Goal: Task Accomplishment & Management: Manage account settings

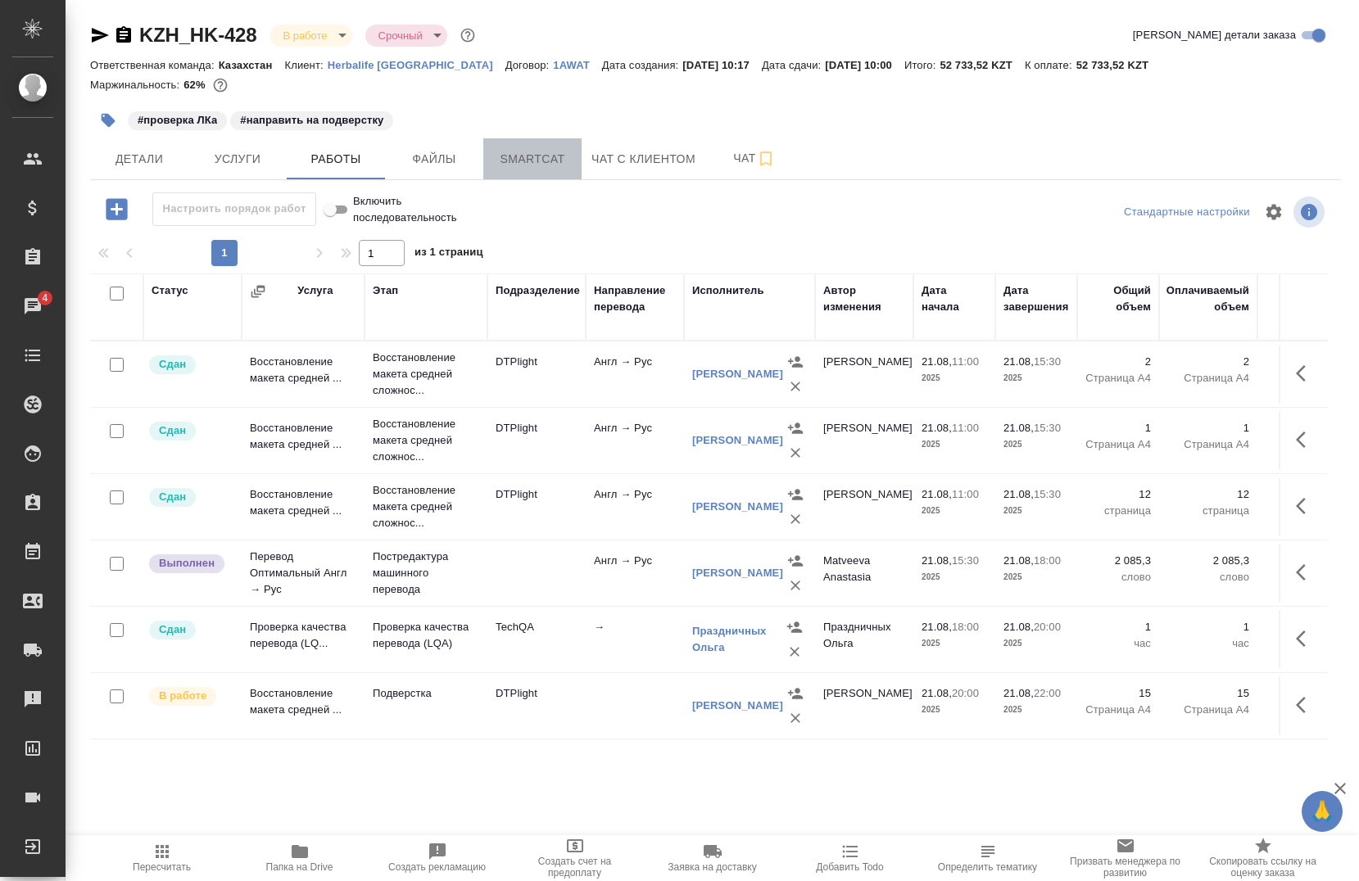
click at [544, 143] on button "Smartcat" at bounding box center [532, 158] width 98 height 41
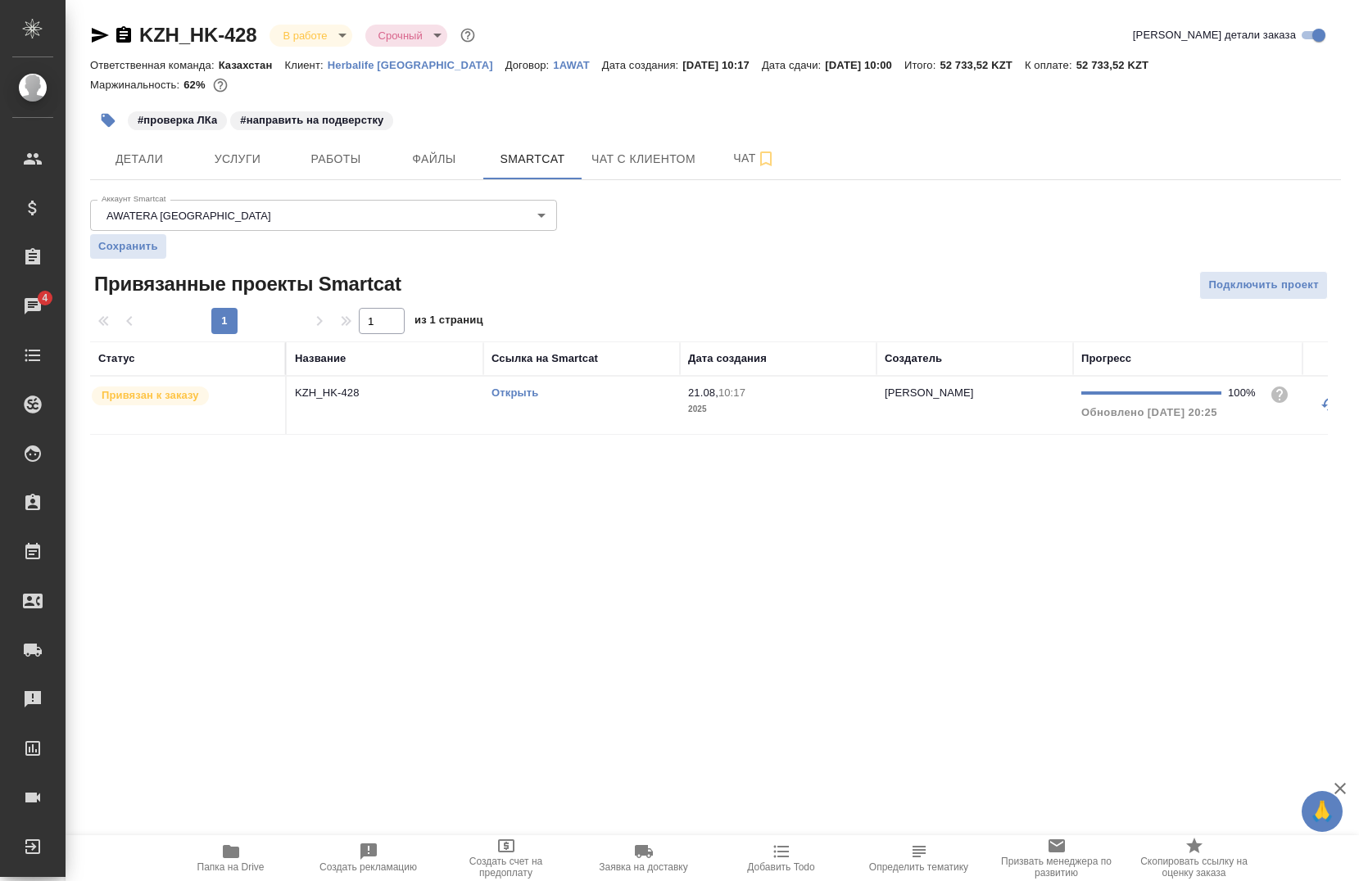
click at [496, 388] on link "Открыть" at bounding box center [515, 393] width 47 height 12
click at [538, 386] on div "Открыть" at bounding box center [582, 393] width 180 height 16
click at [509, 383] on td "Открыть" at bounding box center [581, 405] width 197 height 57
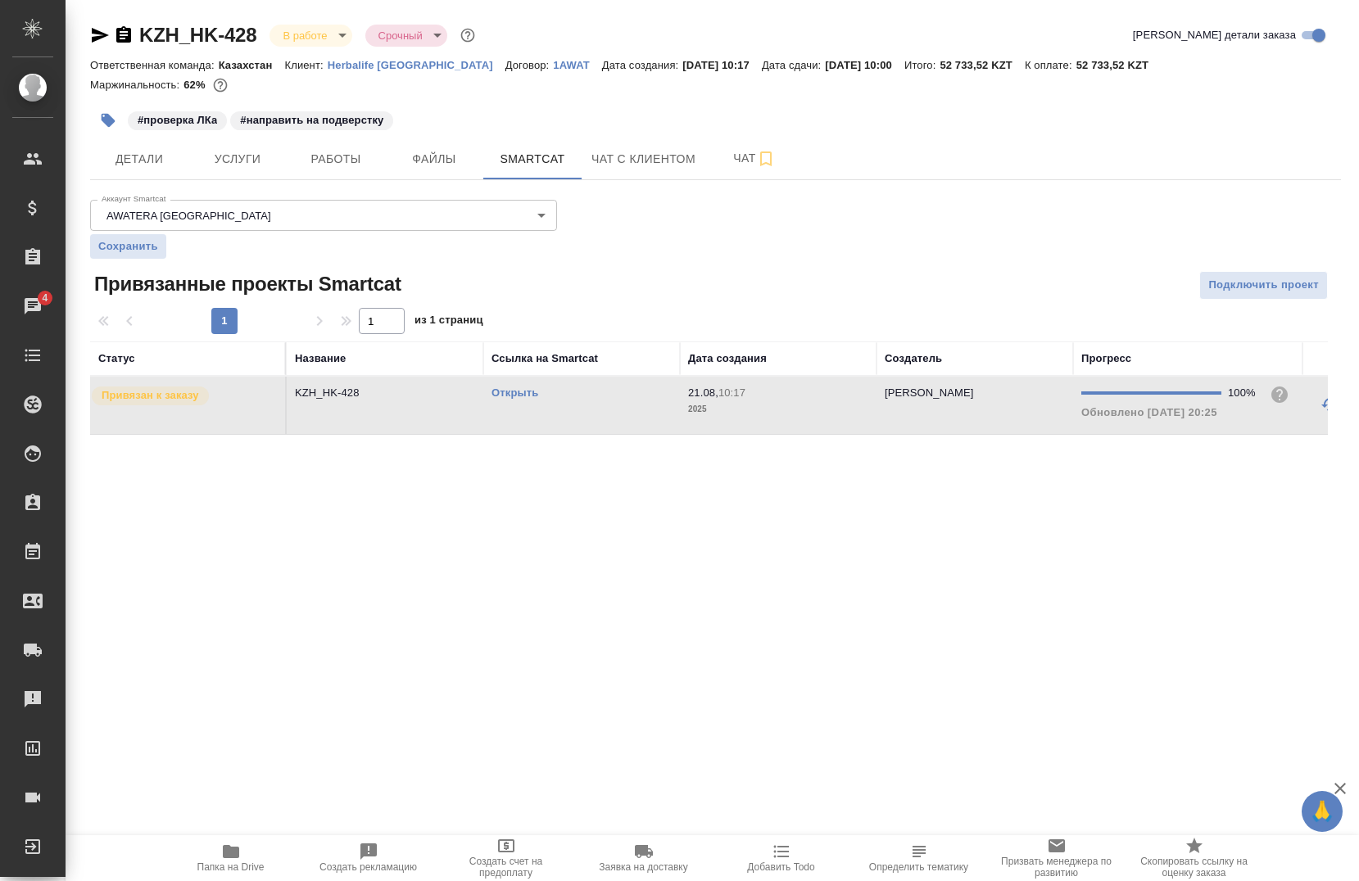
click at [509, 383] on td "Открыть" at bounding box center [581, 405] width 197 height 57
click at [230, 852] on icon "button" at bounding box center [231, 851] width 16 height 13
click at [224, 164] on span "Услуги" at bounding box center [237, 159] width 79 height 20
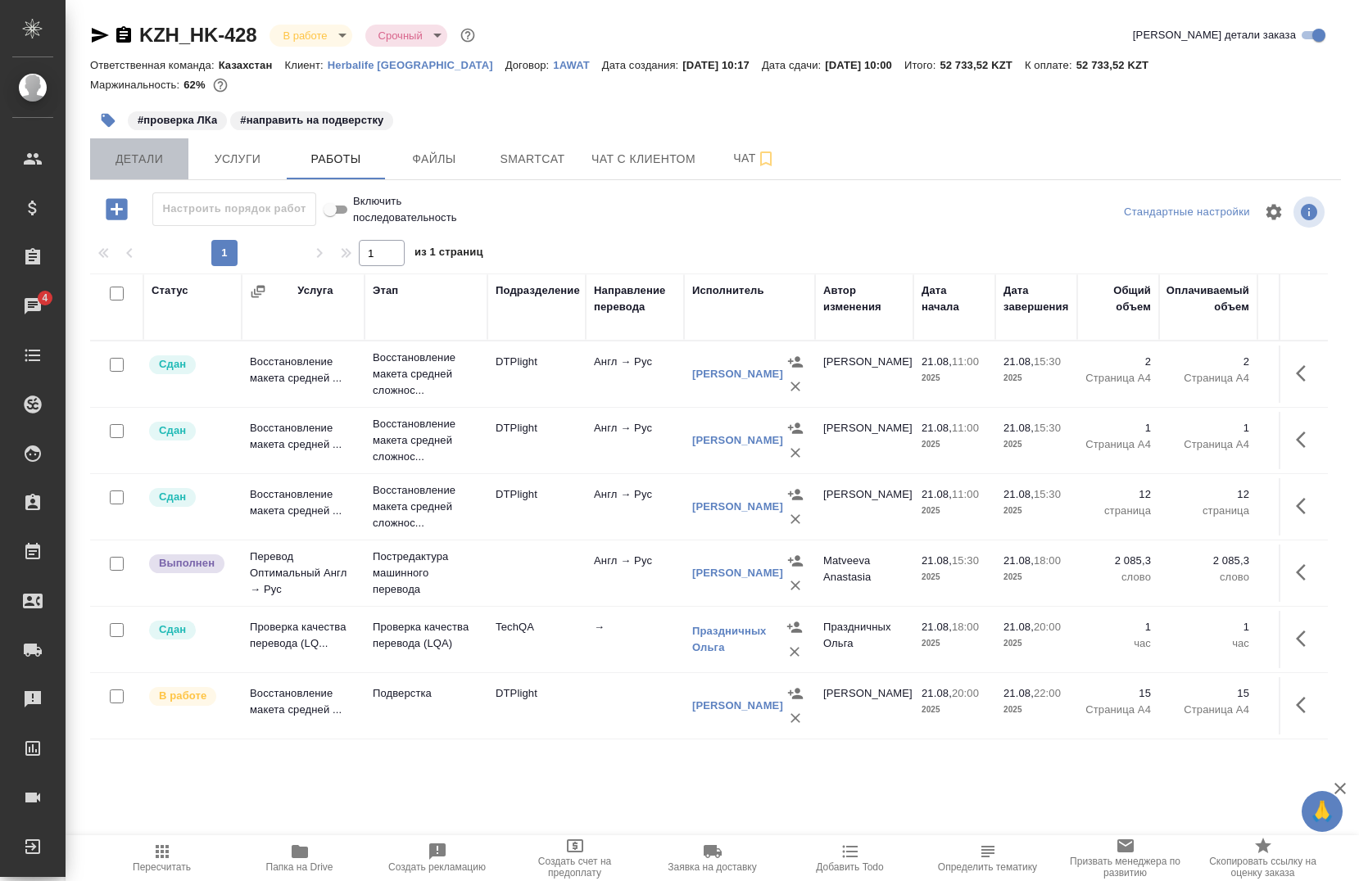
click at [142, 151] on span "Детали" at bounding box center [139, 159] width 79 height 20
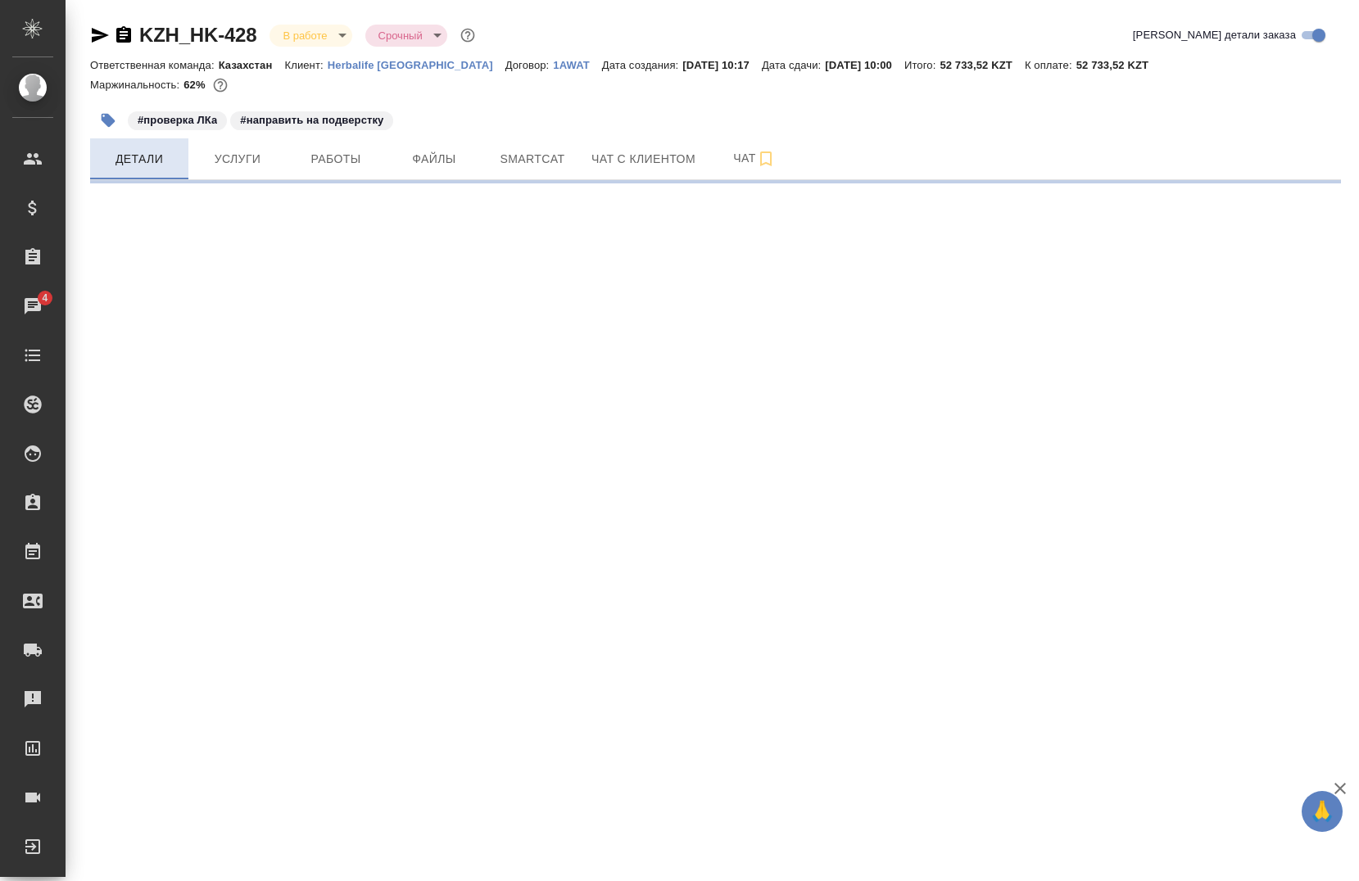
select select "RU"
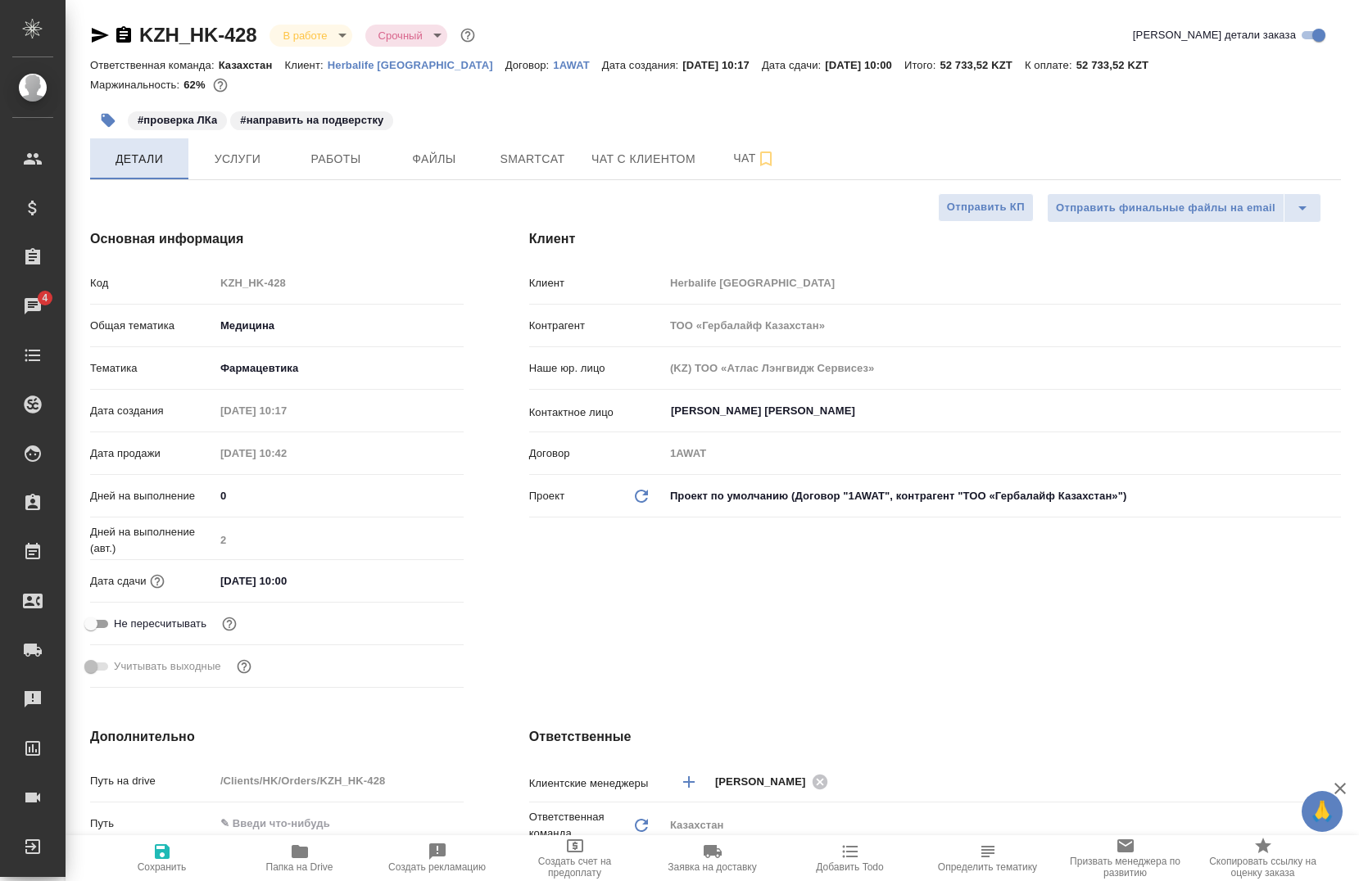
type textarea "x"
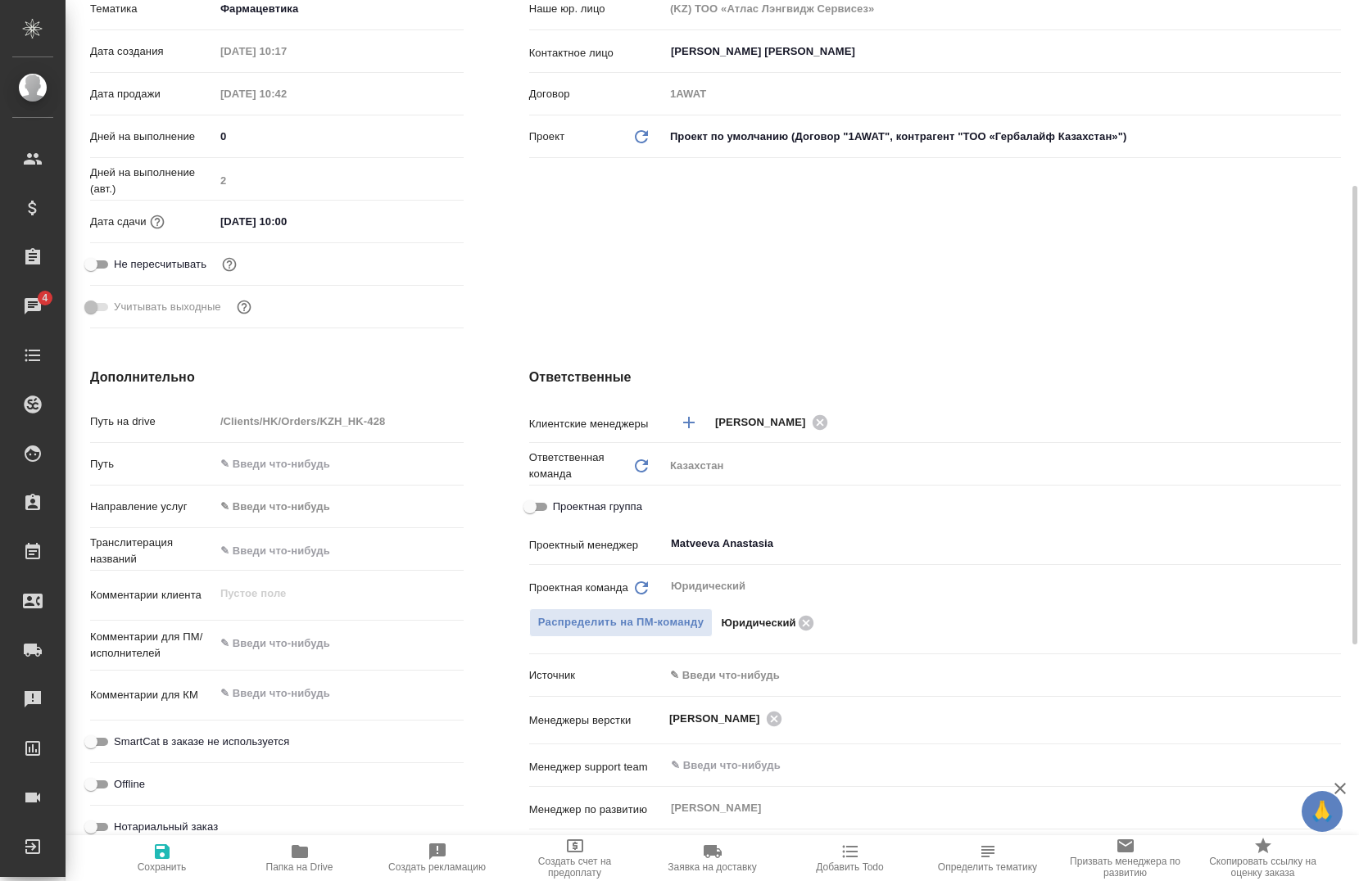
scroll to position [361, 0]
click at [577, 491] on div "Проектная группа" at bounding box center [935, 505] width 812 height 29
click at [577, 509] on span "Проектная группа" at bounding box center [597, 505] width 89 height 16
click at [559, 509] on input "Проектная группа" at bounding box center [530, 506] width 59 height 20
checkbox input "true"
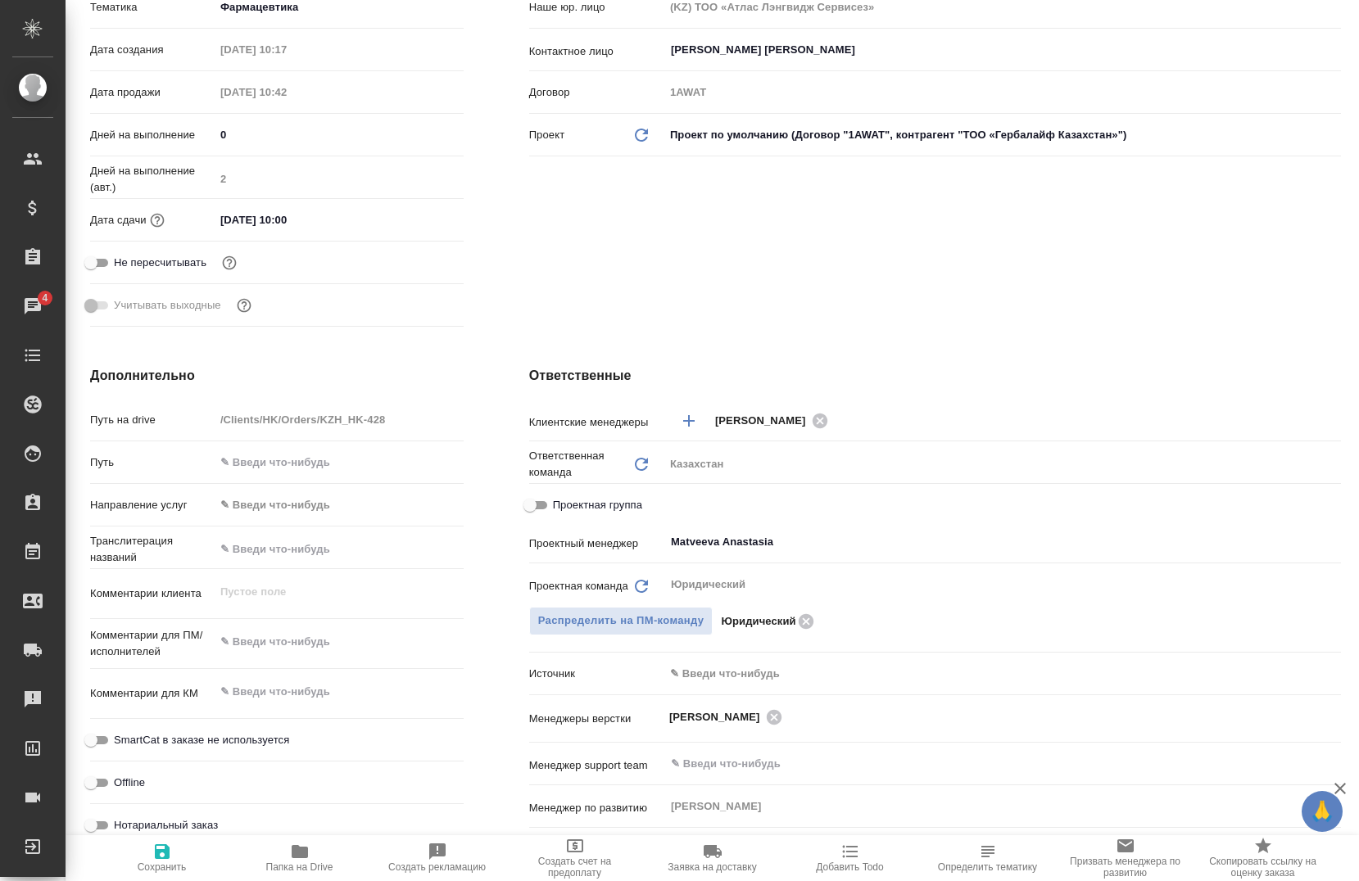
type textarea "x"
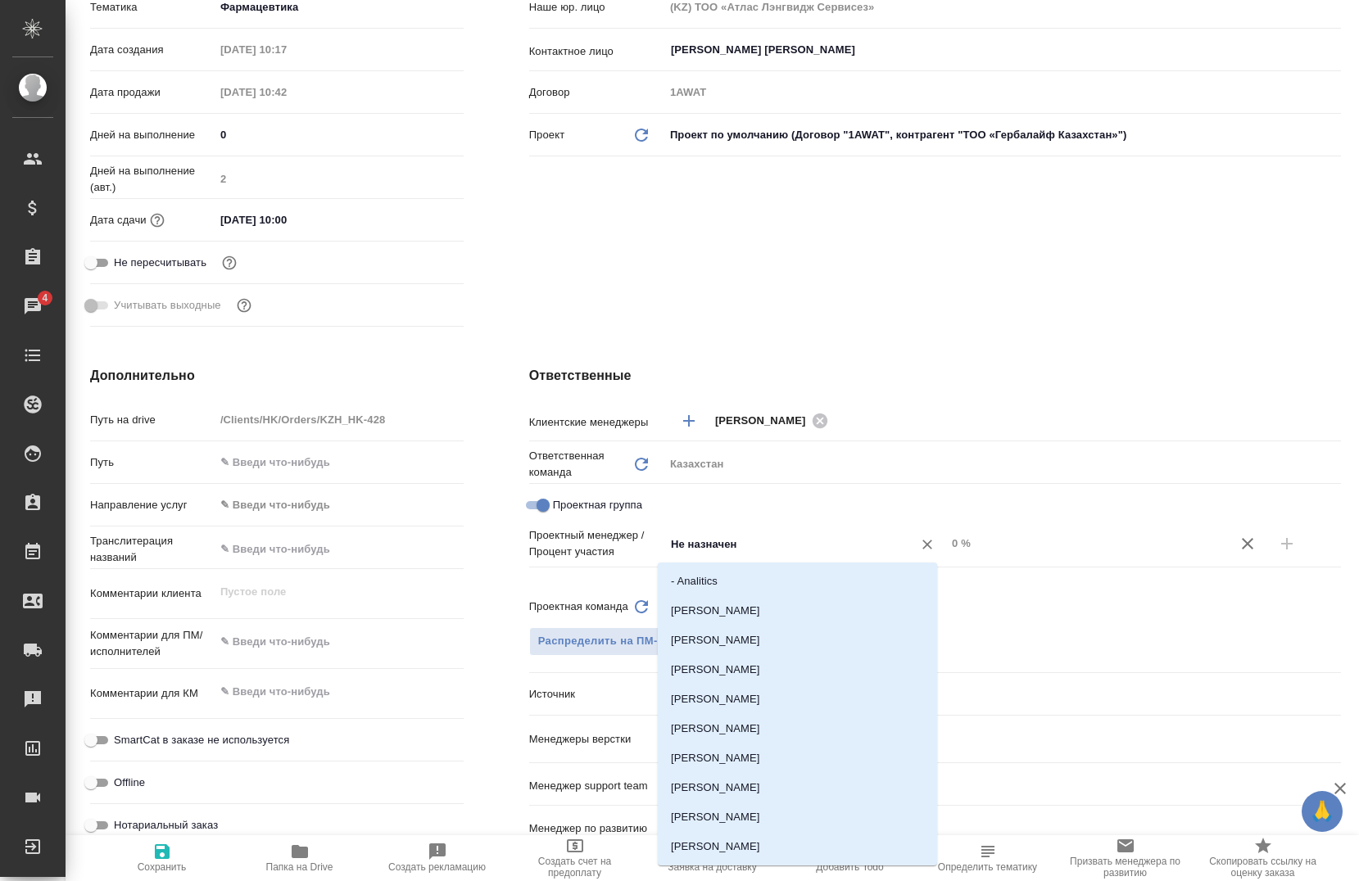
click at [817, 544] on input "Не назначен" at bounding box center [777, 544] width 217 height 20
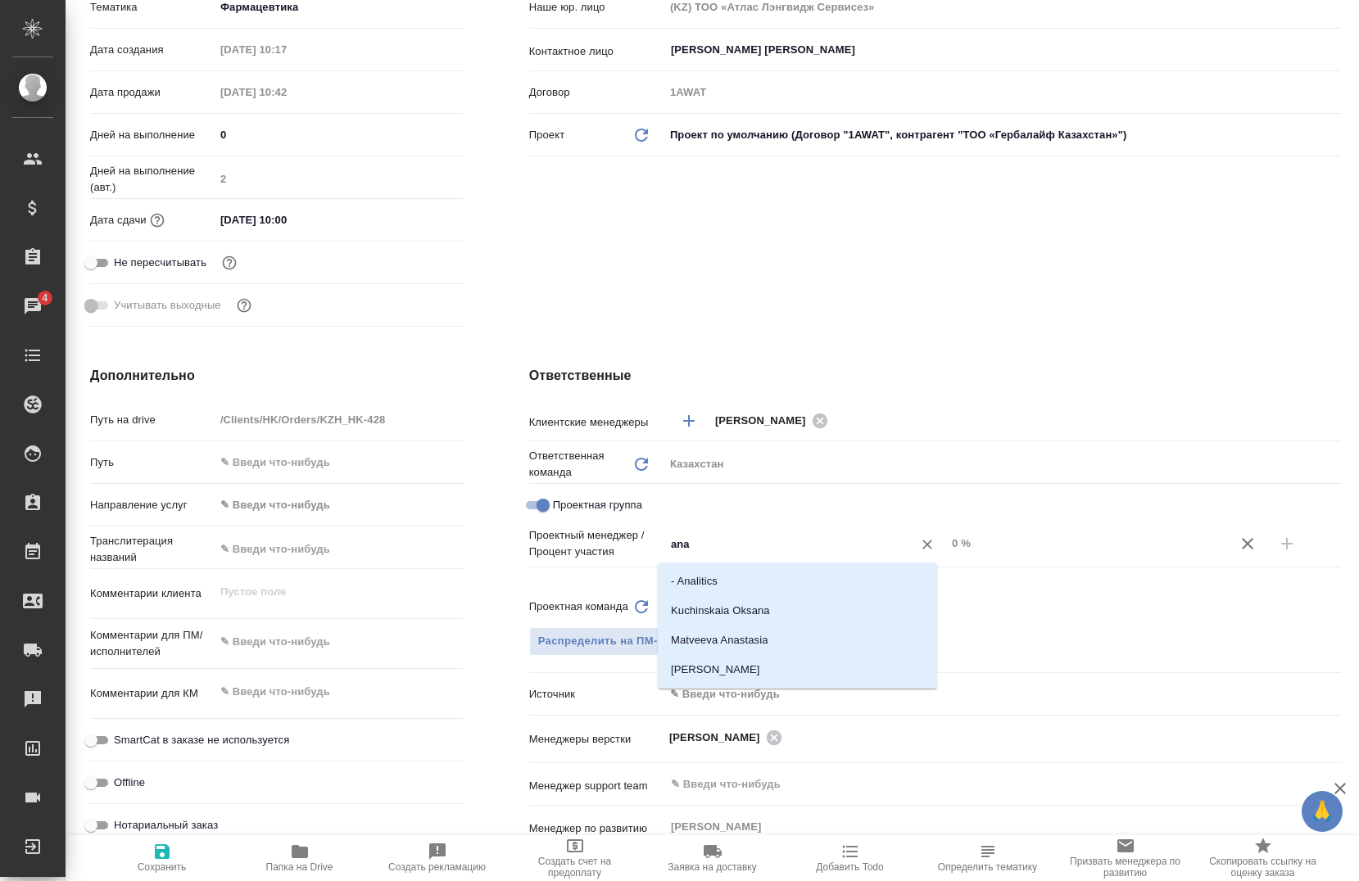
type input "anas"
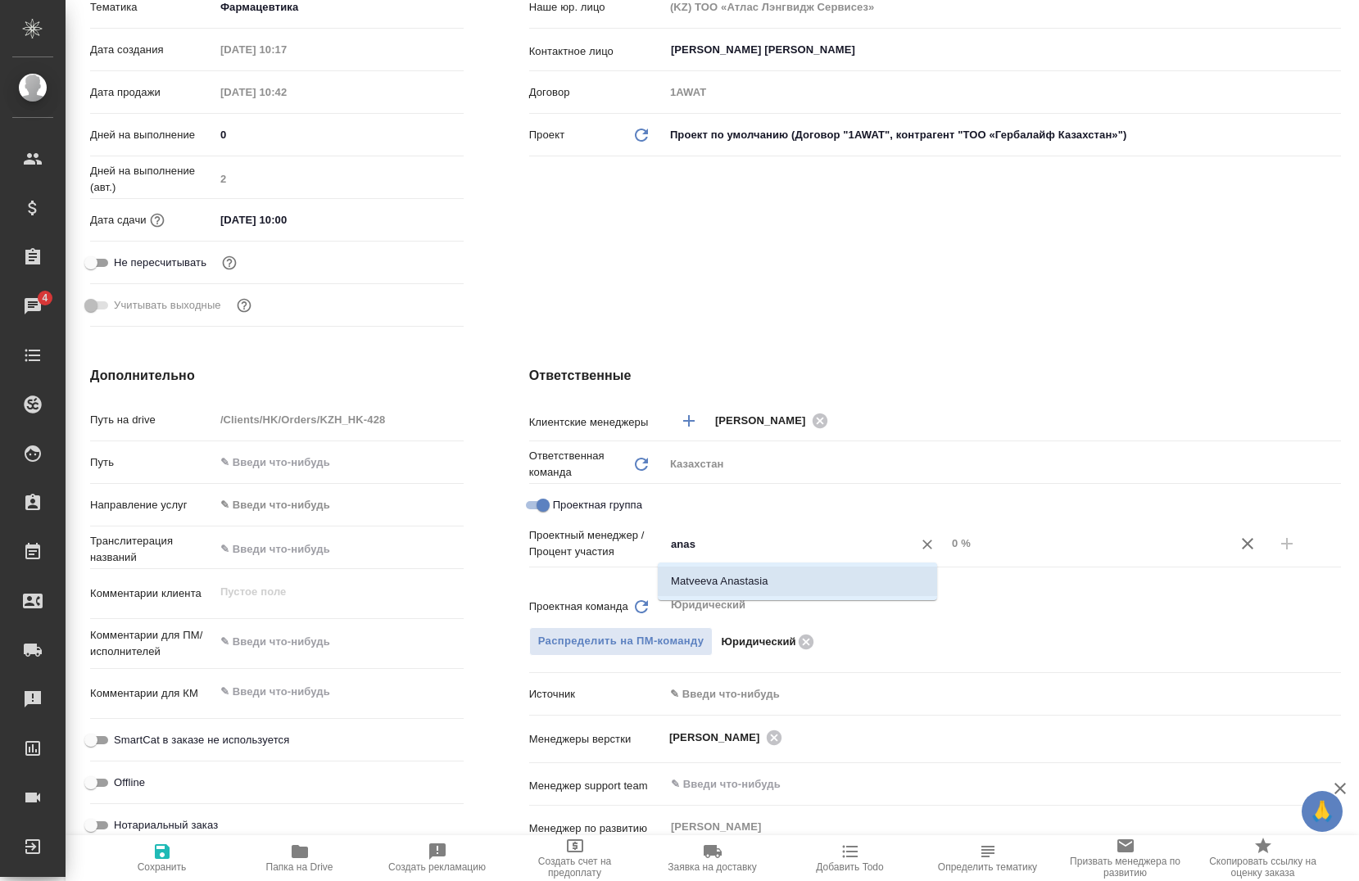
click at [771, 587] on li "Matveeva Anastasia" at bounding box center [797, 581] width 279 height 29
type textarea "x"
click at [1049, 543] on input "0 %" at bounding box center [1087, 544] width 282 height 24
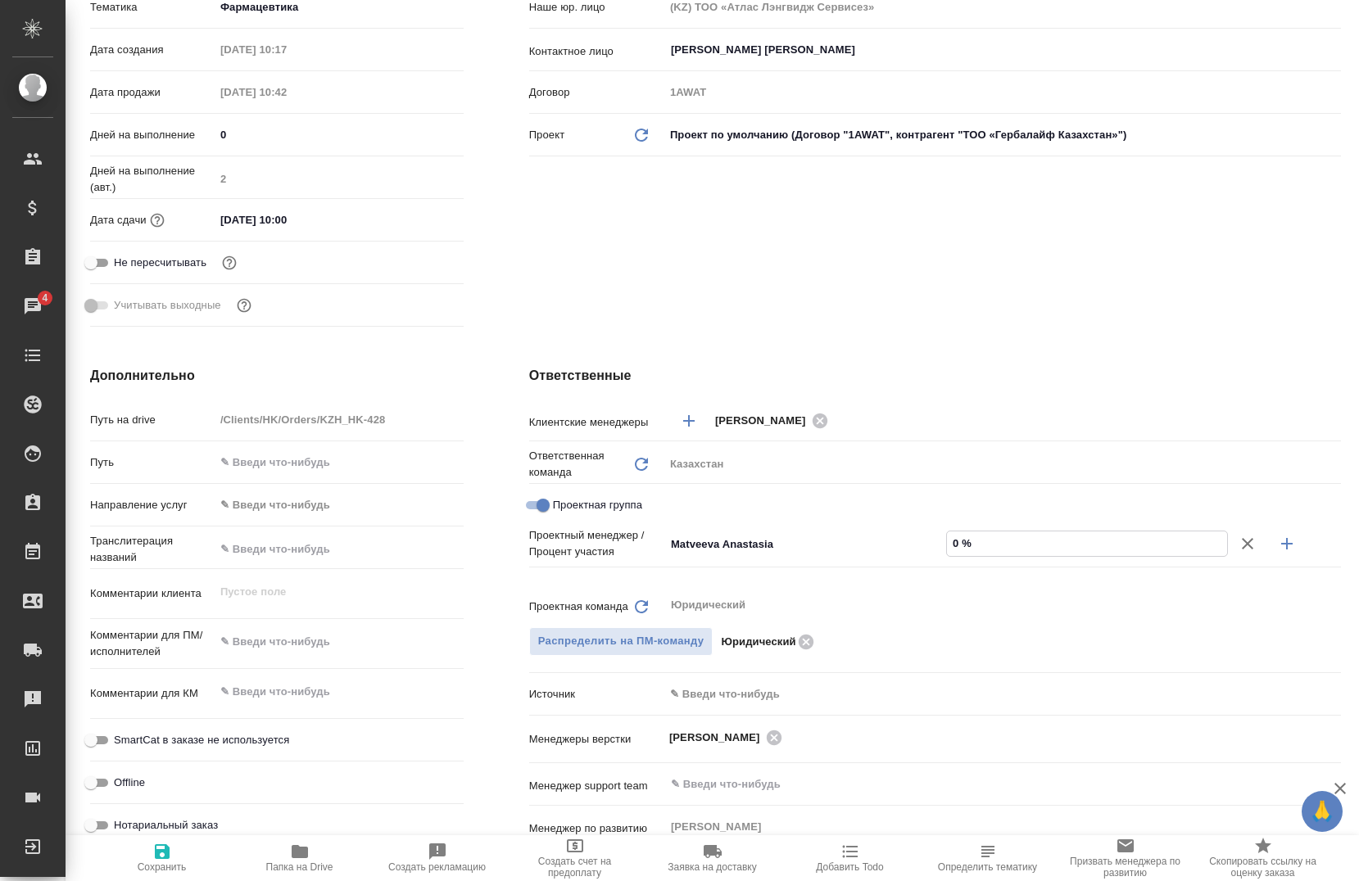
type textarea "x"
type input "050 %"
type textarea "x"
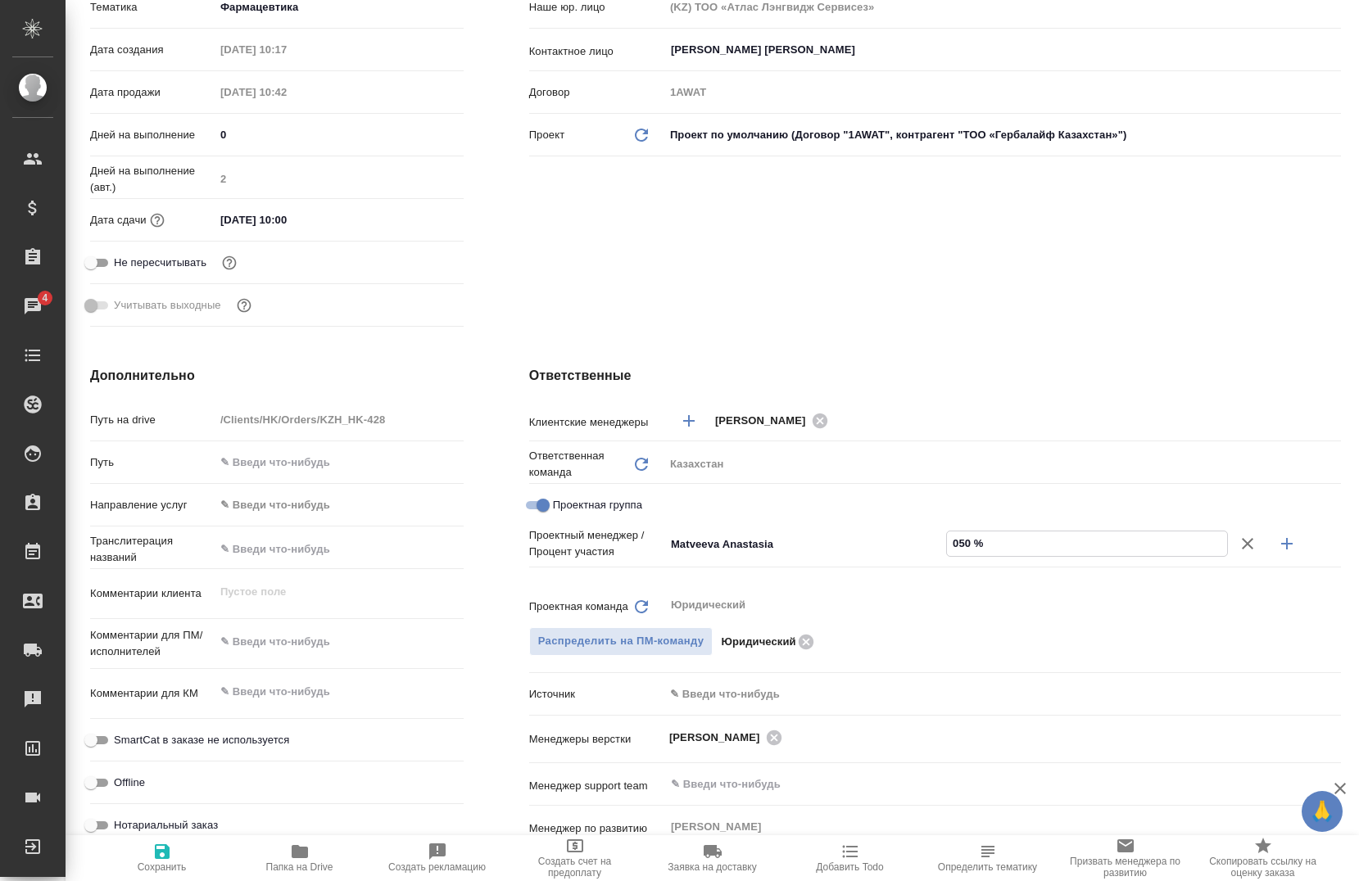
type textarea "x"
type input "05 %"
type textarea "x"
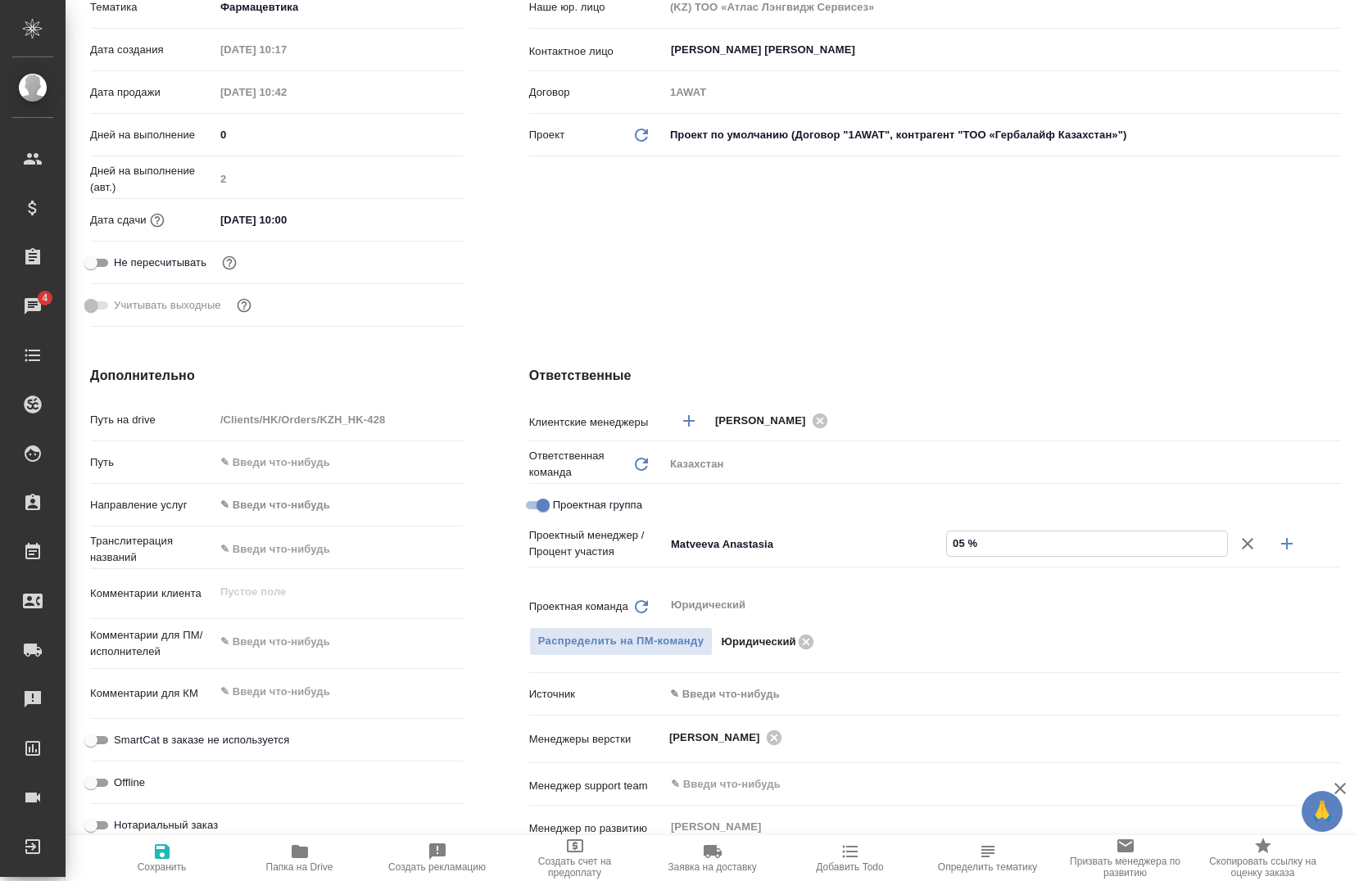
type textarea "x"
type input "0 %"
type textarea "x"
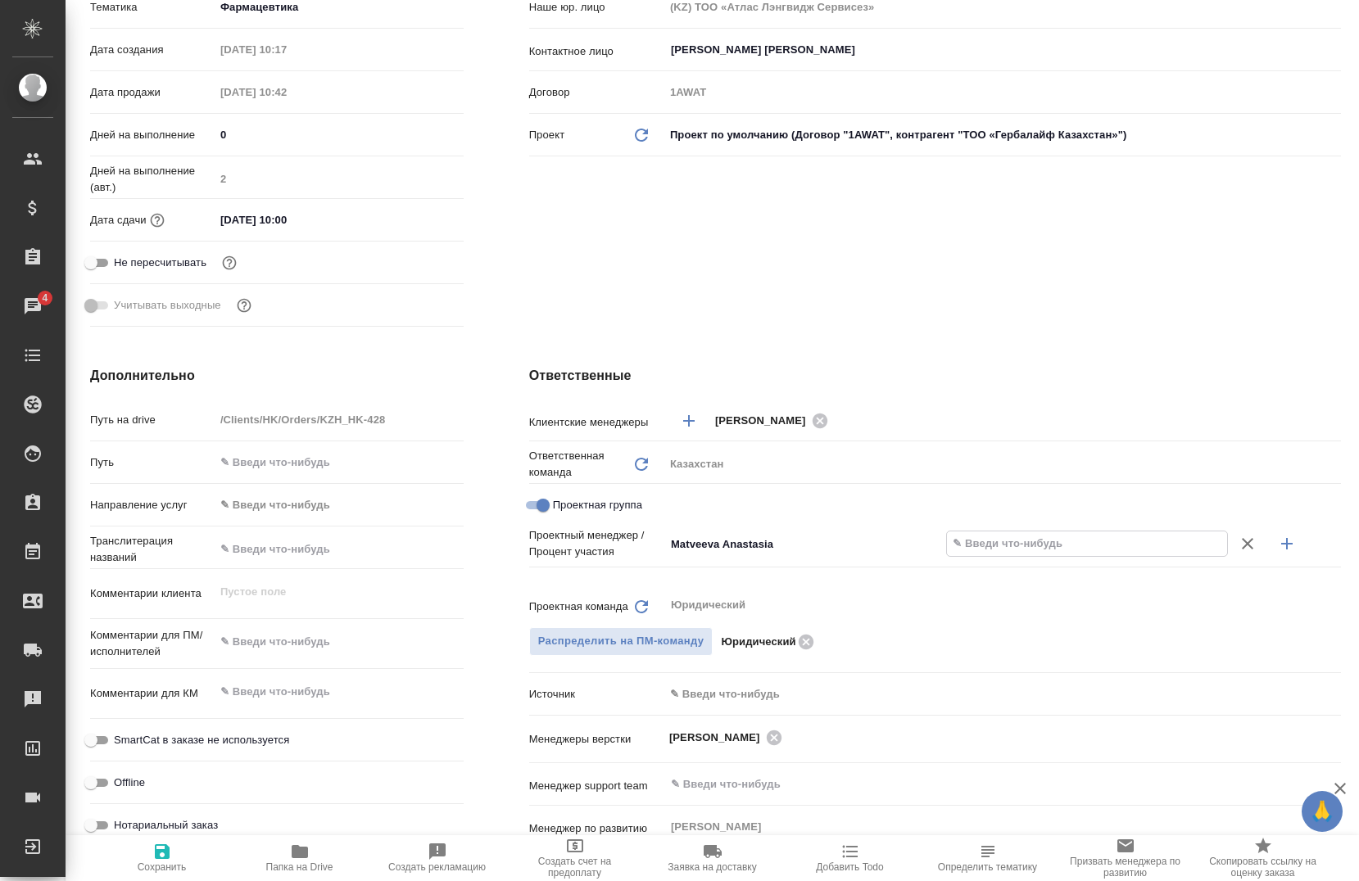
type textarea "x"
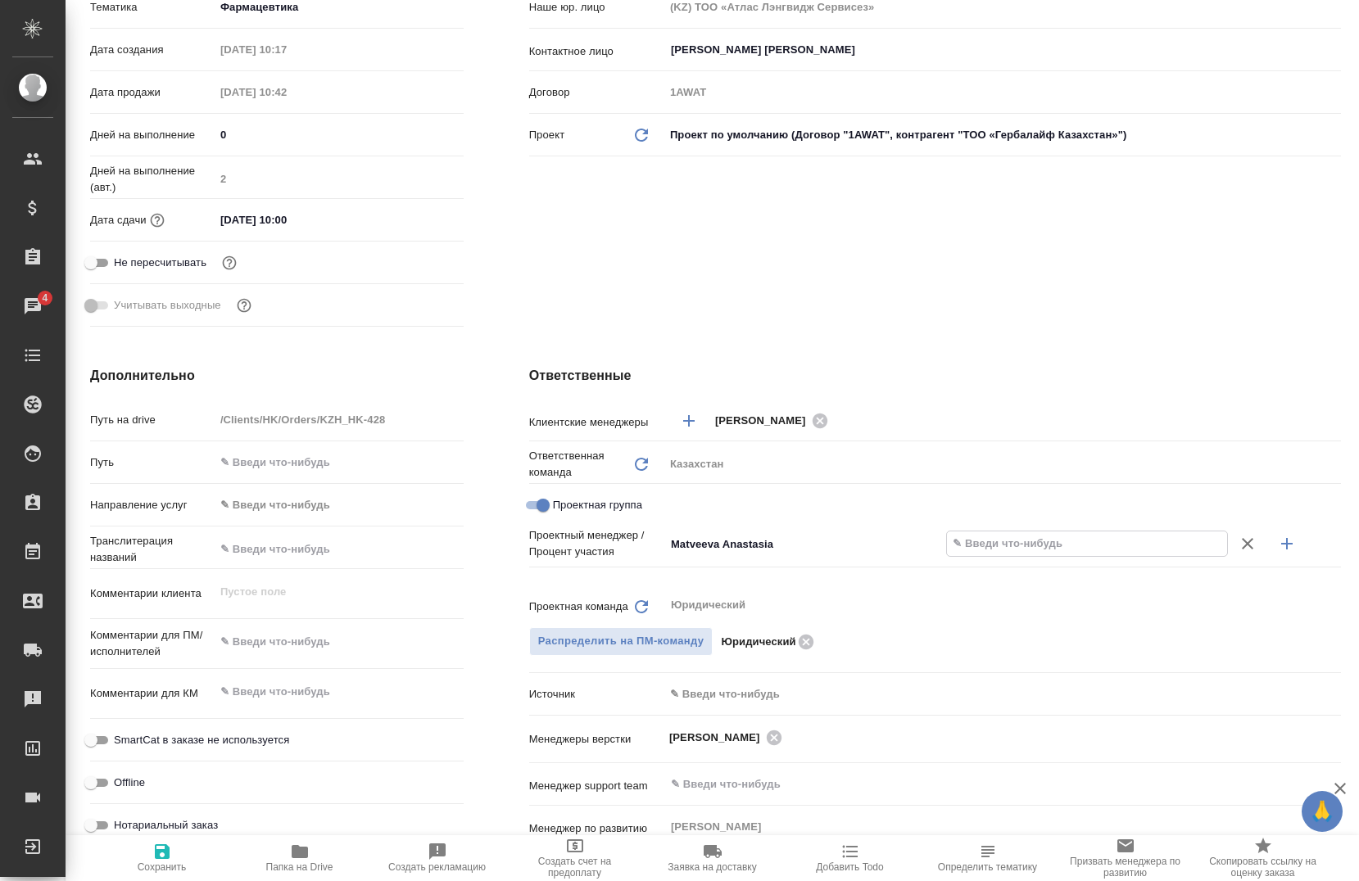
type textarea "x"
type input "50 %"
type textarea "x"
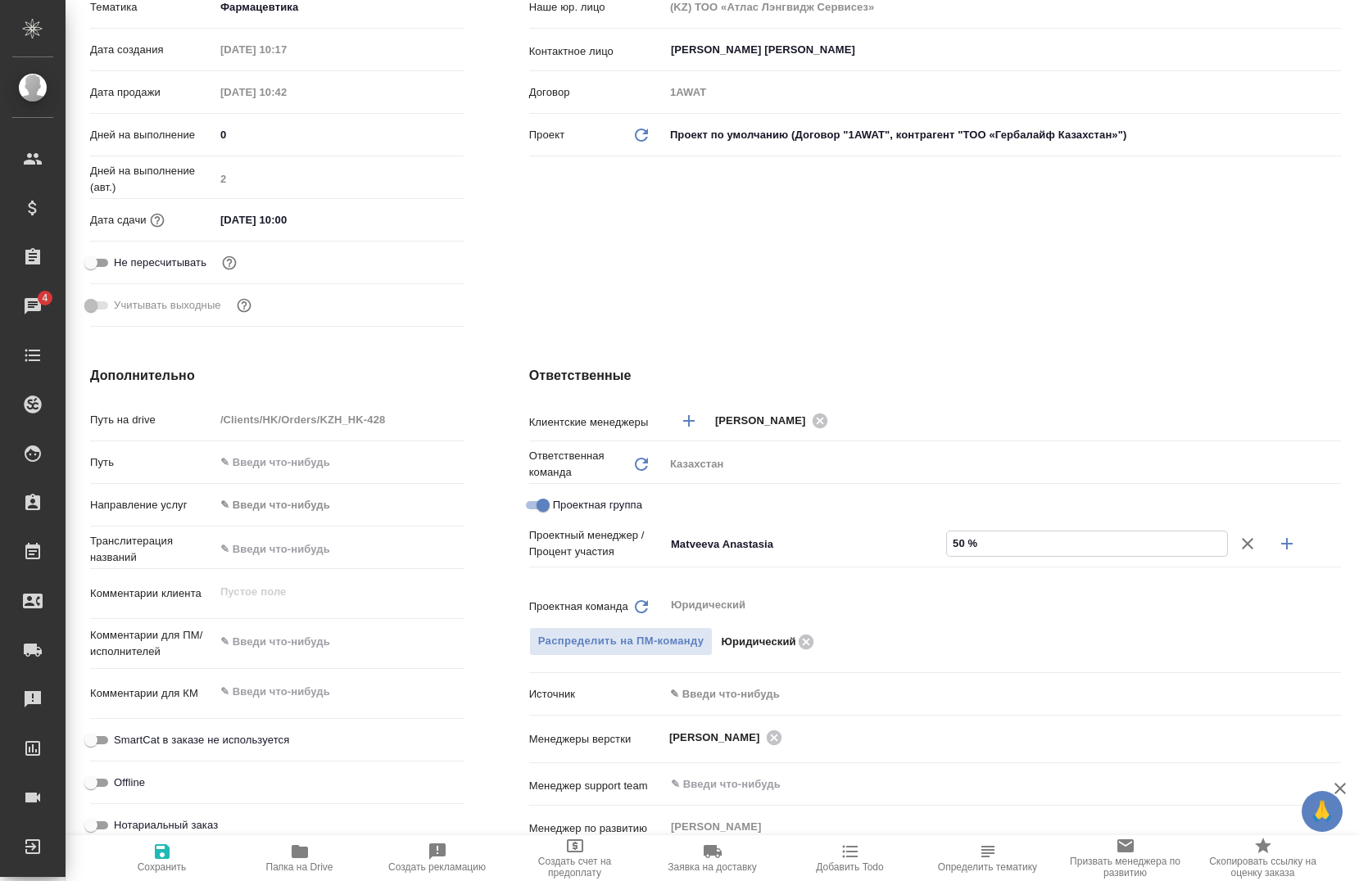
type input "50 %"
click at [1281, 544] on icon "button" at bounding box center [1286, 543] width 11 height 11
type textarea "x"
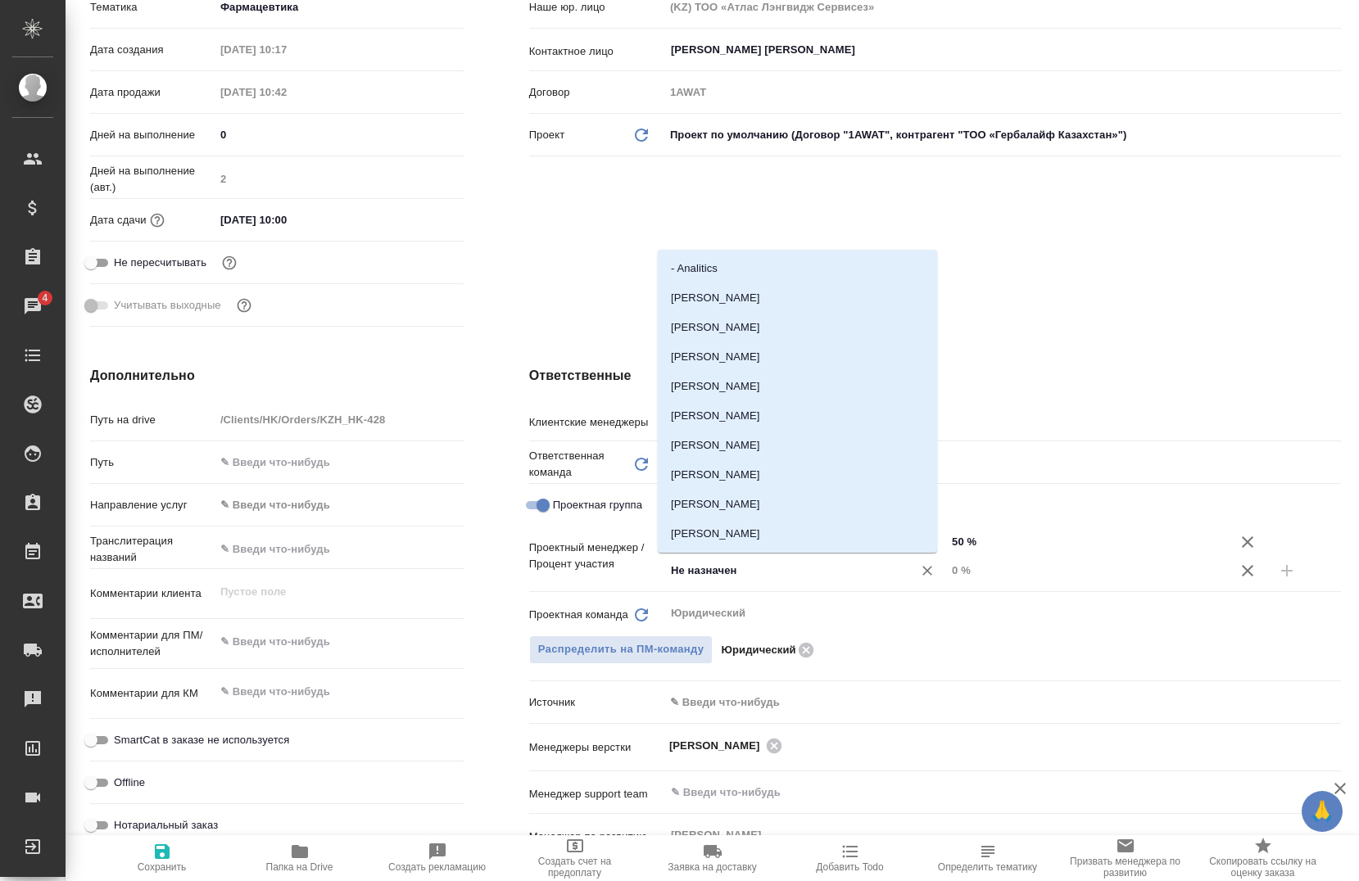
click at [740, 578] on input "Не назначен" at bounding box center [777, 571] width 217 height 20
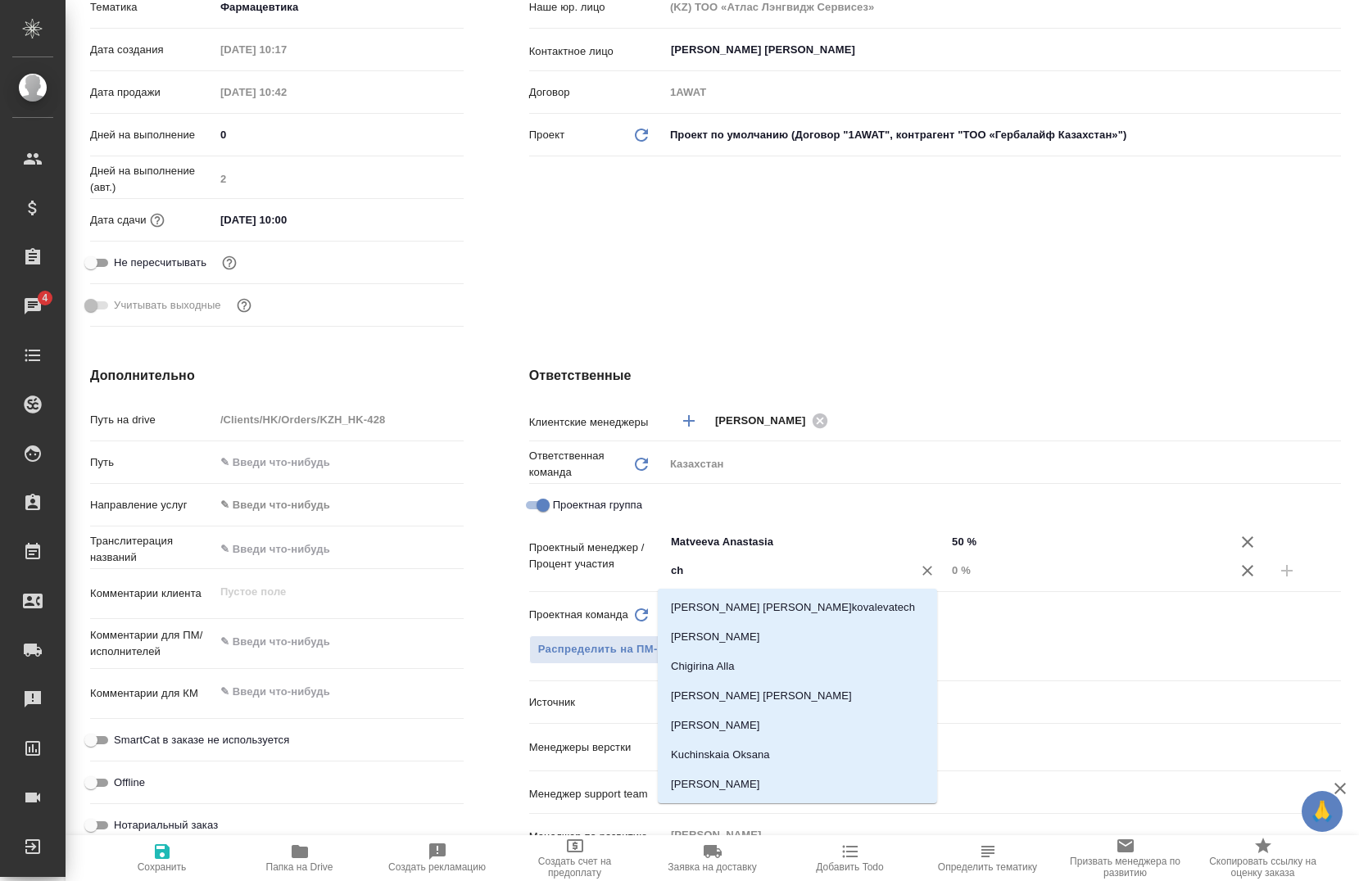
type input "che"
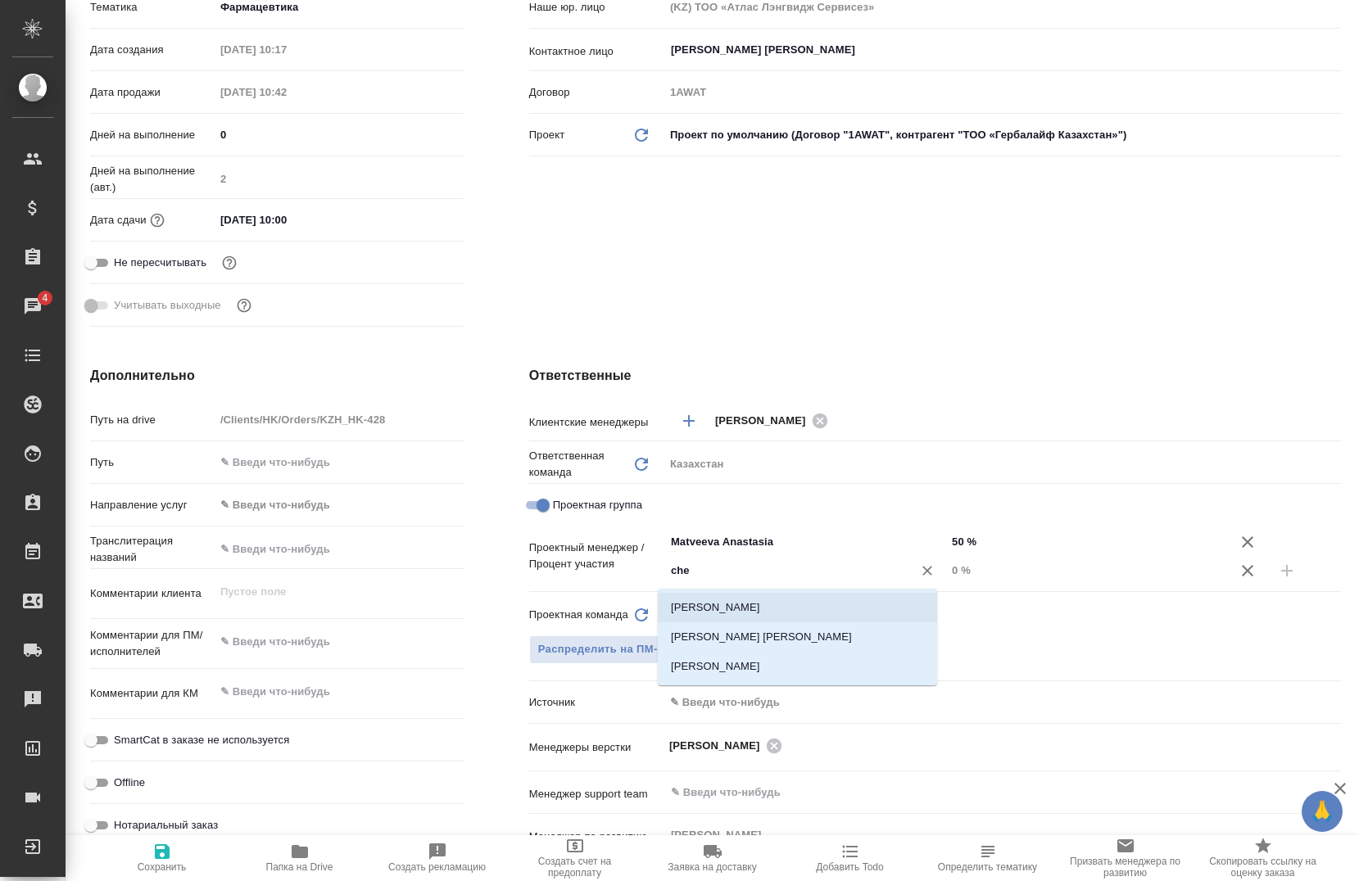
click at [739, 596] on li "[PERSON_NAME]" at bounding box center [797, 607] width 279 height 29
type textarea "x"
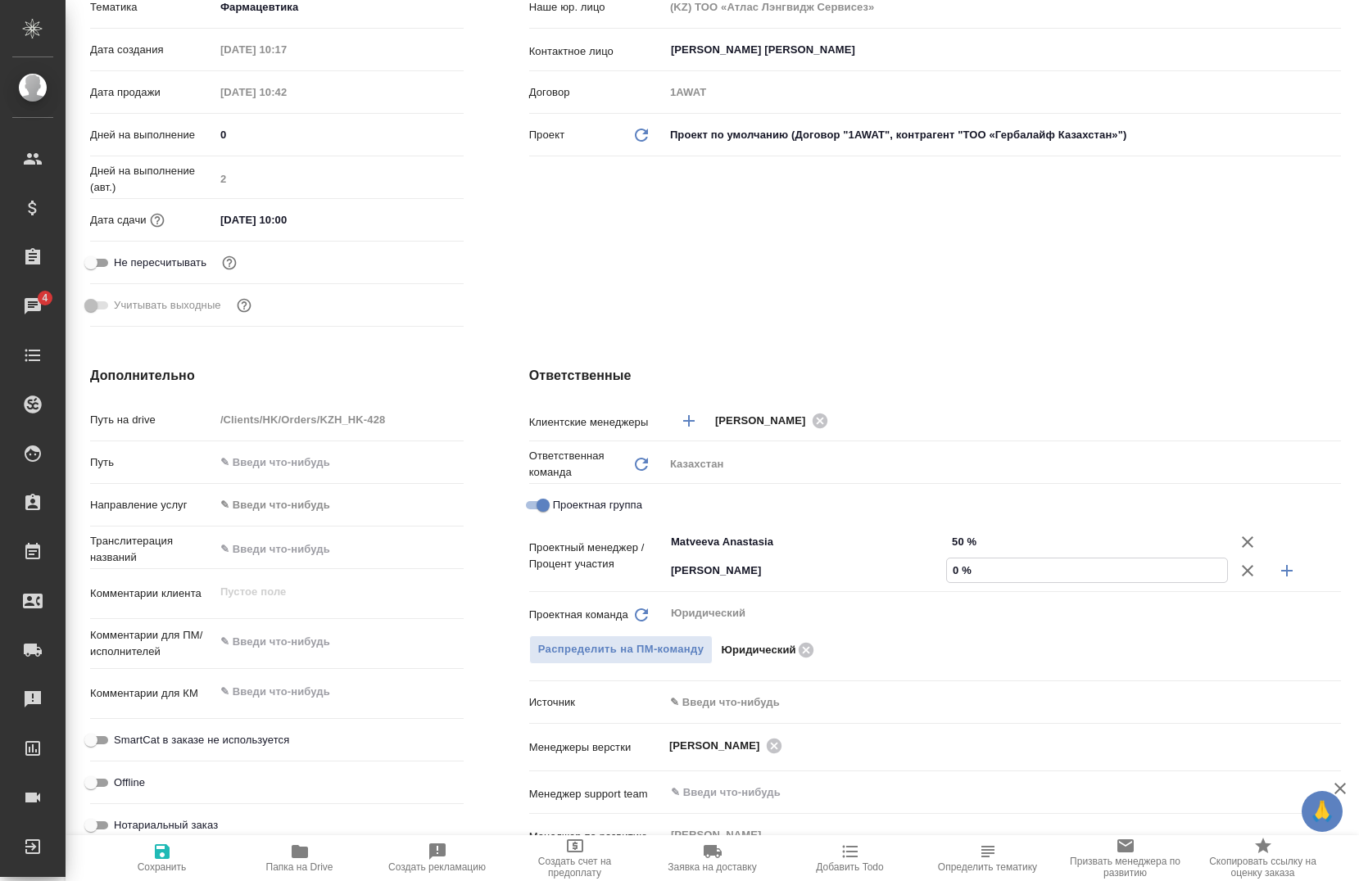
click at [947, 569] on input "0 %" at bounding box center [1087, 571] width 280 height 24
type input "50 %"
type textarea "x"
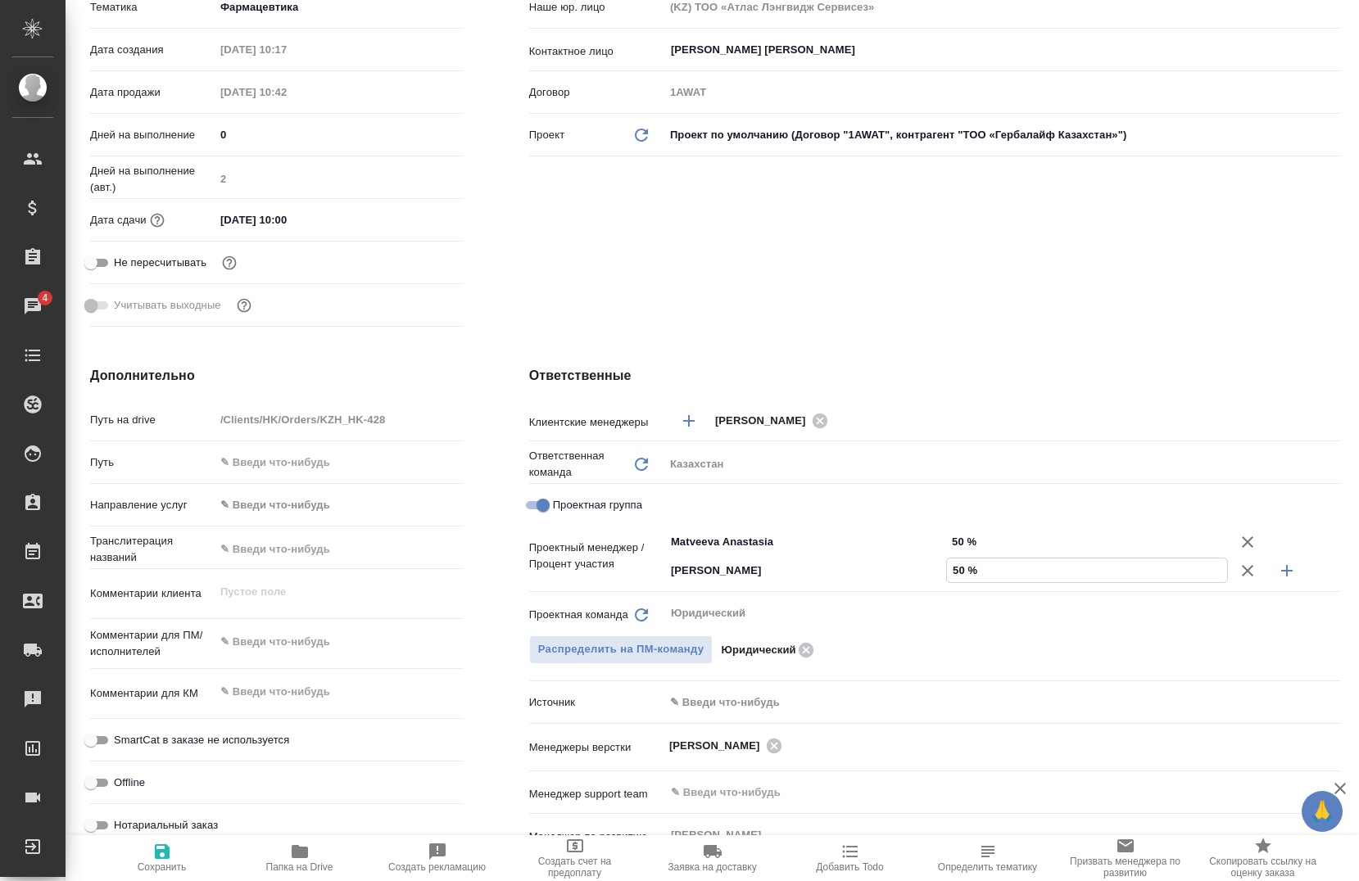
type textarea "x"
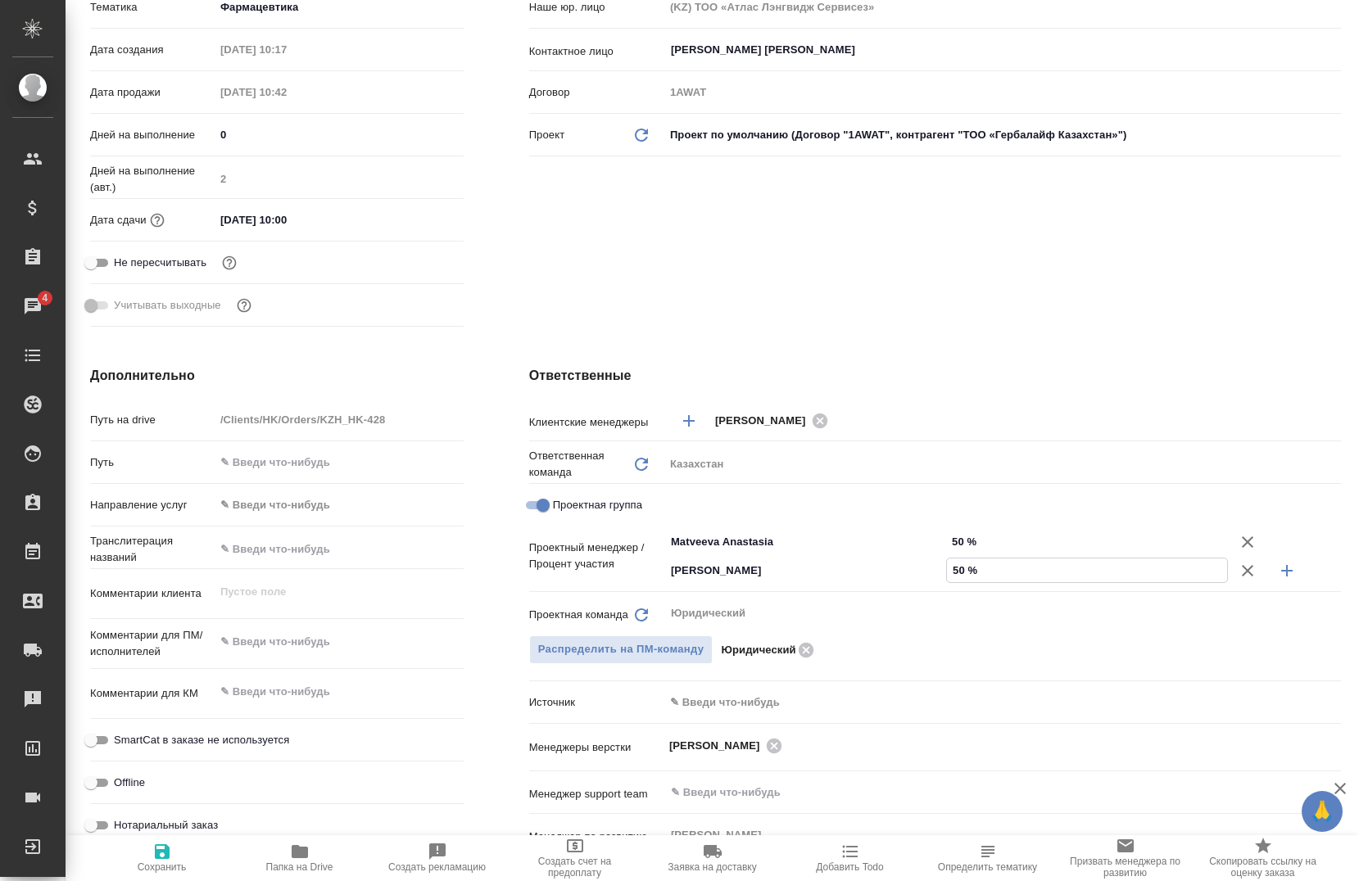
type textarea "x"
type input "50 %"
click at [156, 863] on span "Сохранить" at bounding box center [162, 867] width 49 height 11
type textarea "x"
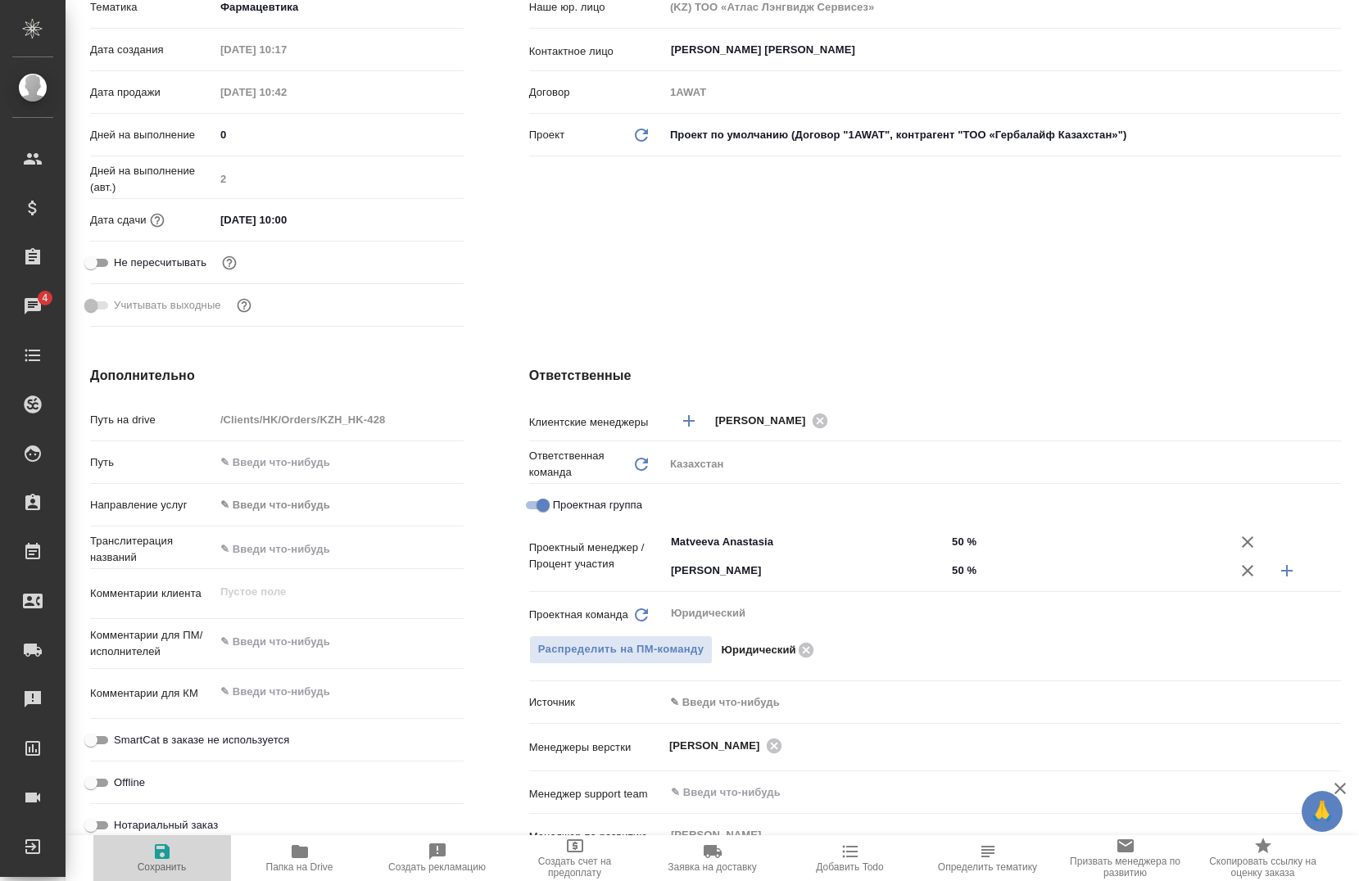
type textarea "x"
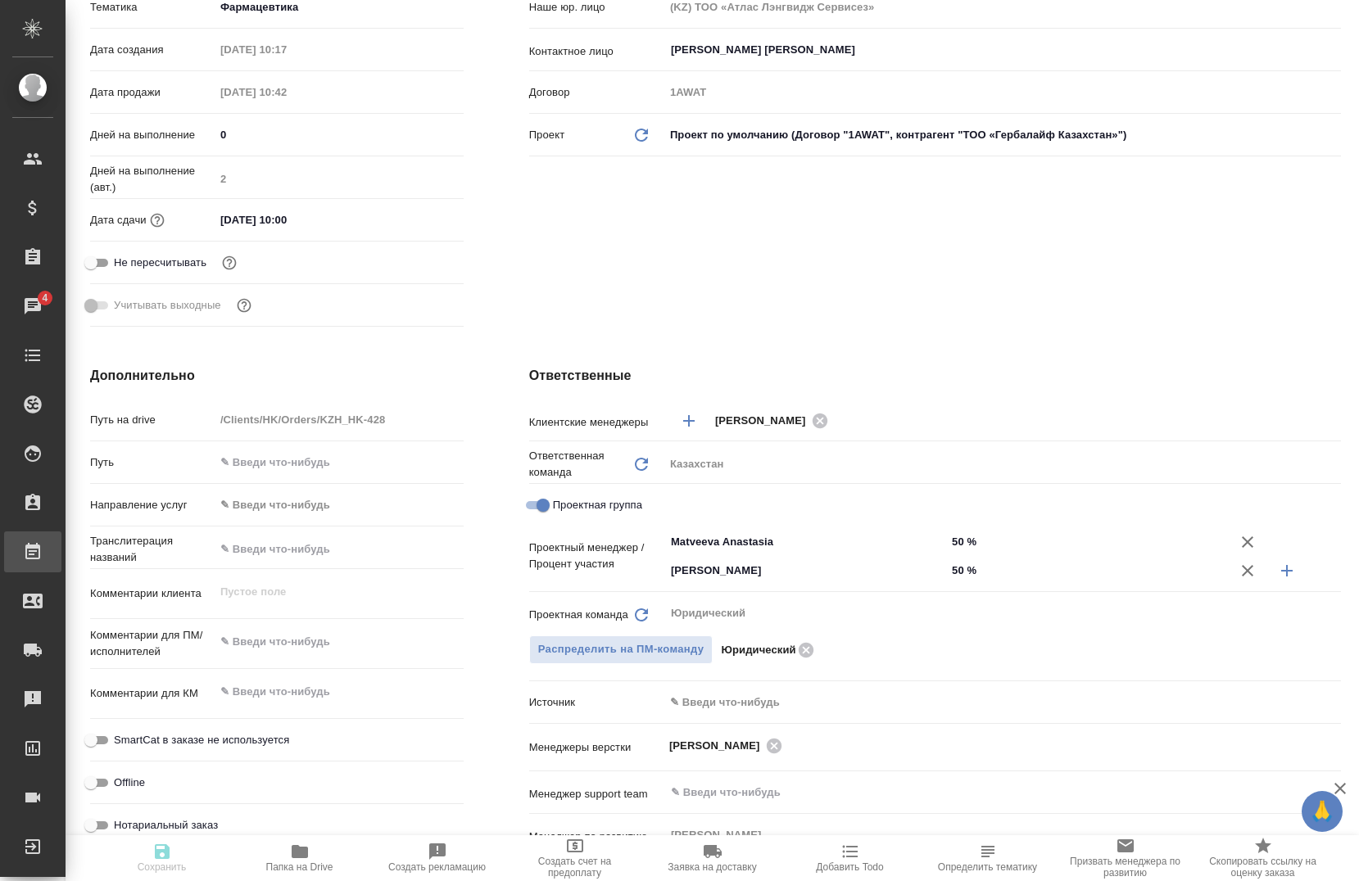
type textarea "x"
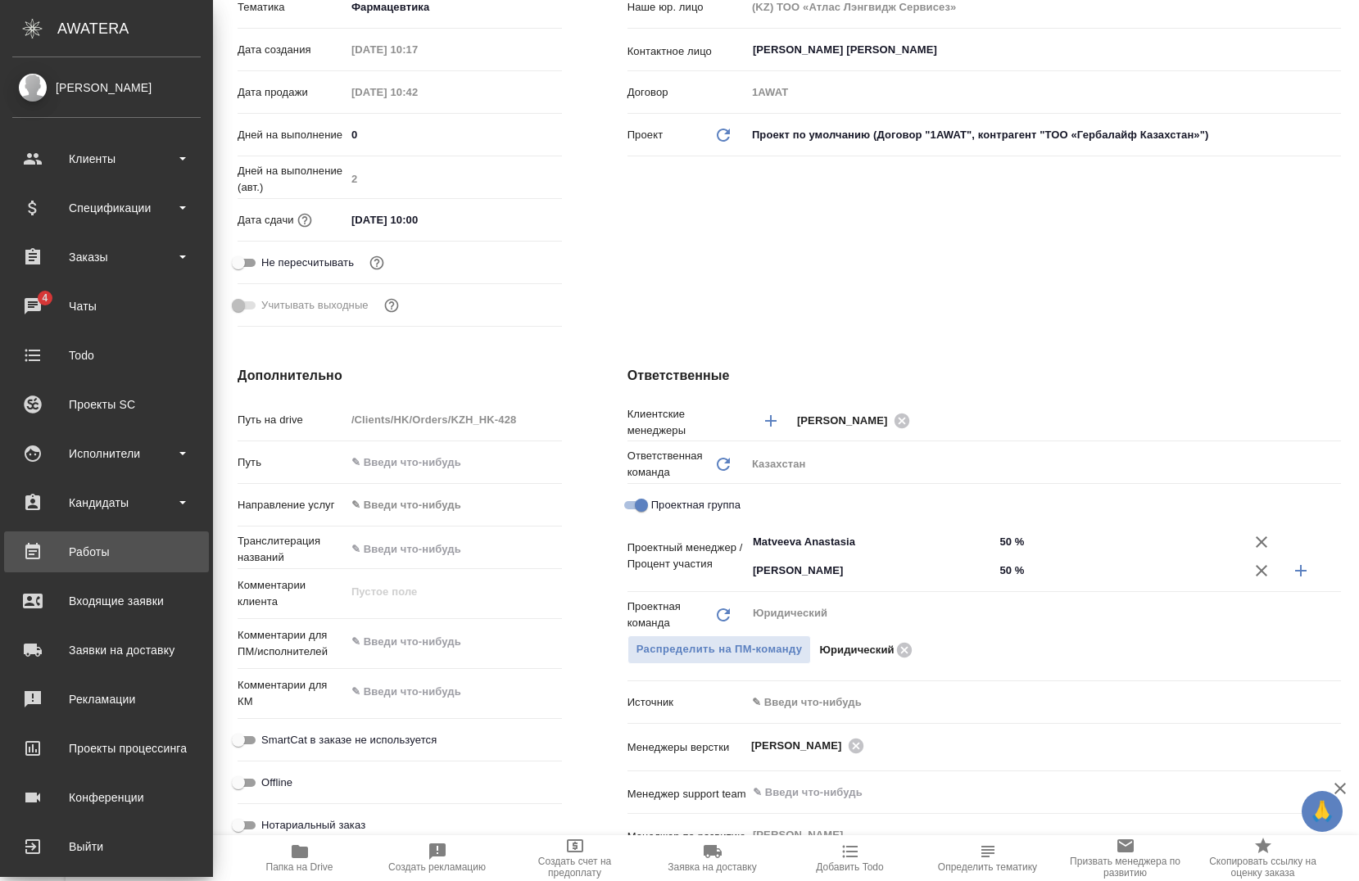
type textarea "x"
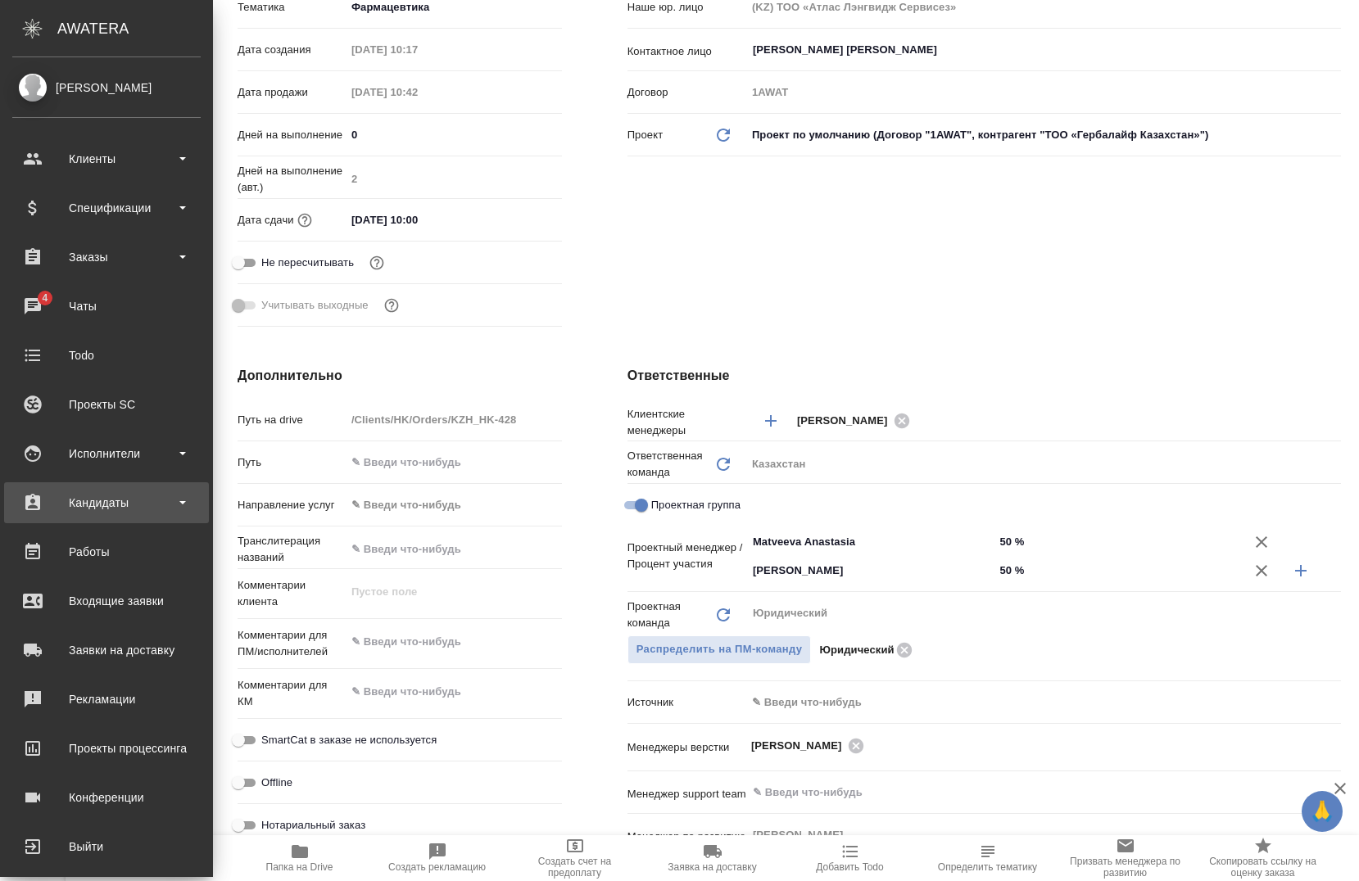
type textarea "x"
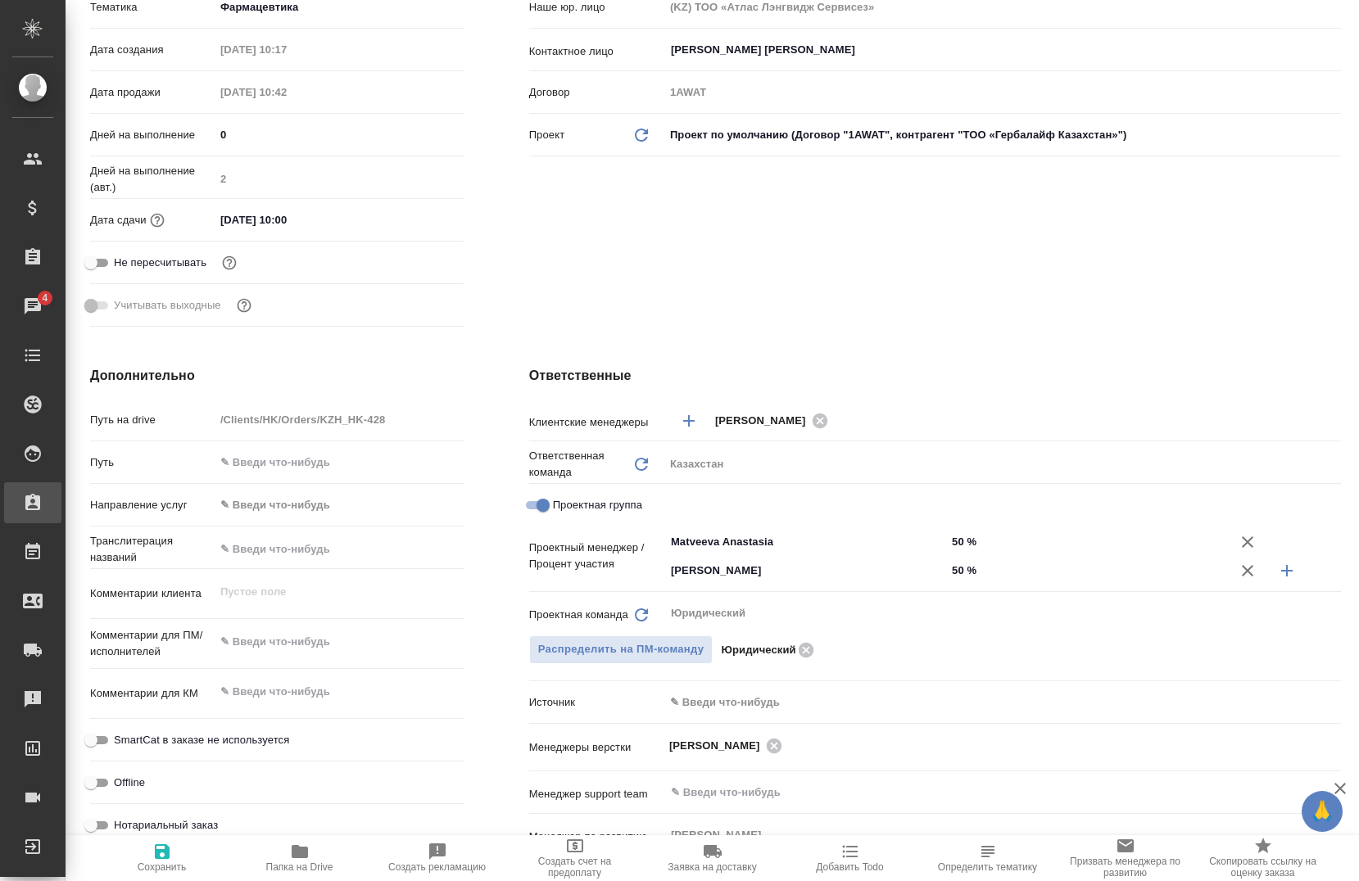
type textarea "x"
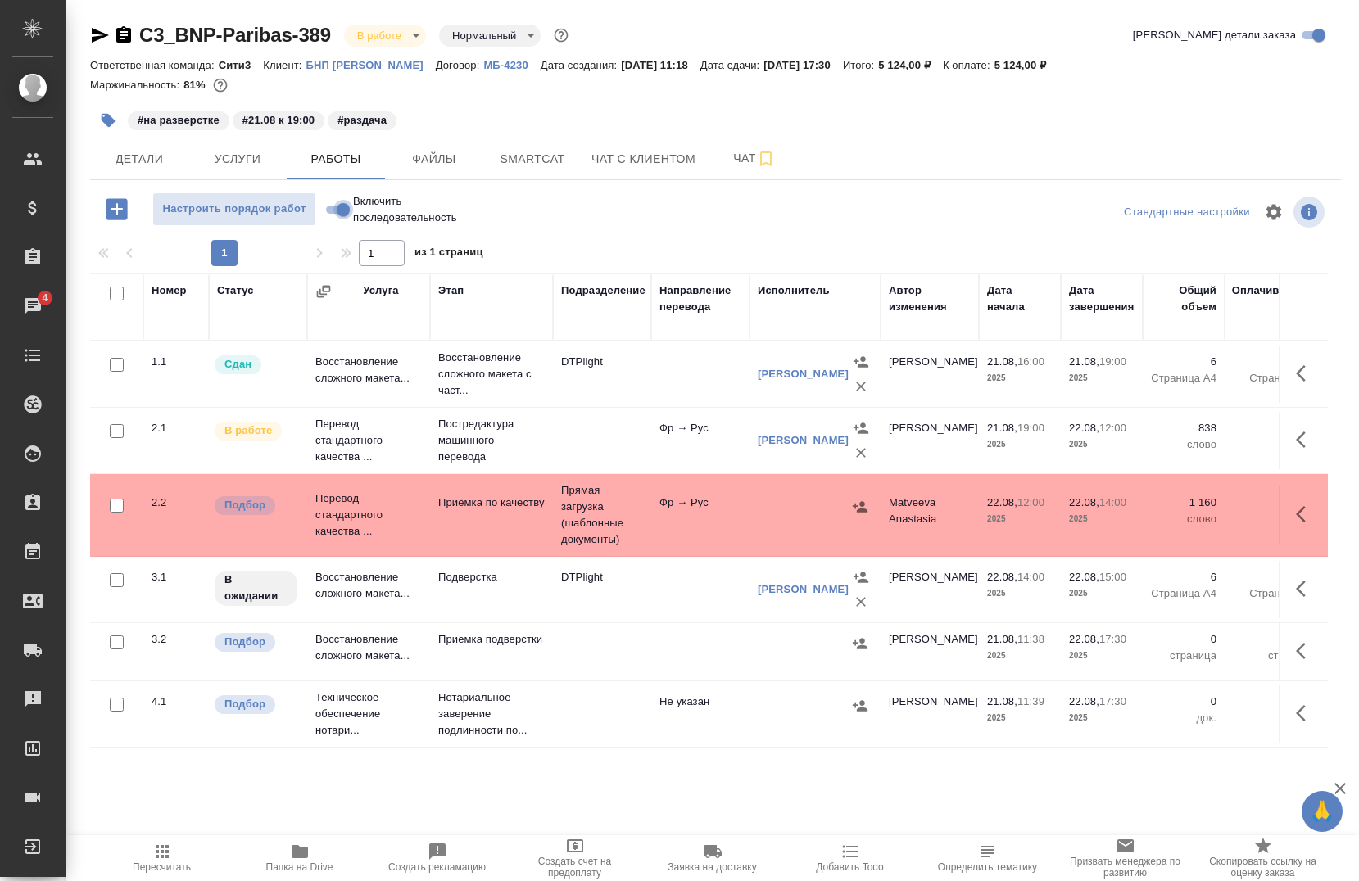
click at [329, 211] on input "Включить последовательность" at bounding box center [343, 210] width 59 height 20
checkbox input "true"
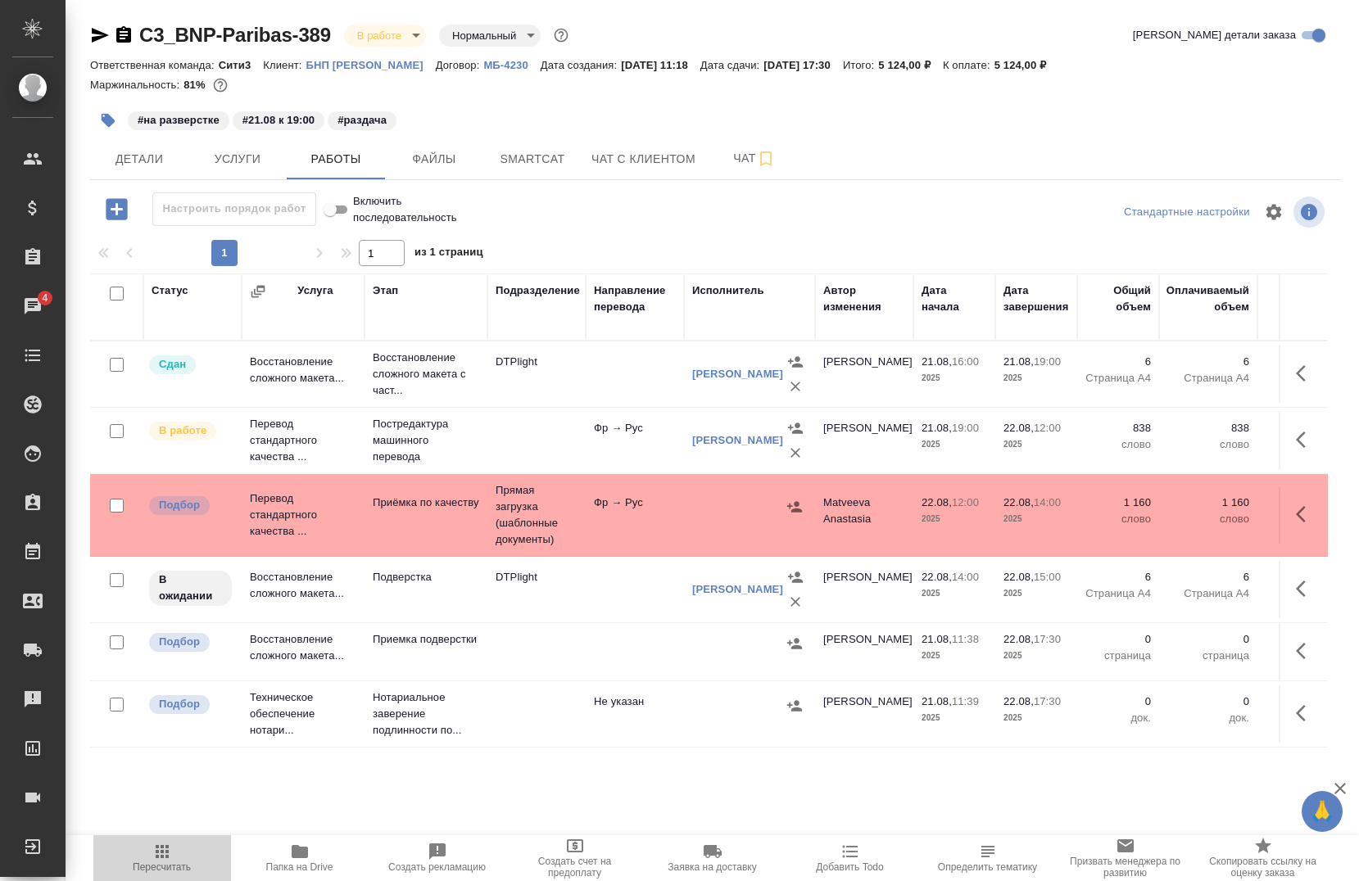
click at [153, 869] on span "Пересчитать" at bounding box center [162, 867] width 58 height 11
click at [100, 161] on span "Детали" at bounding box center [139, 159] width 79 height 20
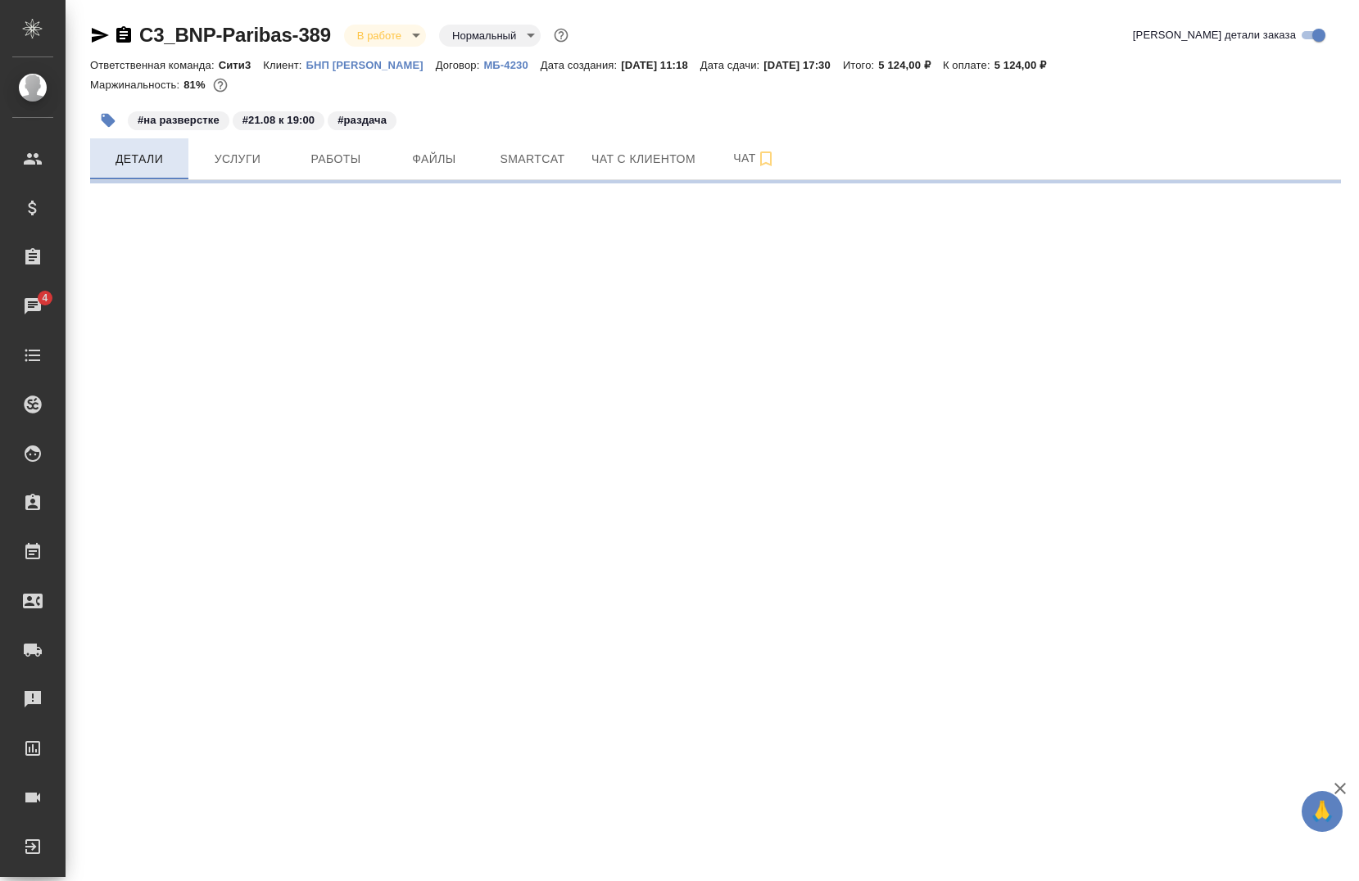
select select "RU"
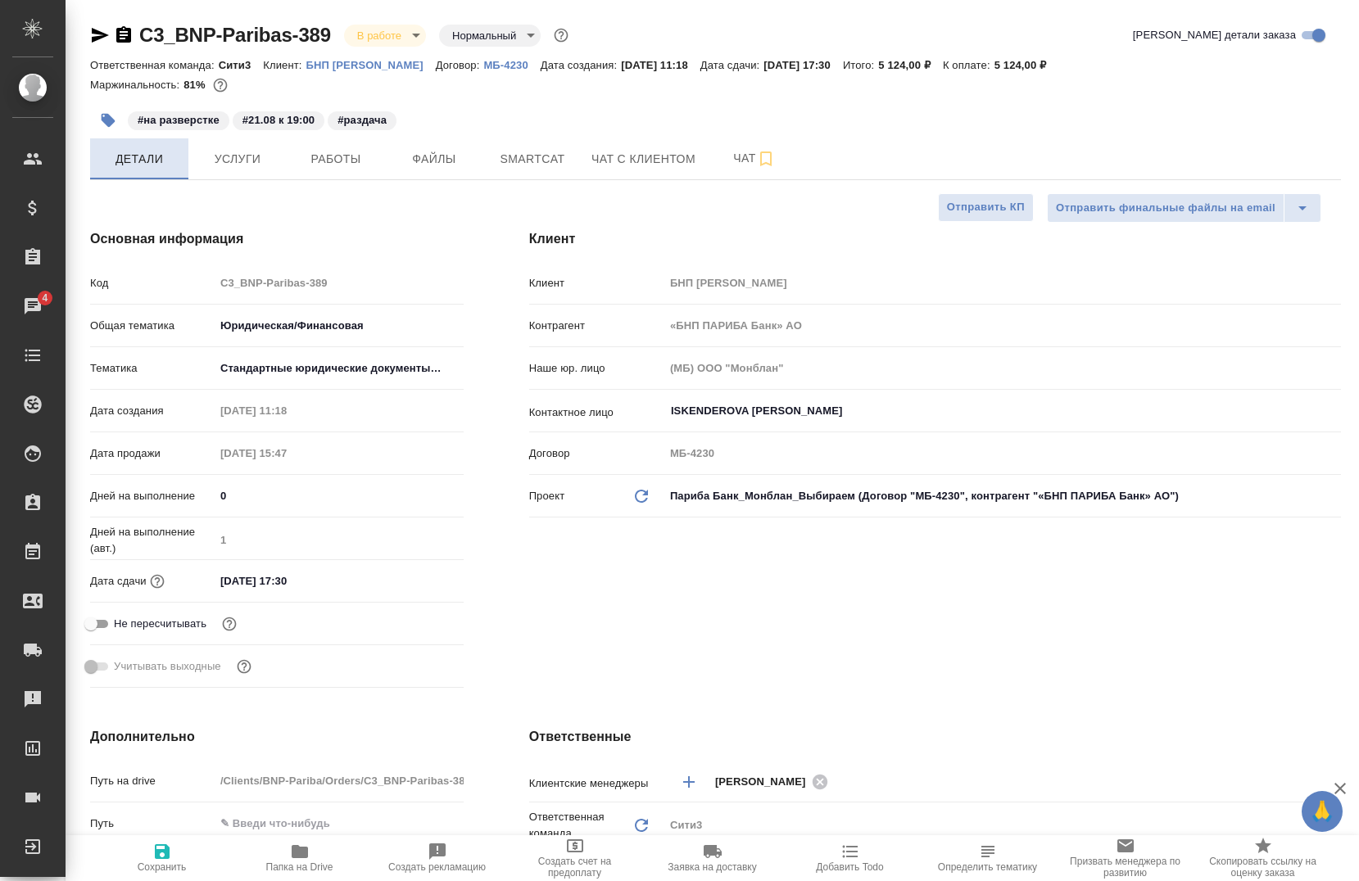
type textarea "x"
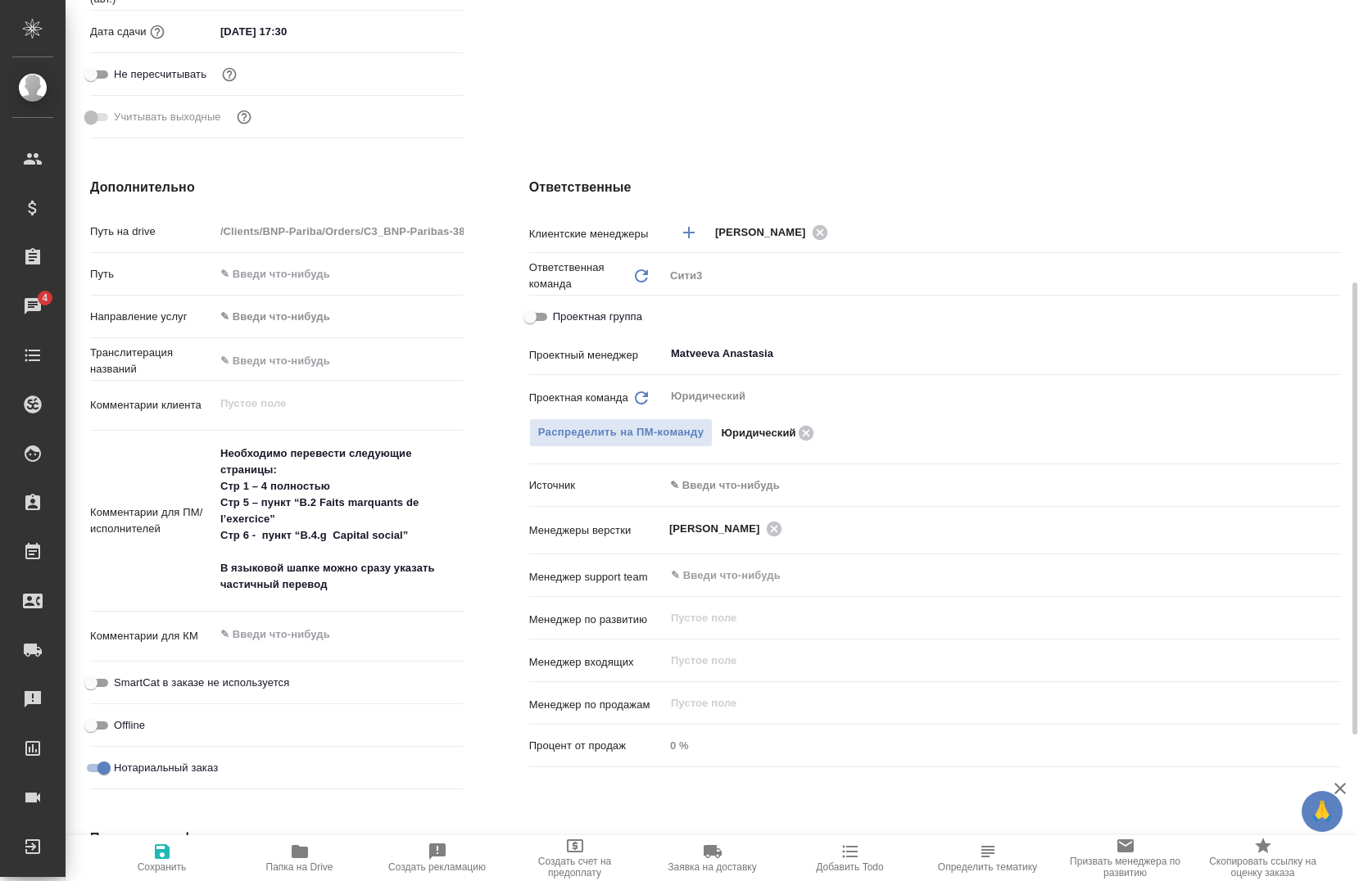
scroll to position [550, 0]
click at [574, 317] on span "Проектная группа" at bounding box center [597, 316] width 89 height 16
click at [559, 317] on input "Проектная группа" at bounding box center [530, 316] width 59 height 20
checkbox input "true"
type textarea "x"
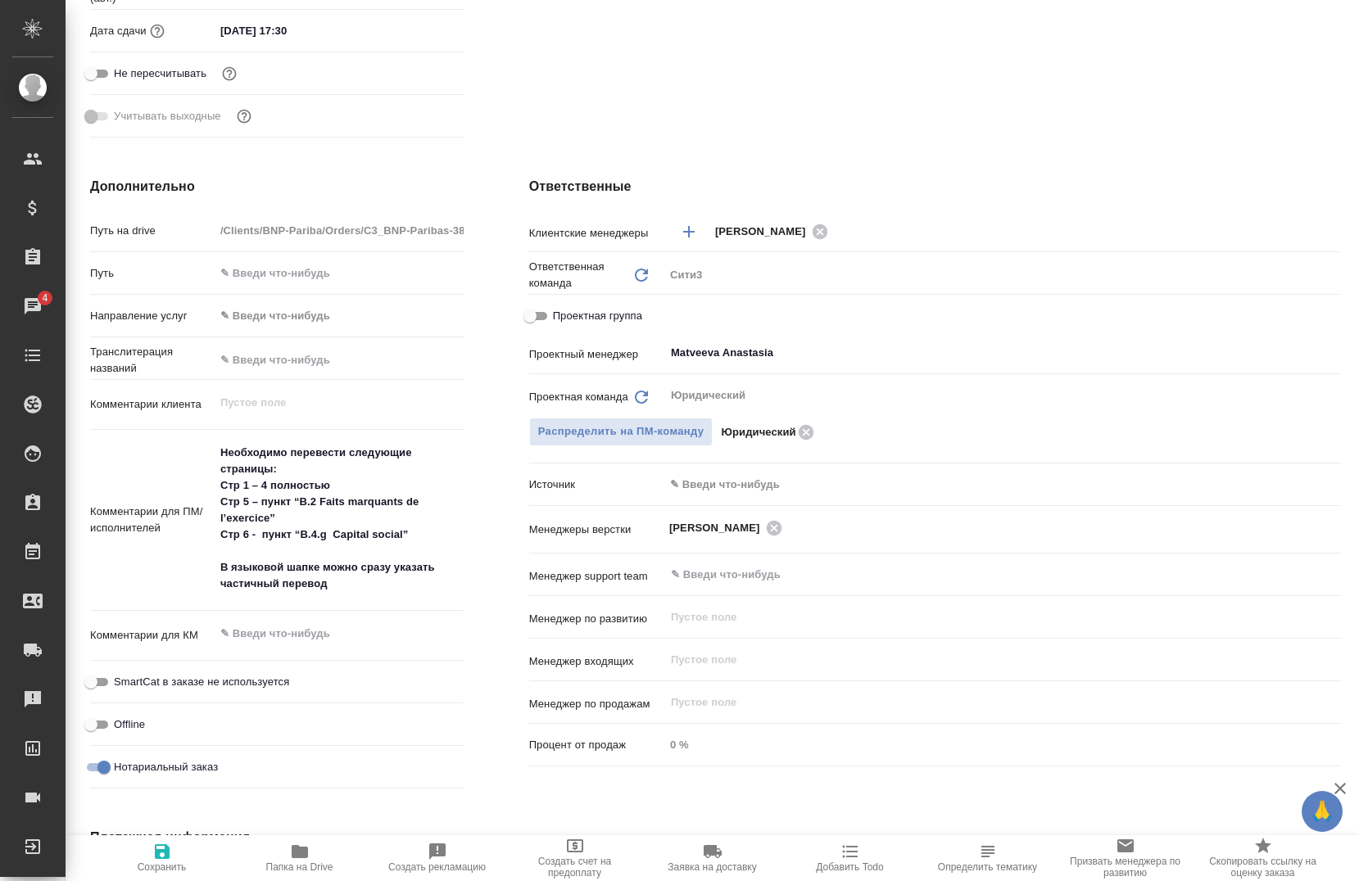
type textarea "x"
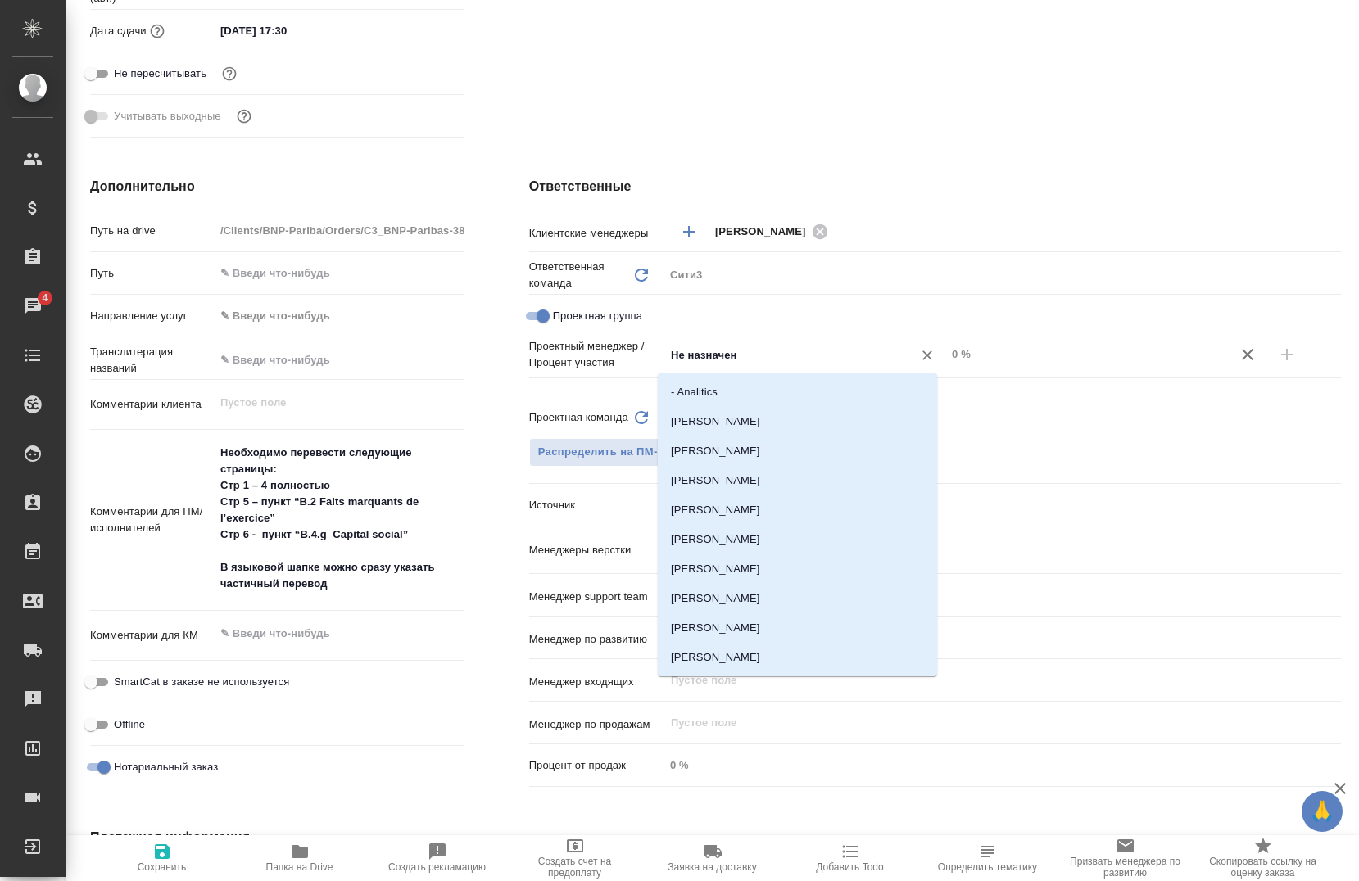
click at [749, 360] on input "Не назначен" at bounding box center [777, 355] width 217 height 20
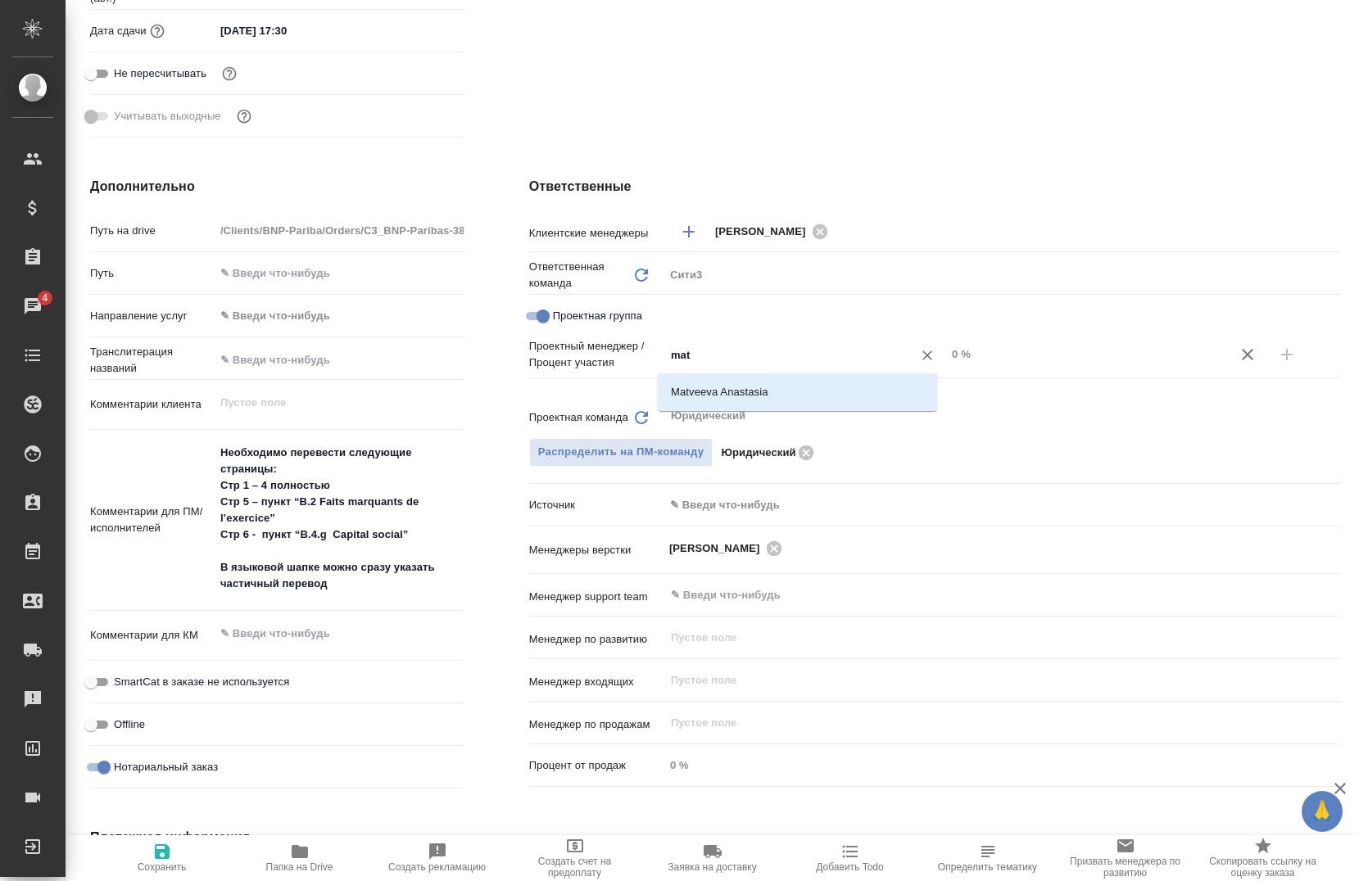
type input "mat"
click at [748, 370] on div "mat ​" at bounding box center [805, 356] width 282 height 33
click at [737, 351] on input "mat" at bounding box center [777, 355] width 217 height 20
click at [744, 387] on li "Matveeva Anastasia" at bounding box center [797, 392] width 279 height 29
type textarea "x"
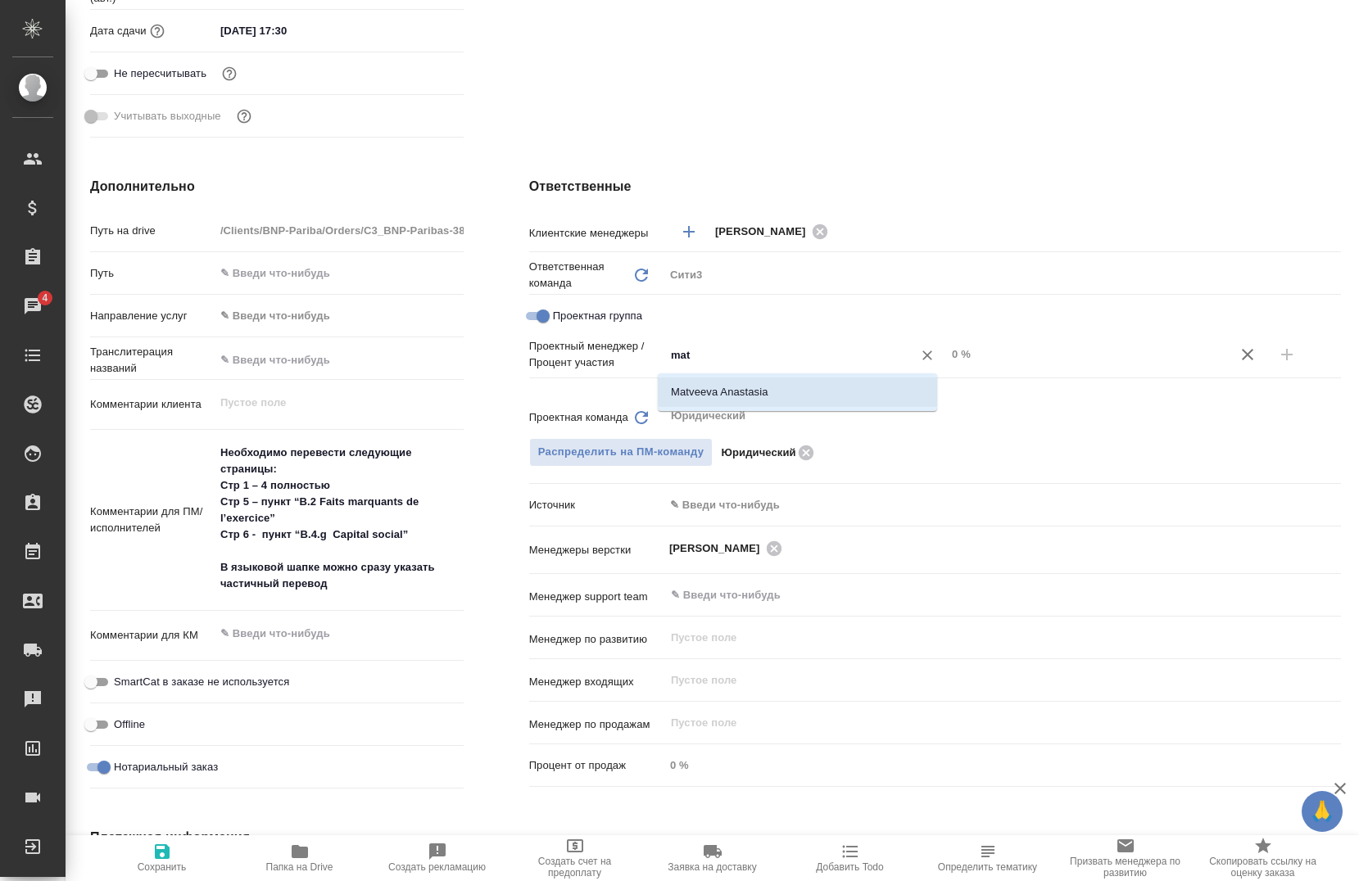
type textarea "x"
click at [949, 358] on input "0 %" at bounding box center [1087, 354] width 280 height 24
type textarea "x"
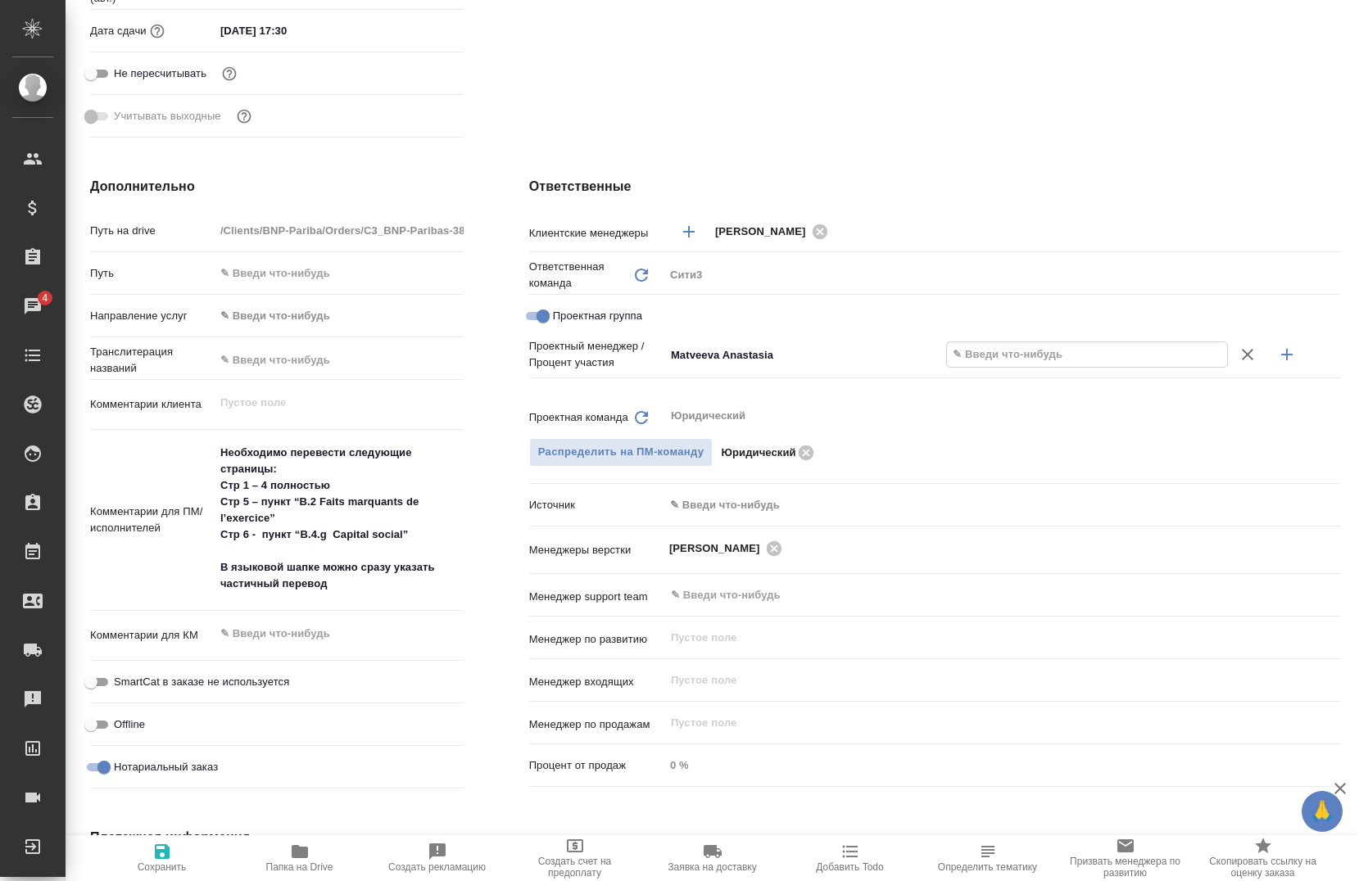
type textarea "x"
type input "50 %"
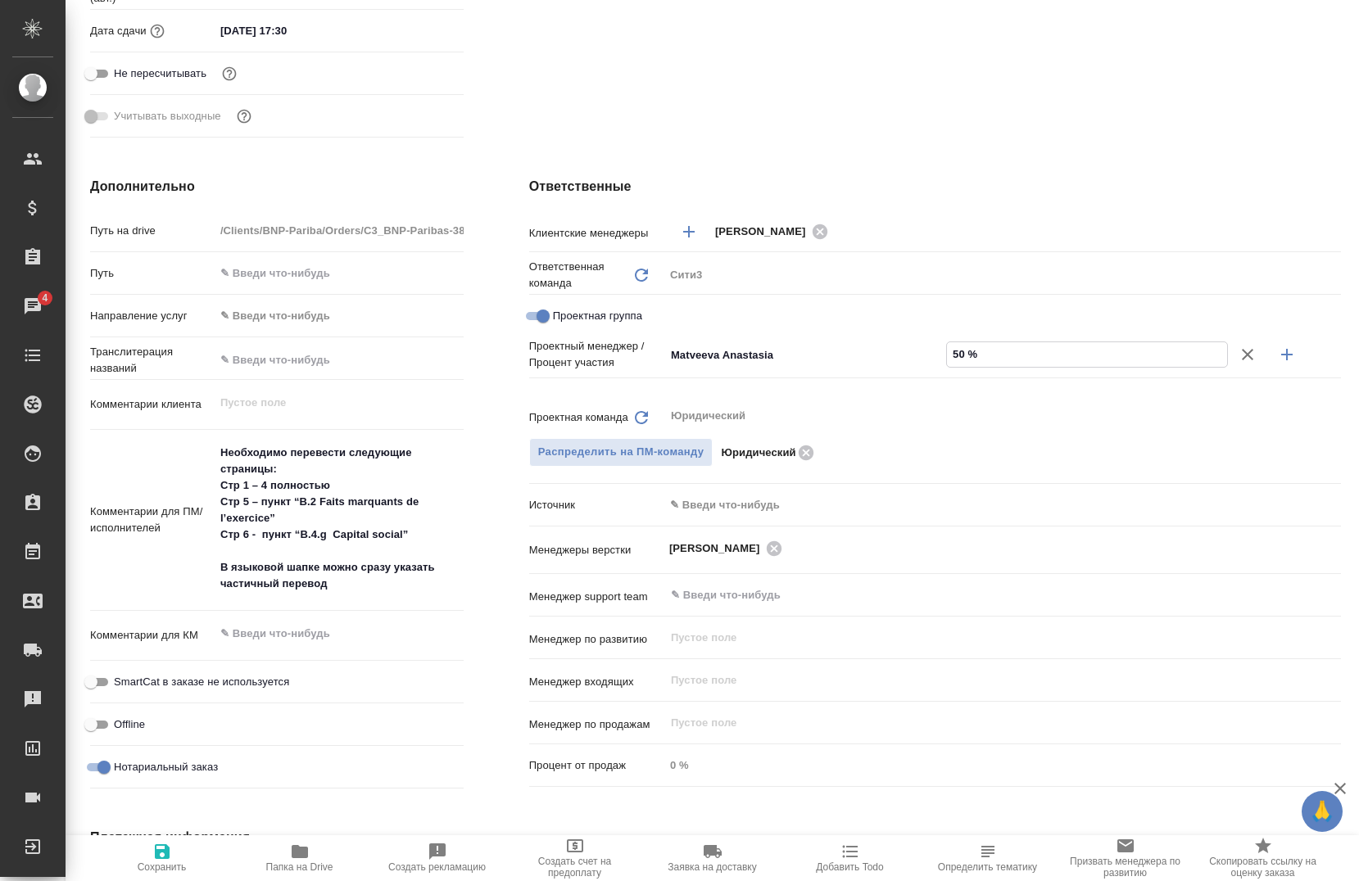
type textarea "x"
type input "50 %"
click at [1267, 353] on button "button" at bounding box center [1286, 354] width 39 height 39
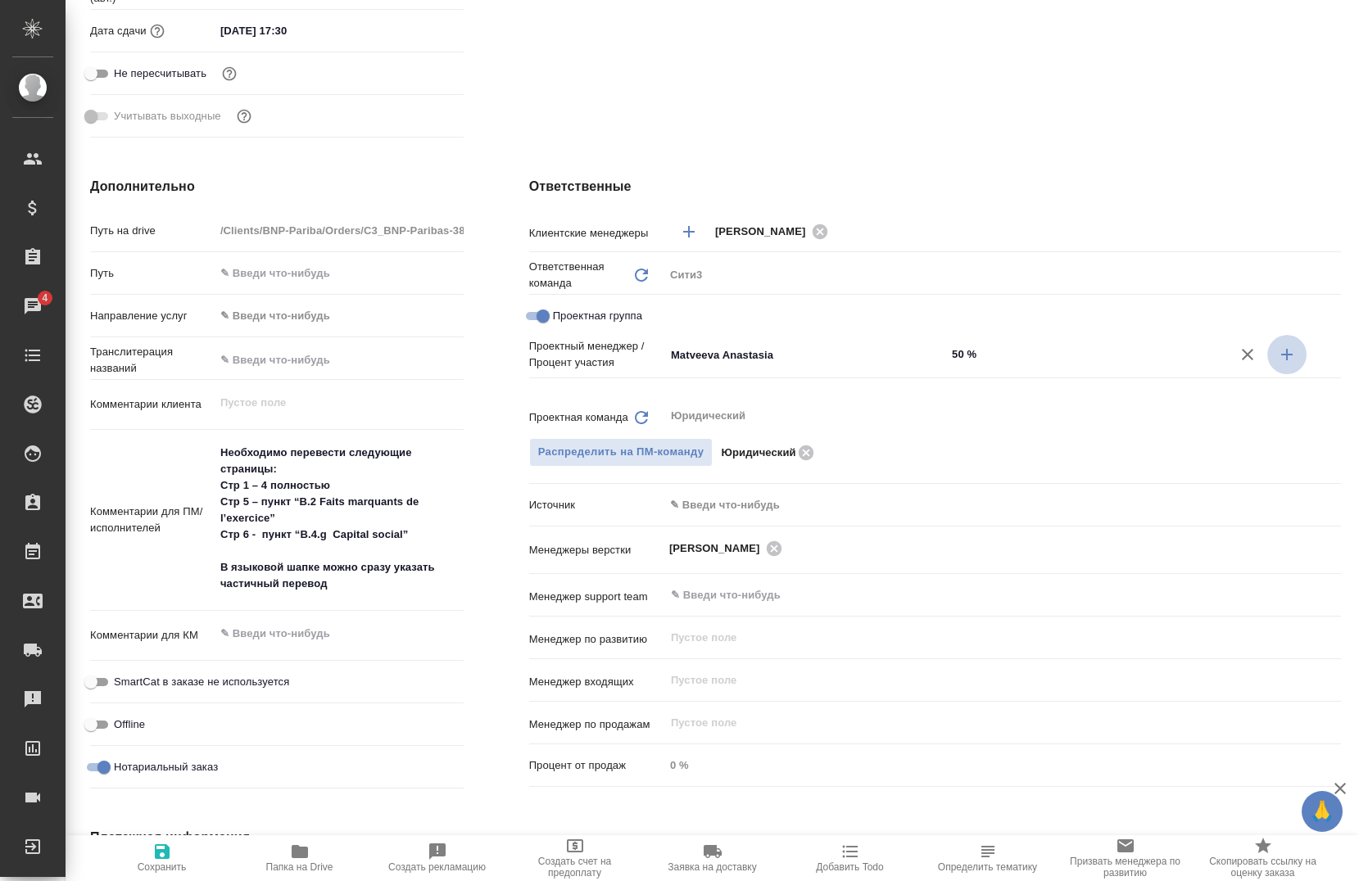
type textarea "x"
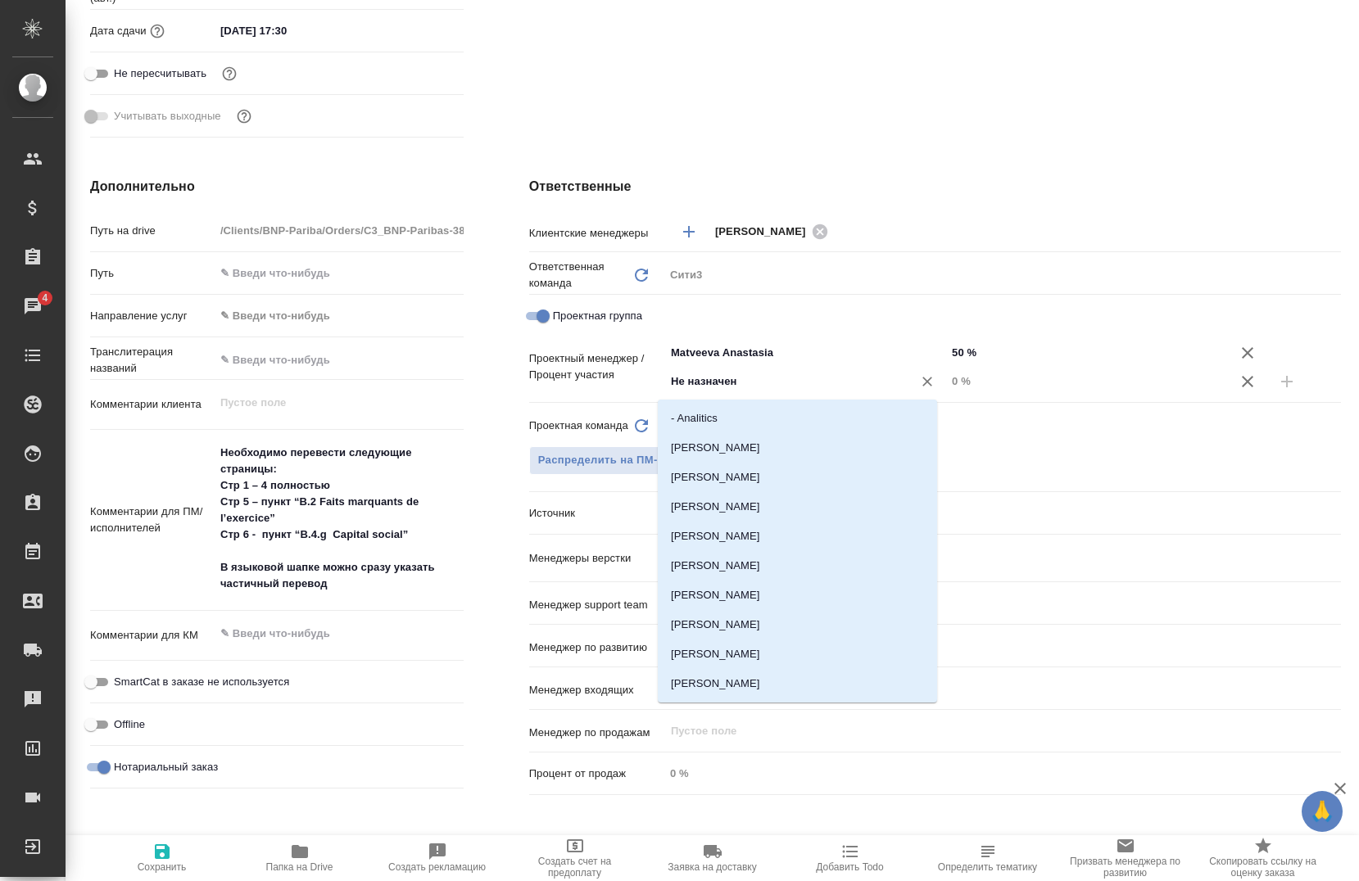
click at [777, 375] on input "Не назначен" at bounding box center [777, 382] width 217 height 20
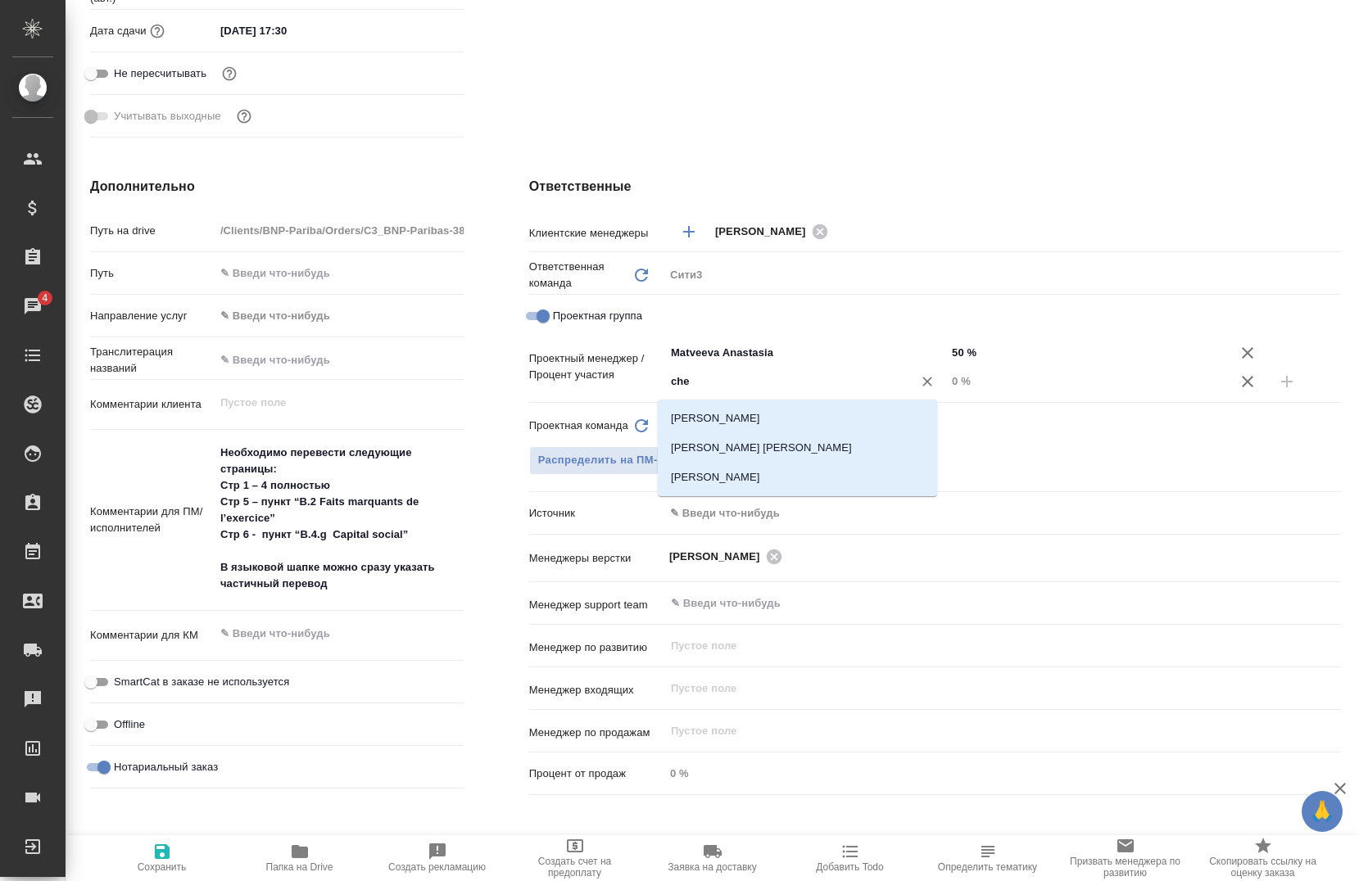
type input "cher"
click at [768, 416] on li "[PERSON_NAME]" at bounding box center [797, 418] width 279 height 29
type textarea "x"
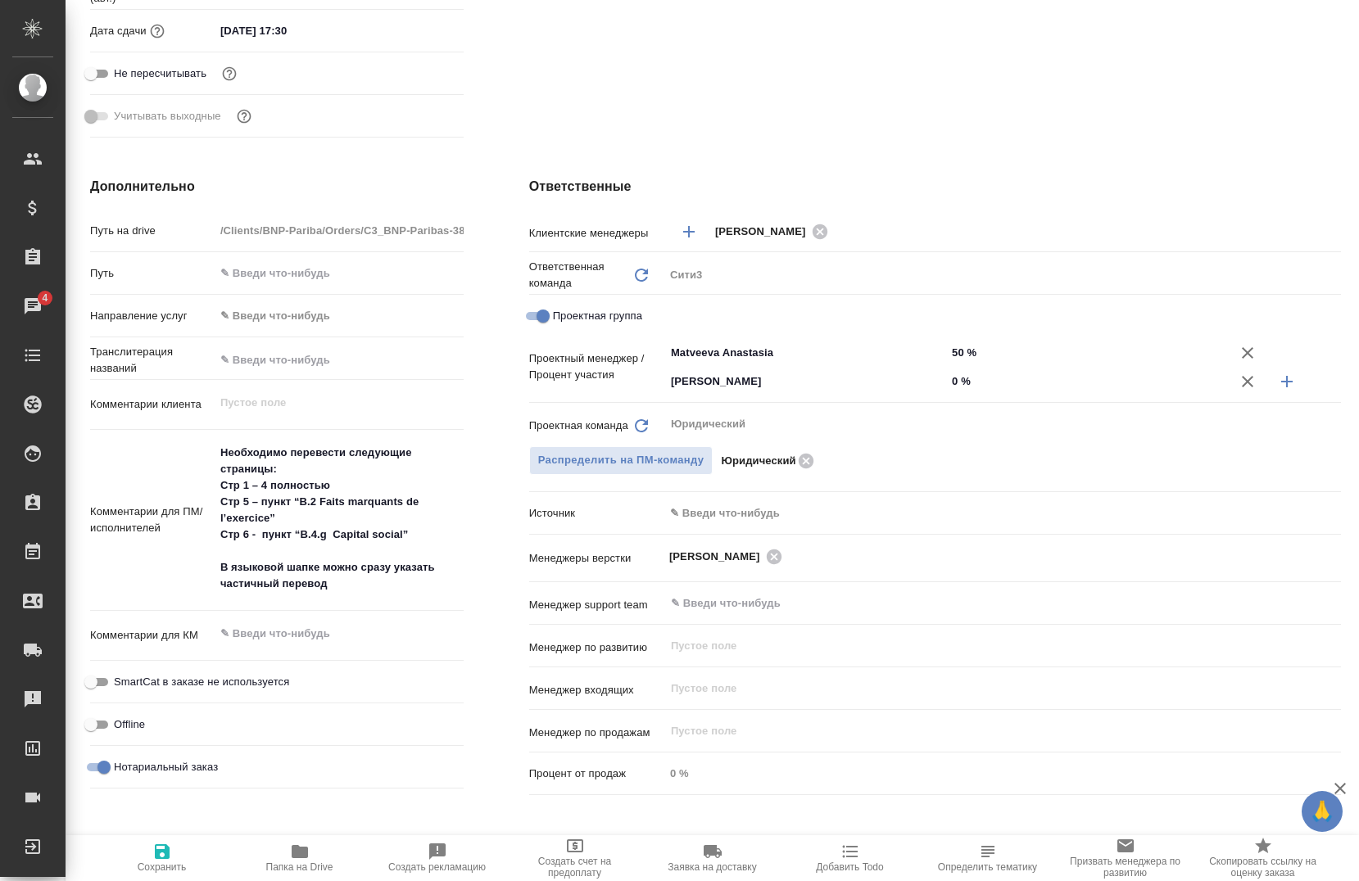
click at [946, 382] on input "0 %" at bounding box center [1087, 381] width 282 height 24
type input "50 %"
type textarea "x"
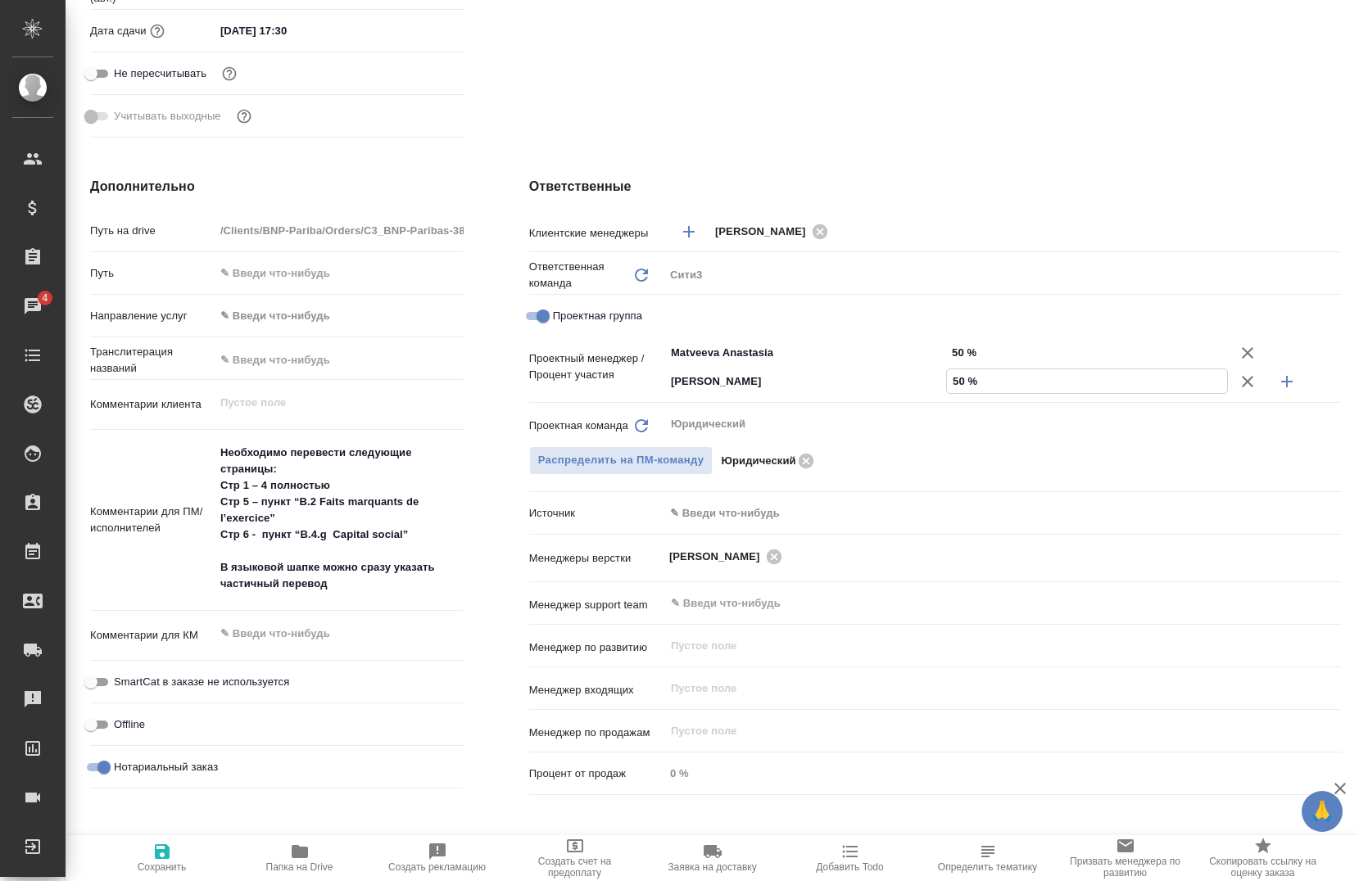
type input "50 %"
click at [164, 854] on icon "button" at bounding box center [162, 852] width 20 height 20
type textarea "x"
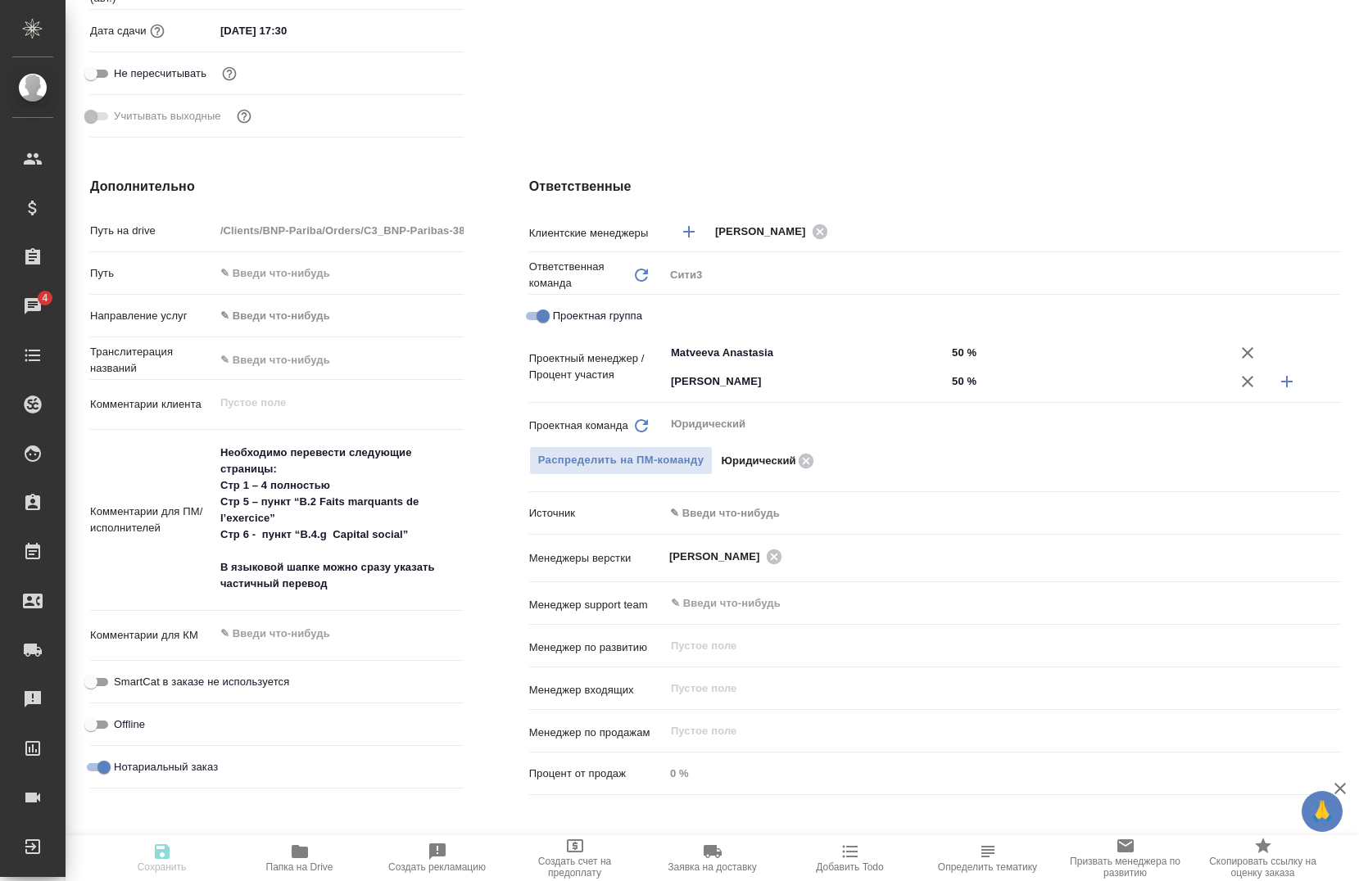
type textarea "x"
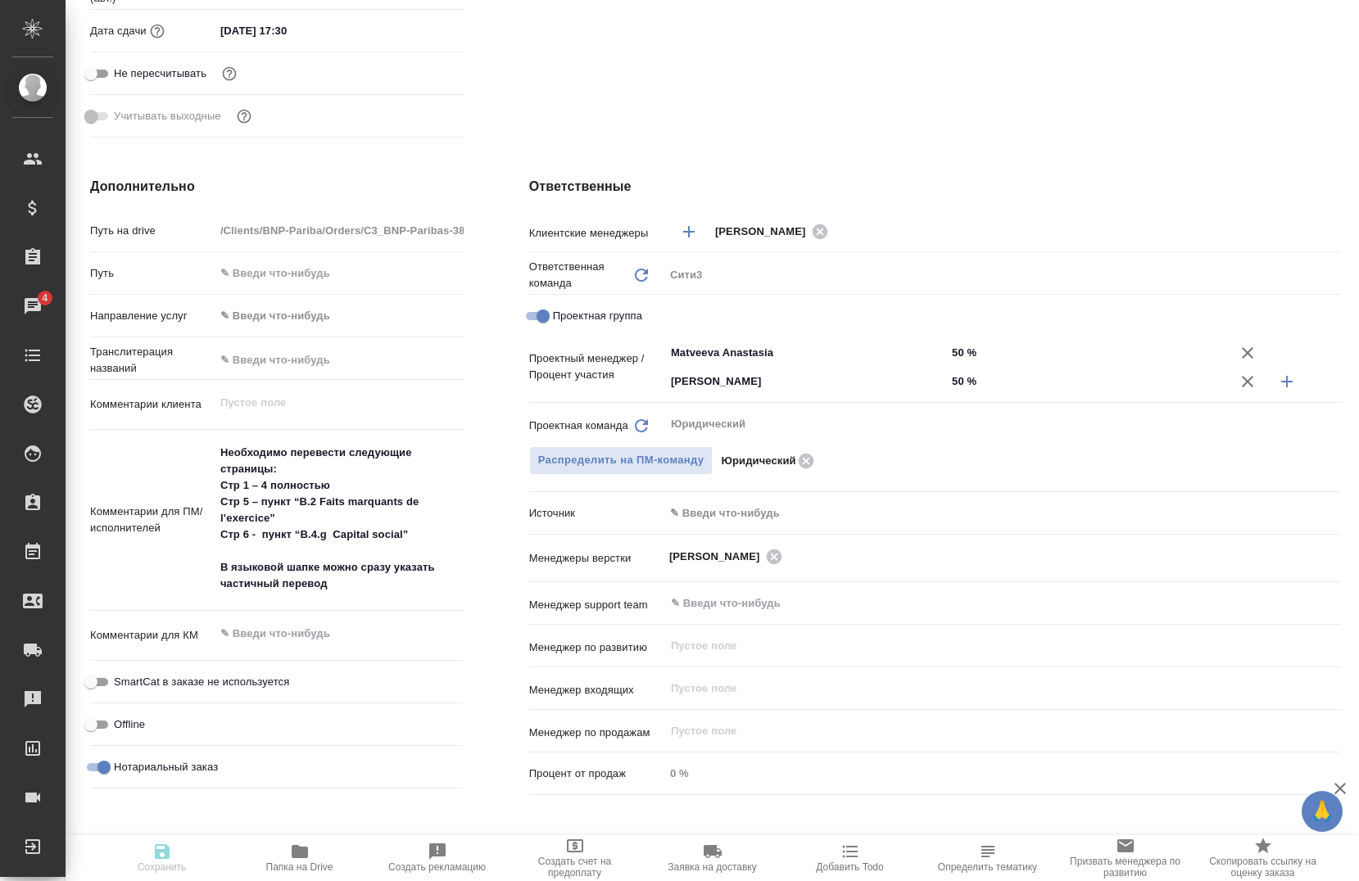
type textarea "x"
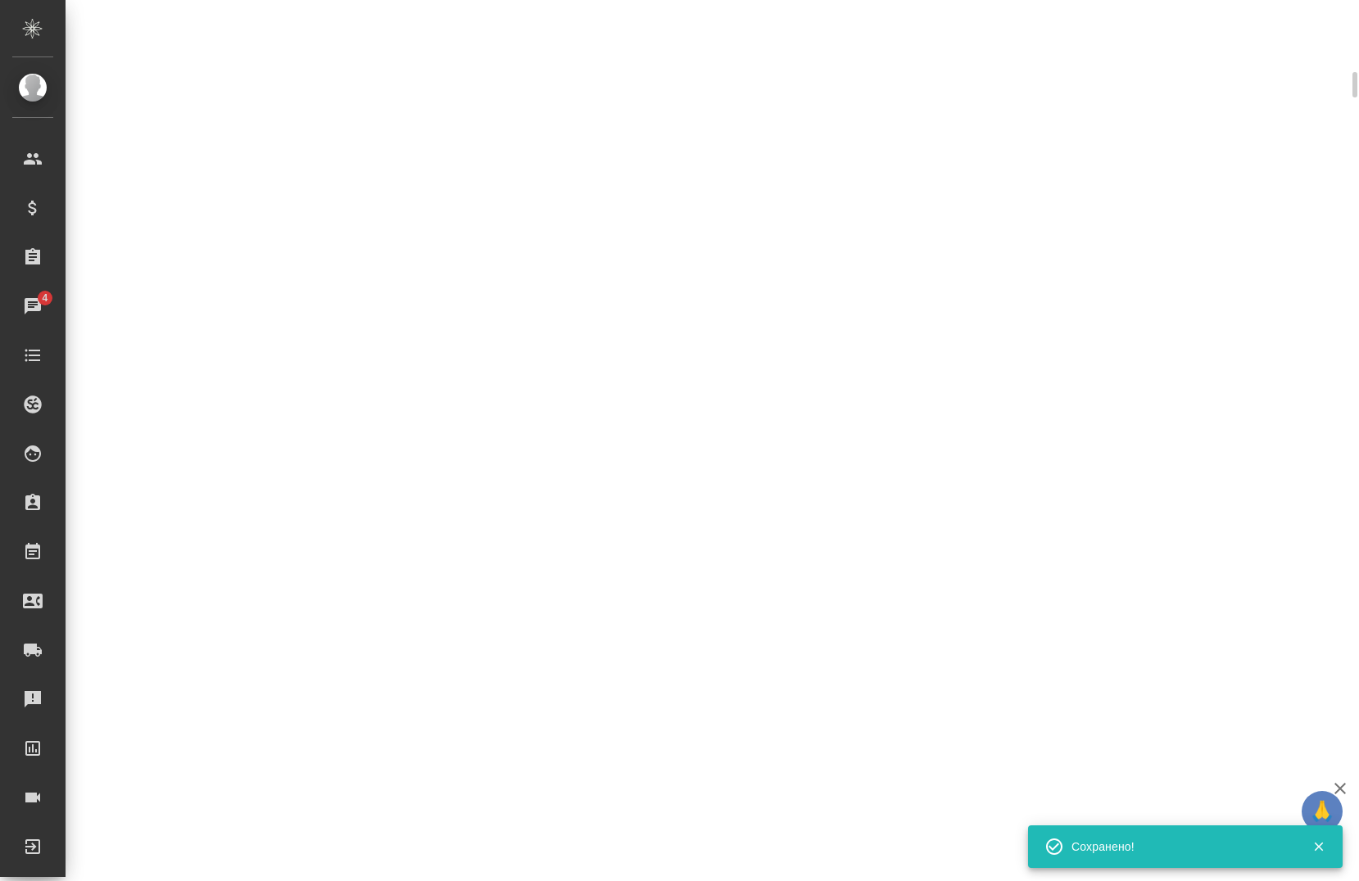
select select "RU"
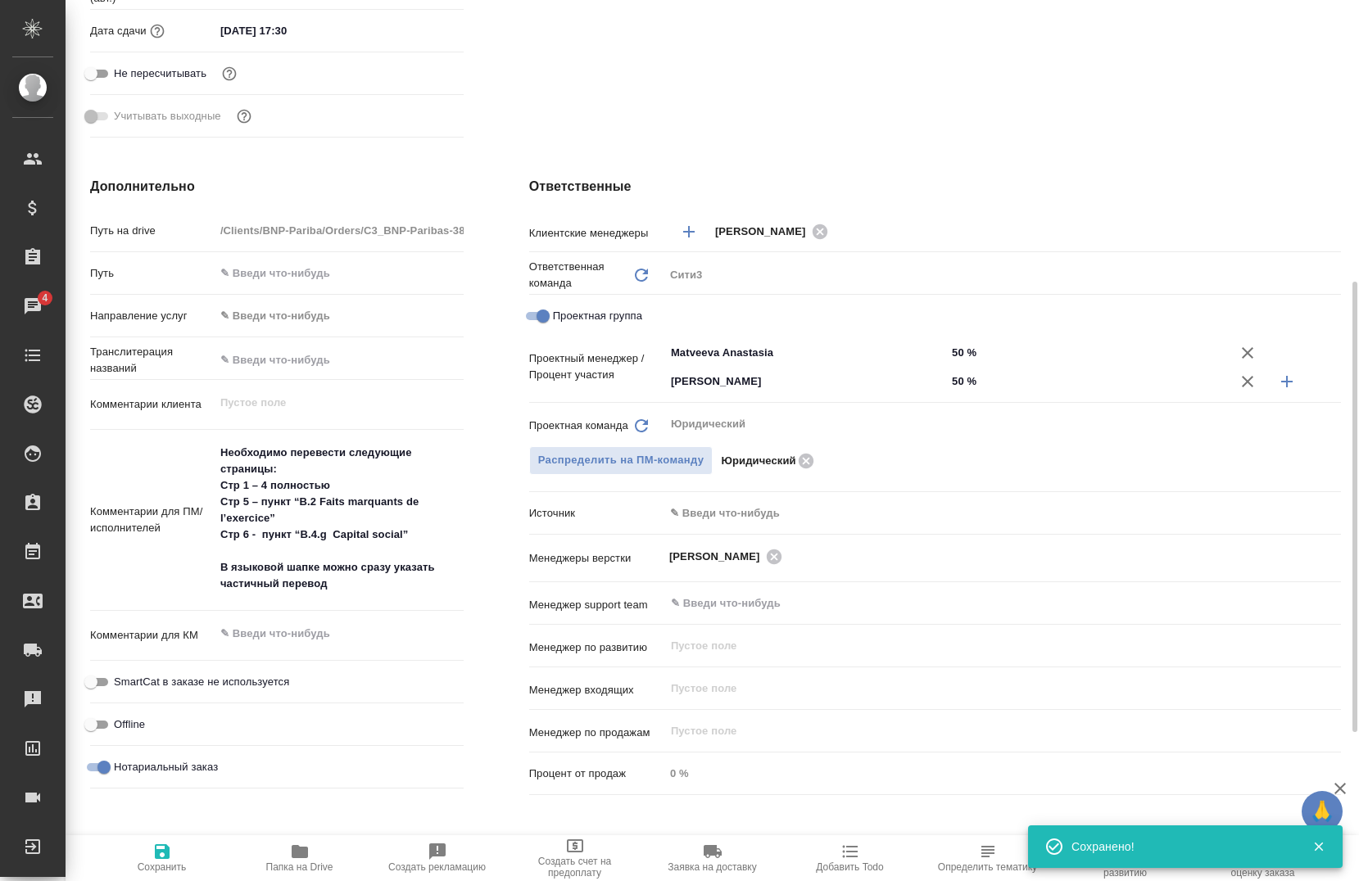
type textarea "x"
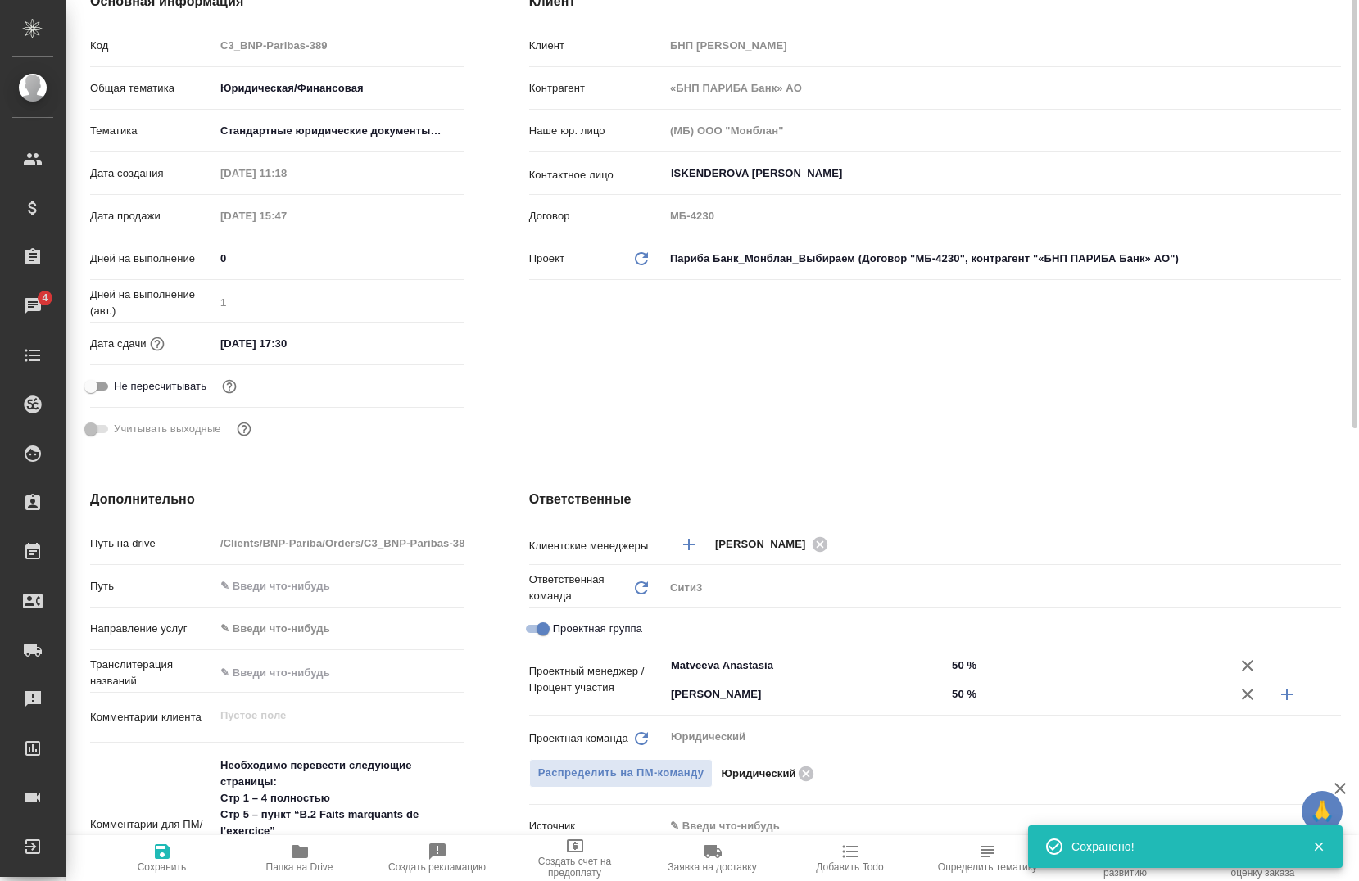
scroll to position [0, 0]
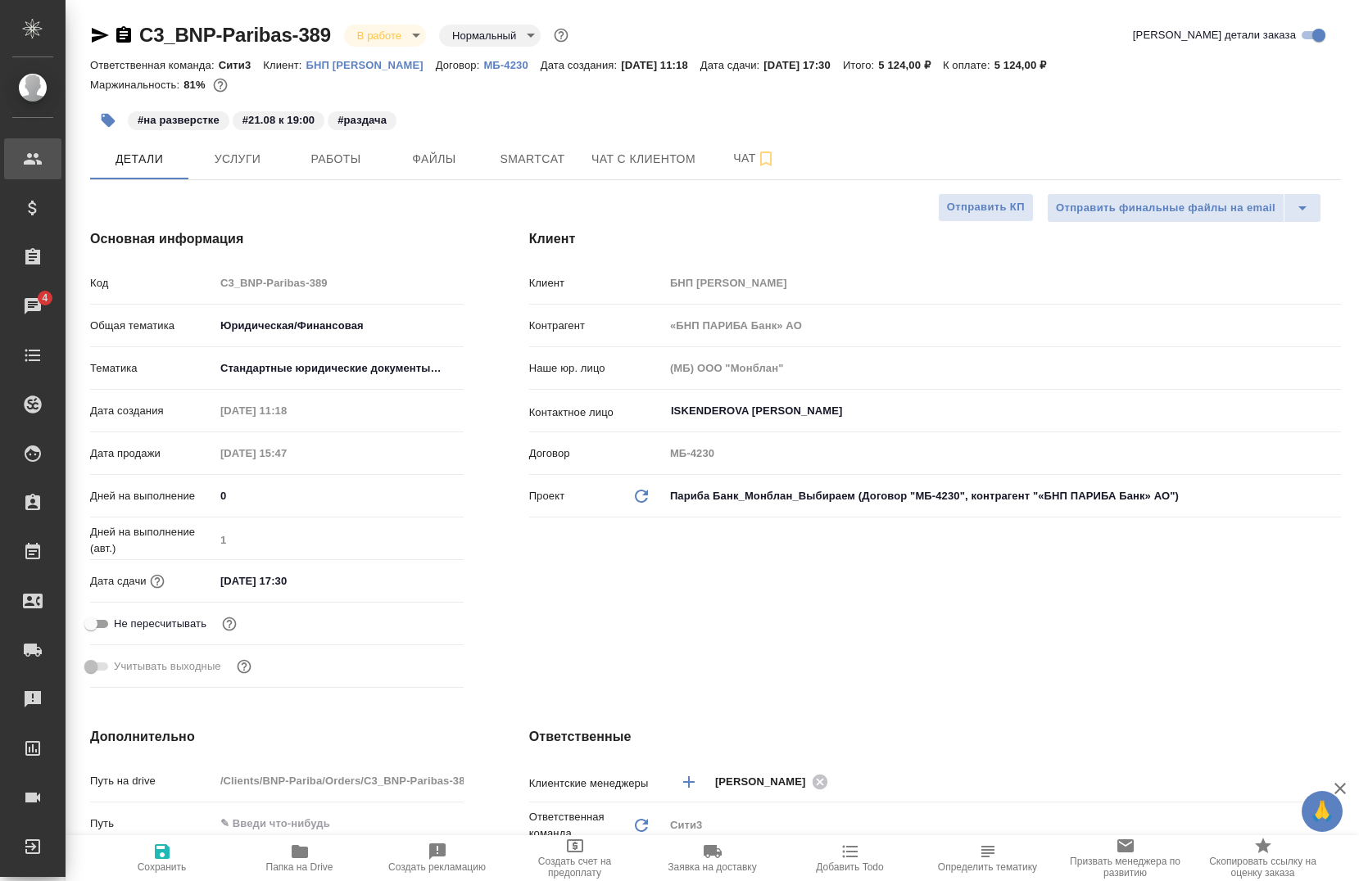
type textarea "x"
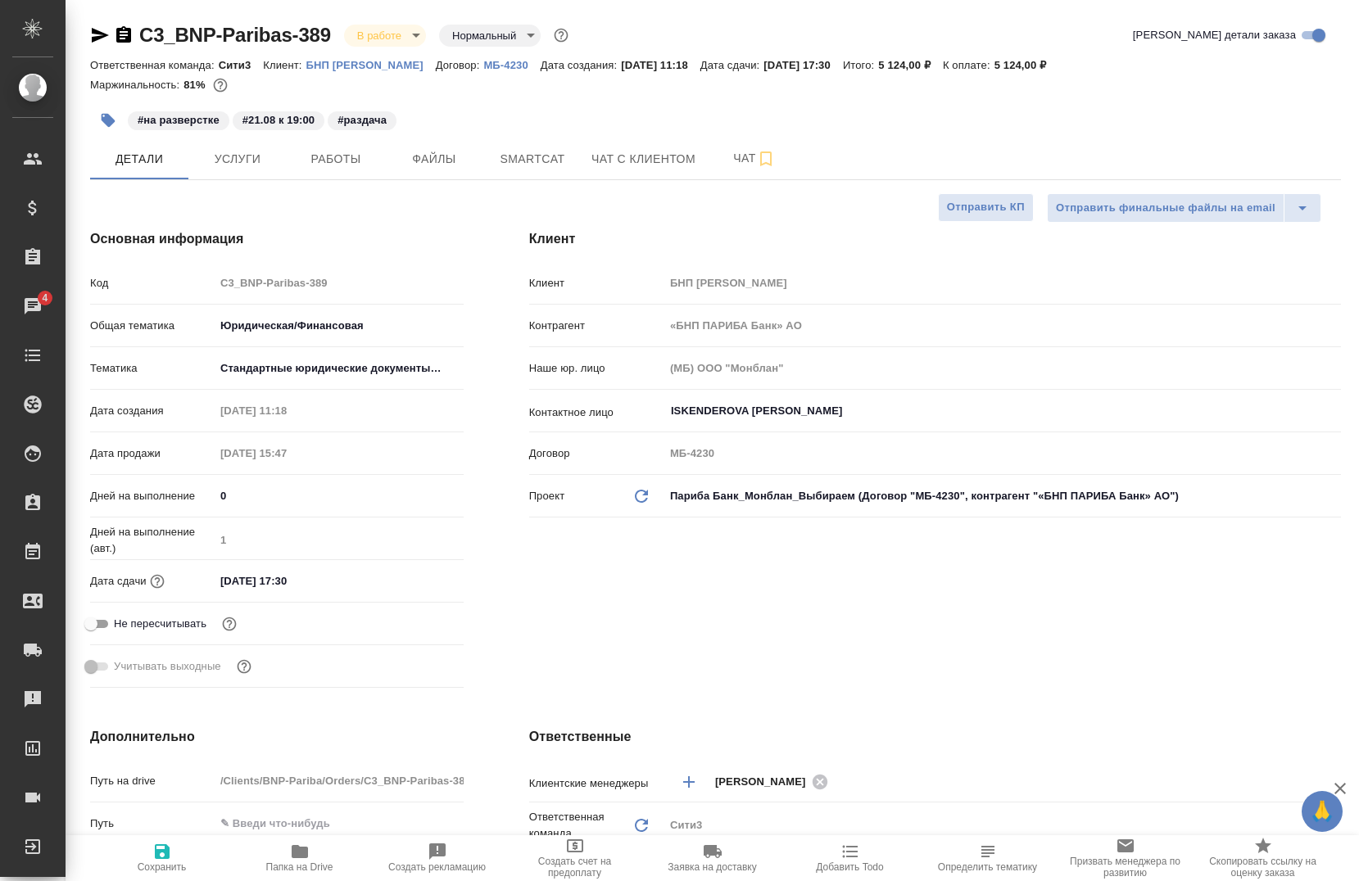
type textarea "x"
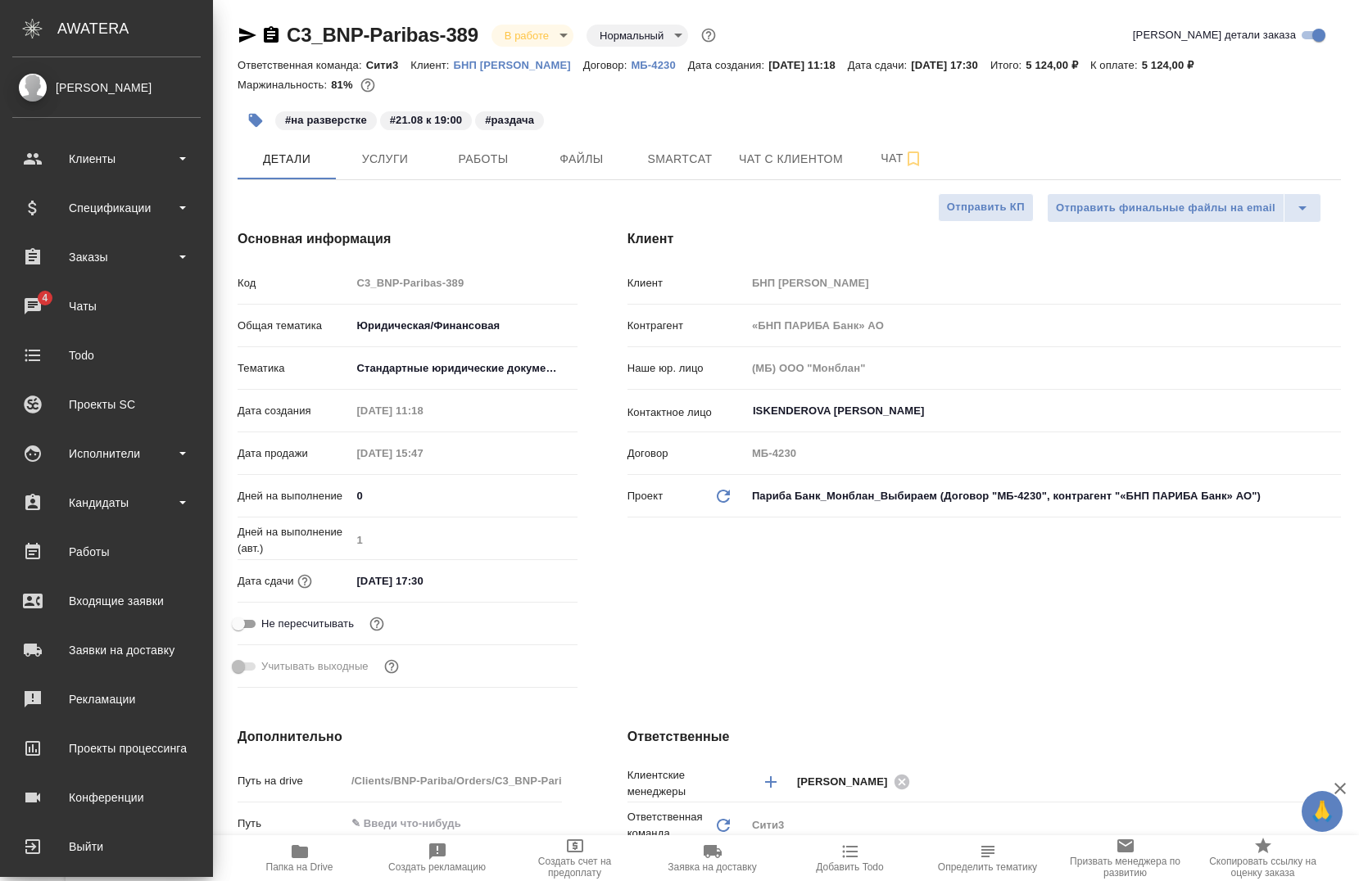
type textarea "x"
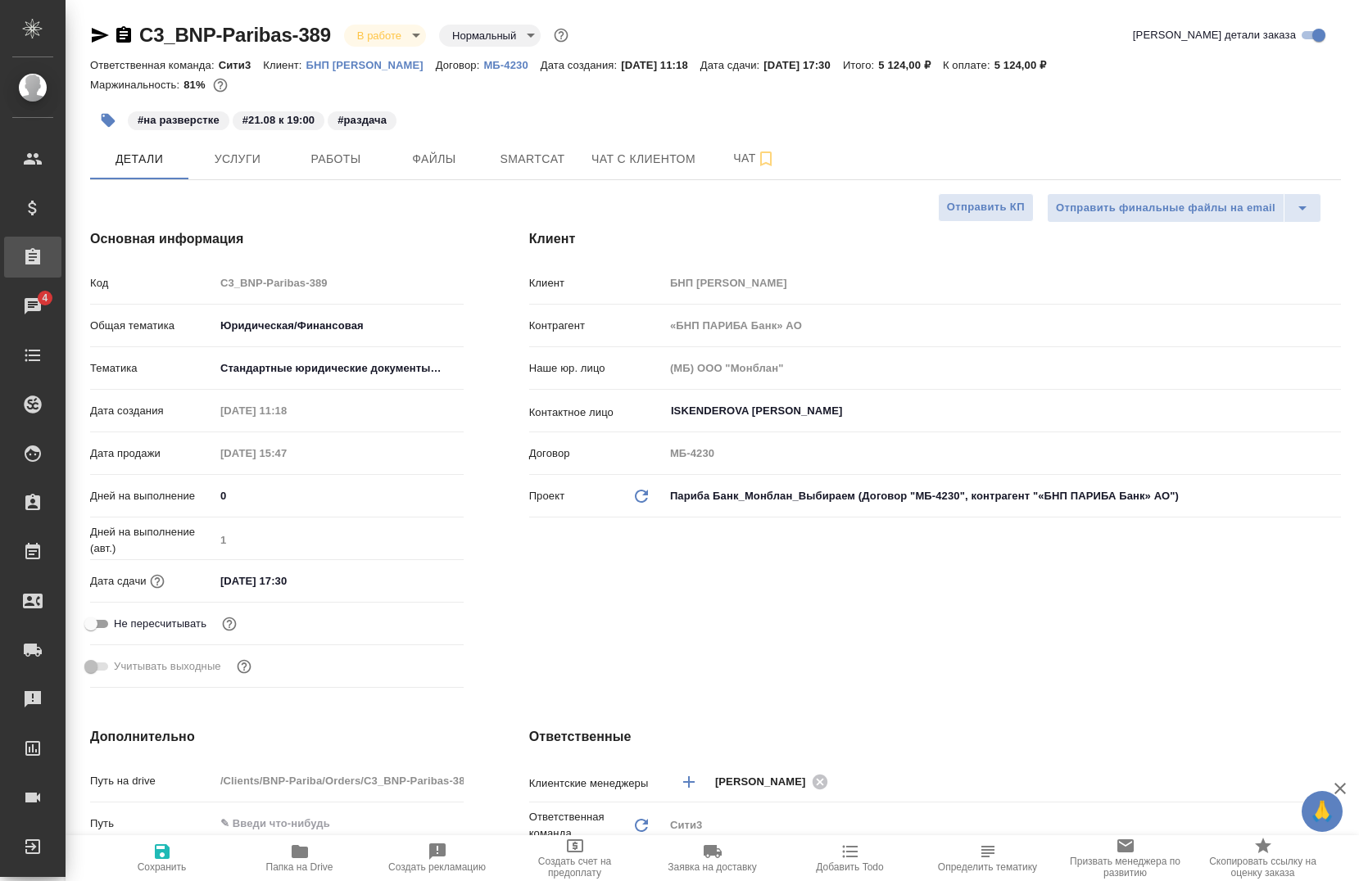
type textarea "x"
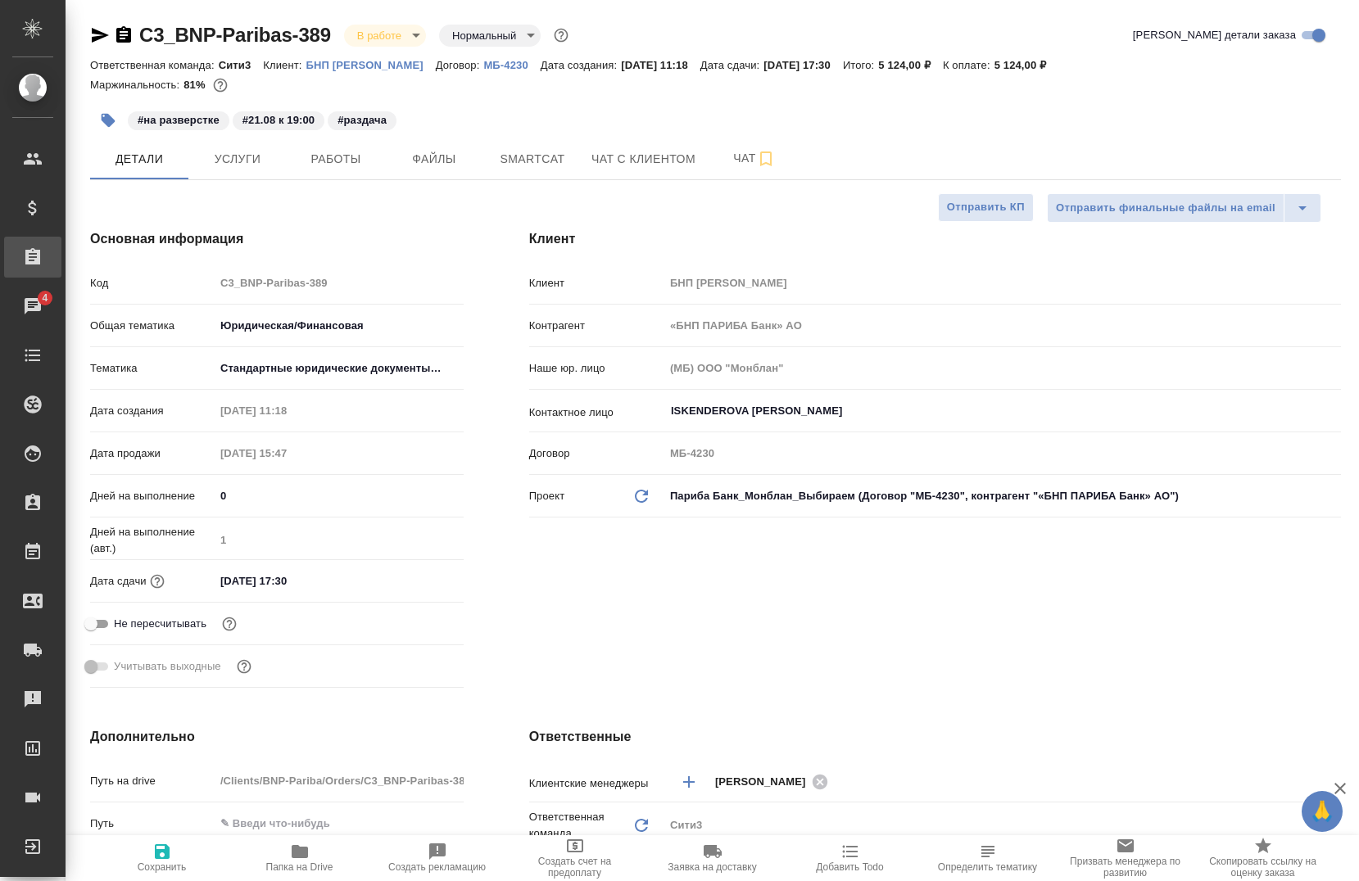
type textarea "x"
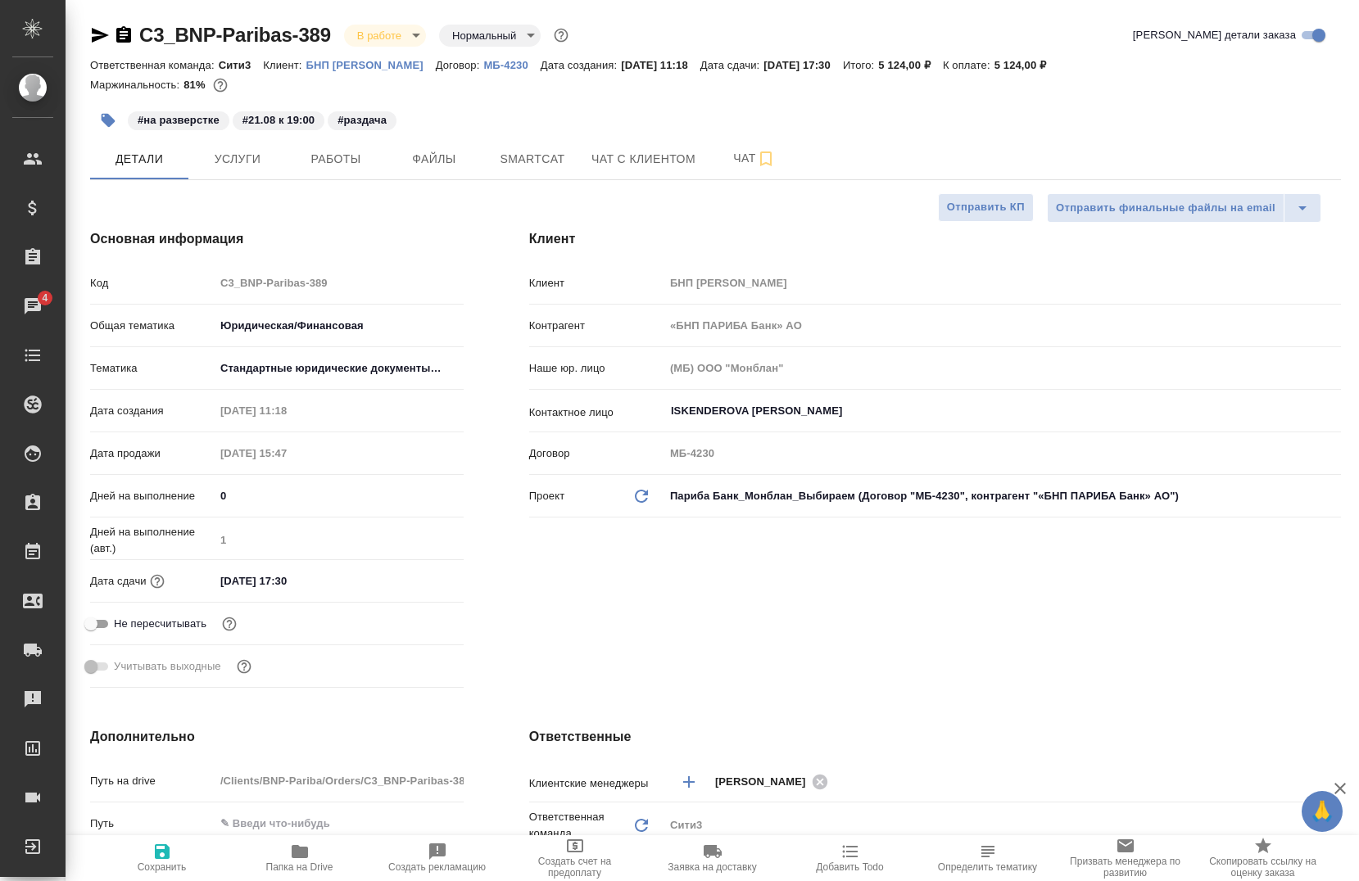
type textarea "x"
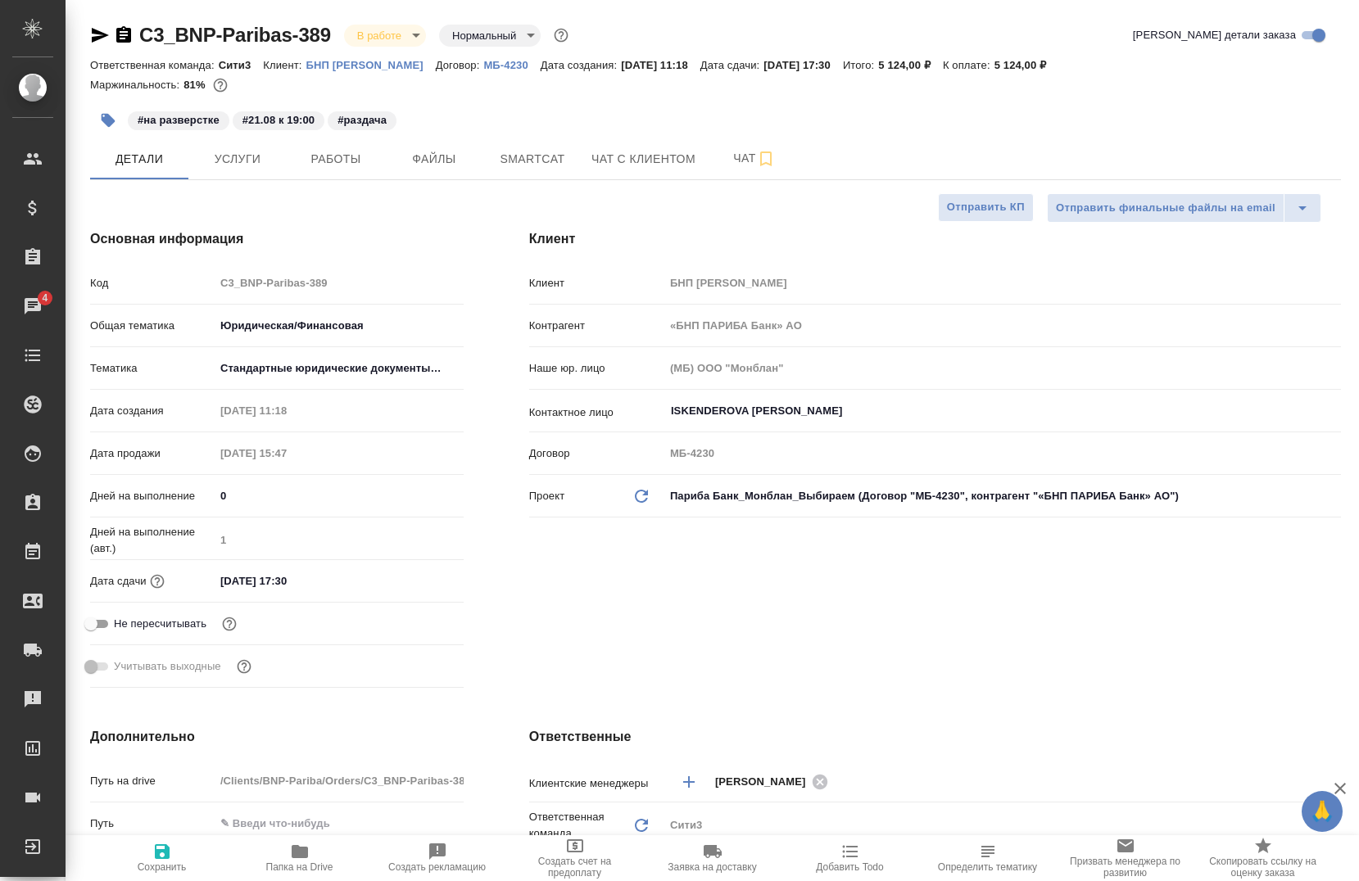
type textarea "x"
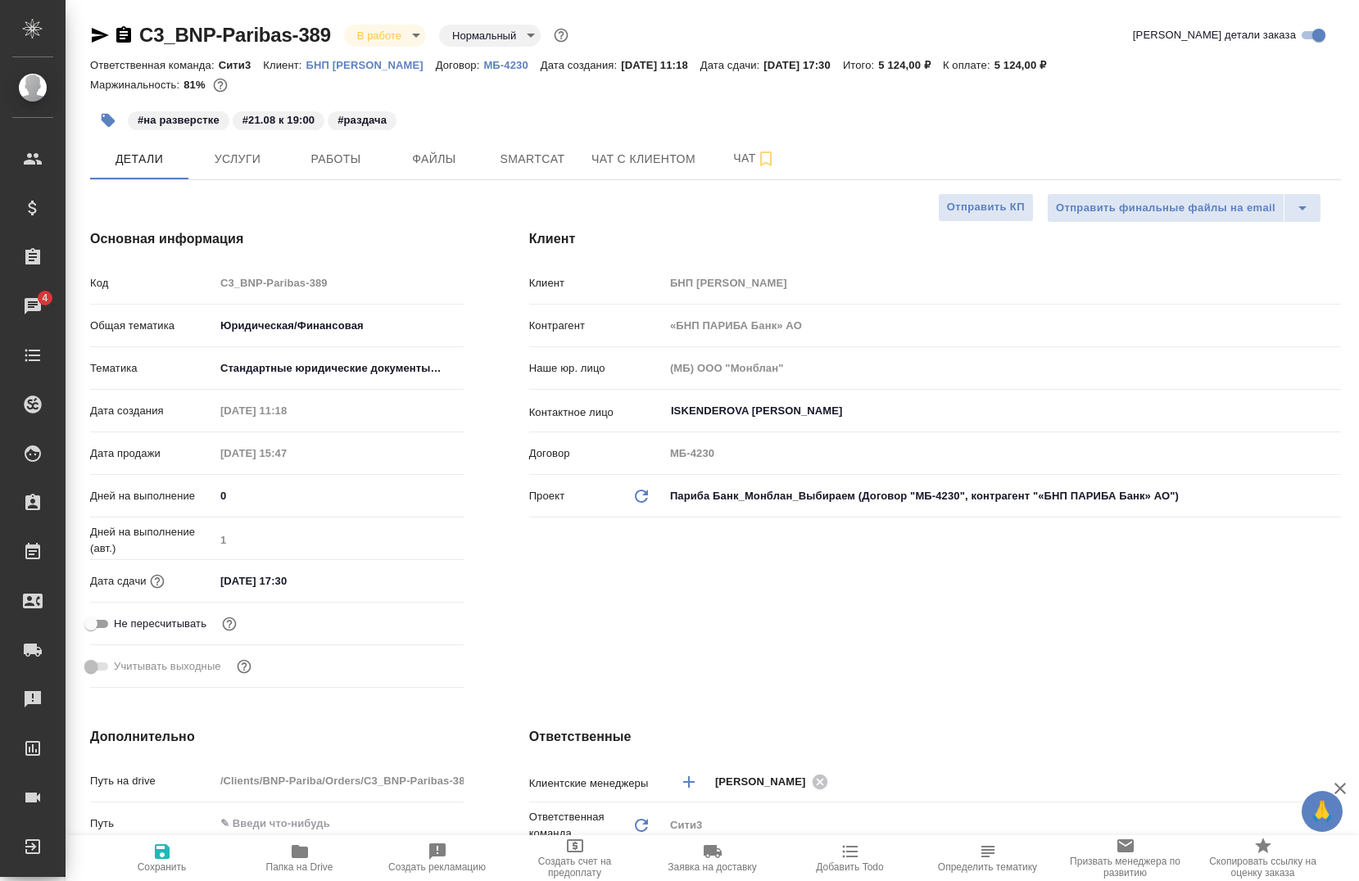
type textarea "x"
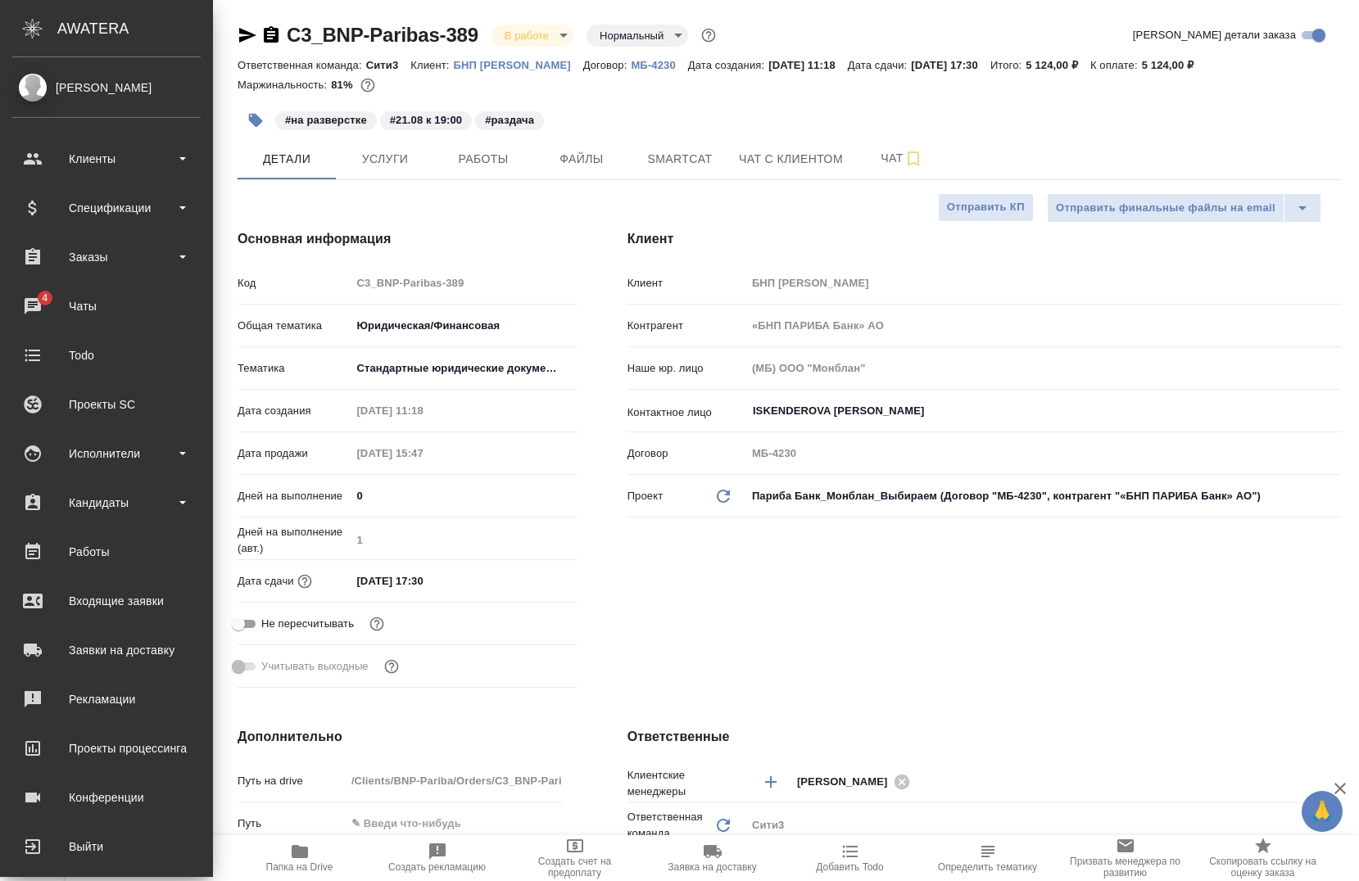
click at [107, 93] on div "[PERSON_NAME]" at bounding box center [106, 88] width 188 height 18
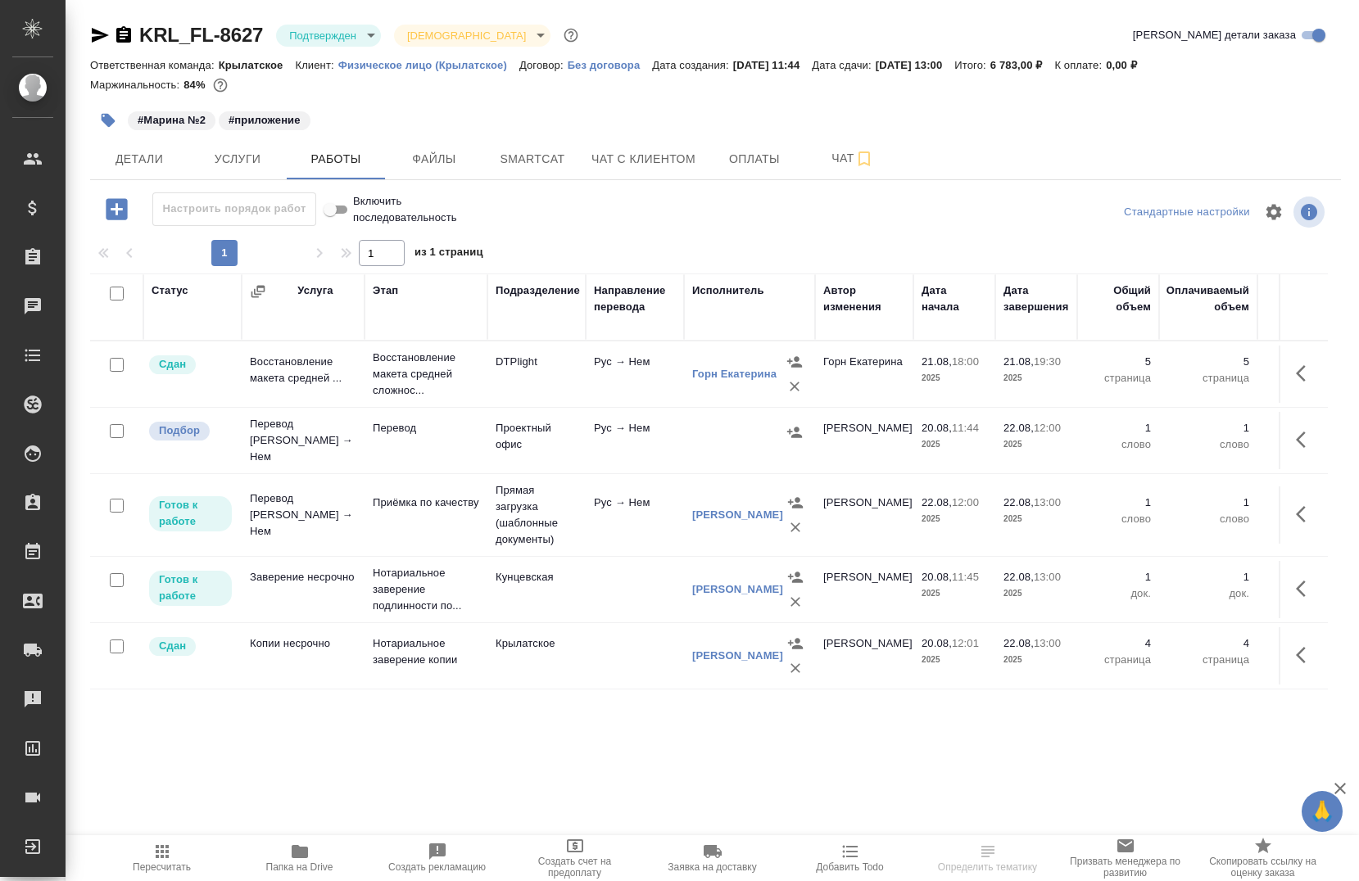
click at [310, 25] on body "🙏 .cls-1 fill:#fff; AWATERA Chernova Anna Клиенты Спецификации Заказы Чаты Todo…" at bounding box center [679, 440] width 1359 height 881
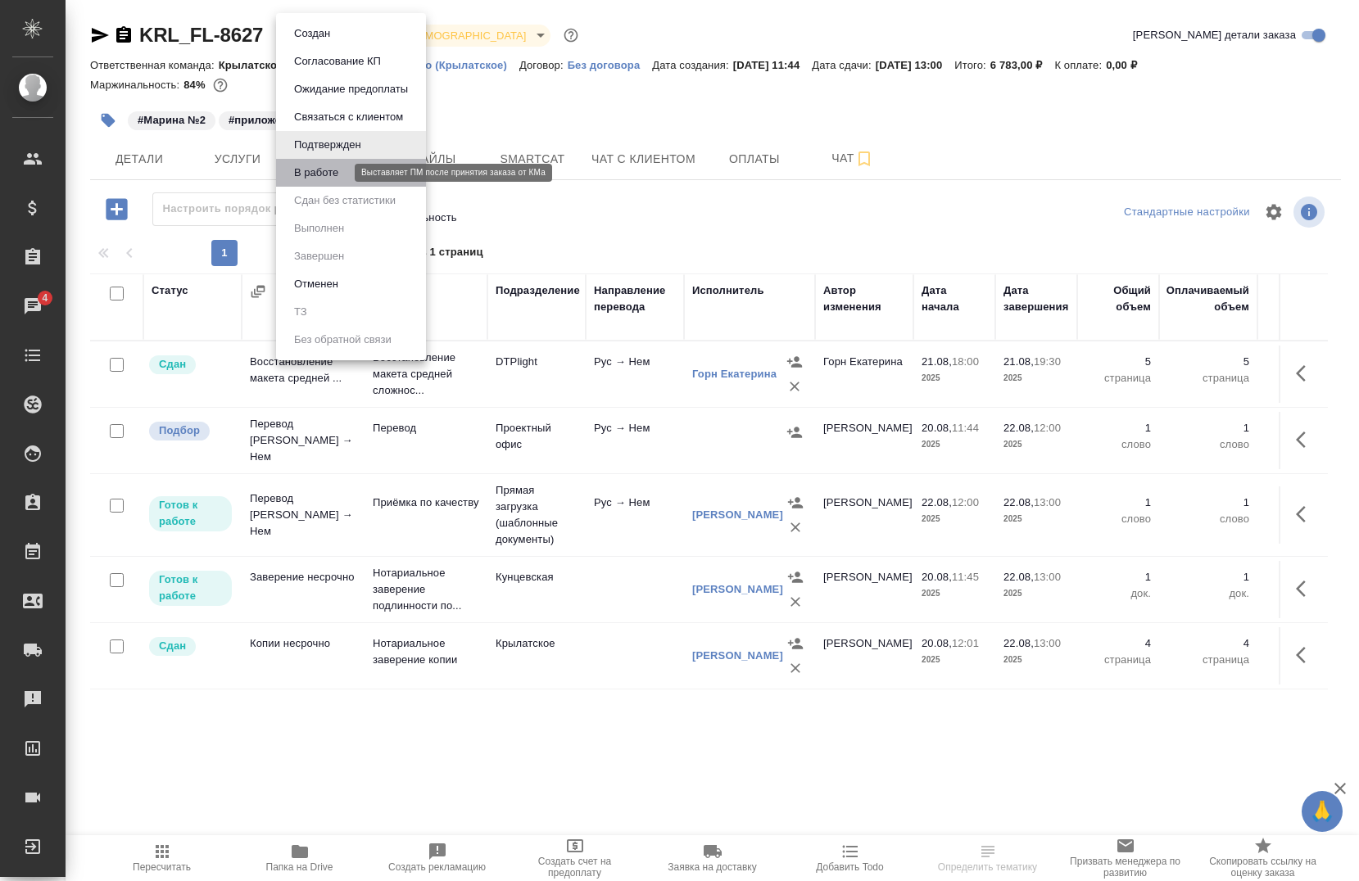
click at [293, 176] on button "В работе" at bounding box center [316, 173] width 54 height 18
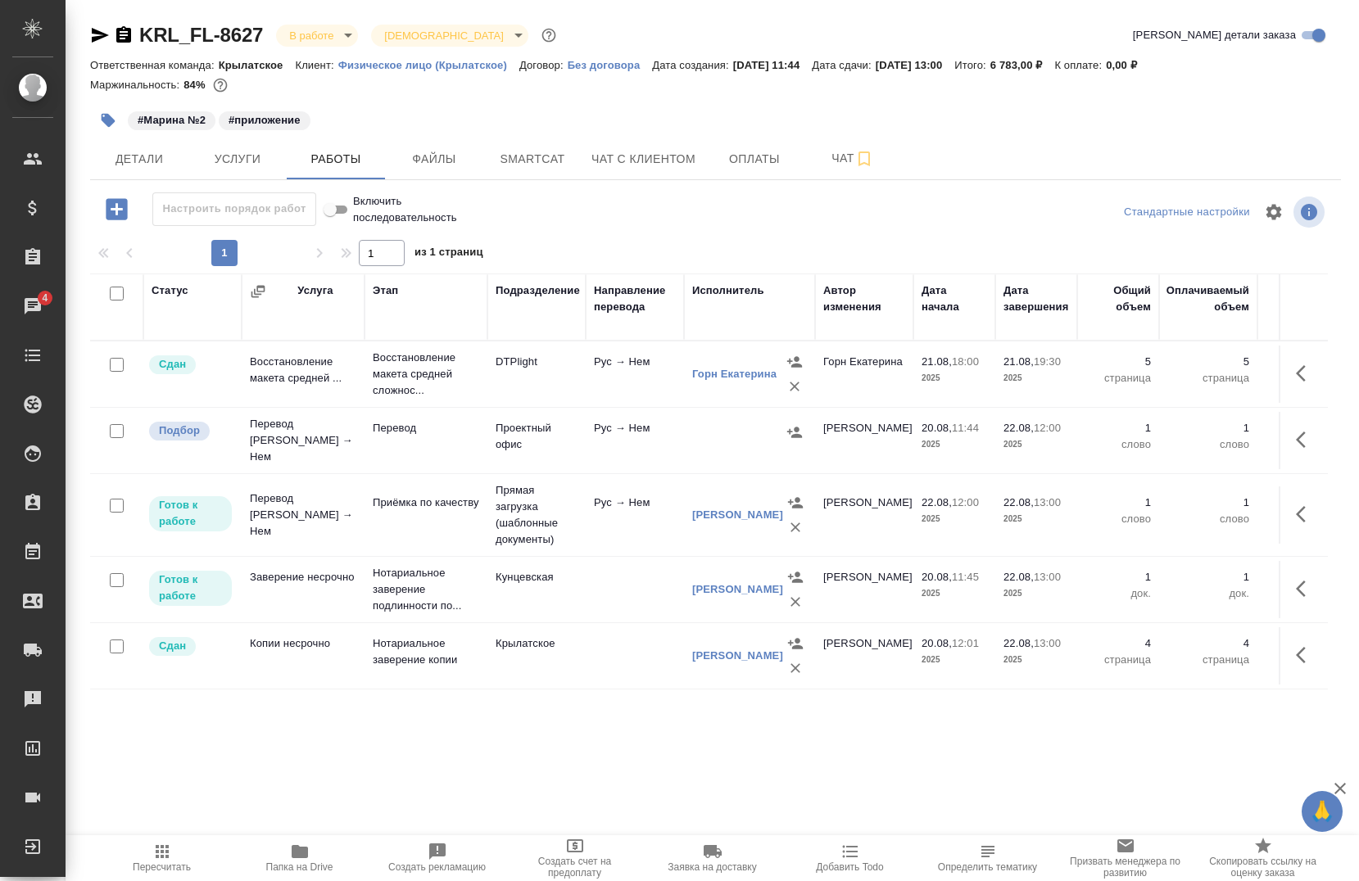
click at [347, 768] on div "Статус Услуга Этап Подразделение Направление перевода Исполнитель Автор изменен…" at bounding box center [709, 683] width 1238 height 819
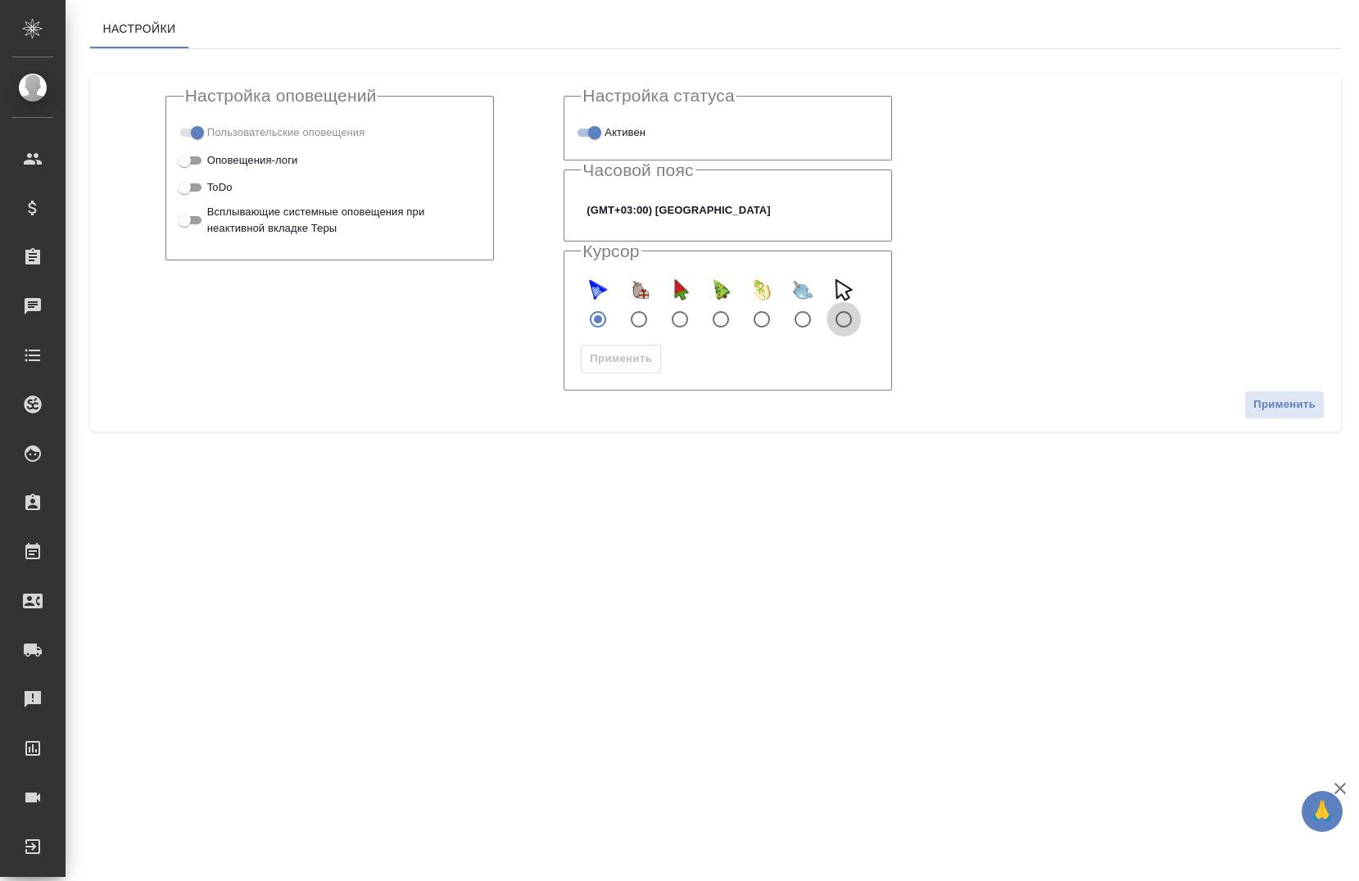
click at [842, 312] on input "default" at bounding box center [844, 319] width 34 height 34
radio input "true"
click at [614, 356] on span "Применить" at bounding box center [621, 359] width 62 height 19
checkbox input "true"
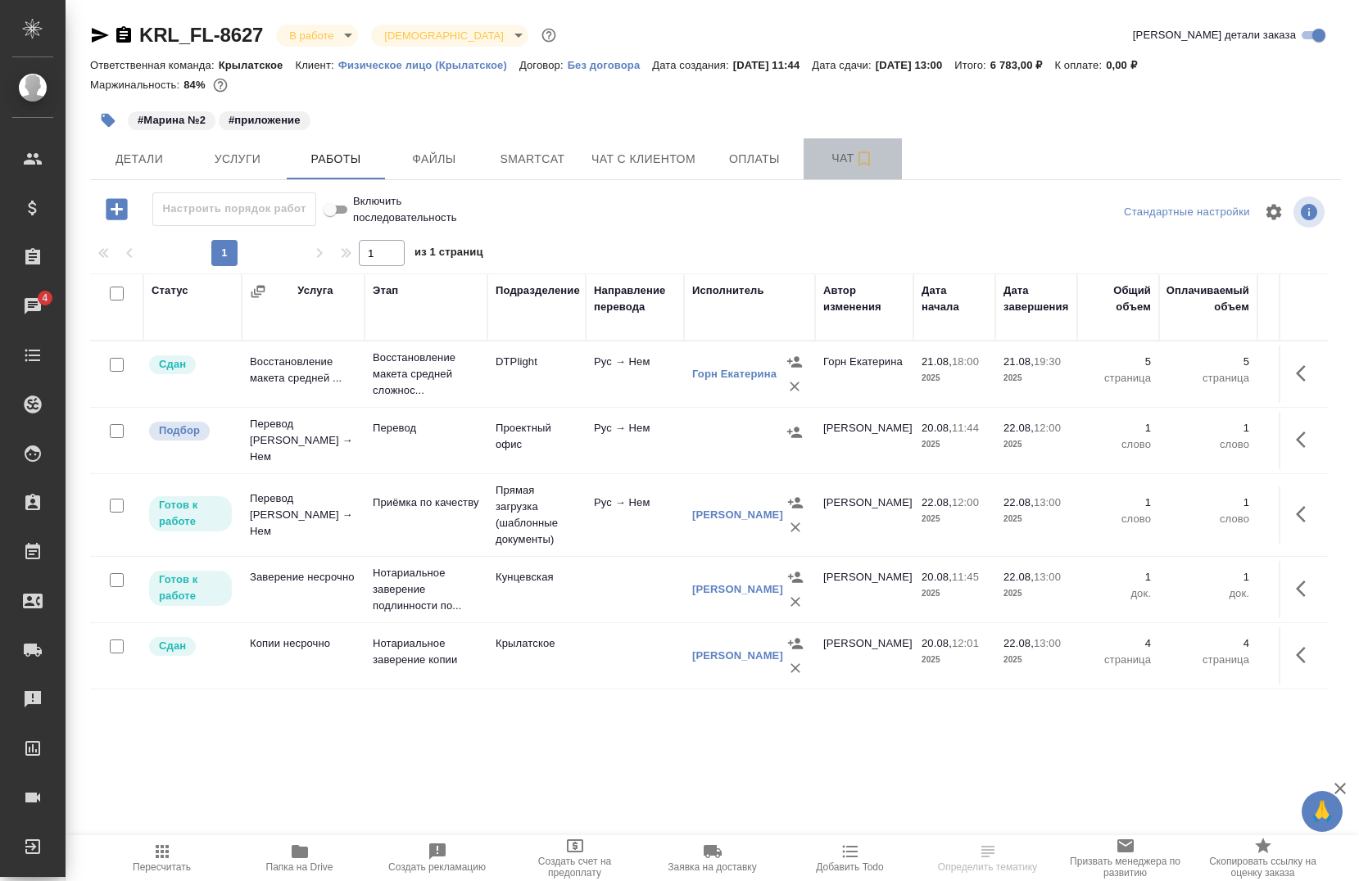
click at [817, 156] on span "Чат" at bounding box center [852, 158] width 79 height 20
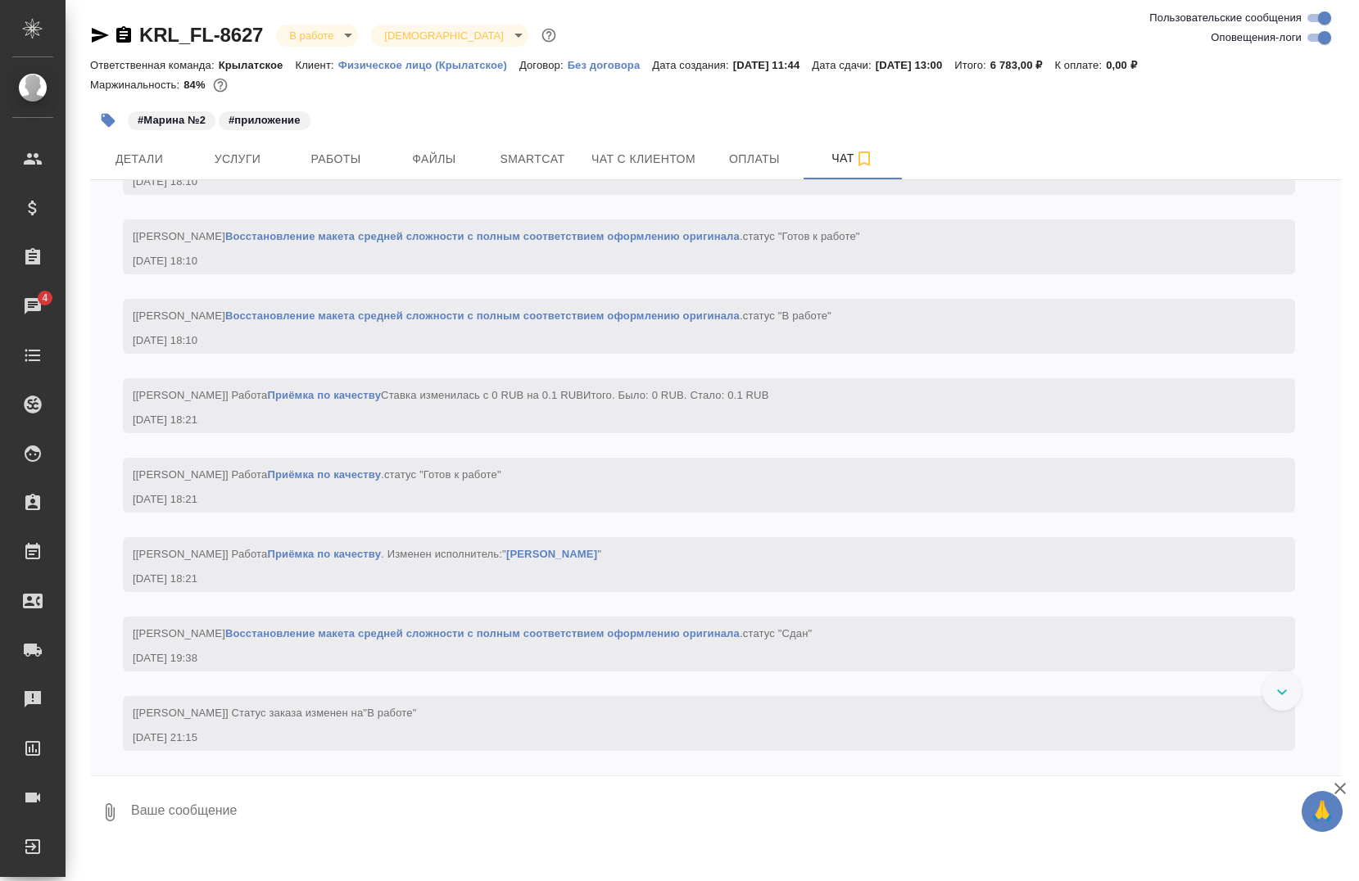
scroll to position [3971, 0]
click at [360, 175] on button "Работы" at bounding box center [336, 158] width 98 height 41
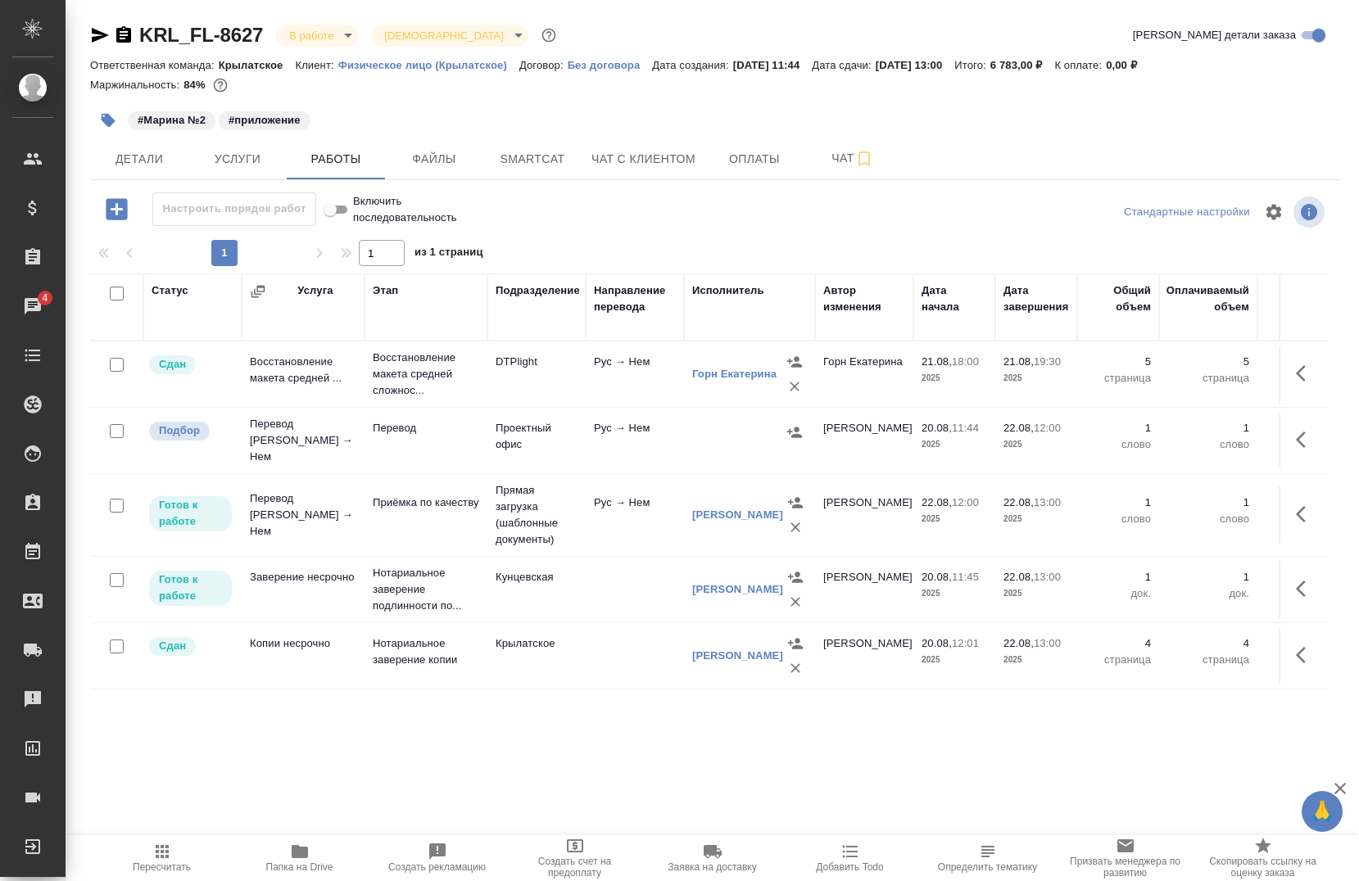
click at [574, 390] on td "DTPlight" at bounding box center [536, 374] width 98 height 57
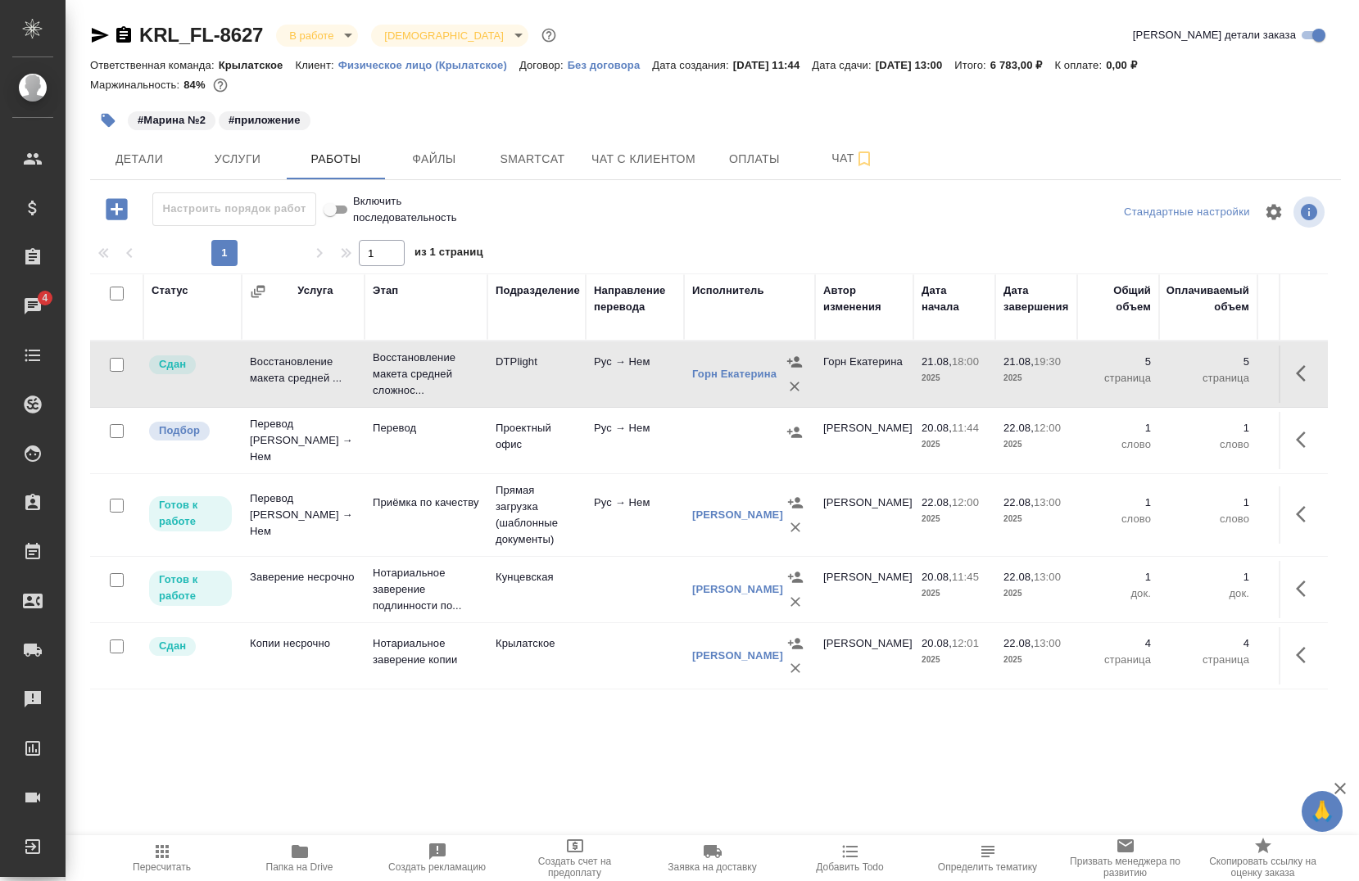
click at [574, 390] on td "DTPlight" at bounding box center [536, 374] width 98 height 57
click at [512, 144] on button "Smartcat" at bounding box center [532, 158] width 98 height 41
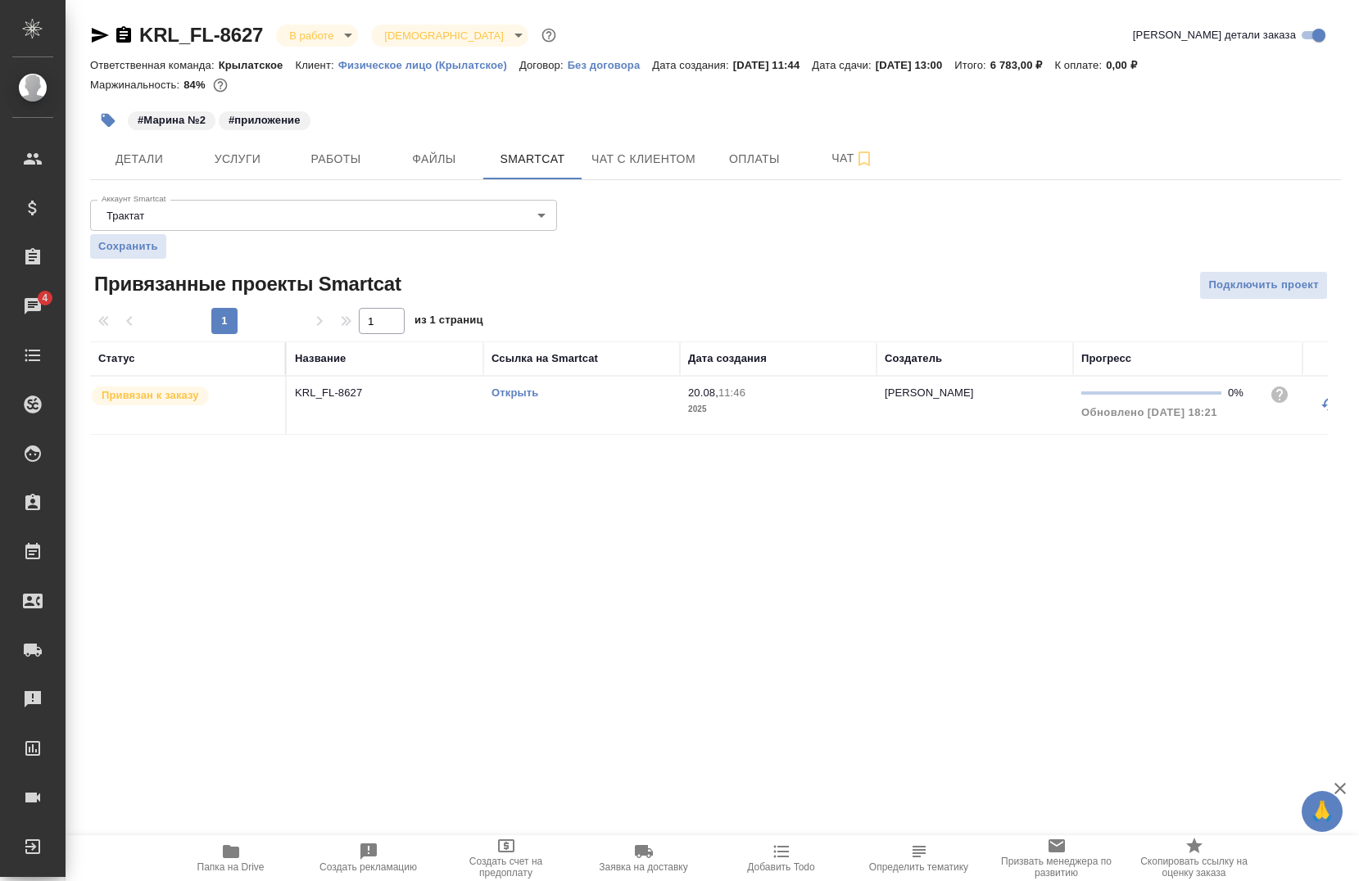
click at [523, 395] on link "Открыть" at bounding box center [515, 393] width 47 height 12
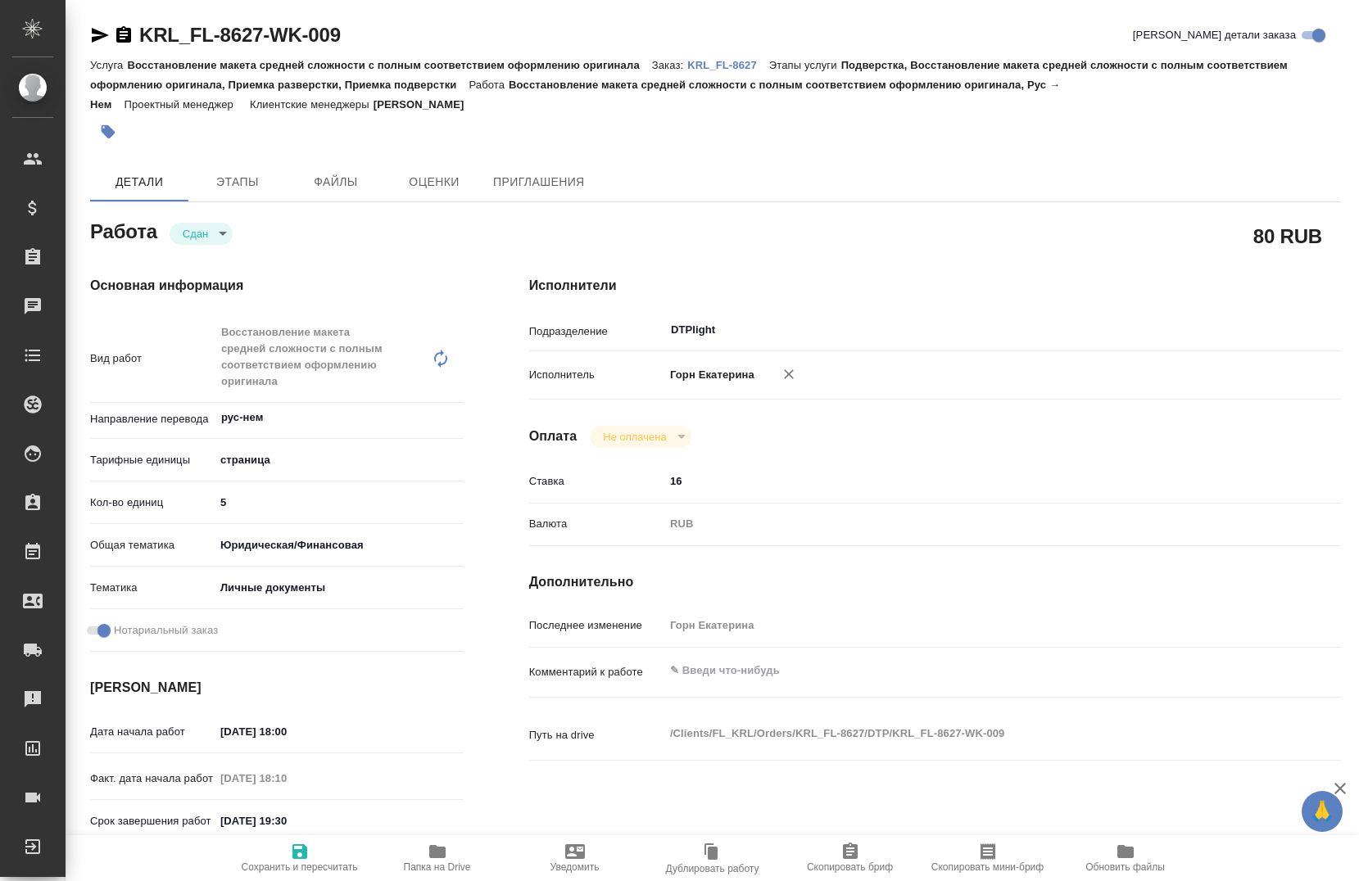
type textarea "x"
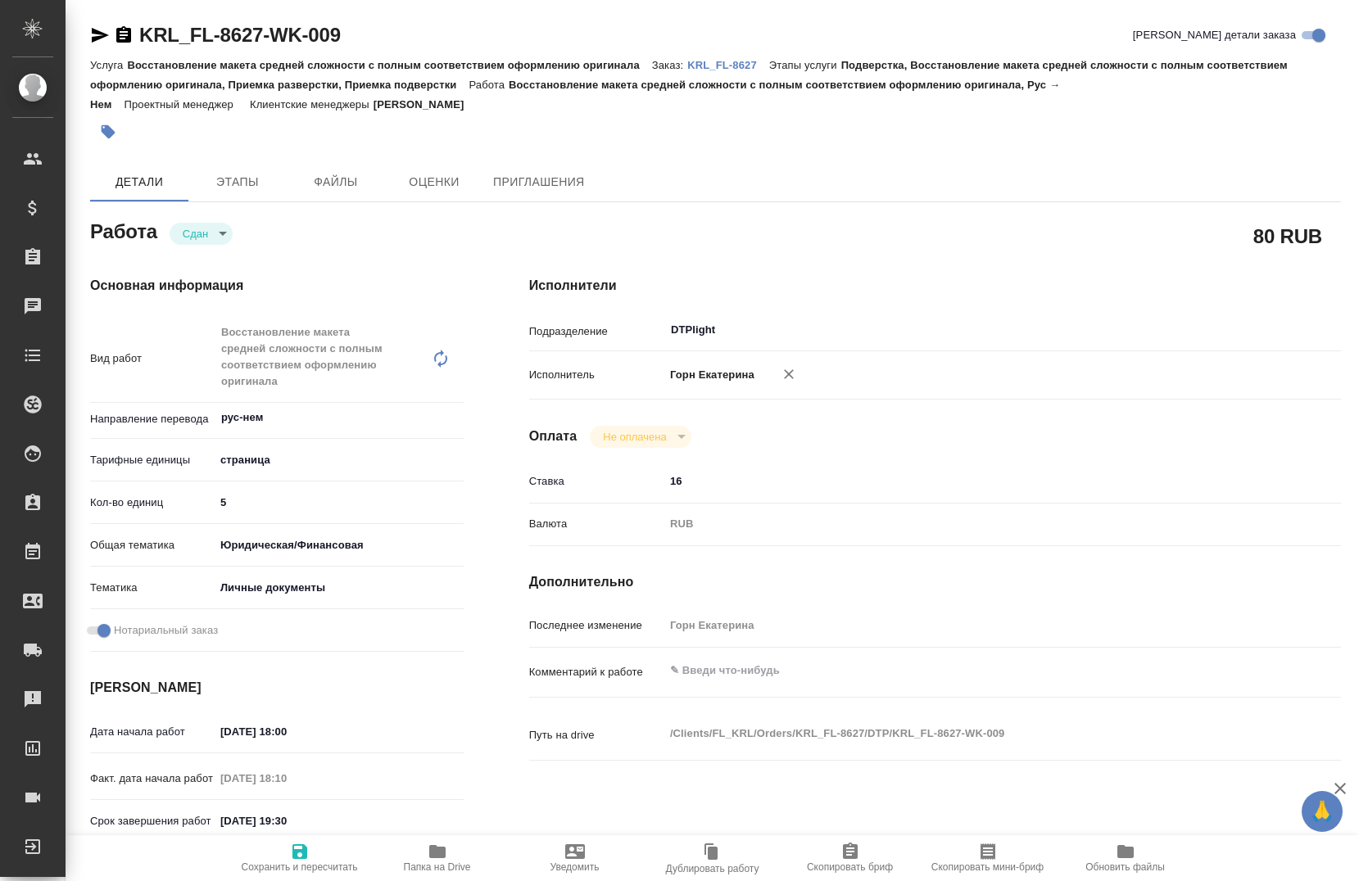
type textarea "x"
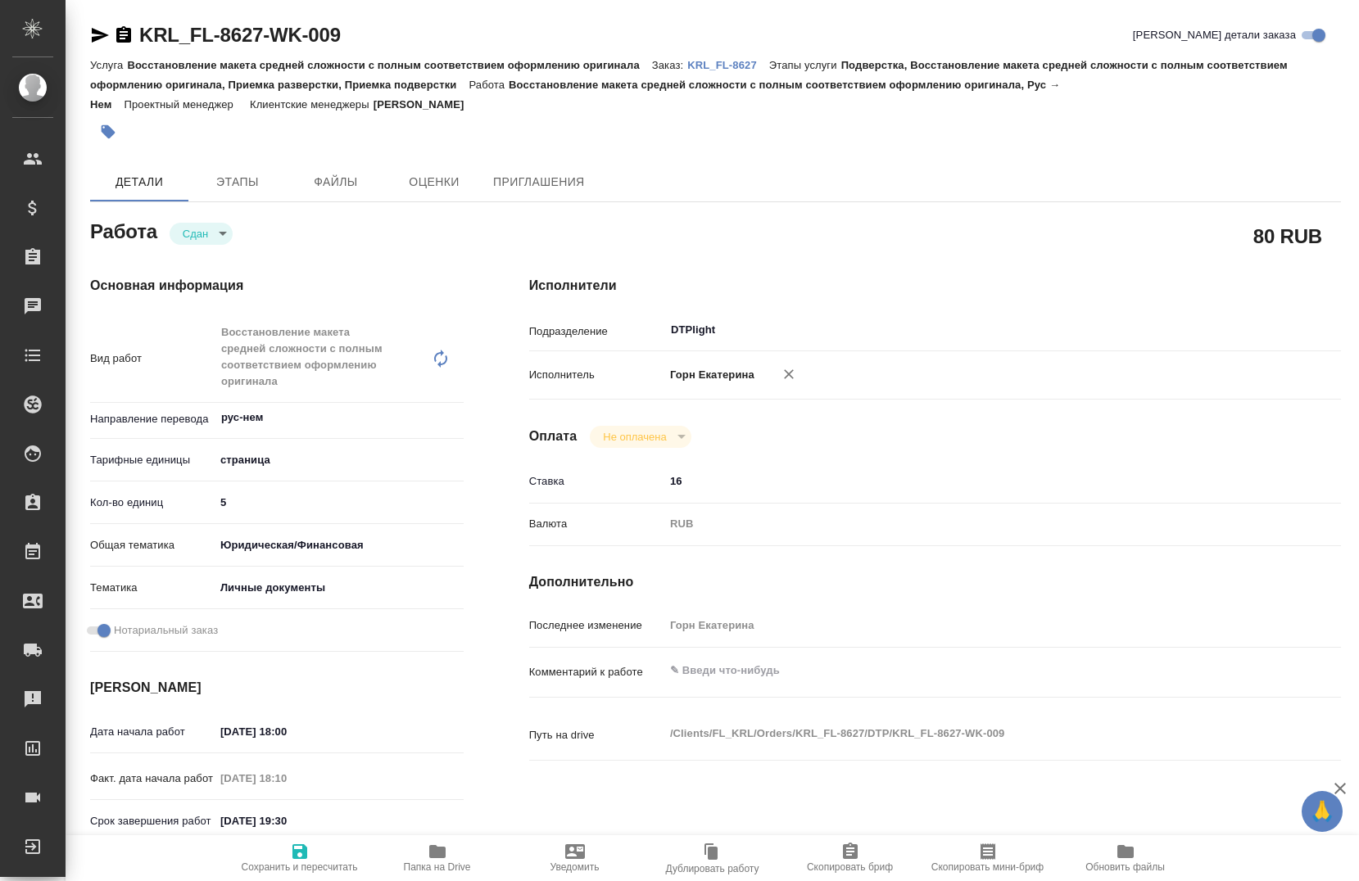
type textarea "x"
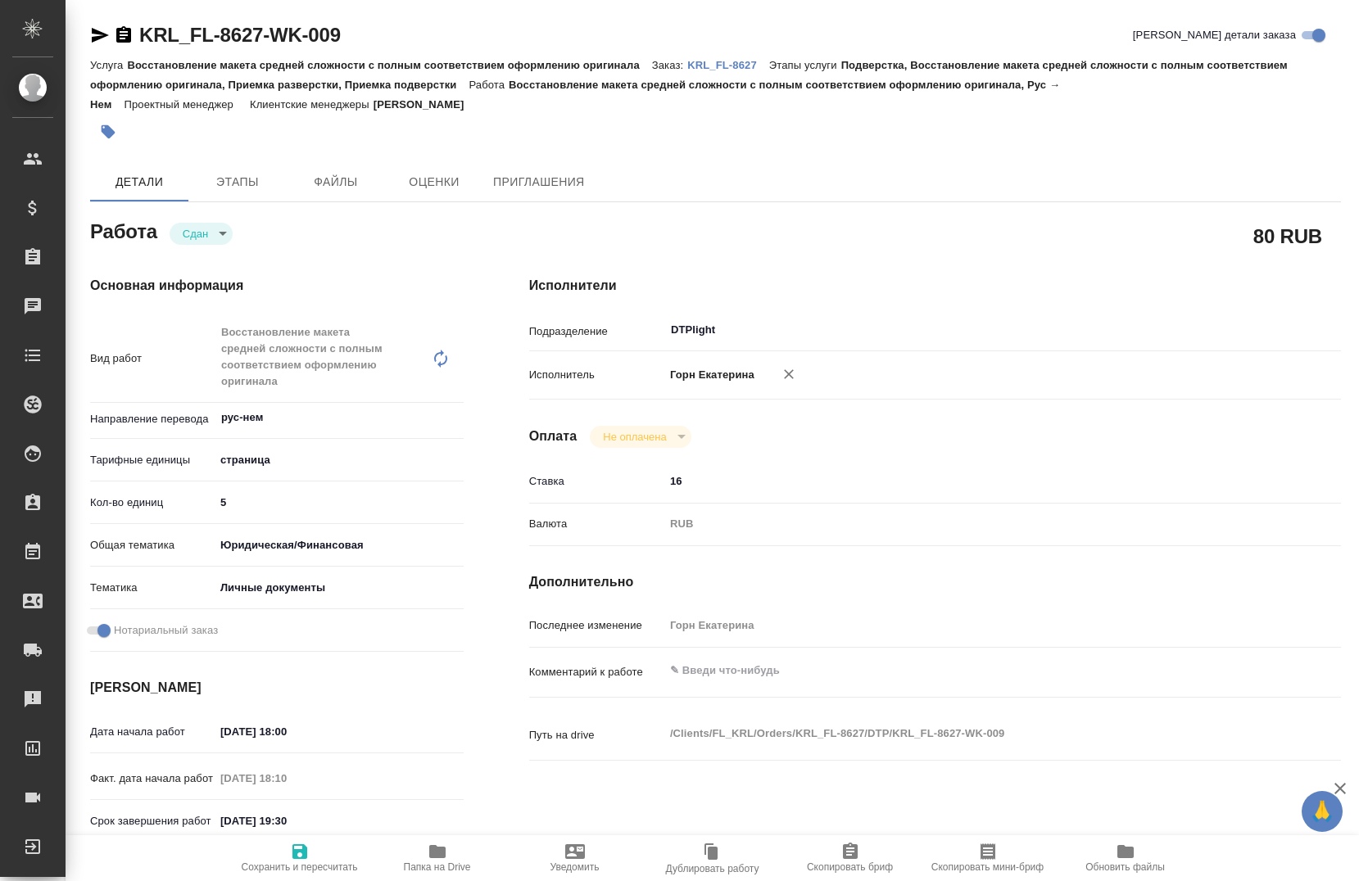
type textarea "x"
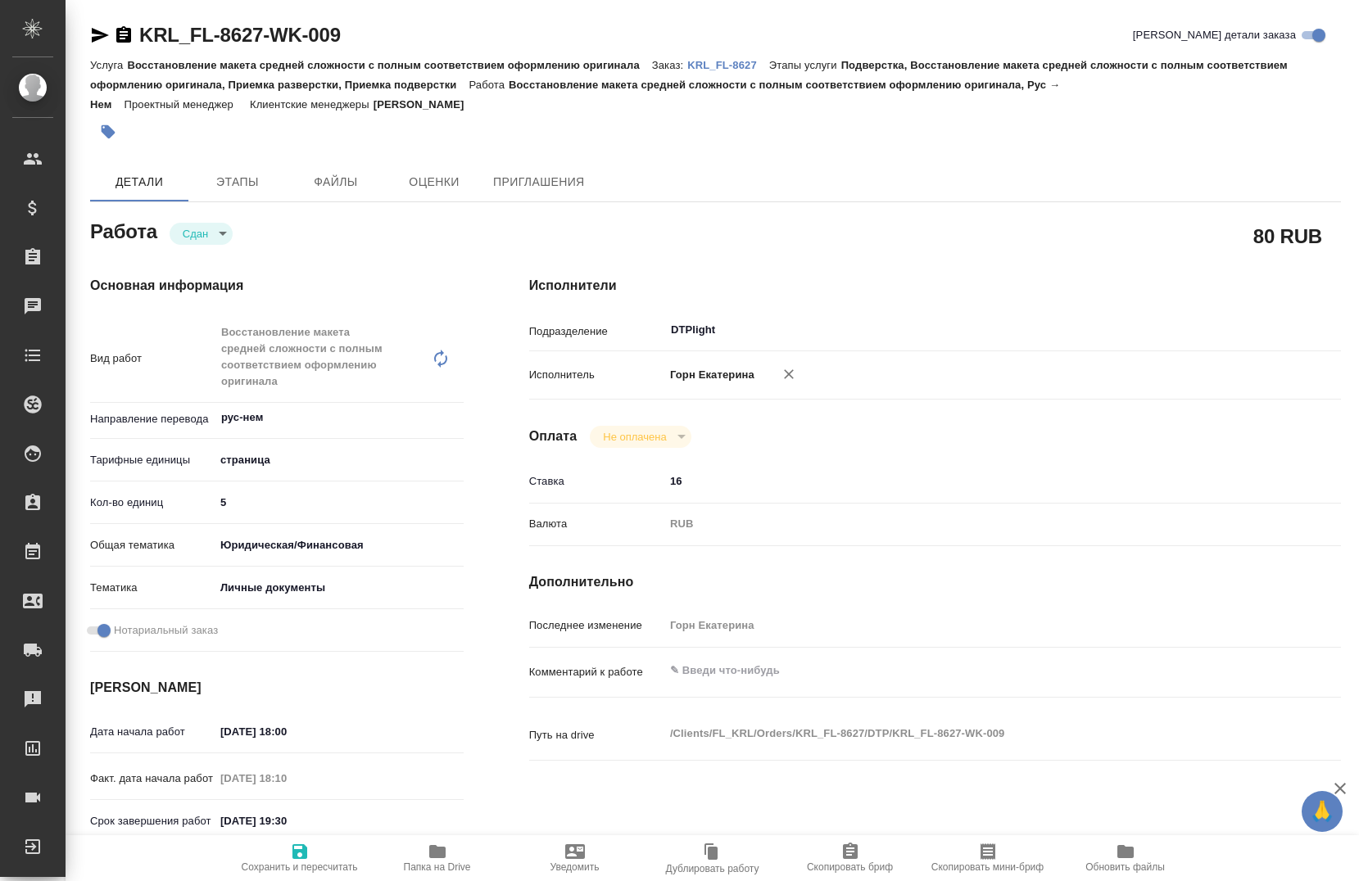
type textarea "x"
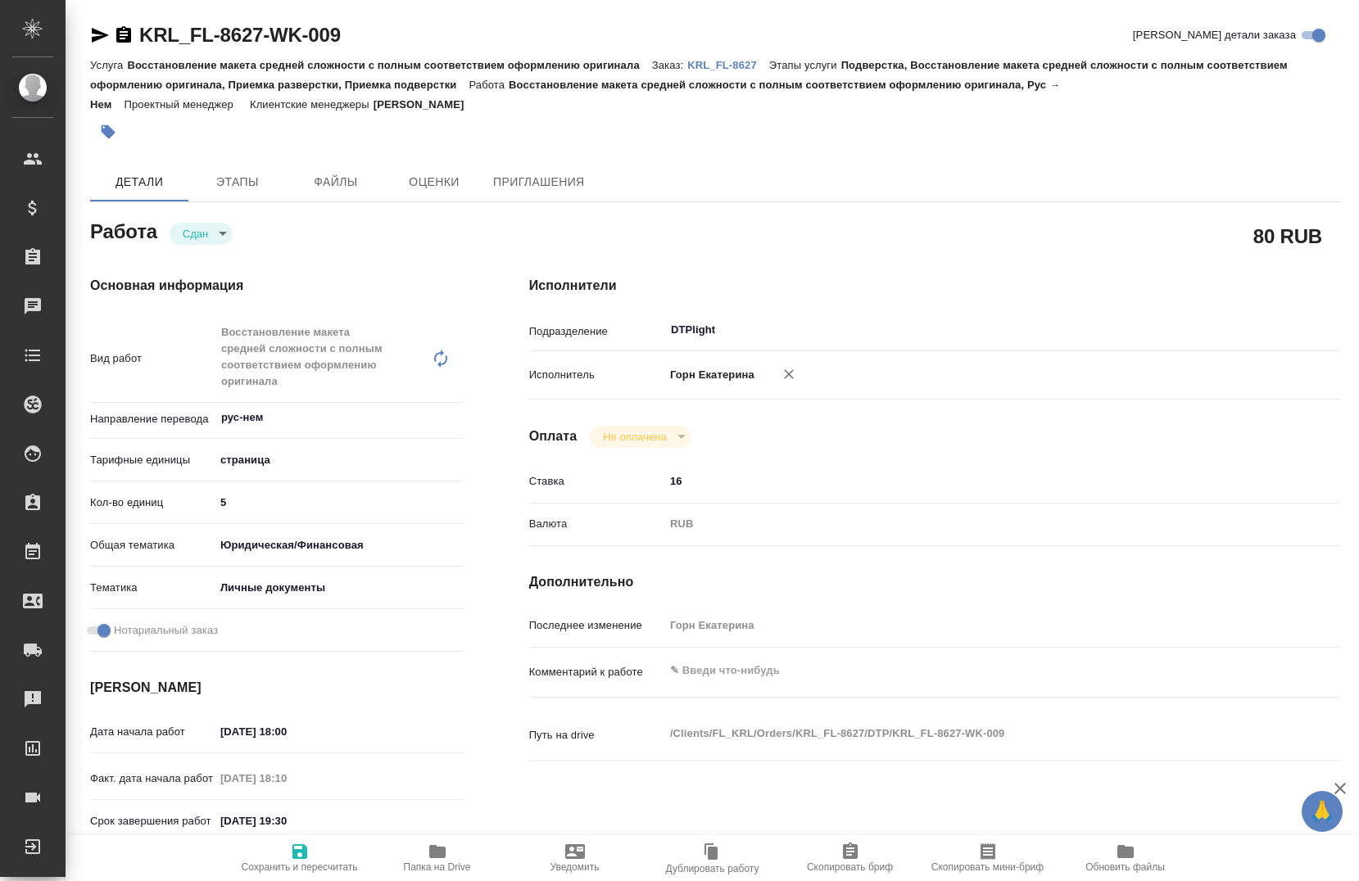
type textarea "x"
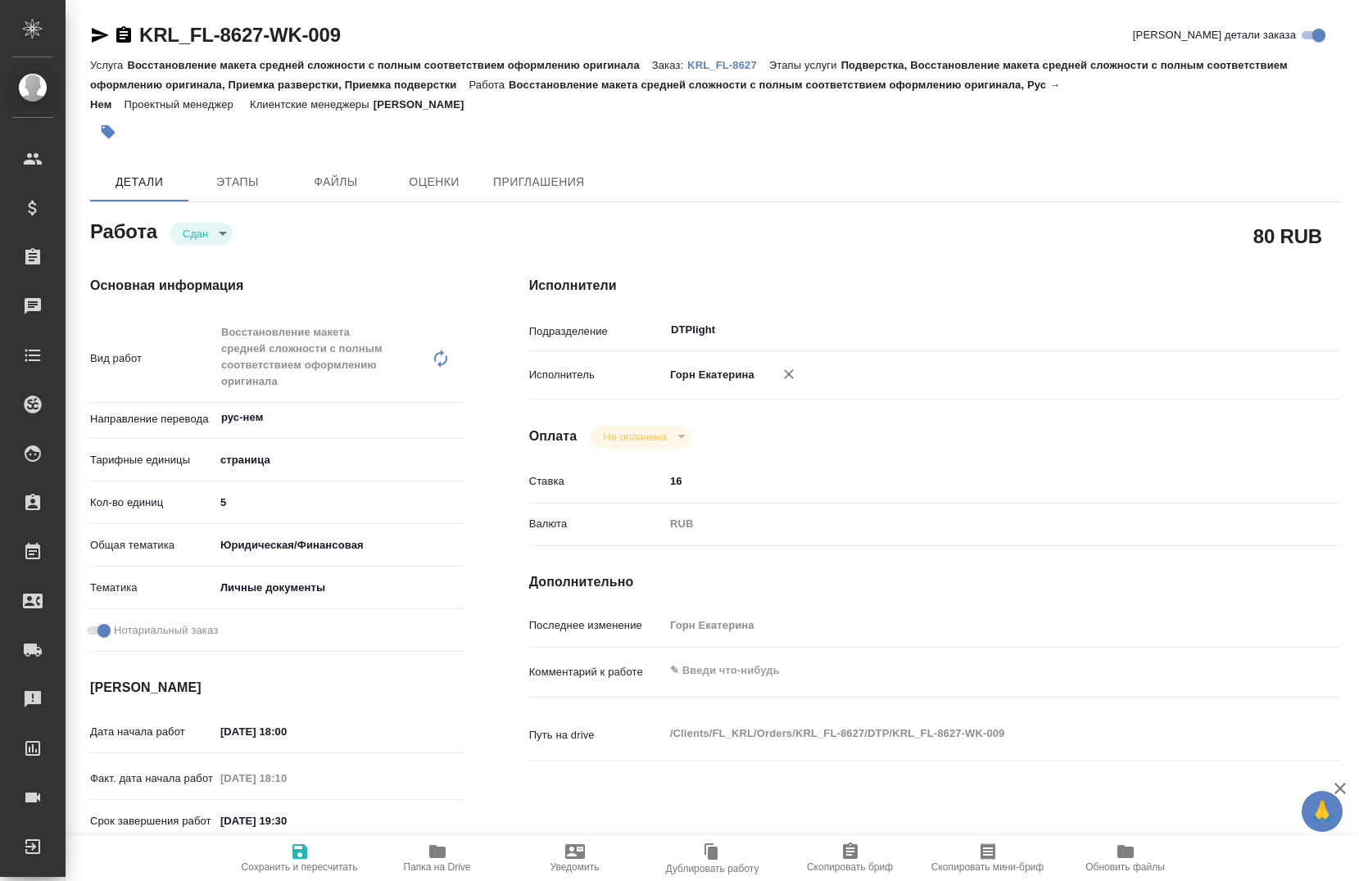
type textarea "x"
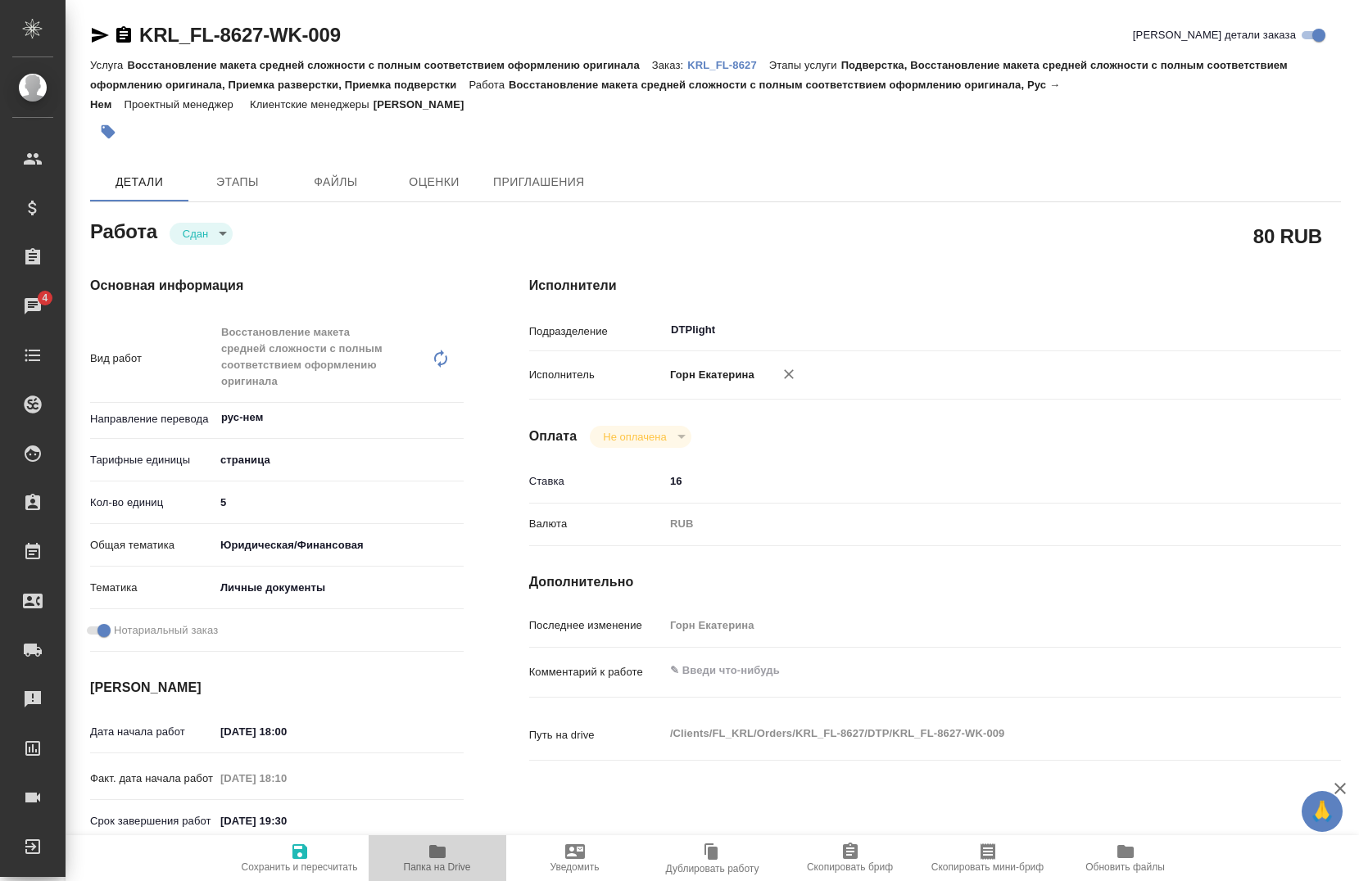
click at [436, 852] on icon "button" at bounding box center [437, 851] width 16 height 13
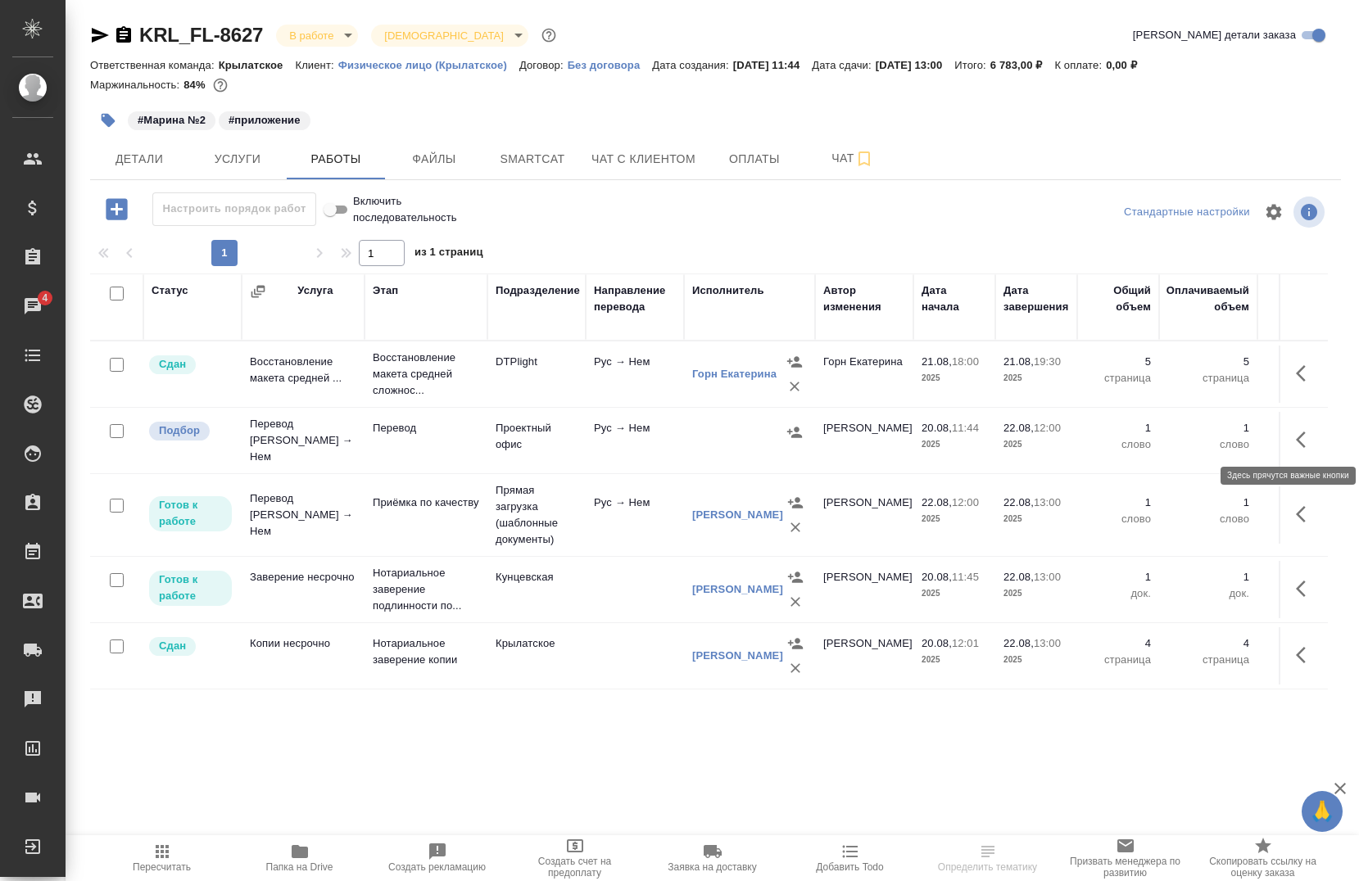
click at [1302, 430] on icon "button" at bounding box center [1306, 440] width 20 height 20
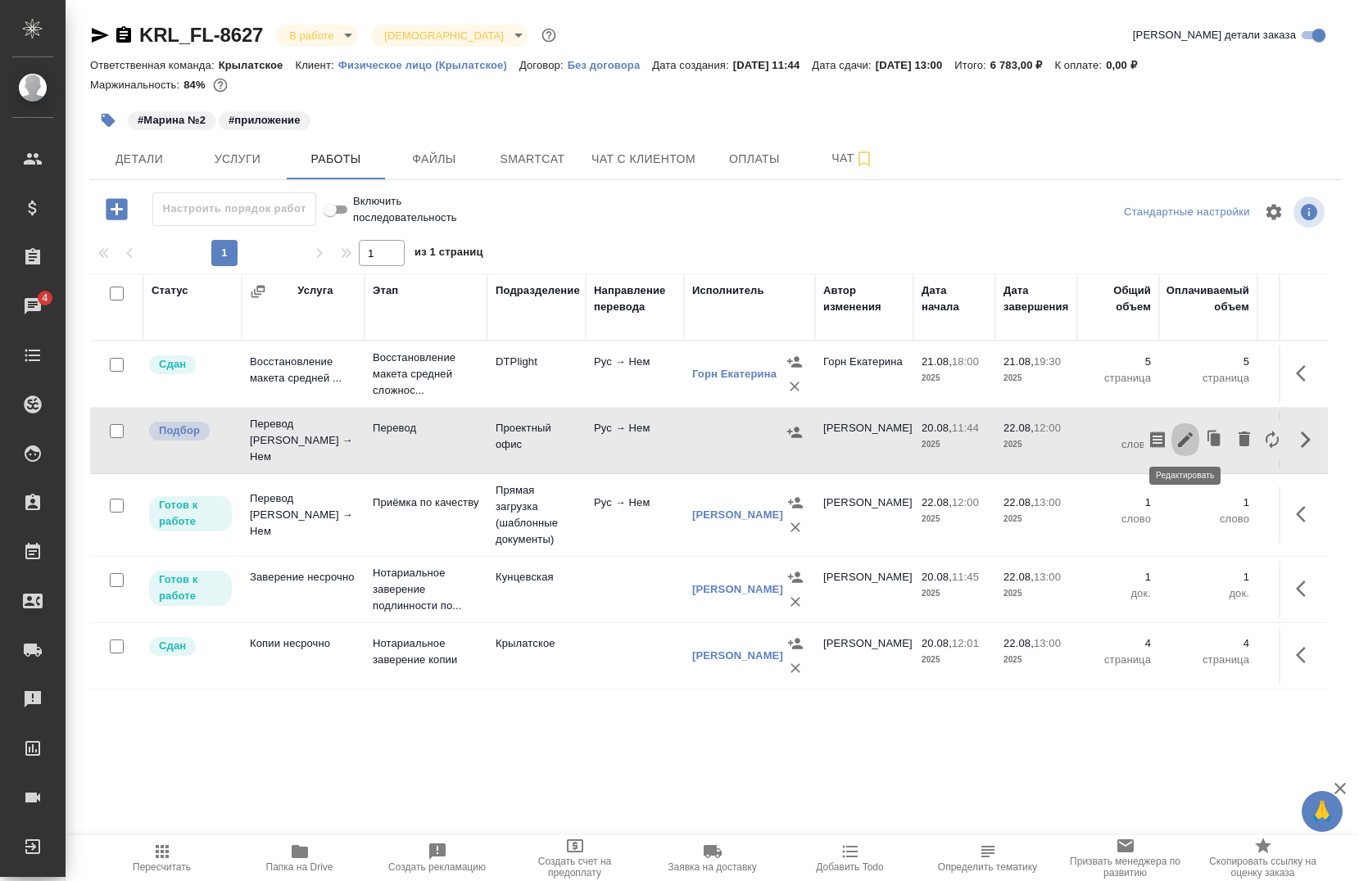
click at [1187, 433] on icon "button" at bounding box center [1185, 440] width 15 height 15
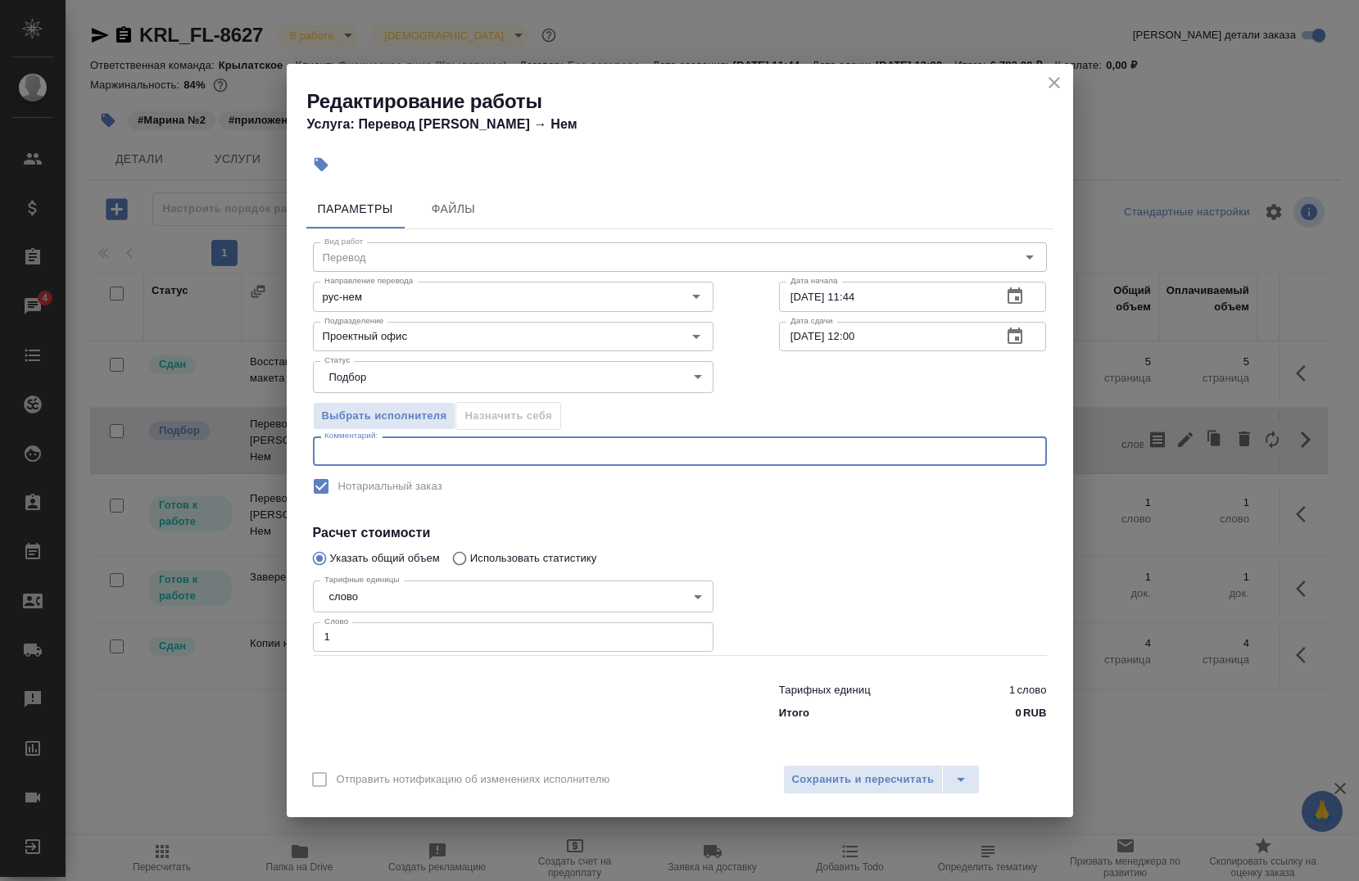
click at [378, 449] on textarea at bounding box center [679, 452] width 711 height 12
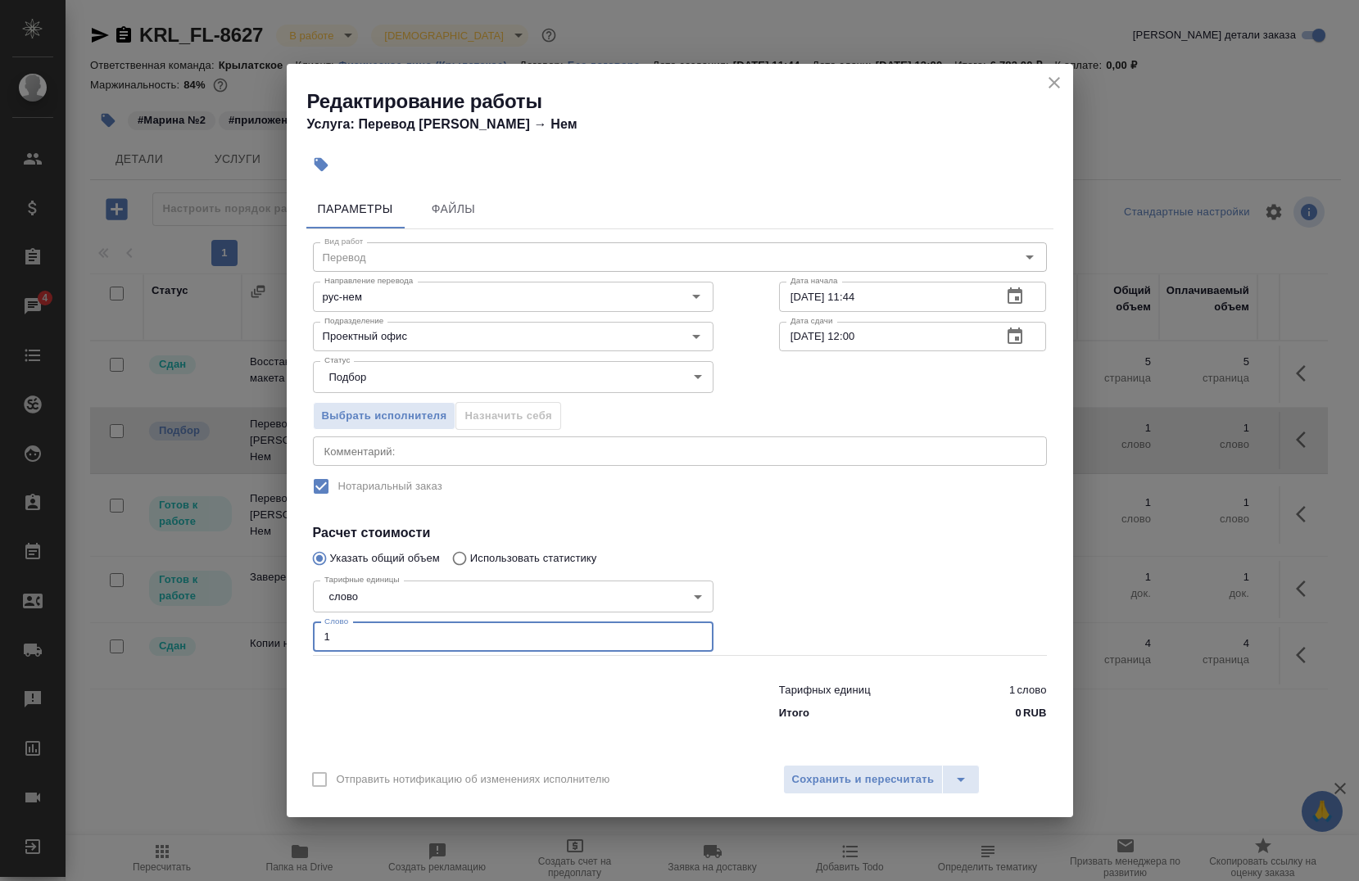
drag, startPoint x: 360, startPoint y: 635, endPoint x: 253, endPoint y: 644, distance: 107.7
click at [253, 644] on div "Редактирование работы Услуга: Перевод Стандарт Рус → Нем Параметры Файлы Вид ра…" at bounding box center [679, 440] width 1359 height 881
paste input "299"
type input "299"
click at [390, 460] on div "x Комментарий:" at bounding box center [680, 451] width 734 height 29
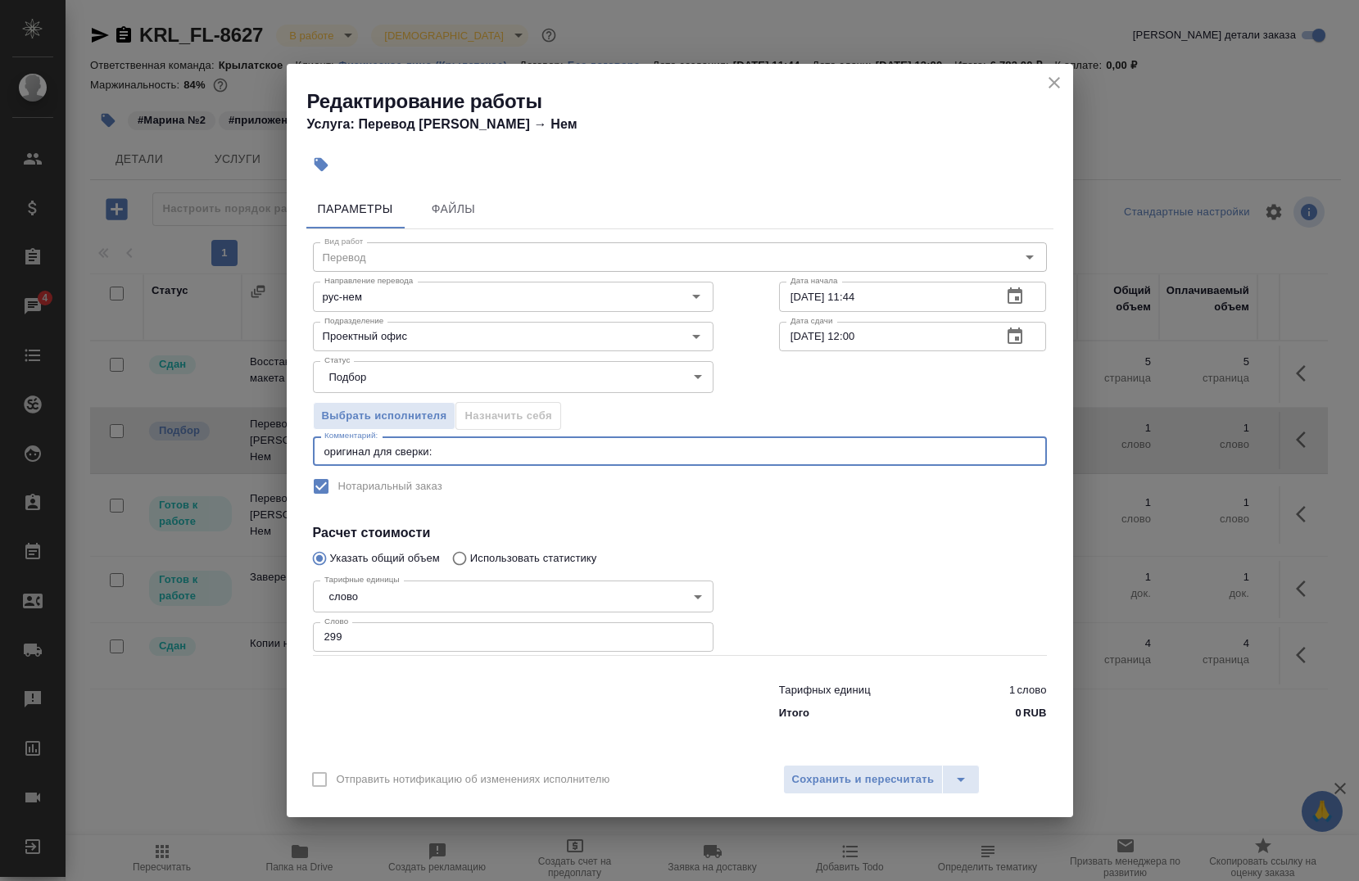
paste textarea "299"
paste textarea "[URL][DOMAIN_NAME]"
type textarea "оригинал для сверки: [URL][DOMAIN_NAME]"
click at [878, 786] on span "Сохранить и пересчитать" at bounding box center [863, 780] width 143 height 19
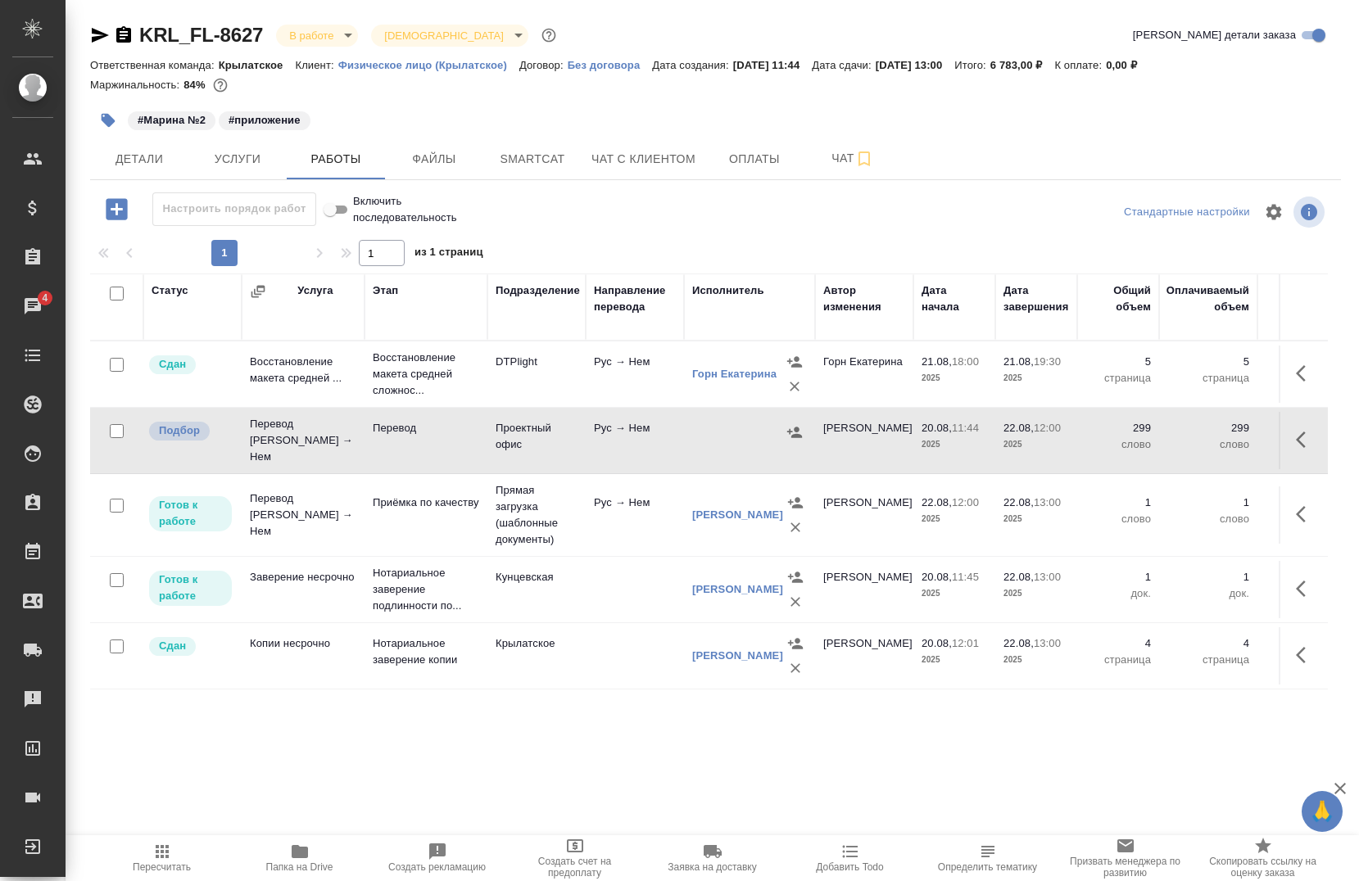
click at [150, 156] on span "Детали" at bounding box center [139, 159] width 79 height 20
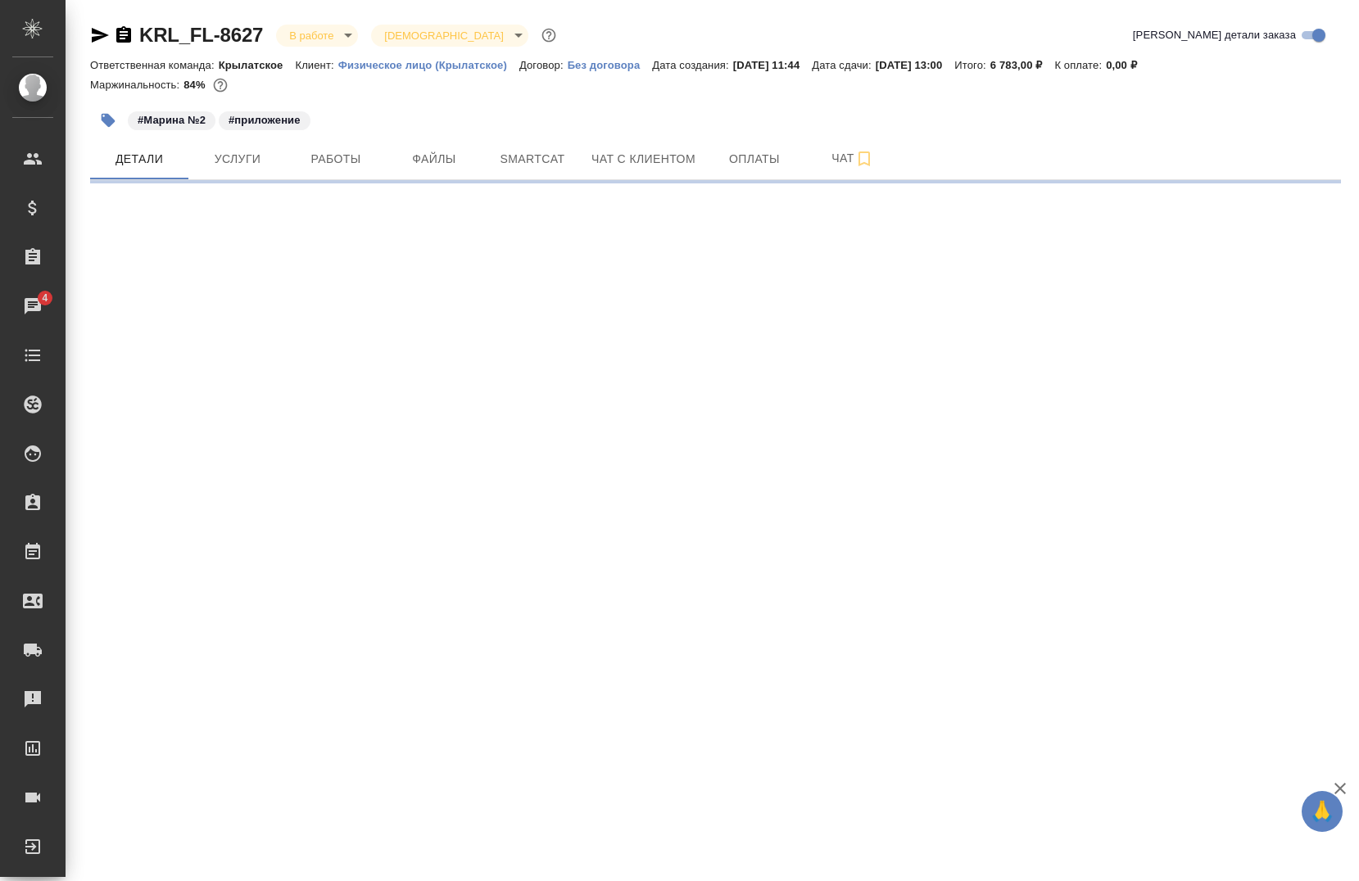
select select "RU"
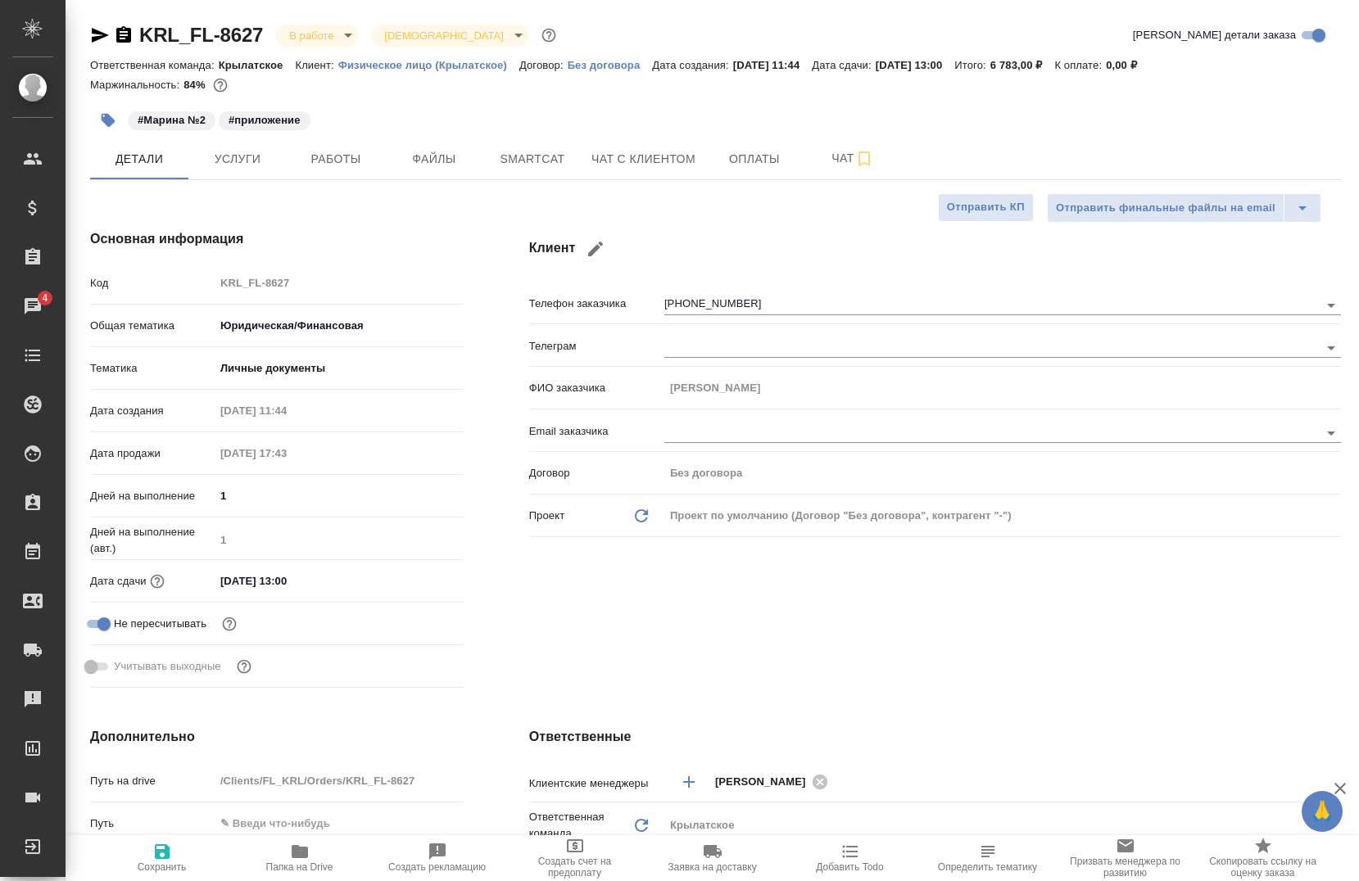
type textarea "x"
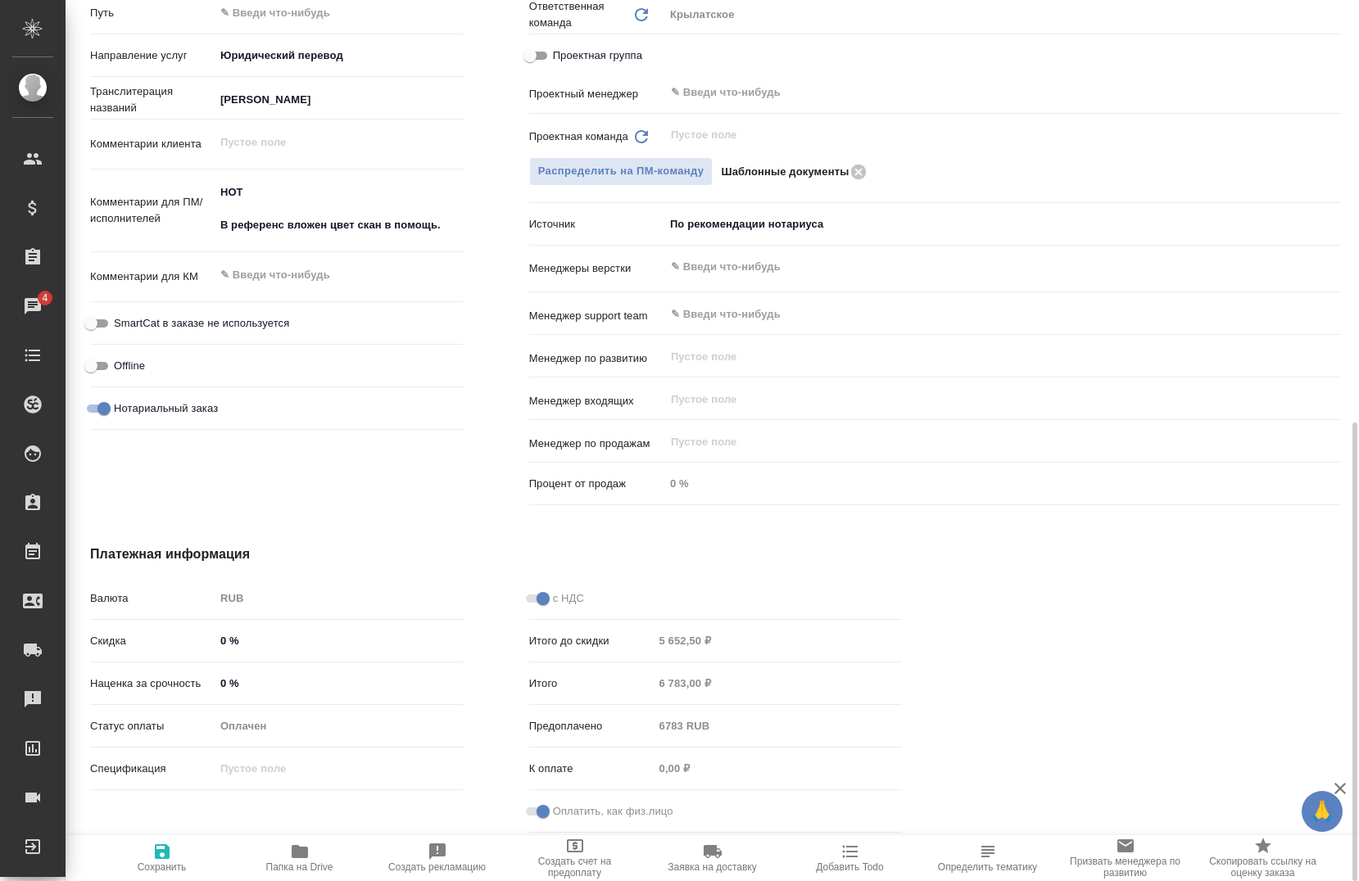
scroll to position [811, 0]
click at [280, 95] on input "[PERSON_NAME]" at bounding box center [338, 100] width 247 height 24
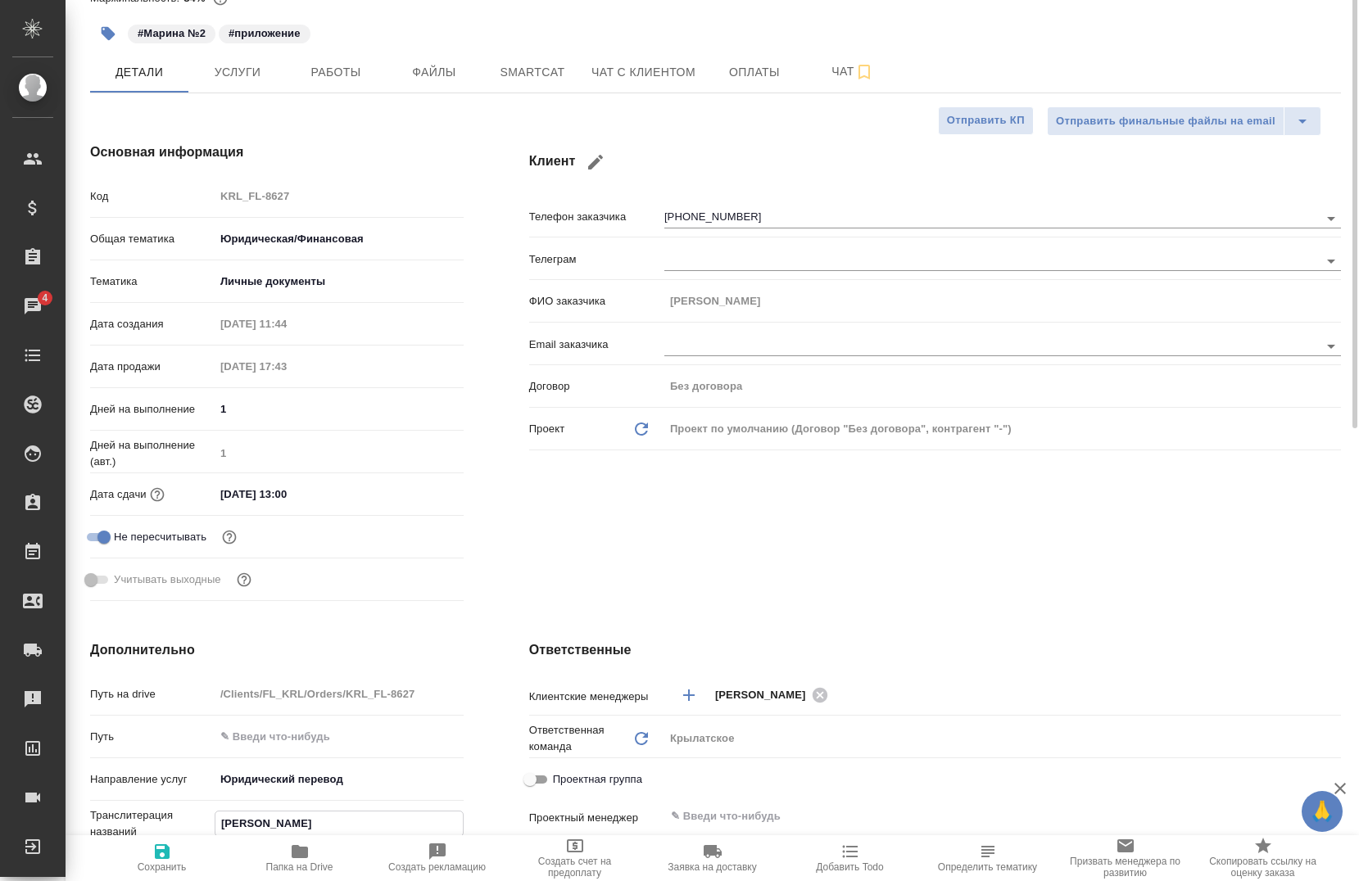
scroll to position [0, 0]
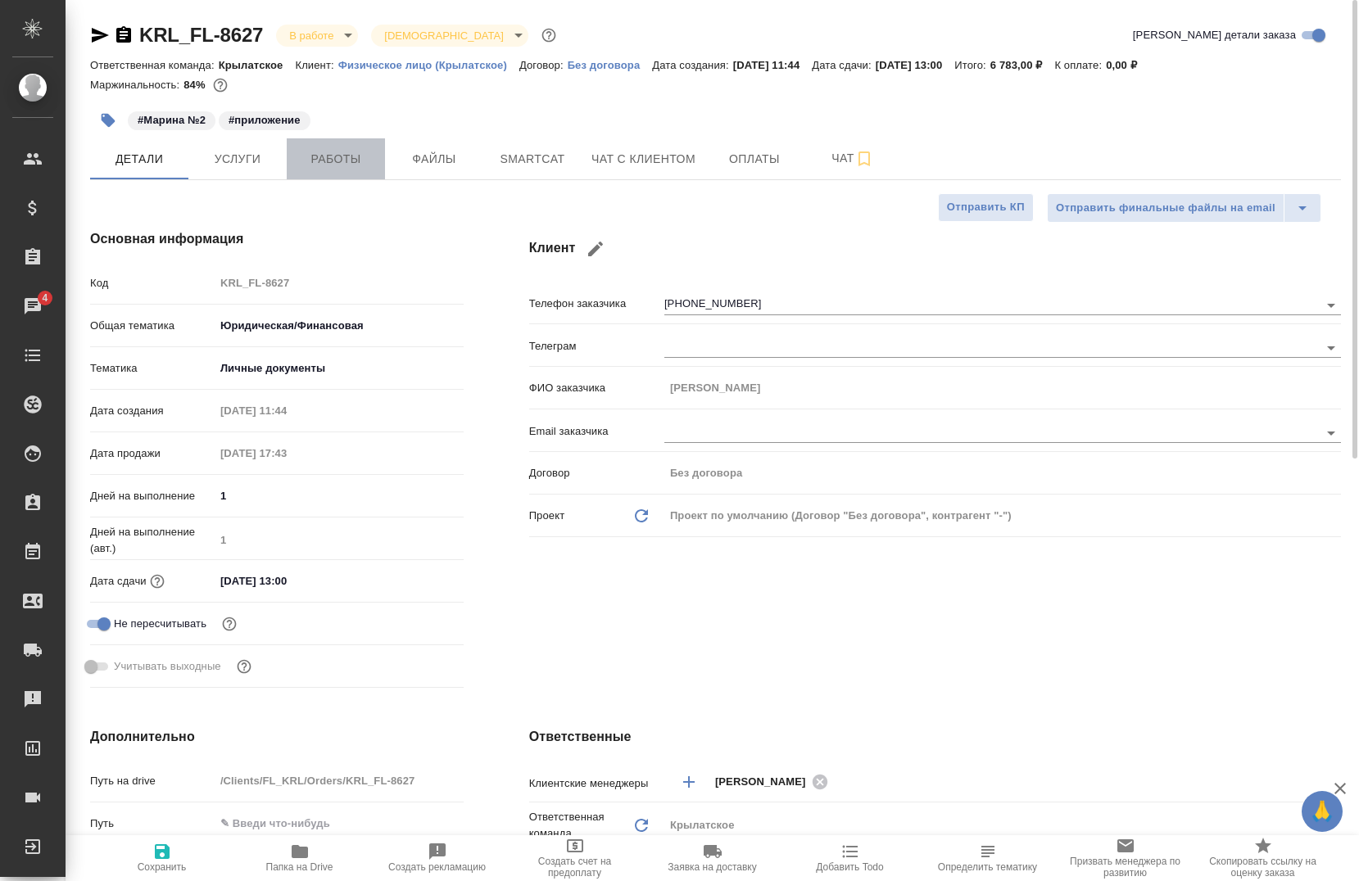
click at [344, 165] on span "Работы" at bounding box center [336, 159] width 79 height 20
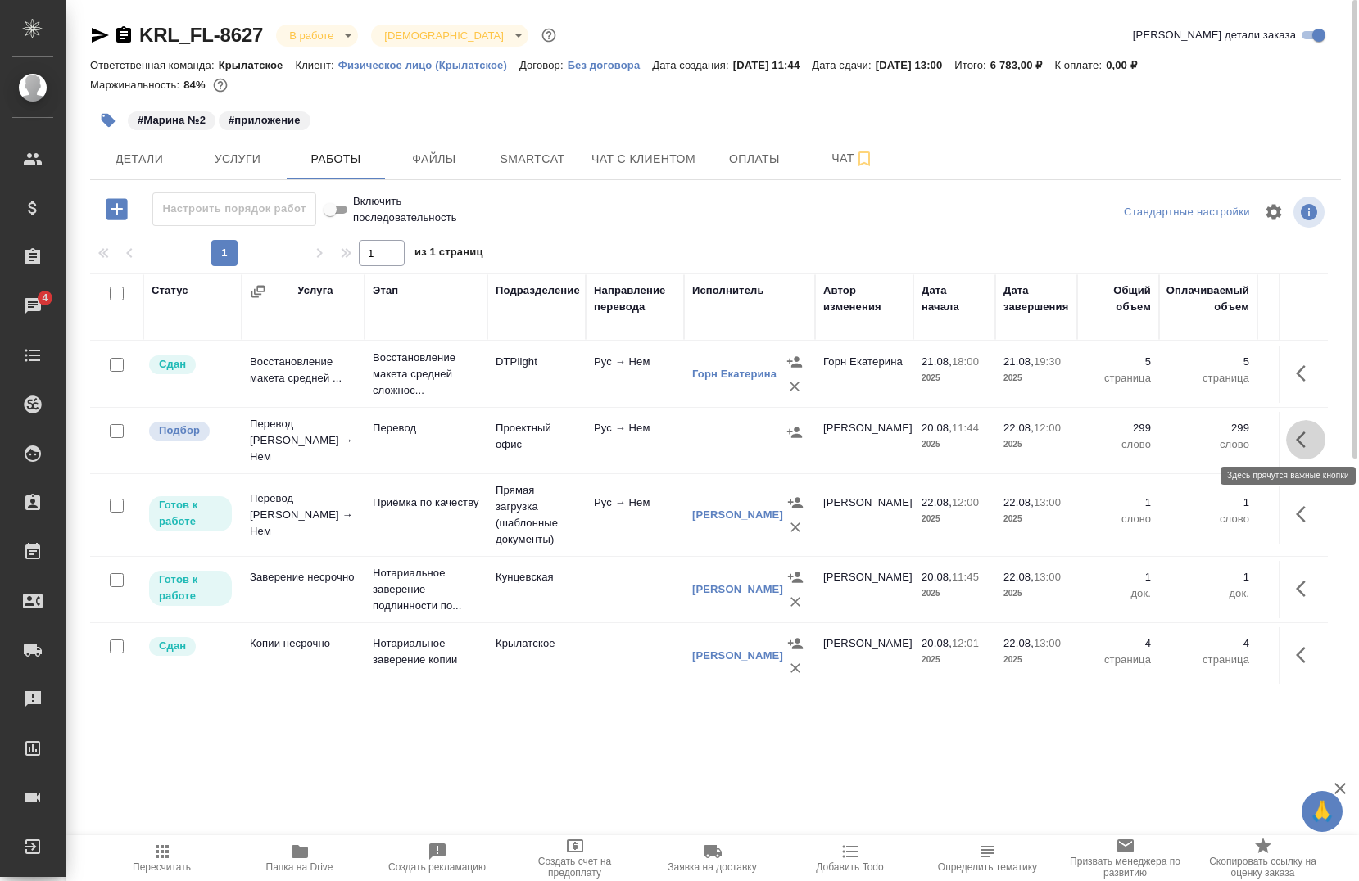
click at [1304, 442] on icon "button" at bounding box center [1301, 440] width 10 height 16
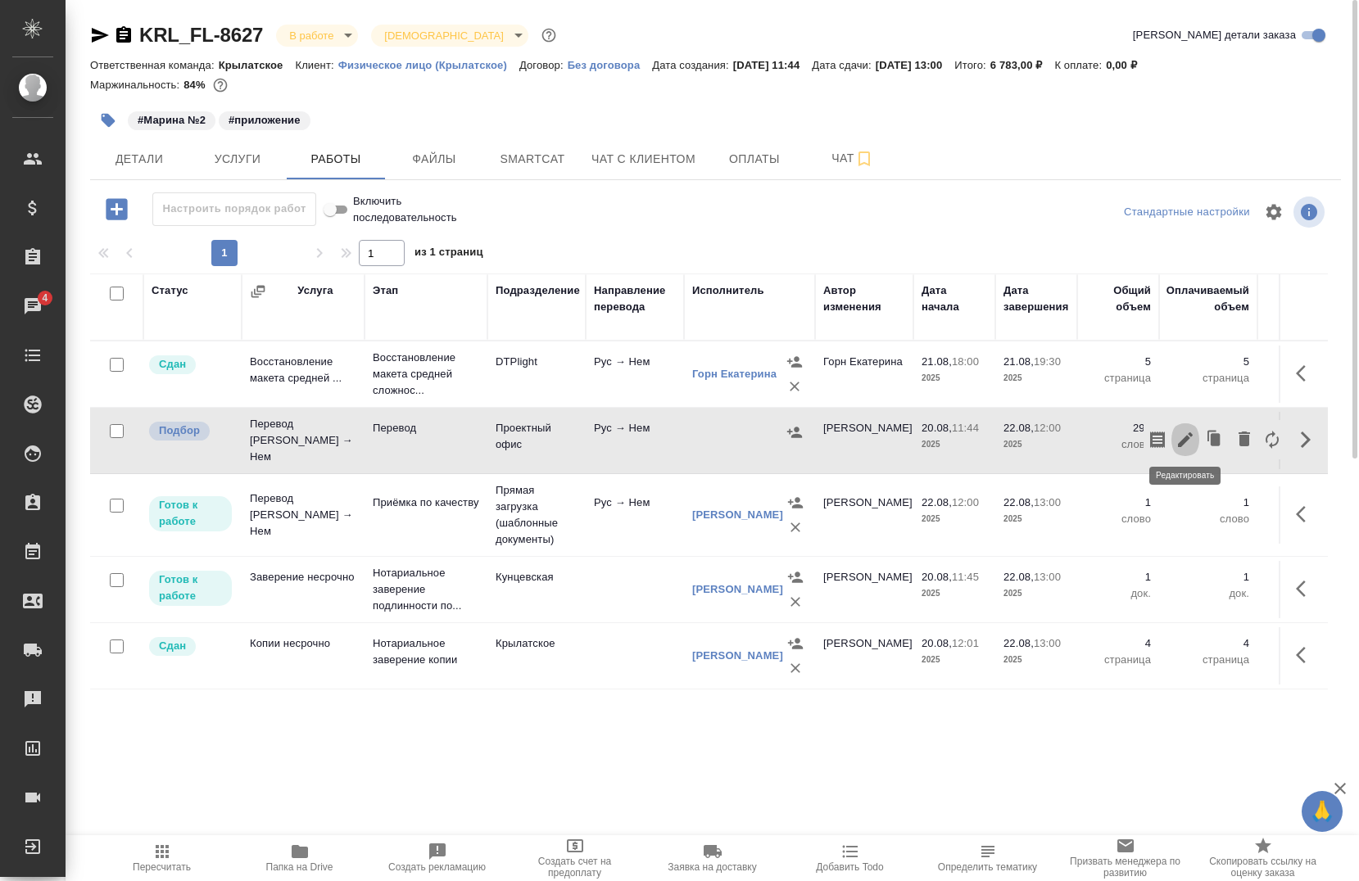
click at [1187, 433] on icon "button" at bounding box center [1185, 440] width 15 height 15
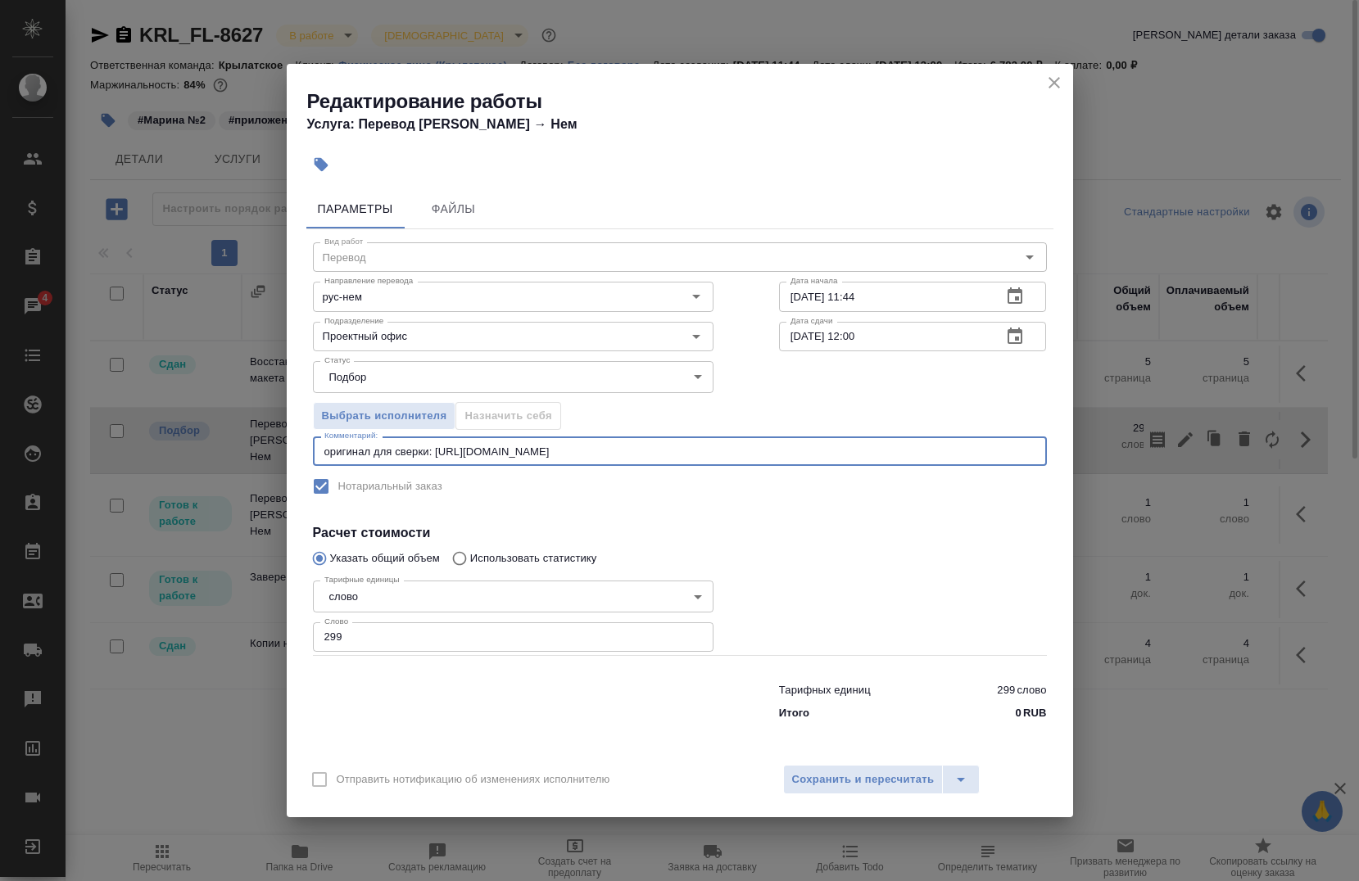
click at [682, 455] on textarea "оригинал для сверки: https://drive.awatera.com/s/Mf8qGGKRxkbPxCf" at bounding box center [679, 452] width 711 height 12
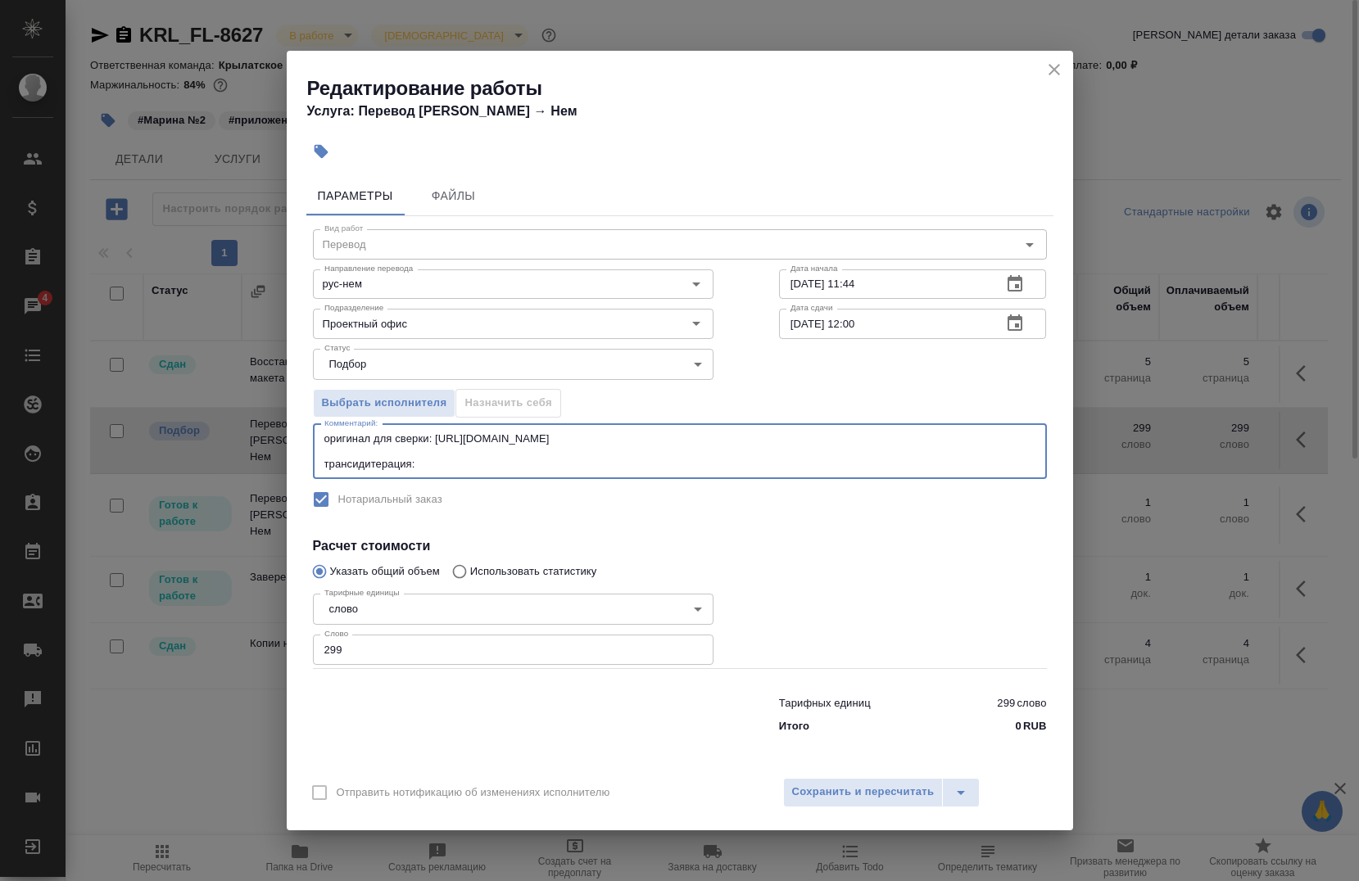
drag, startPoint x: 351, startPoint y: 463, endPoint x: 370, endPoint y: 466, distance: 19.1
click at [370, 466] on textarea "оригинал для сверки: https://drive.awatera.com/s/Mf8qGGKRxkbPxCf трансидитераци…" at bounding box center [679, 452] width 711 height 38
click at [457, 470] on textarea "оригинал для сверки: https://drive.awatera.com/s/Mf8qGGKRxkbPxCf трансилитераци…" at bounding box center [679, 452] width 711 height 38
paste textarea "BÄUERLE ARTEM"
type textarea "оригинал для сверки: [URL][DOMAIN_NAME] транслитерация: [PERSON_NAME]"
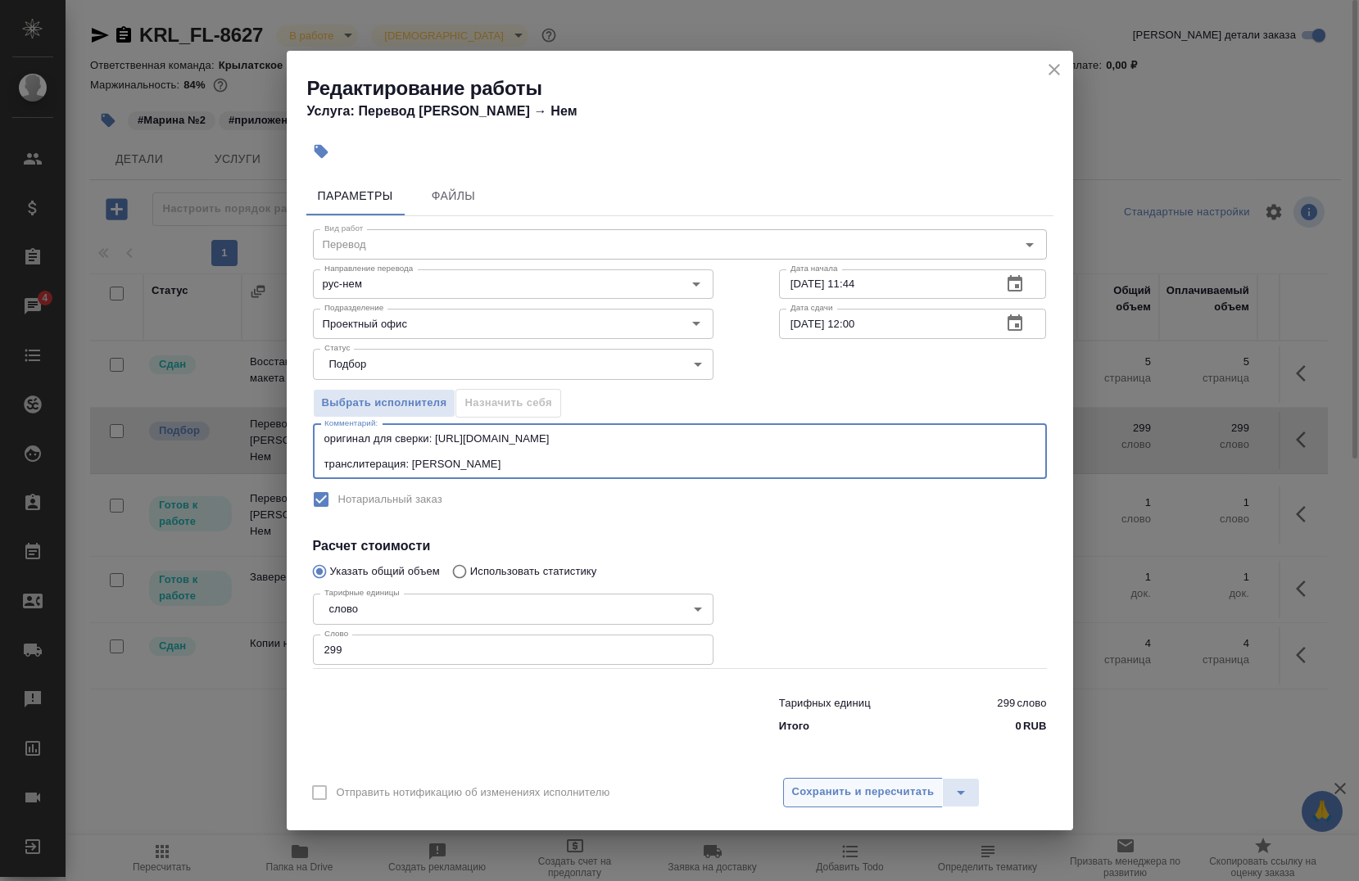
click at [848, 796] on span "Сохранить и пересчитать" at bounding box center [863, 792] width 143 height 19
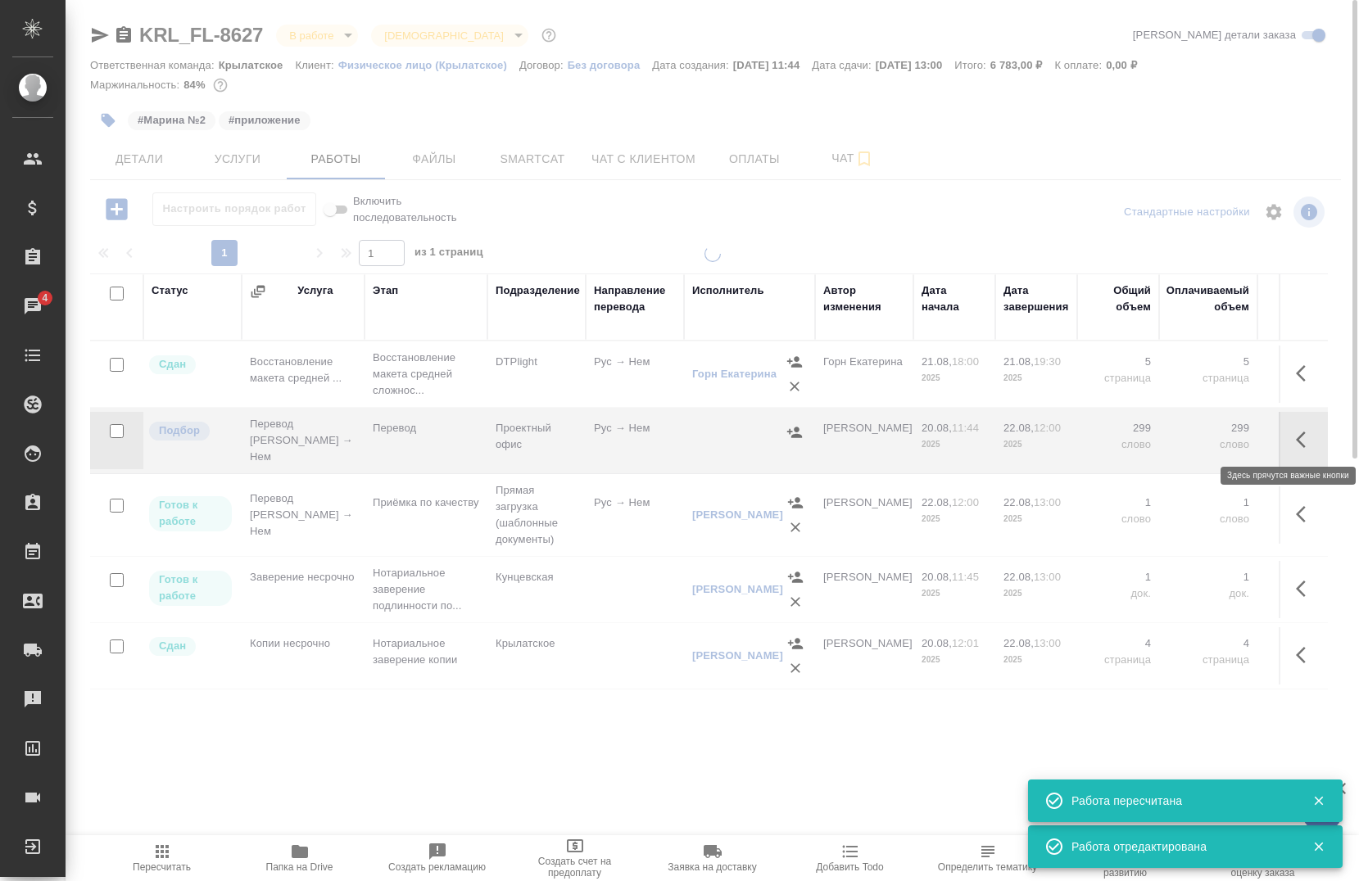
click at [1293, 439] on button "button" at bounding box center [1305, 439] width 39 height 39
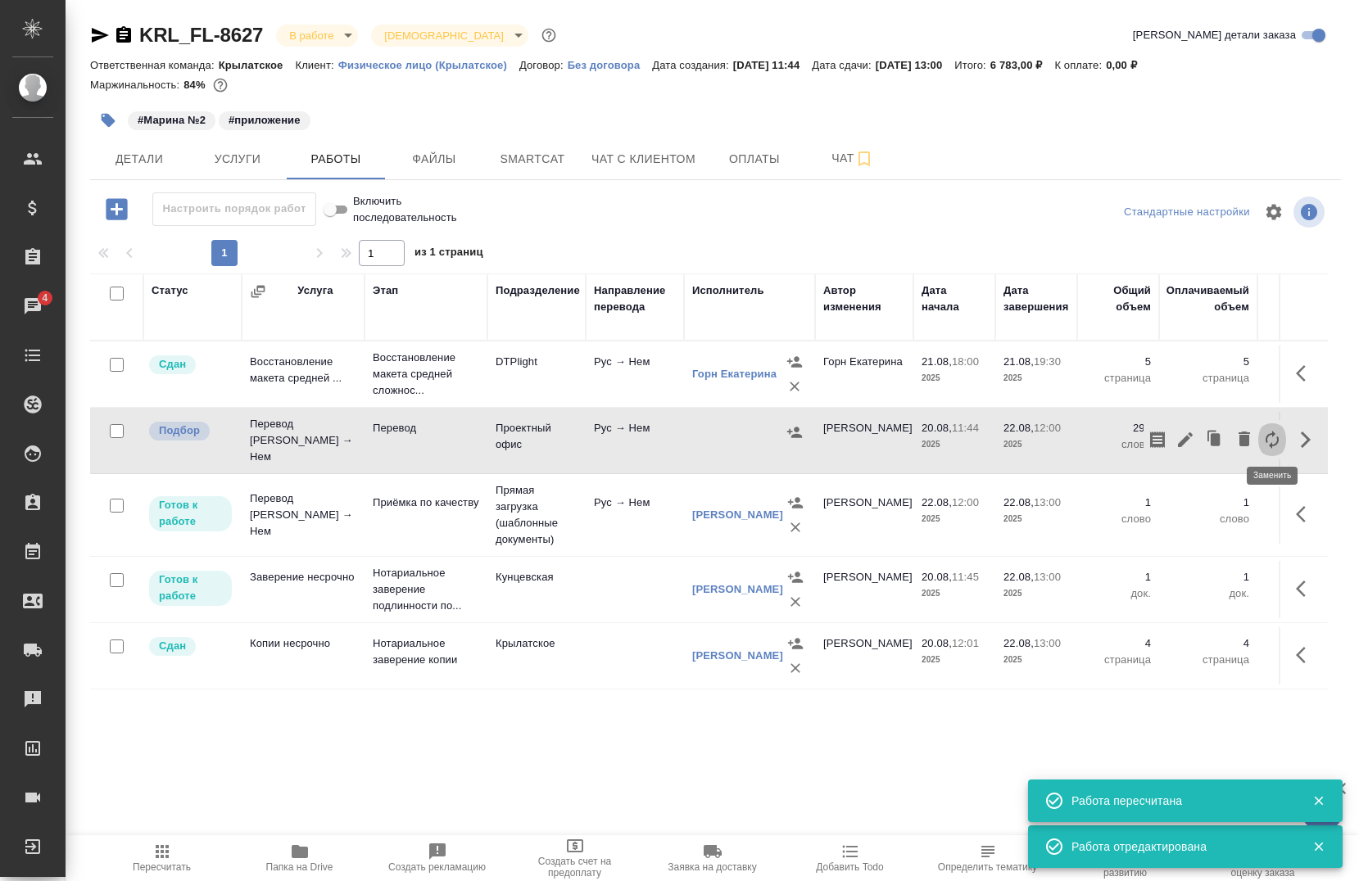
click at [1266, 436] on icon "button" at bounding box center [1272, 440] width 13 height 18
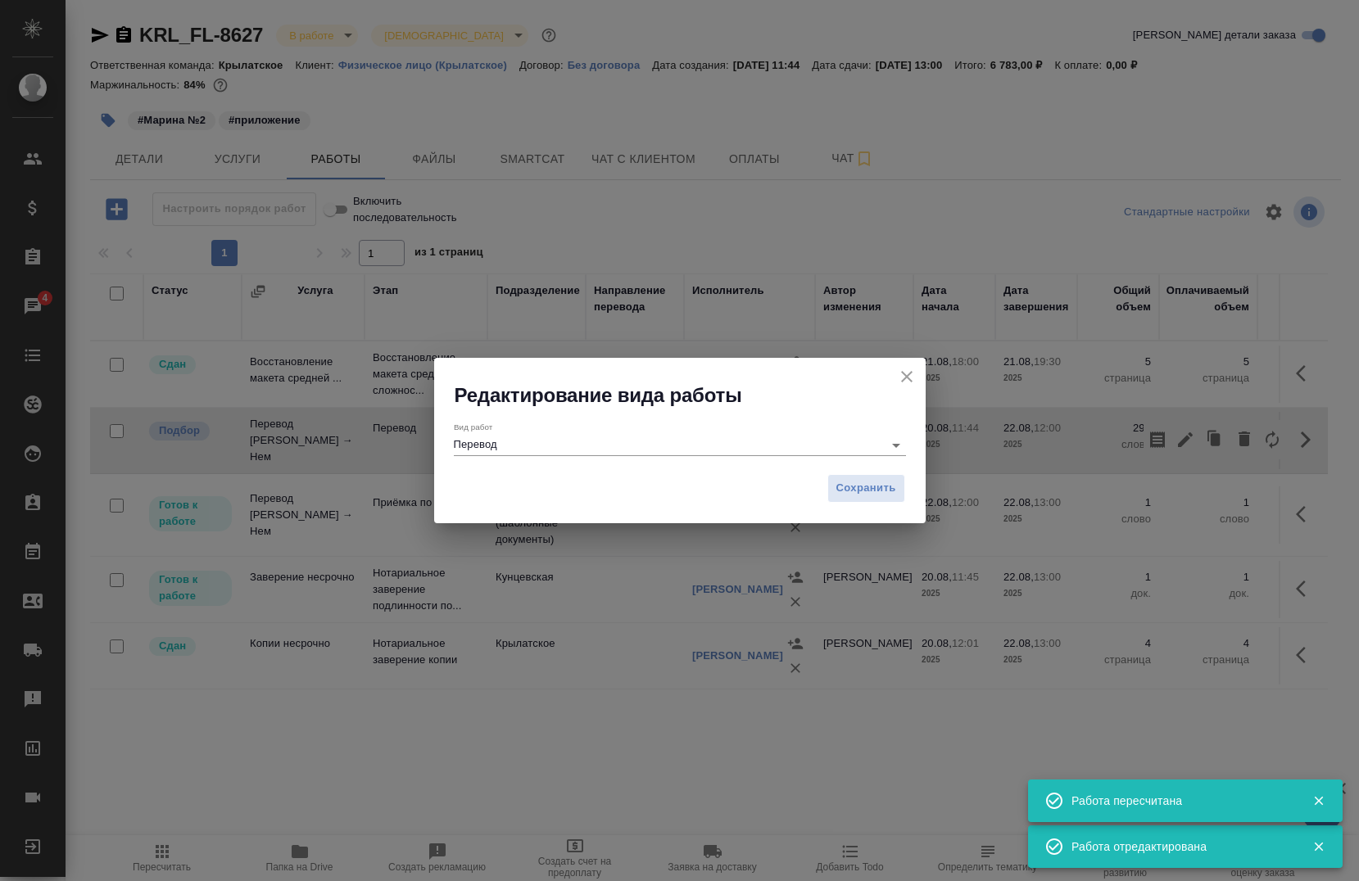
click at [763, 445] on input "Перевод" at bounding box center [664, 445] width 421 height 20
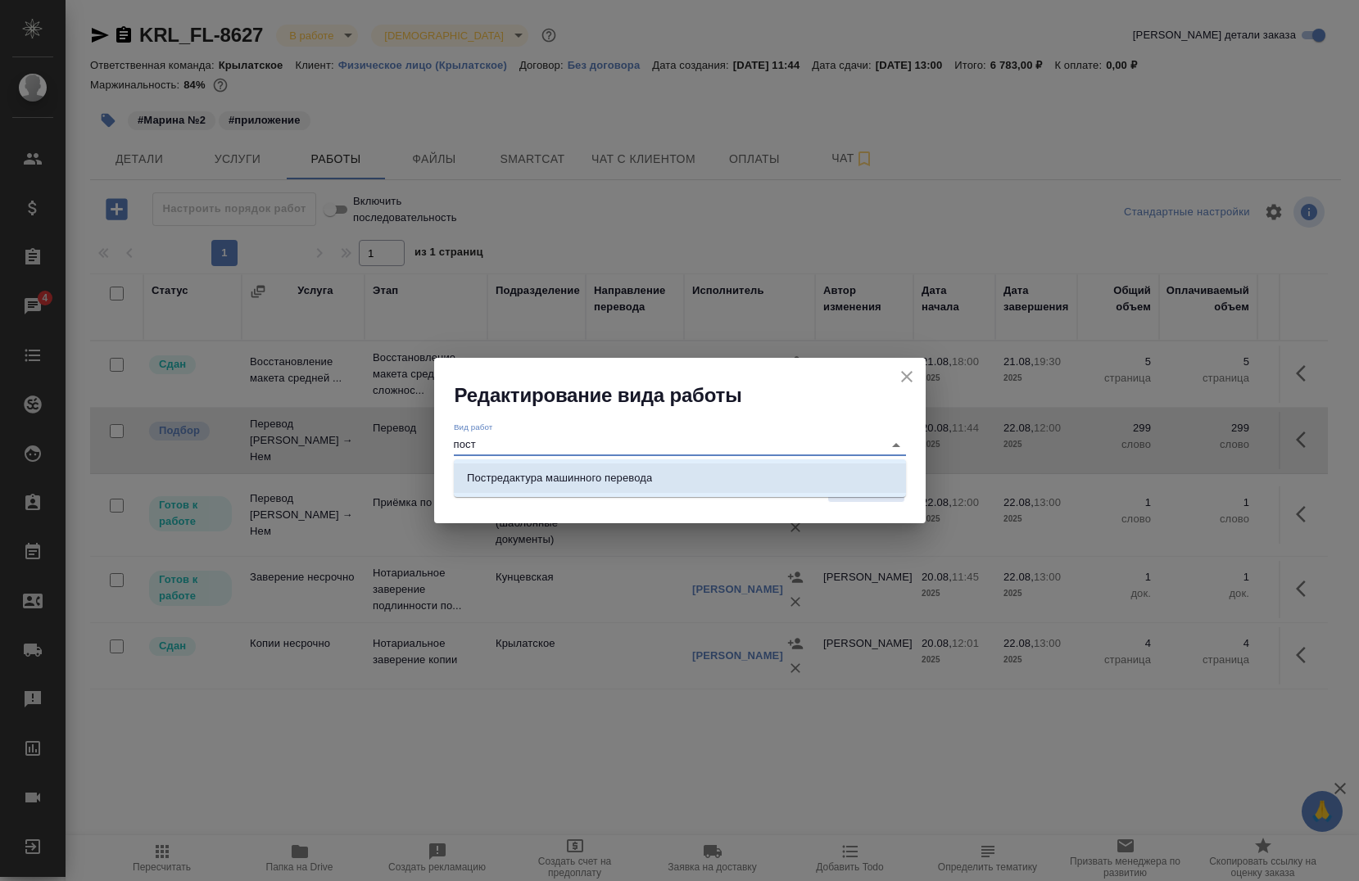
click at [696, 484] on li "Постредактура машинного перевода" at bounding box center [680, 478] width 452 height 29
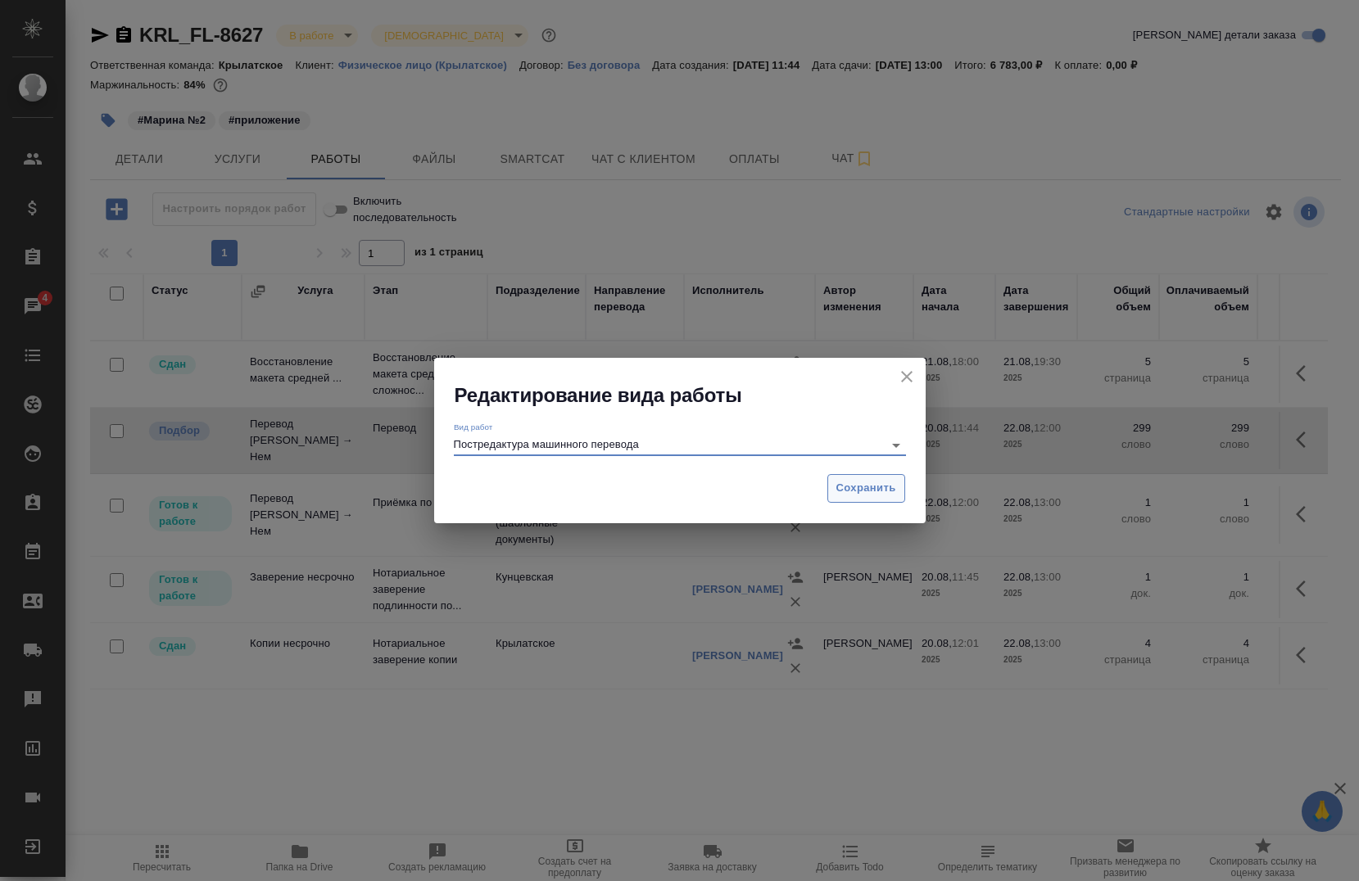
type input "Постредактура машинного перевода"
click at [878, 492] on span "Сохранить" at bounding box center [866, 488] width 60 height 19
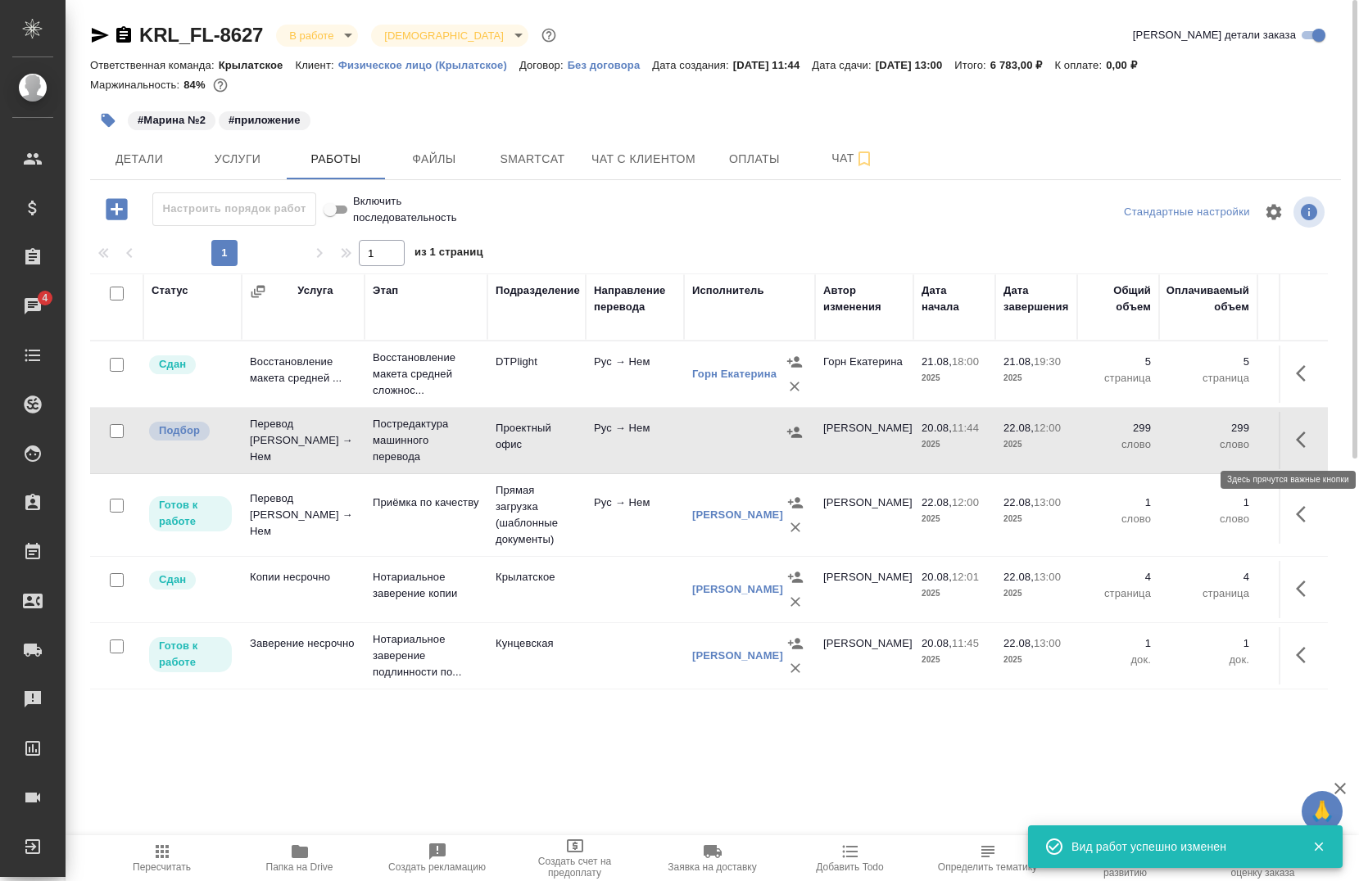
click at [1301, 424] on button "button" at bounding box center [1305, 439] width 39 height 39
click at [1183, 439] on icon "button" at bounding box center [1186, 440] width 20 height 20
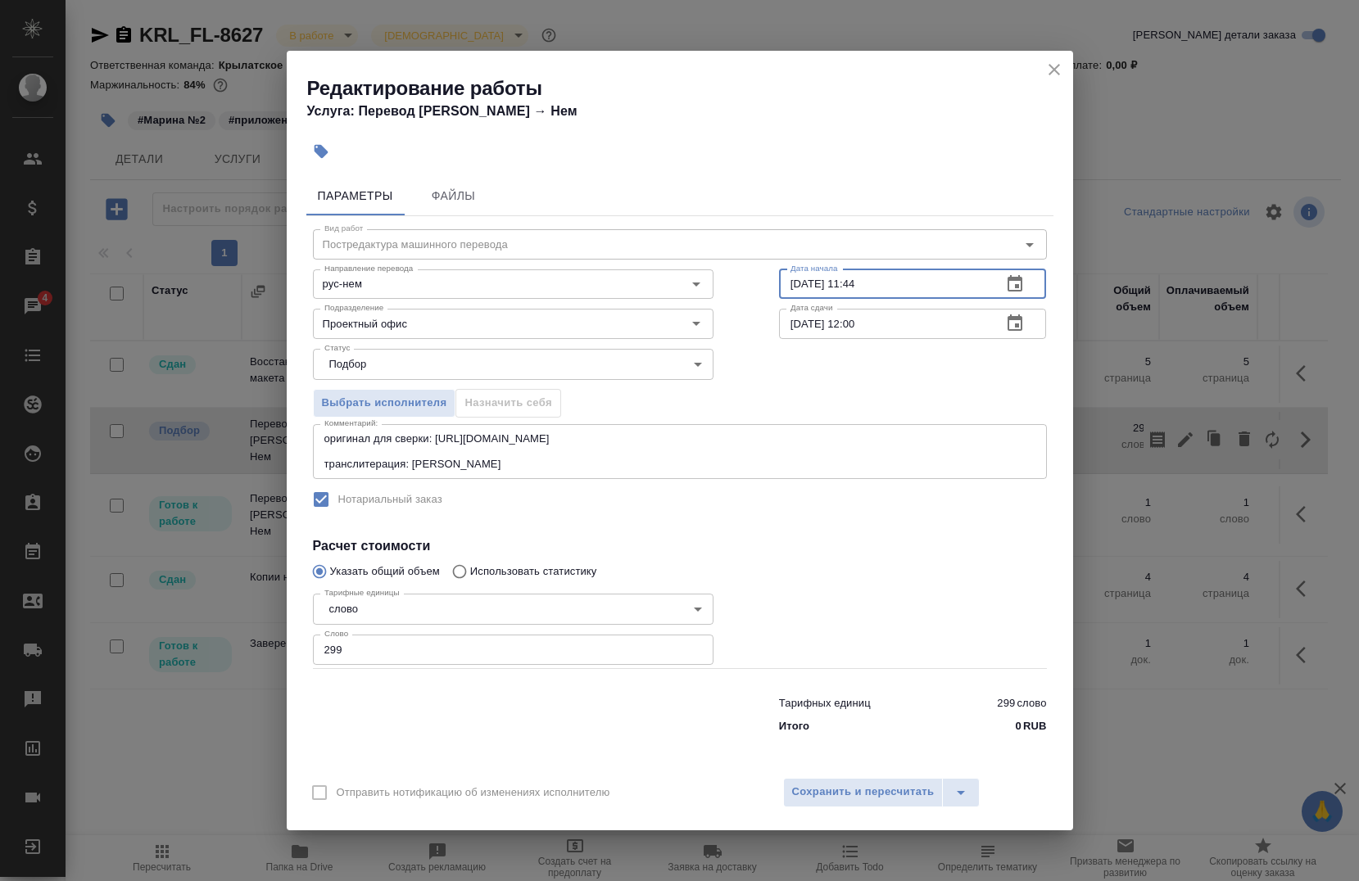
drag, startPoint x: 796, startPoint y: 290, endPoint x: 804, endPoint y: 298, distance: 11.6
click at [804, 298] on input "20.08.2025 11:44" at bounding box center [884, 284] width 211 height 29
drag, startPoint x: 904, startPoint y: 290, endPoint x: 854, endPoint y: 288, distance: 50.0
click at [854, 288] on input "21.08.2025 11:44" at bounding box center [884, 284] width 211 height 29
type input "21.08.2025 21:50"
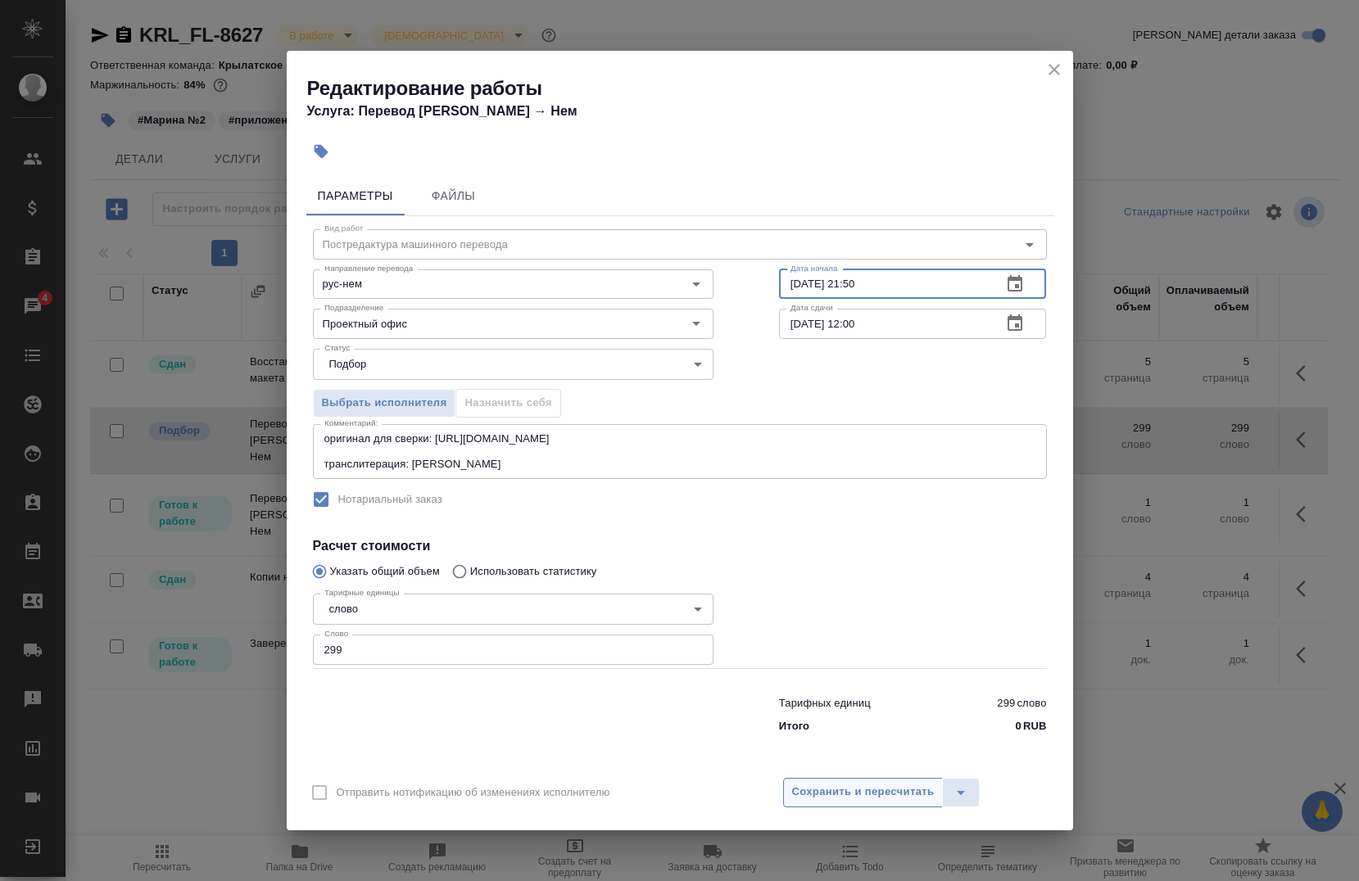
click at [823, 789] on span "Сохранить и пересчитать" at bounding box center [863, 792] width 143 height 19
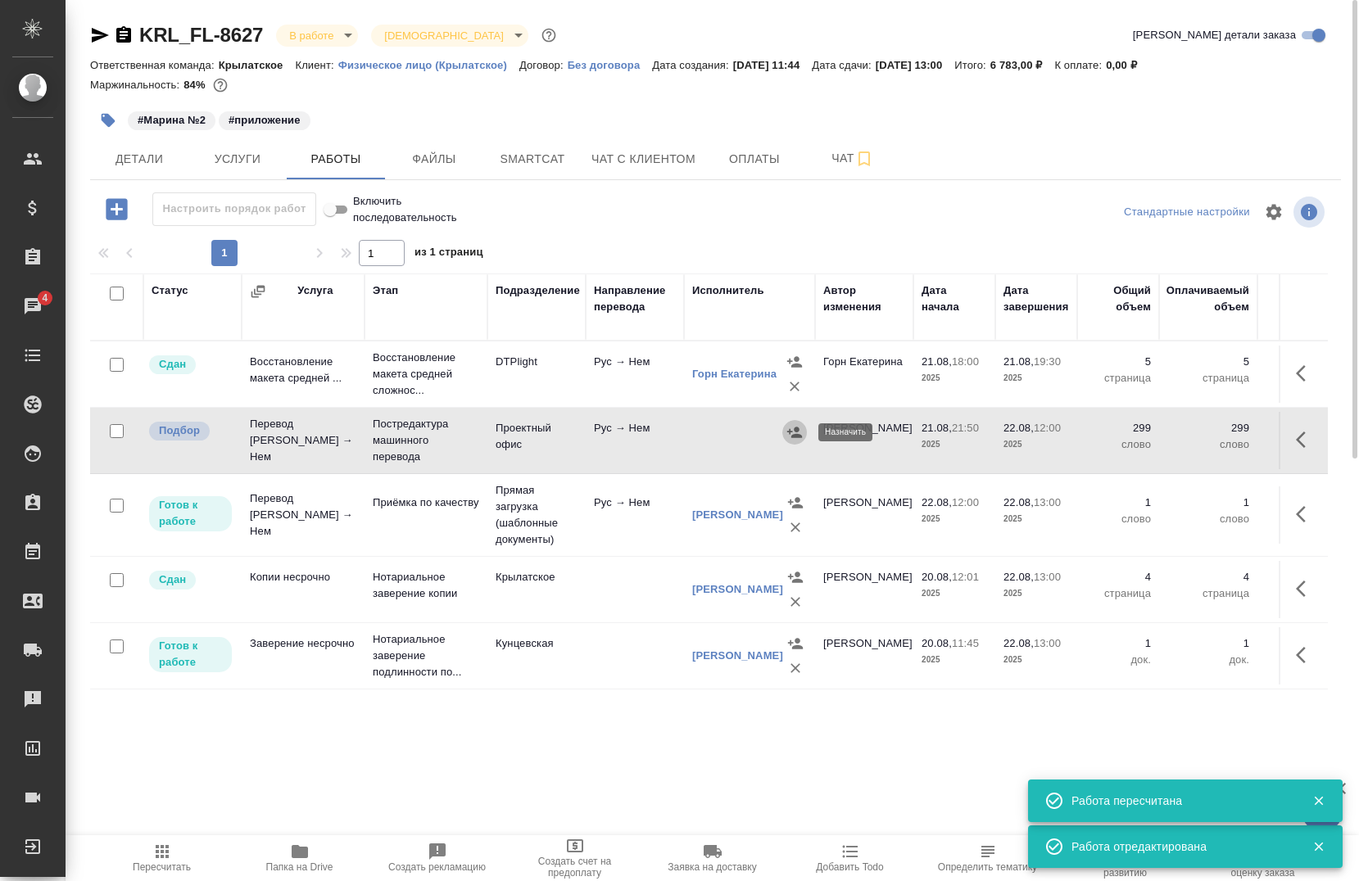
click at [786, 438] on icon "button" at bounding box center [794, 432] width 16 height 16
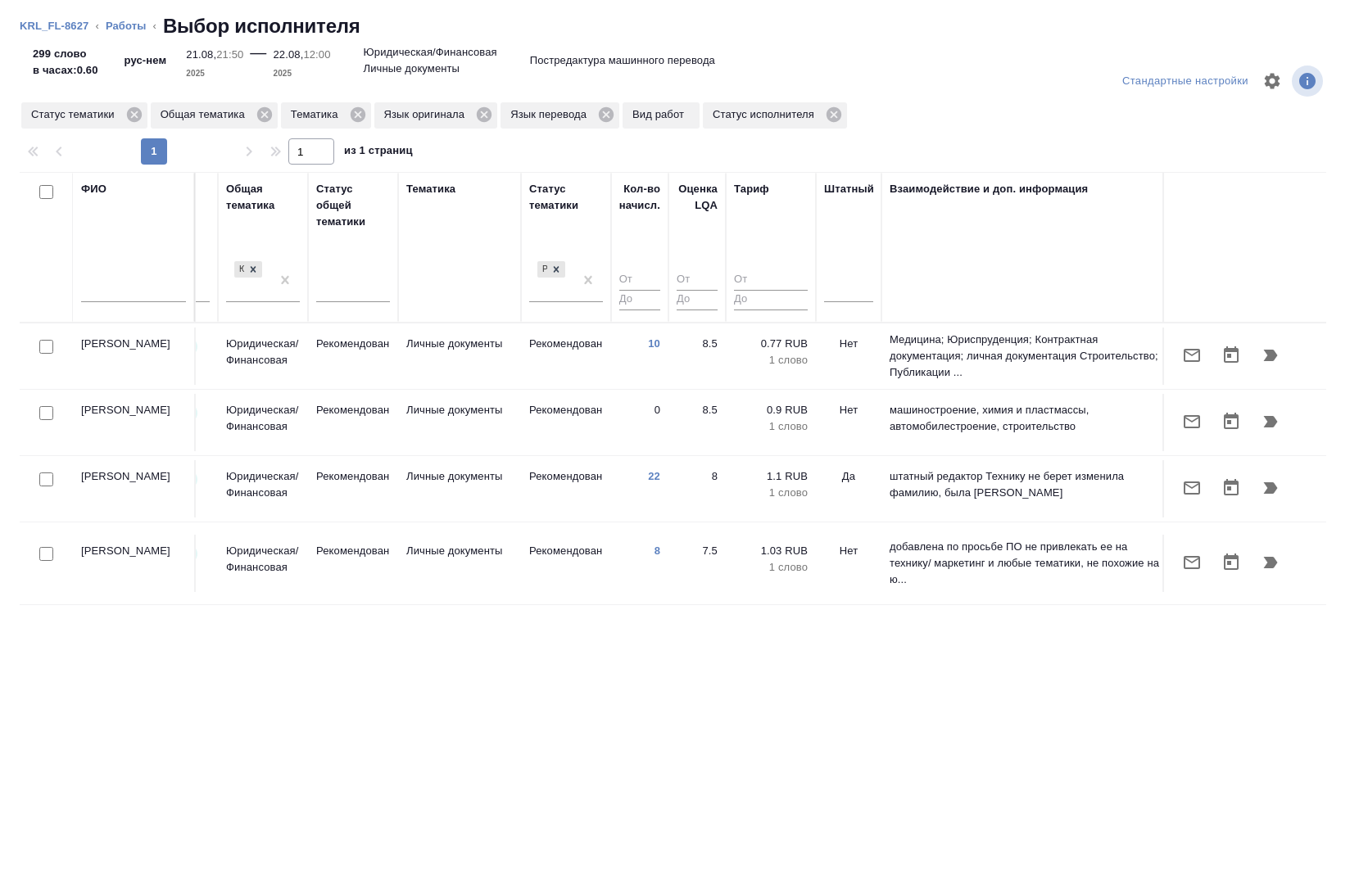
scroll to position [0, 1073]
click at [127, 22] on link "Работы" at bounding box center [126, 26] width 41 height 12
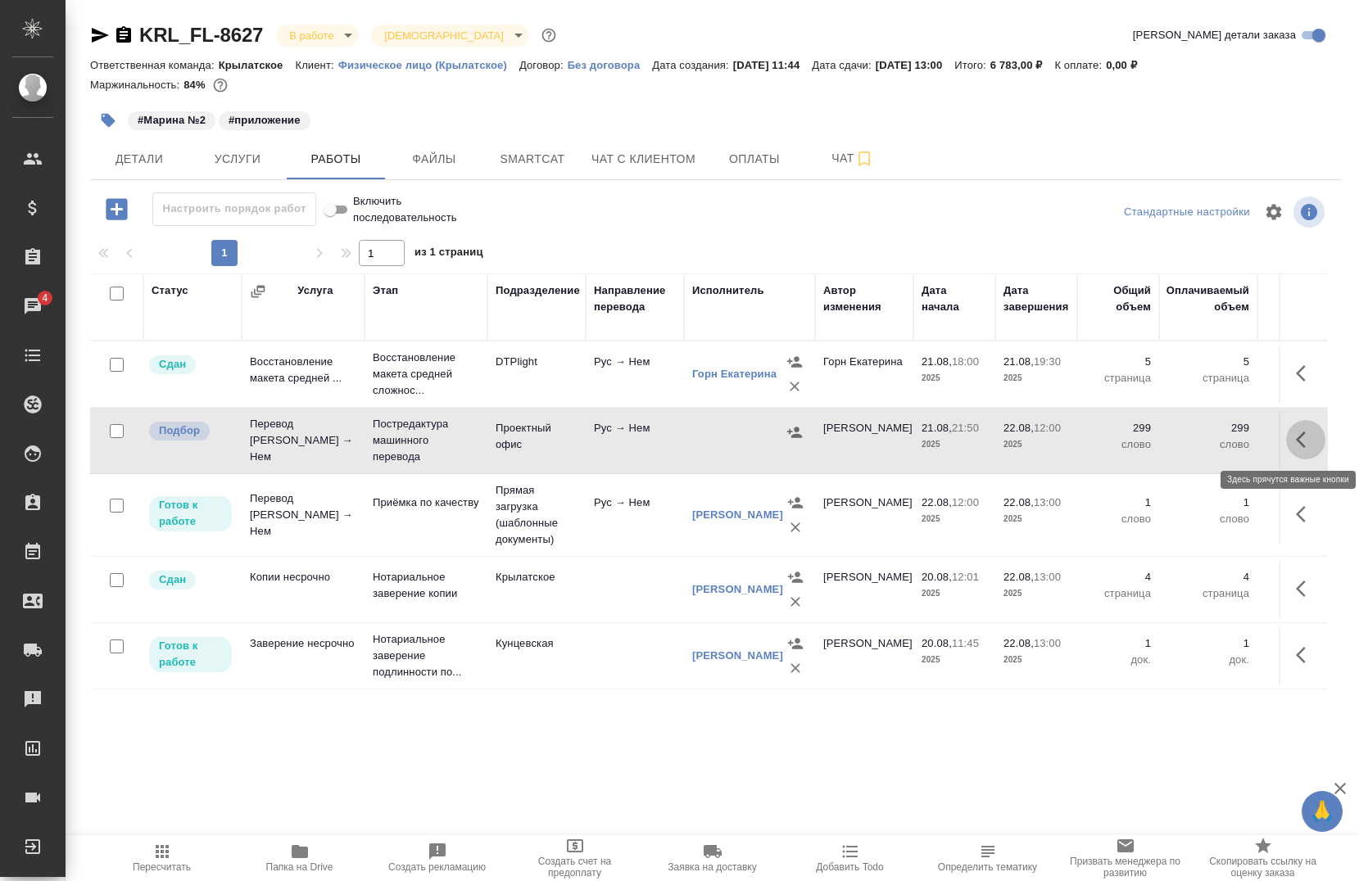
click at [1311, 430] on icon "button" at bounding box center [1306, 440] width 20 height 20
click at [1153, 439] on icon "button" at bounding box center [1157, 440] width 15 height 16
click at [800, 434] on icon "button" at bounding box center [794, 432] width 16 height 16
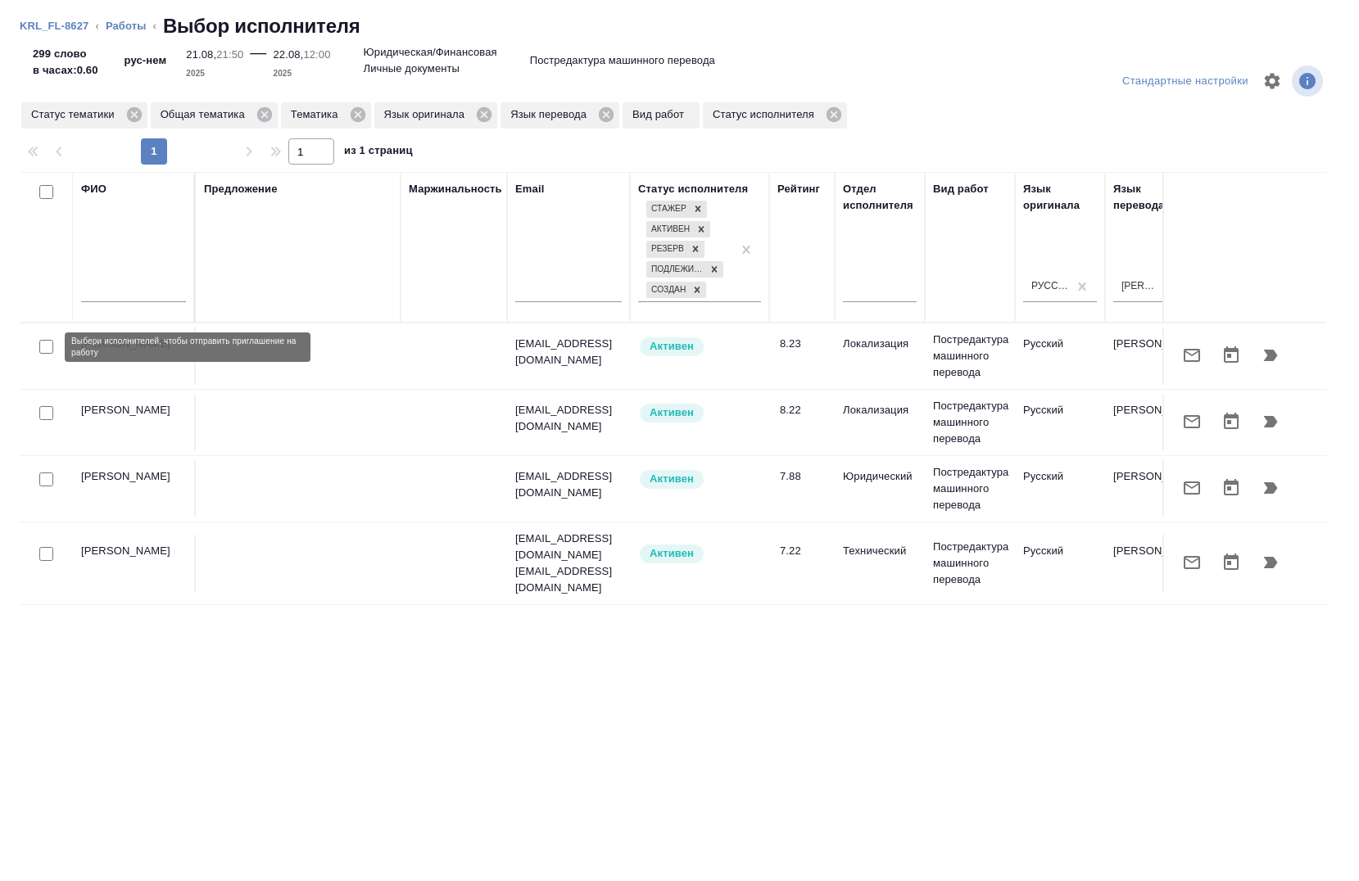
click at [45, 344] on input "checkbox" at bounding box center [46, 347] width 14 height 14
checkbox input "true"
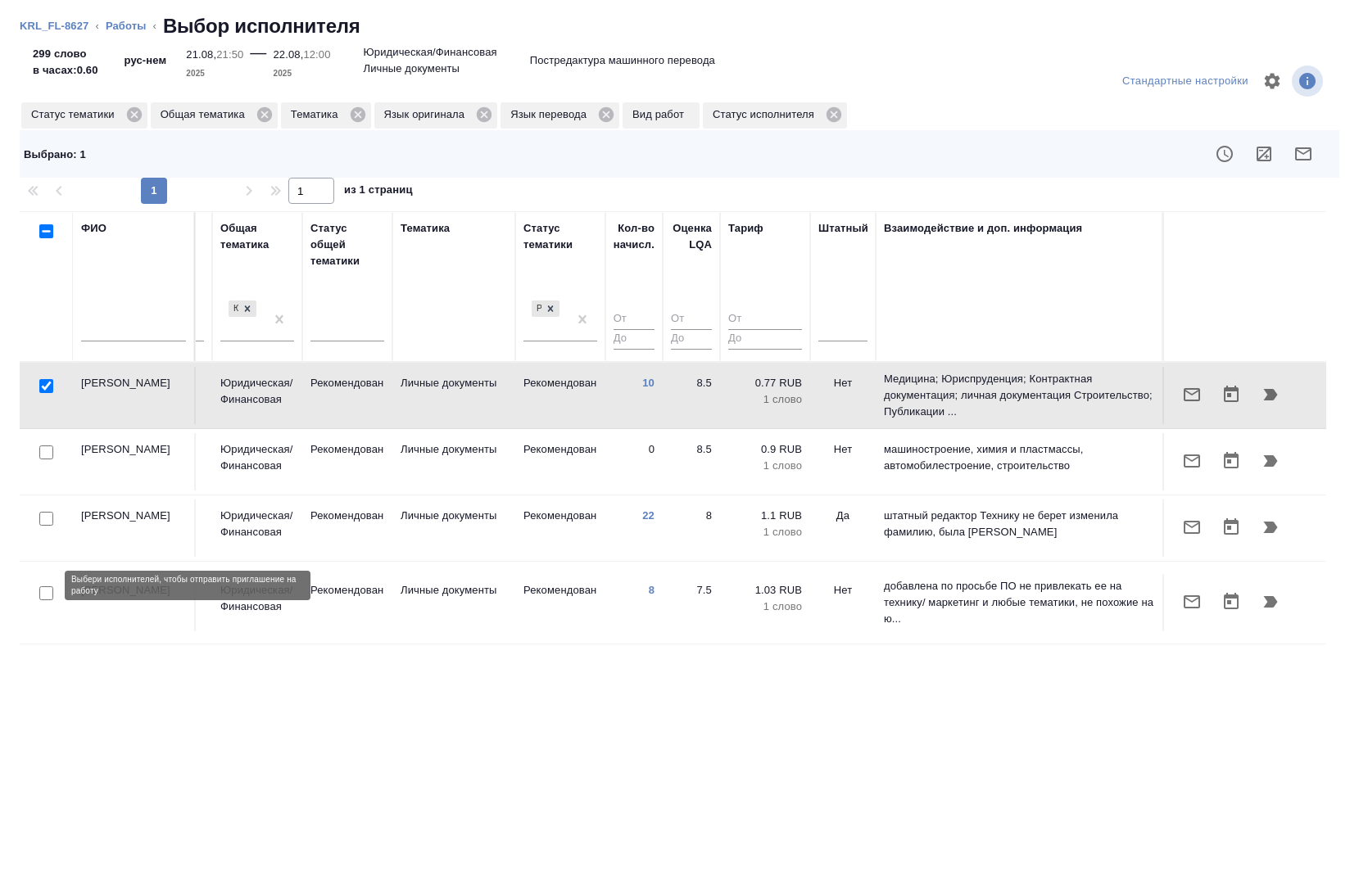
click at [46, 587] on input "checkbox" at bounding box center [46, 594] width 14 height 14
checkbox input "true"
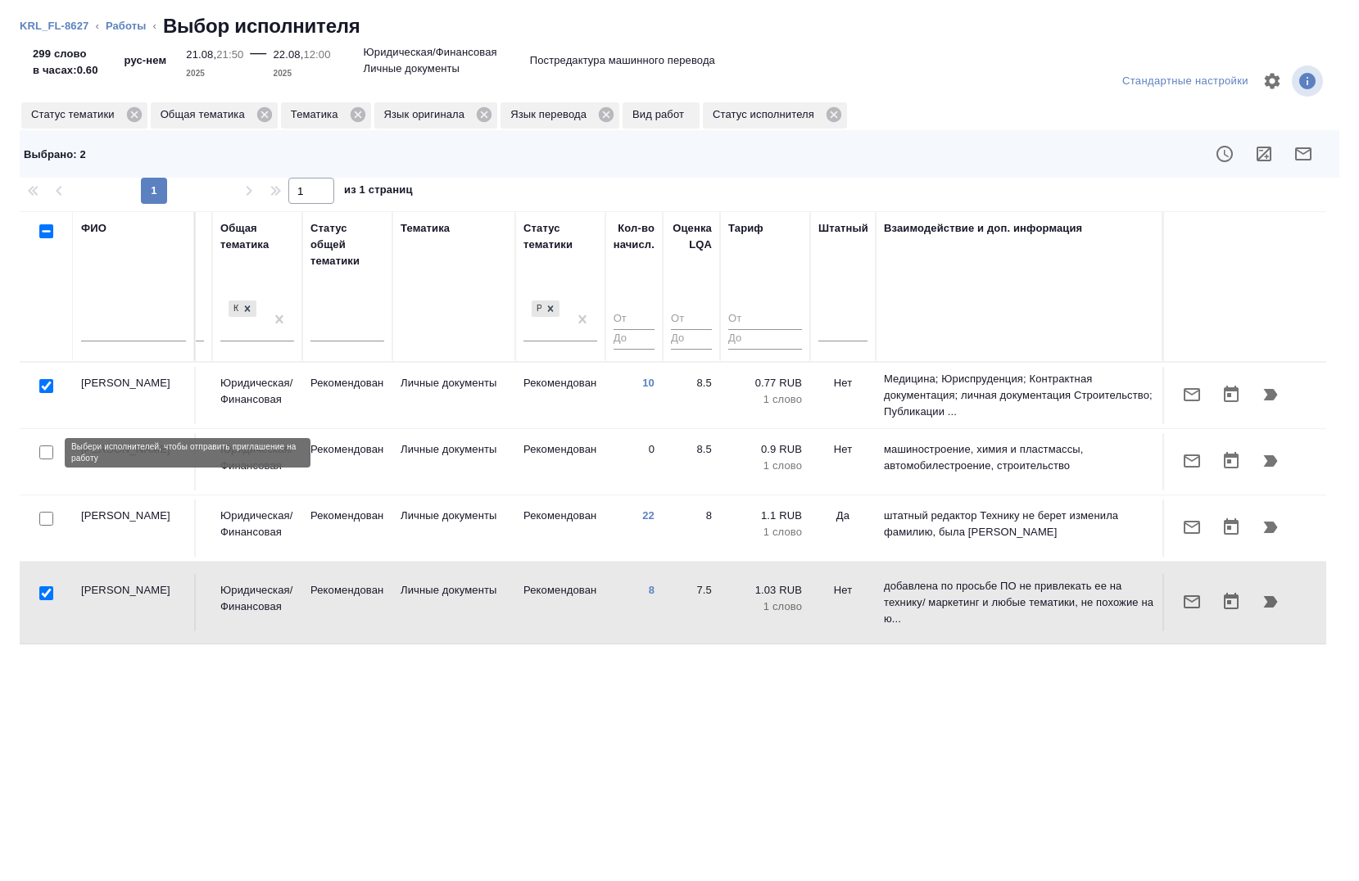
click at [47, 451] on input "checkbox" at bounding box center [46, 453] width 14 height 14
checkbox input "true"
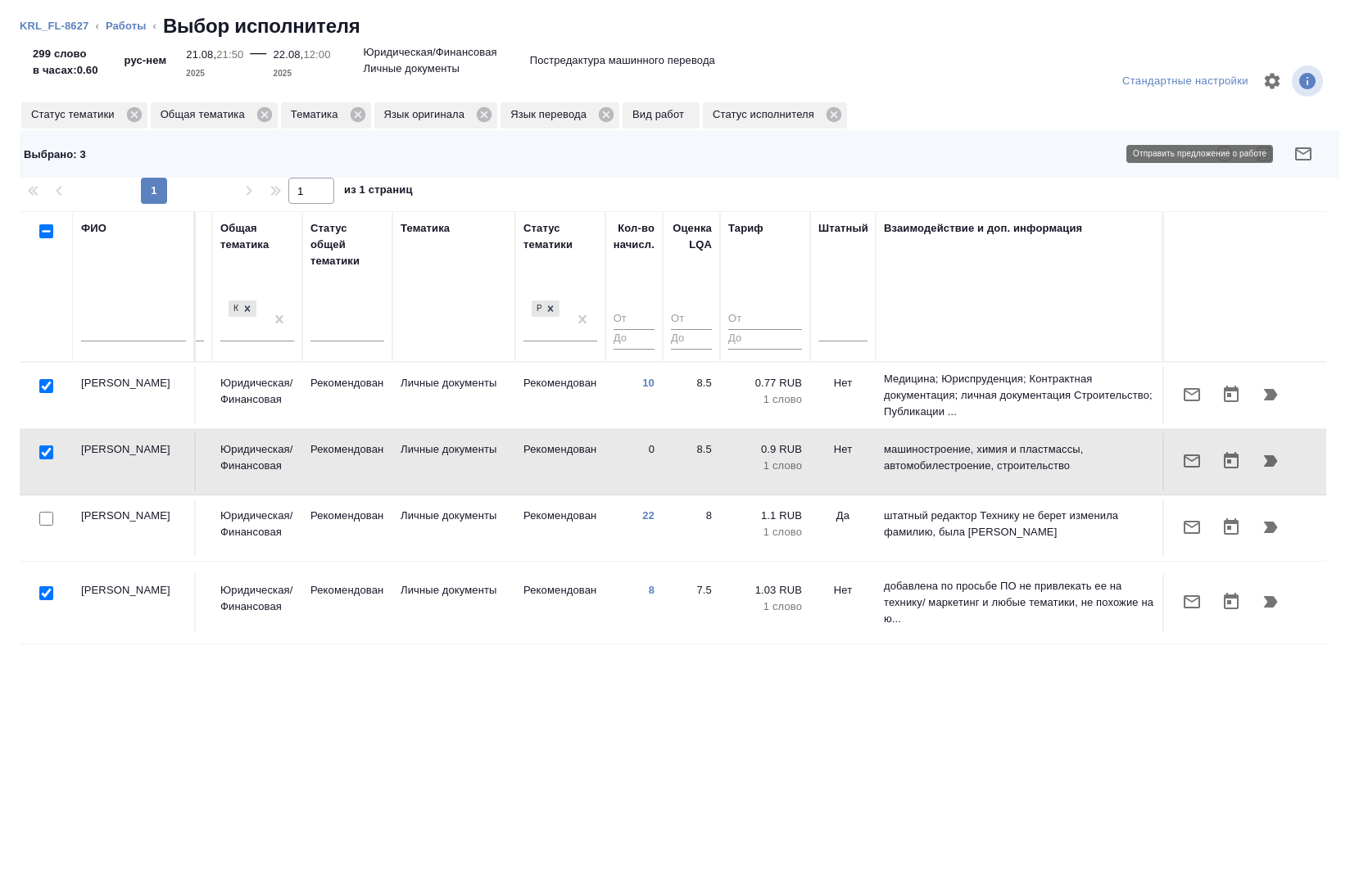
click at [1305, 161] on icon "button" at bounding box center [1303, 154] width 20 height 20
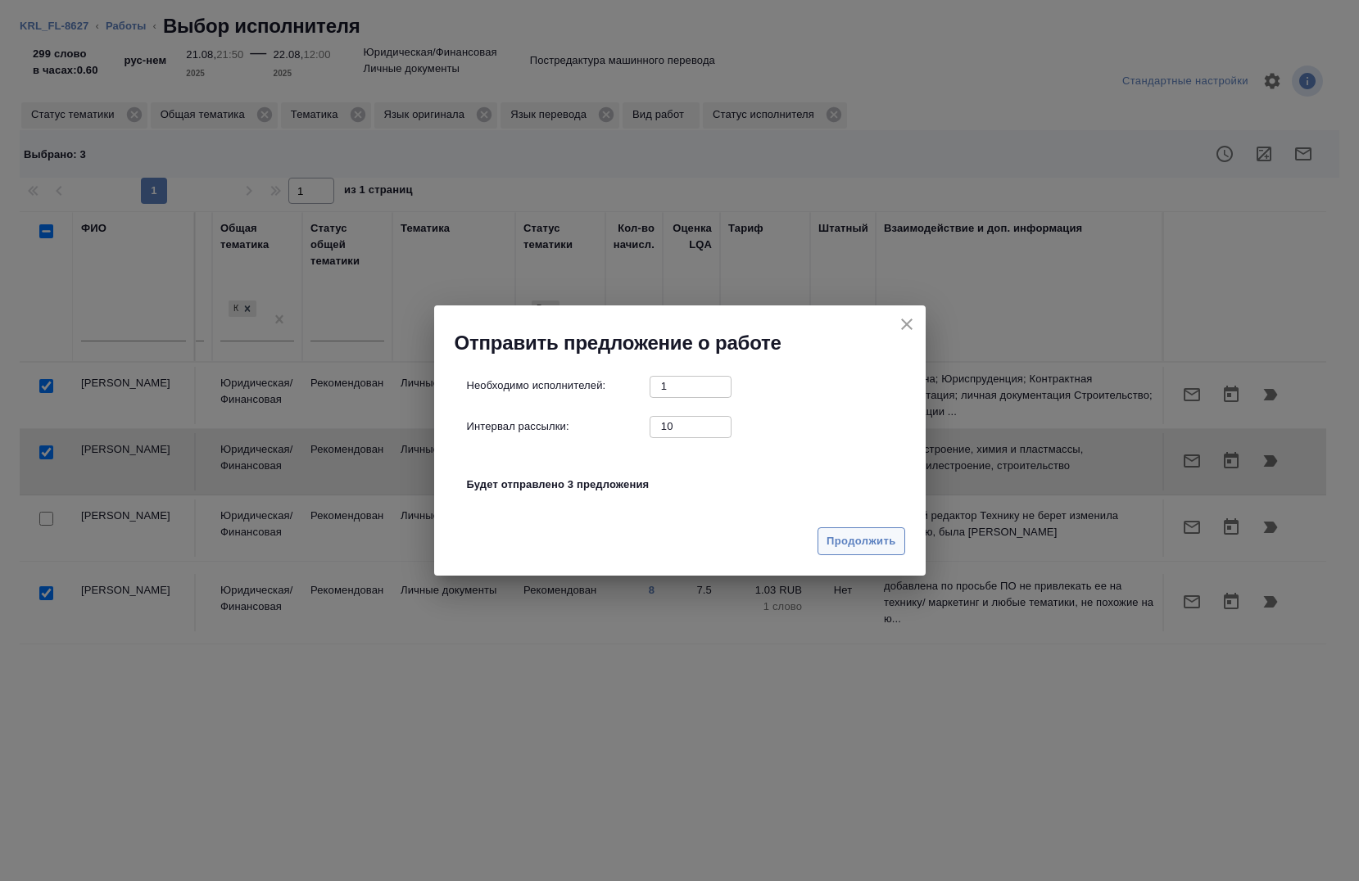
click at [840, 547] on span "Продолжить" at bounding box center [861, 541] width 69 height 19
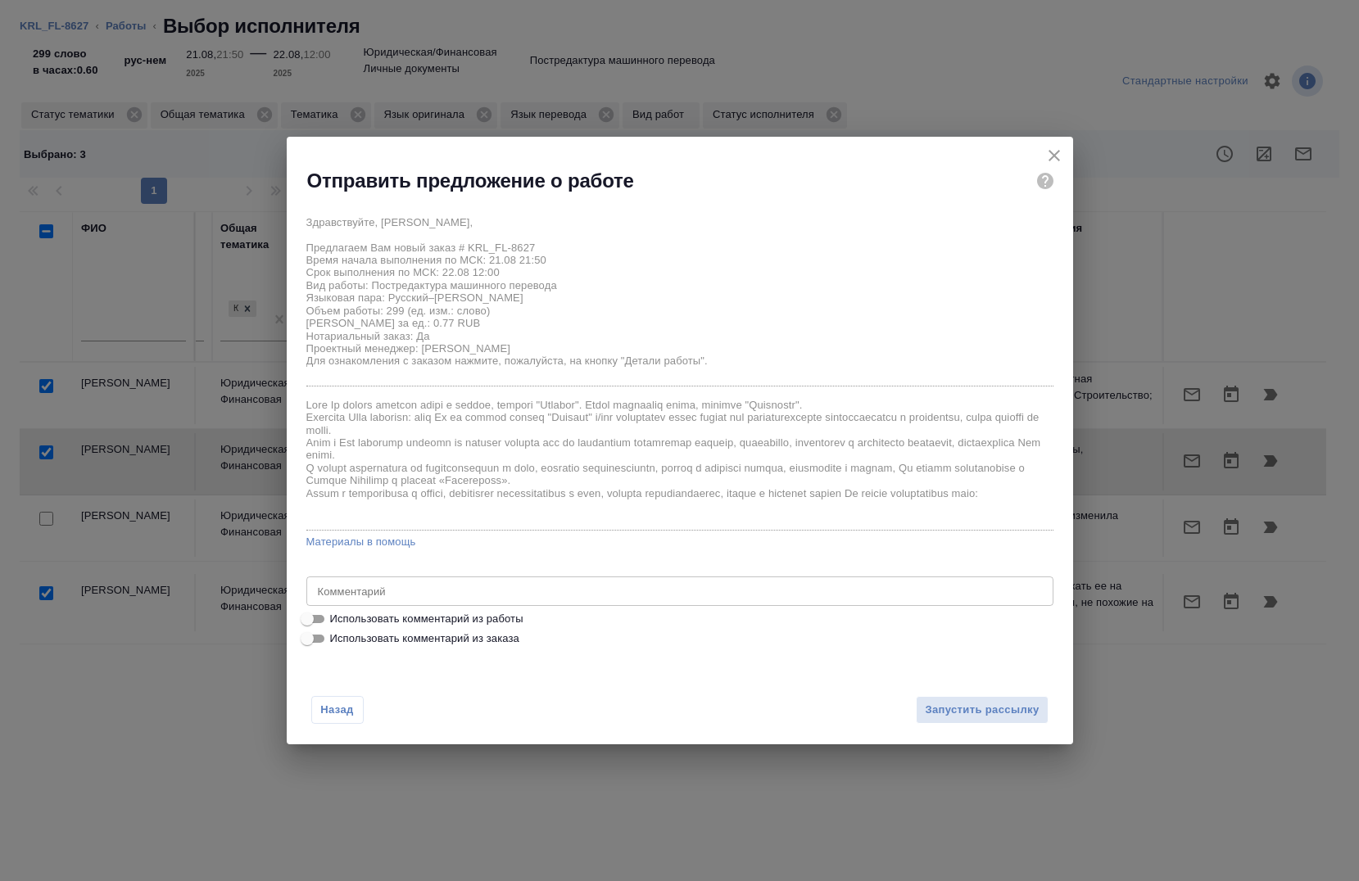
click at [368, 622] on span "Использовать комментарий из работы" at bounding box center [426, 619] width 193 height 16
click at [337, 622] on input "Использовать комментарий из работы" at bounding box center [307, 619] width 59 height 20
checkbox input "true"
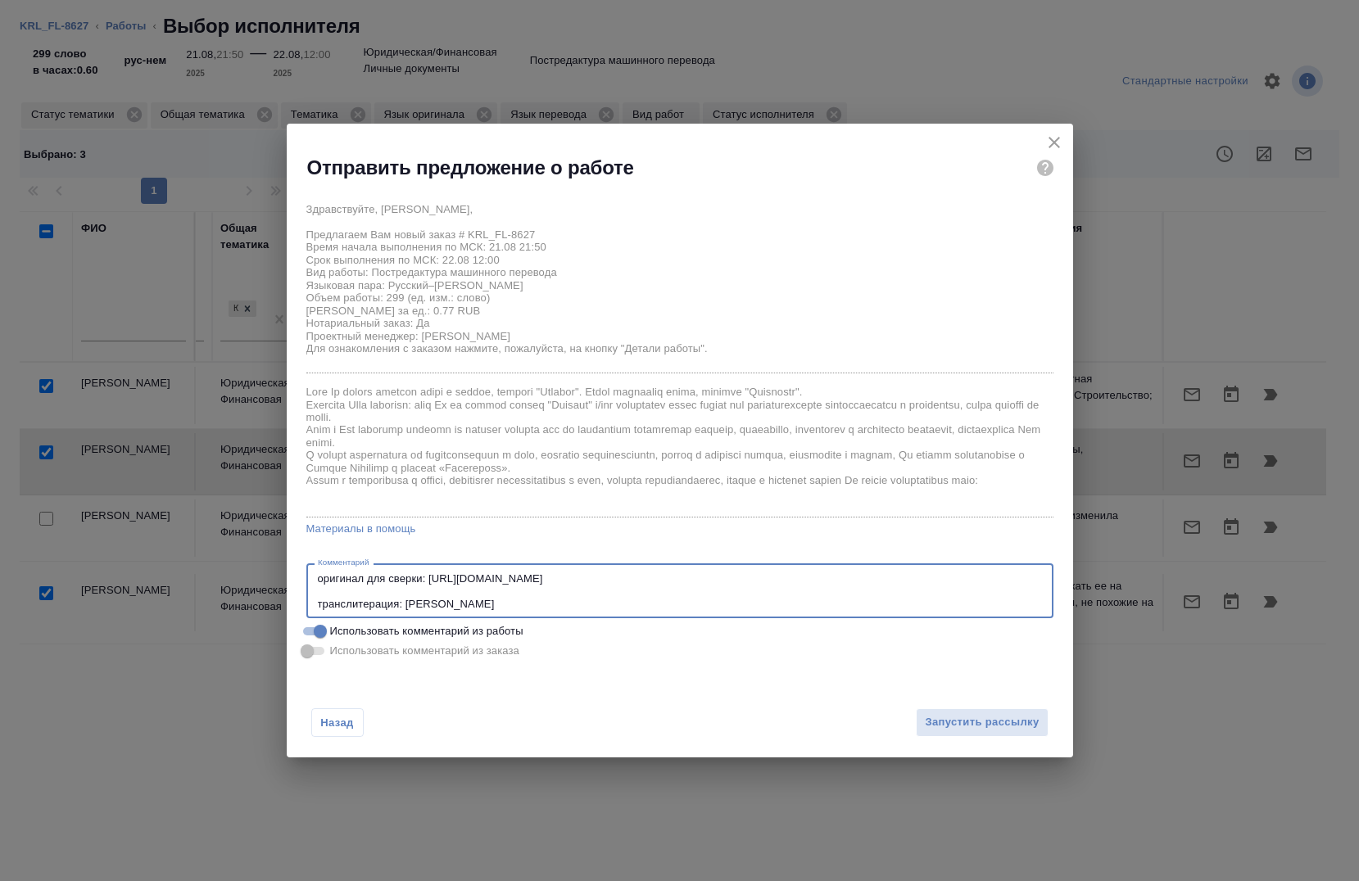
click at [318, 579] on textarea "оригинал для сверки: https://drive.awatera.com/s/Mf8qGGKRxkbPxCf транслитерация…" at bounding box center [680, 592] width 724 height 38
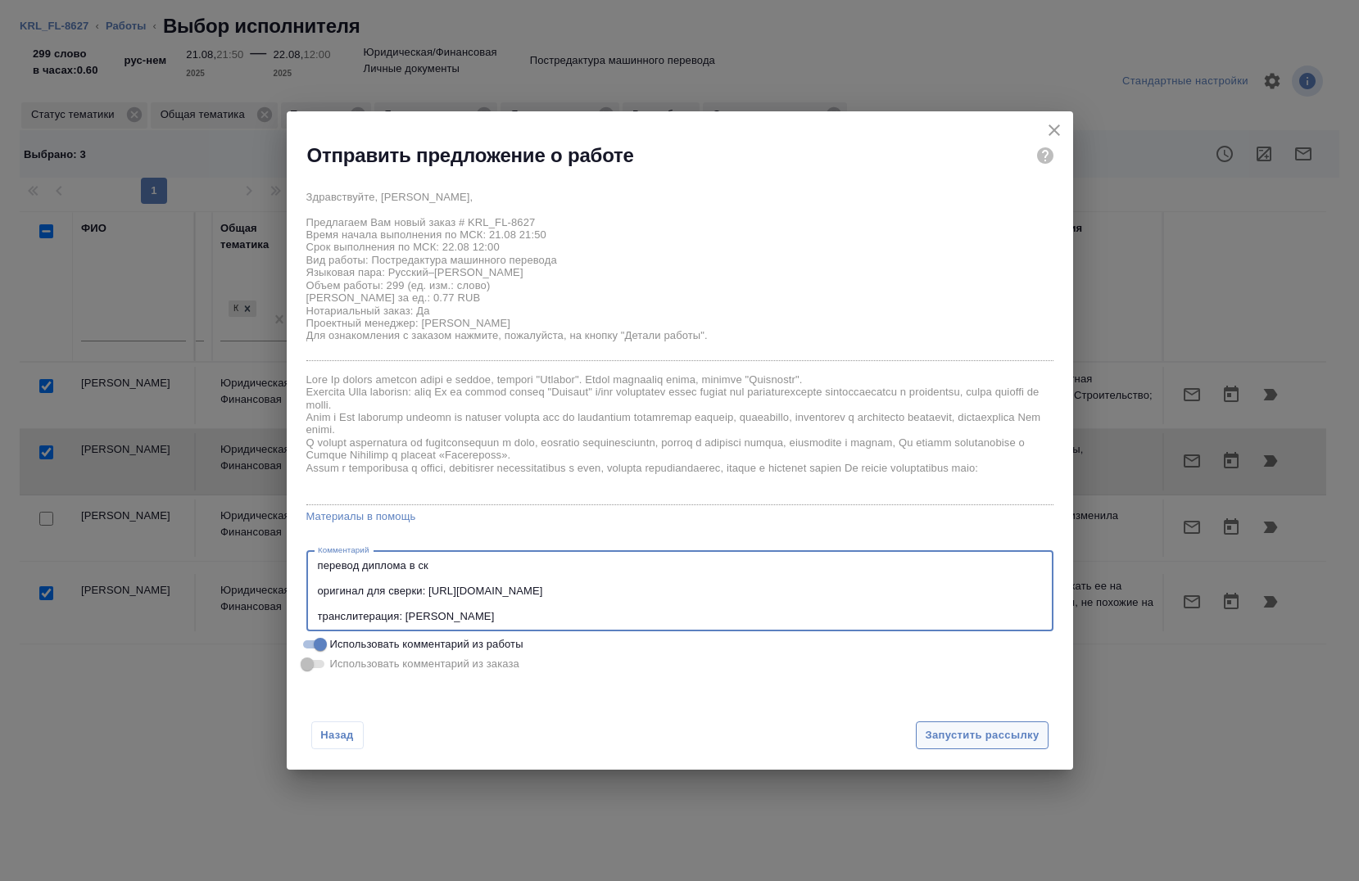
type textarea "перевод диплома в ск оригинал для сверки: https://drive.awatera.com/s/Mf8qGGKRx…"
click at [976, 736] on span "Запустить рассылку" at bounding box center [982, 736] width 114 height 19
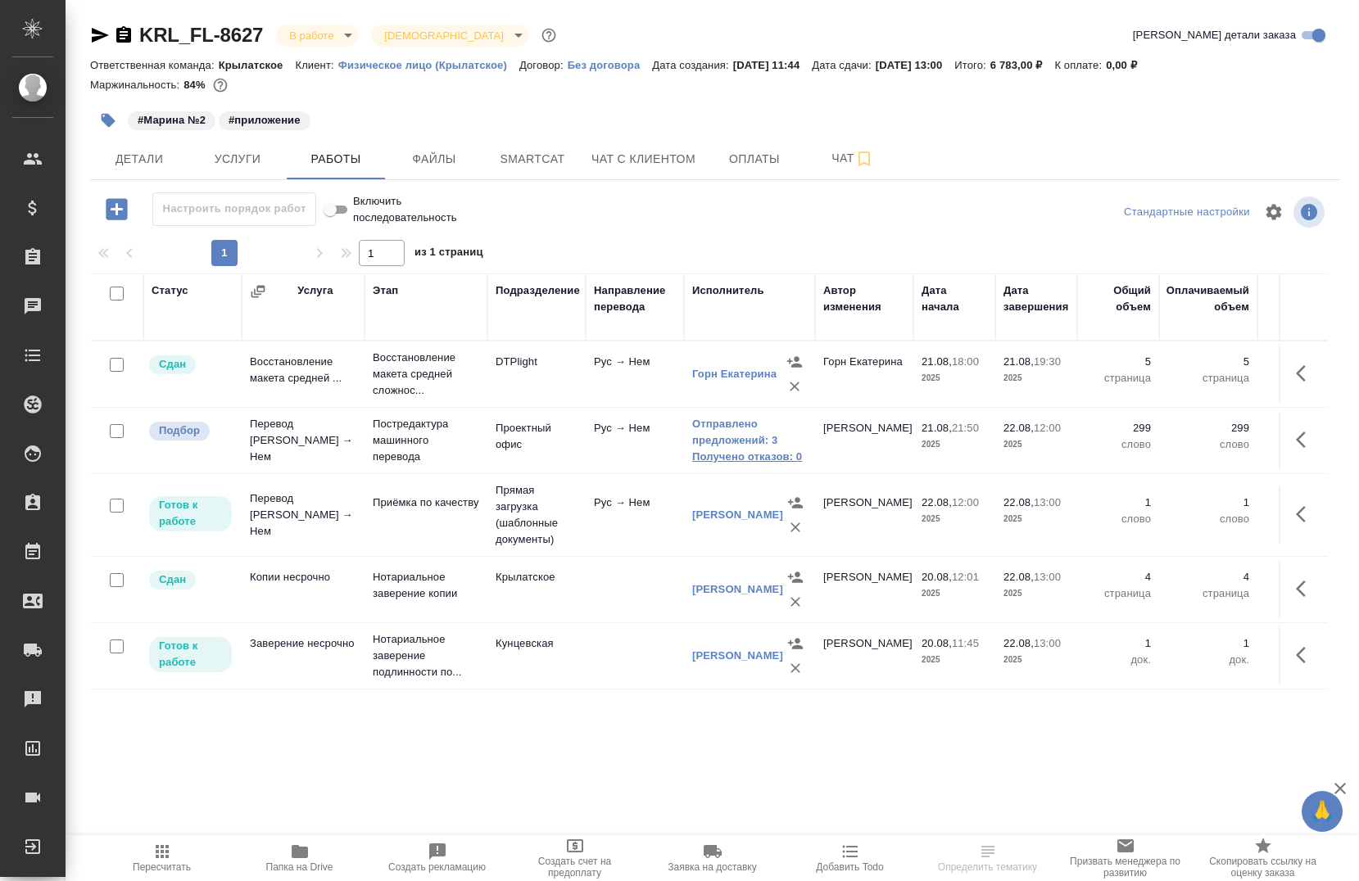
click at [772, 457] on link "Получено отказов: 0" at bounding box center [749, 457] width 115 height 16
click at [730, 456] on link "Получено отказов: 0" at bounding box center [749, 457] width 115 height 16
click at [739, 464] on link "Получено отказов: 0" at bounding box center [749, 457] width 115 height 16
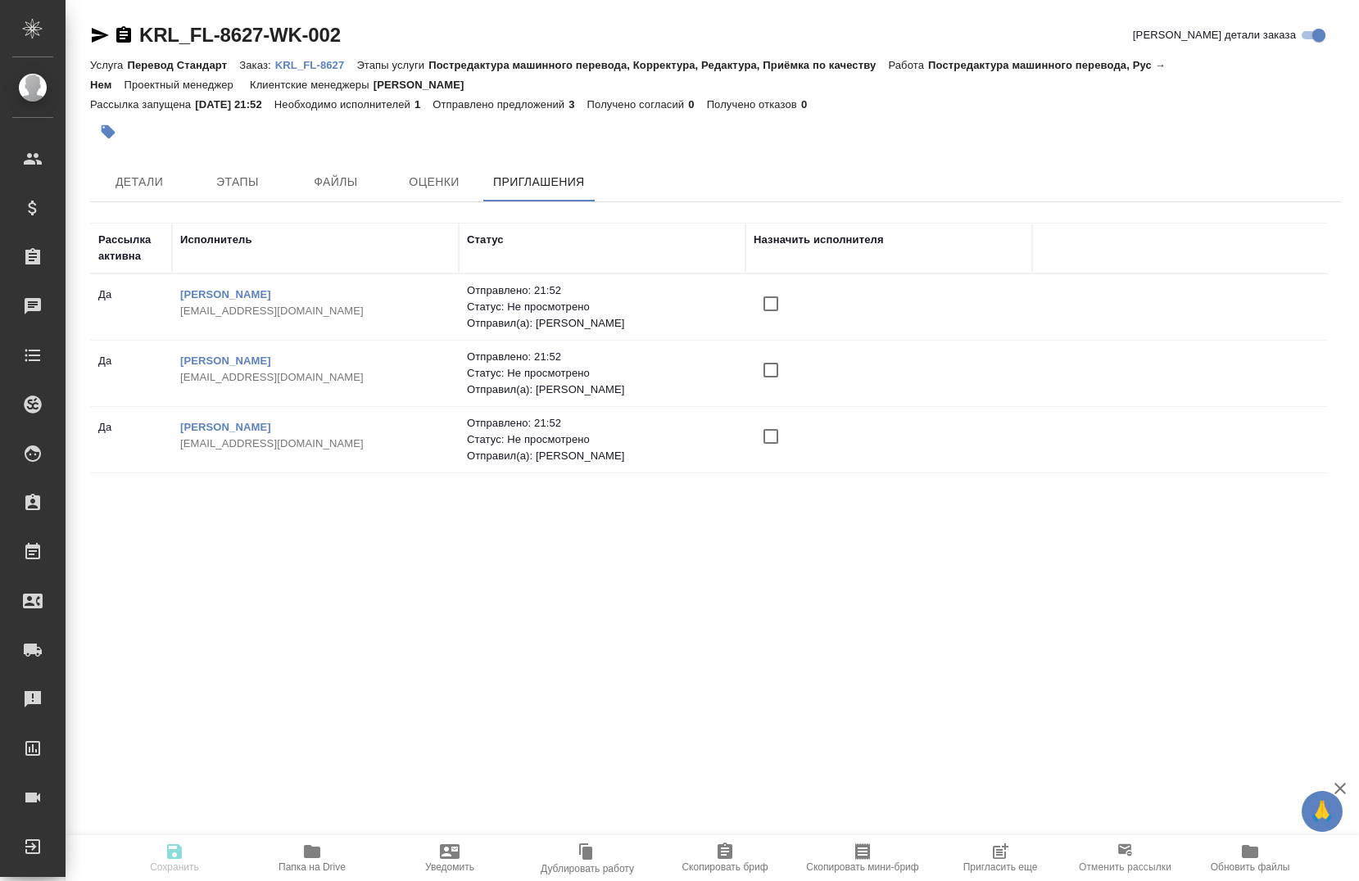
click at [992, 857] on icon "button" at bounding box center [1000, 852] width 20 height 20
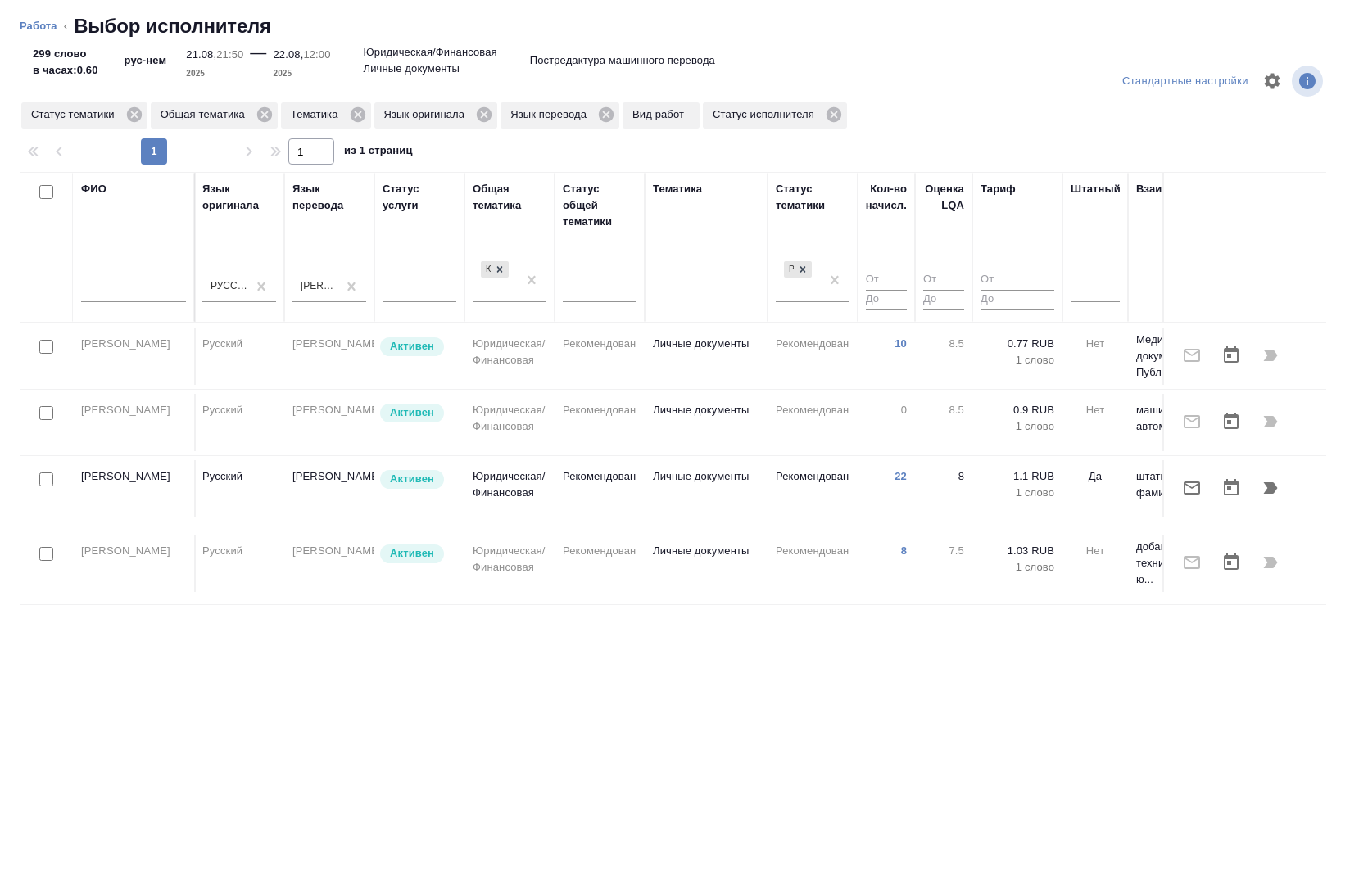
scroll to position [0, 840]
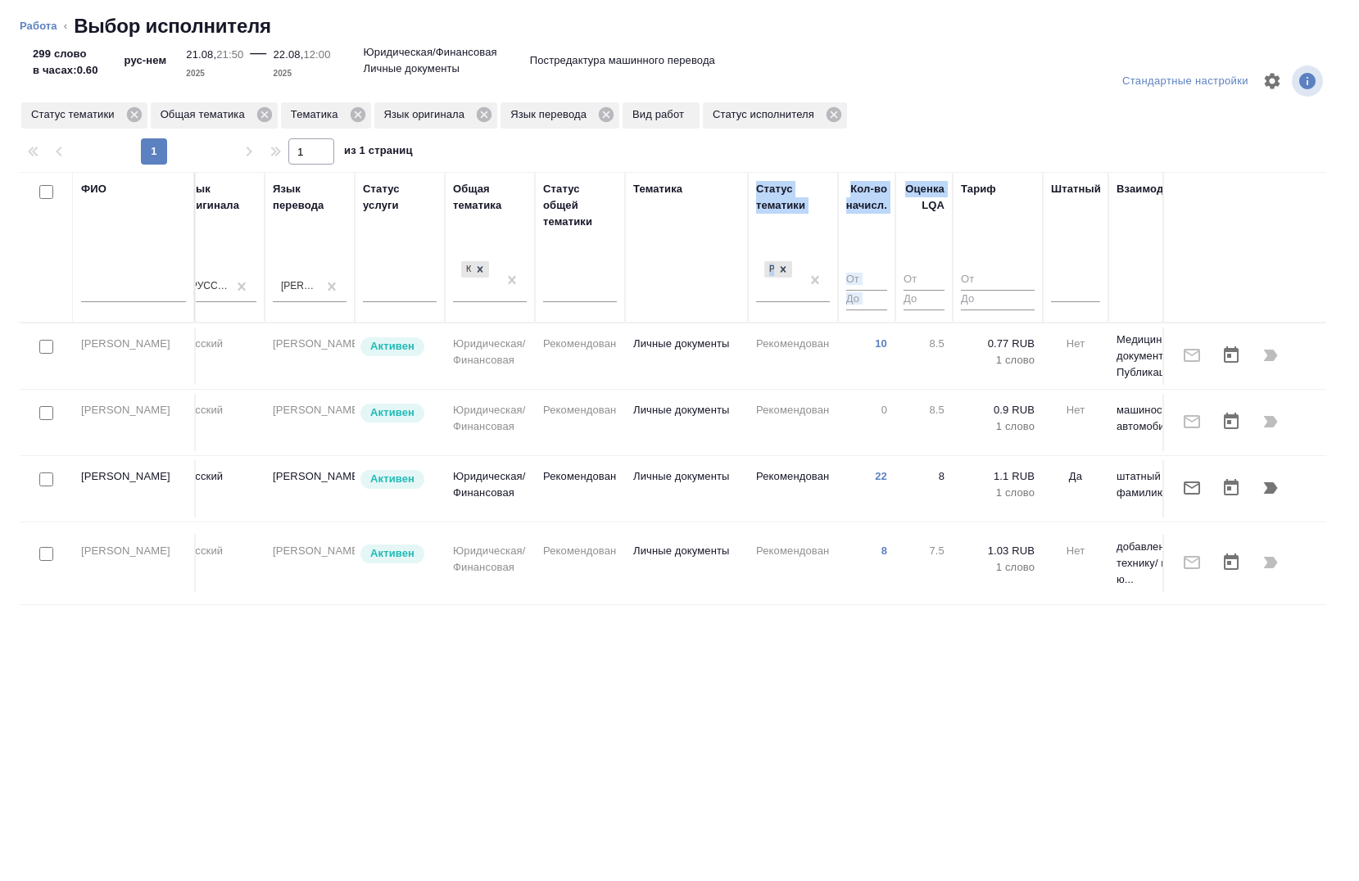
drag, startPoint x: 924, startPoint y: 234, endPoint x: 691, endPoint y: 282, distance: 238.2
click at [691, 282] on tr "ФИО Предложение Маржинальность Email Статус исполнителя [PERSON_NAME] Резерв По…" at bounding box center [369, 247] width 2380 height 151
drag, startPoint x: 691, startPoint y: 282, endPoint x: 818, endPoint y: 287, distance: 127.1
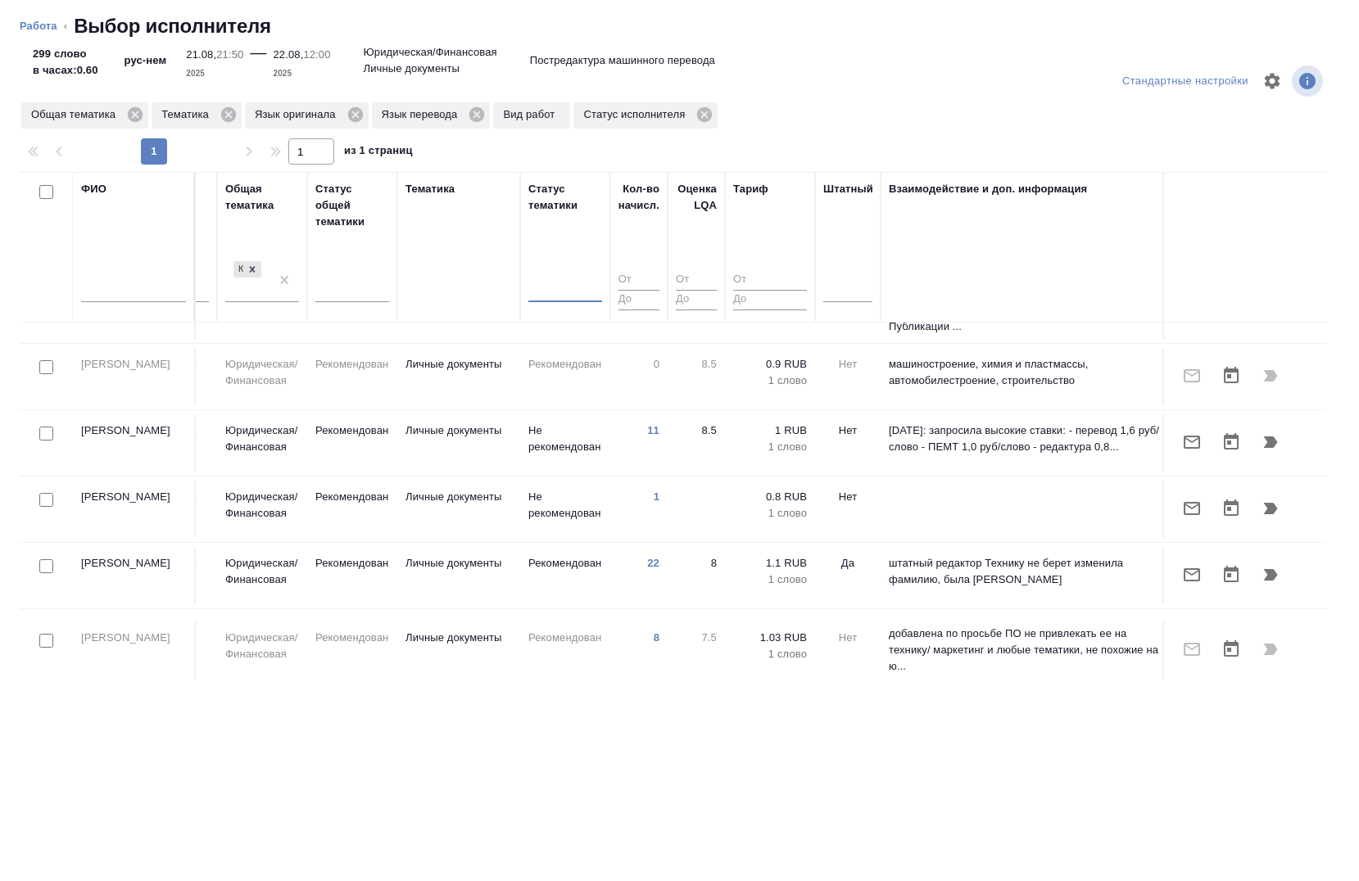
scroll to position [46, 1085]
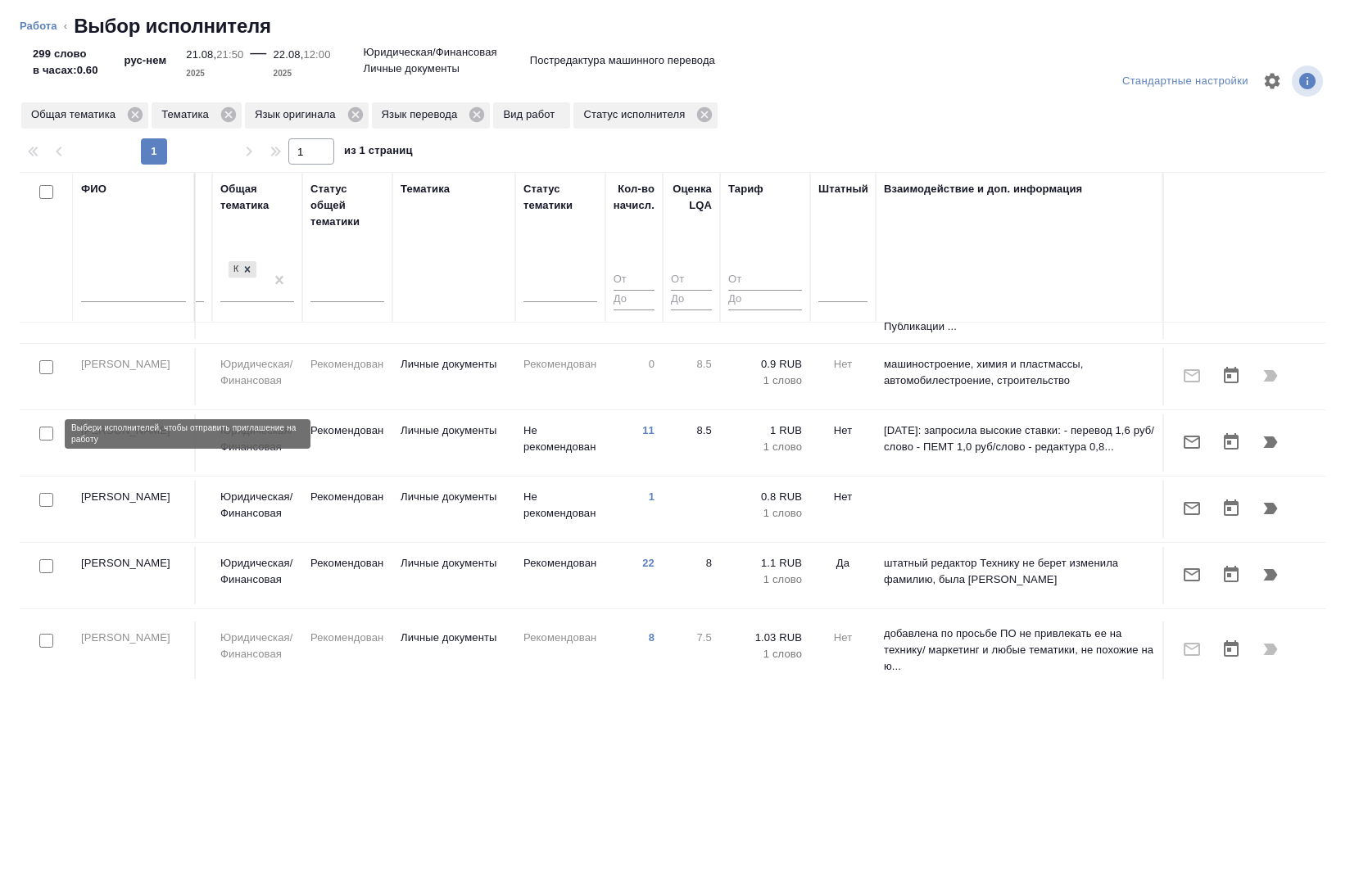
click at [40, 428] on input "checkbox" at bounding box center [46, 434] width 14 height 14
checkbox input "true"
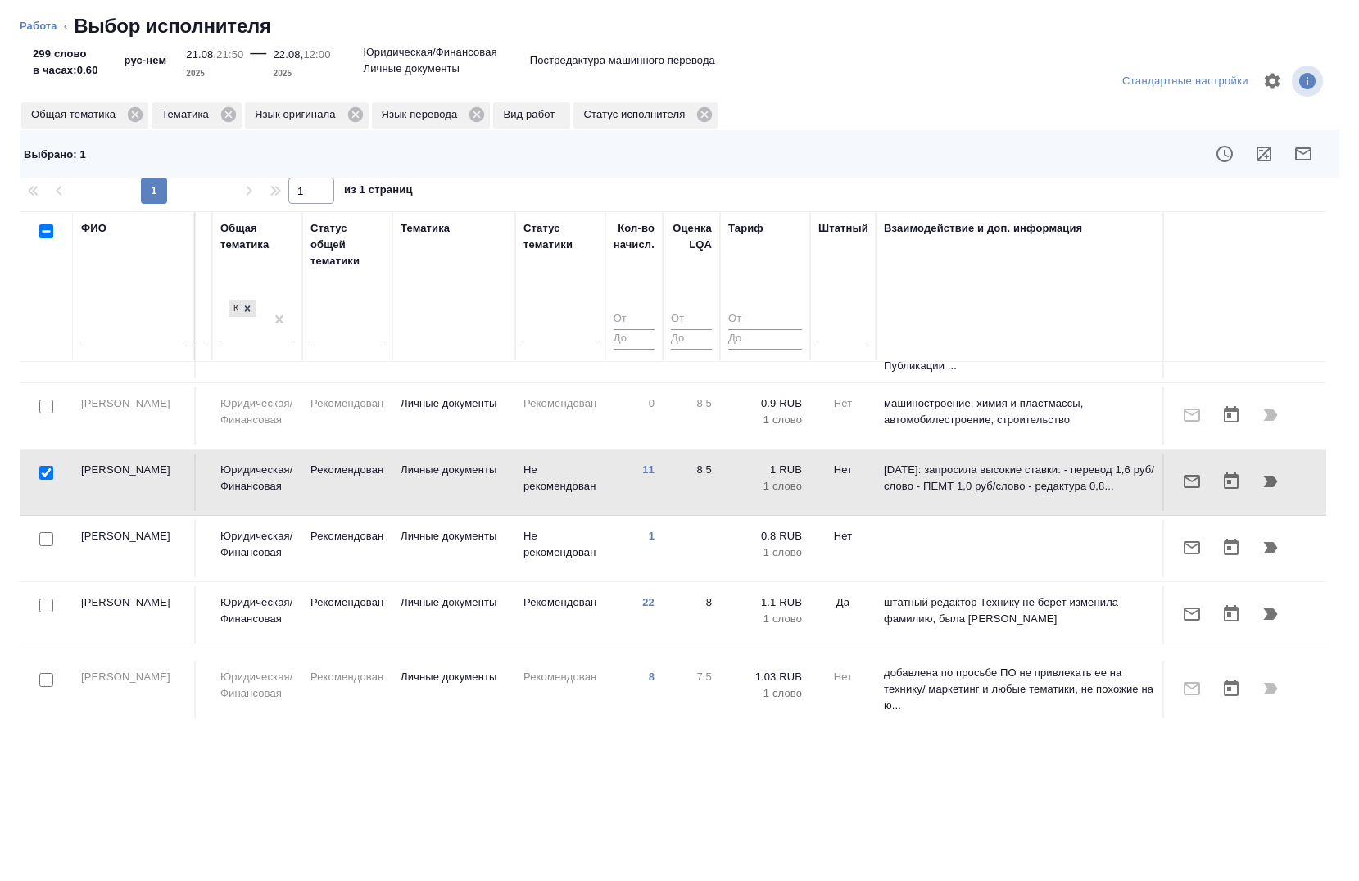
click at [33, 352] on div at bounding box center [46, 340] width 37 height 23
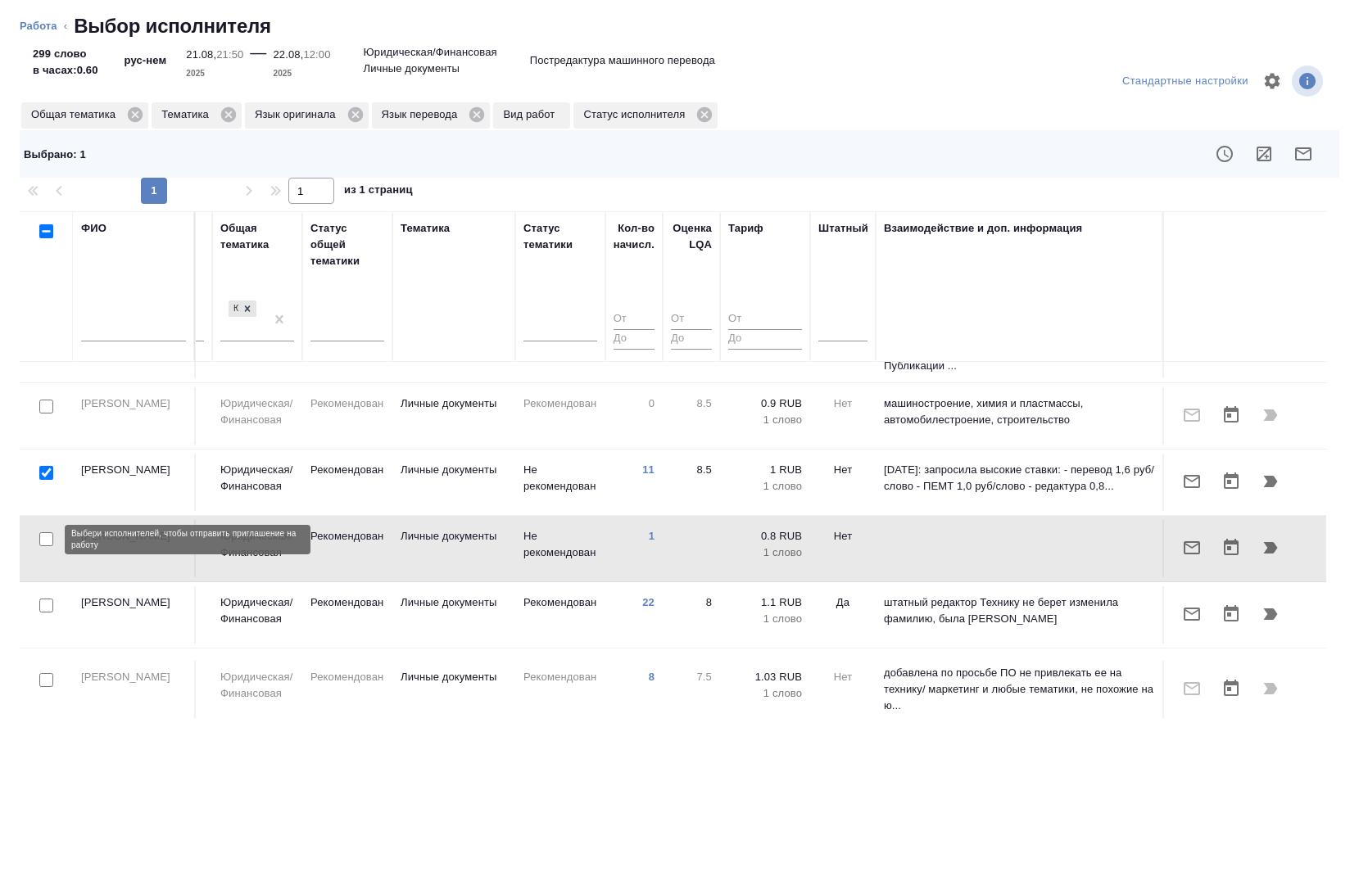
click at [49, 541] on input "checkbox" at bounding box center [46, 539] width 14 height 14
checkbox input "true"
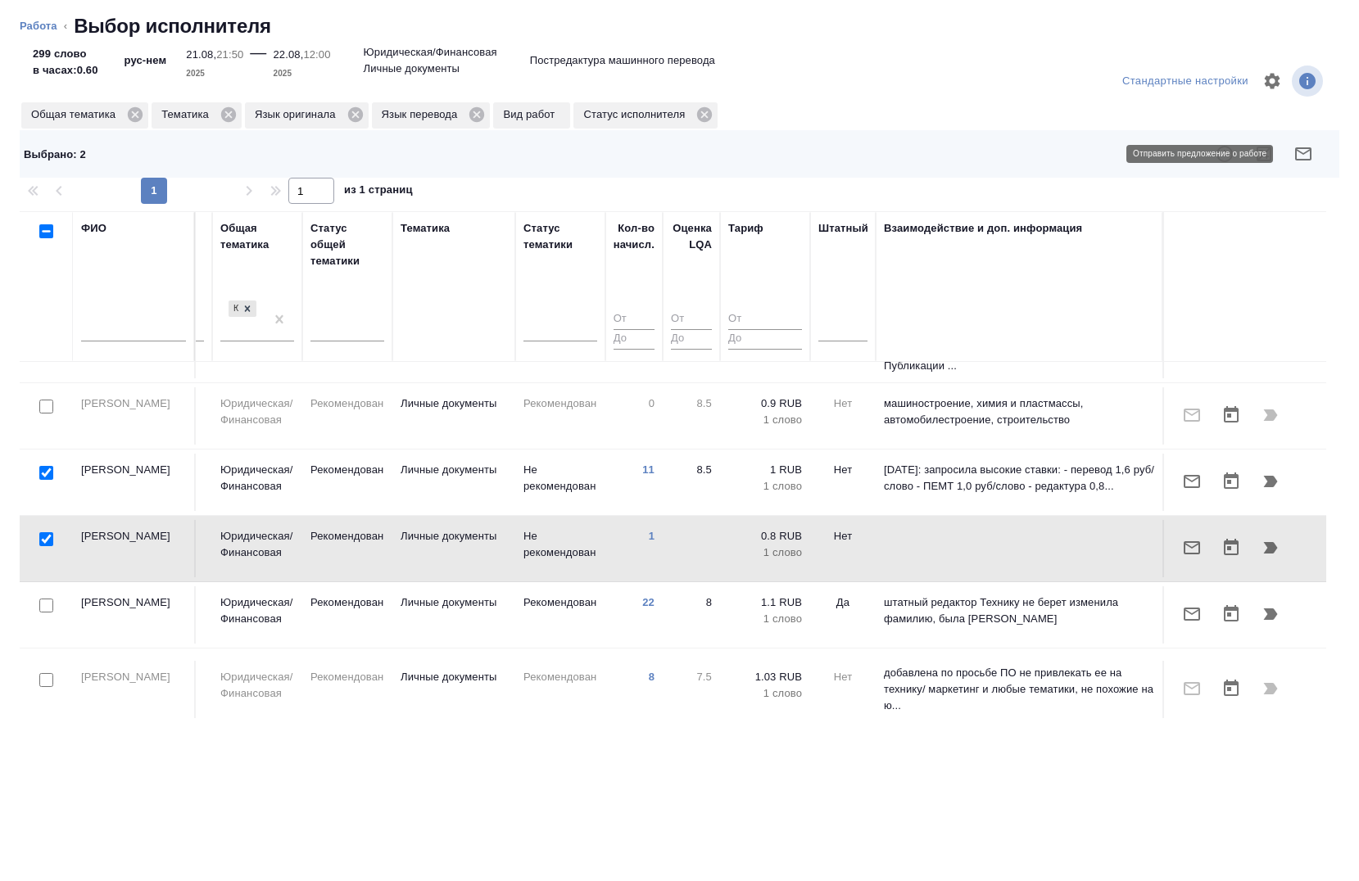
click at [1304, 151] on icon "button" at bounding box center [1303, 154] width 20 height 20
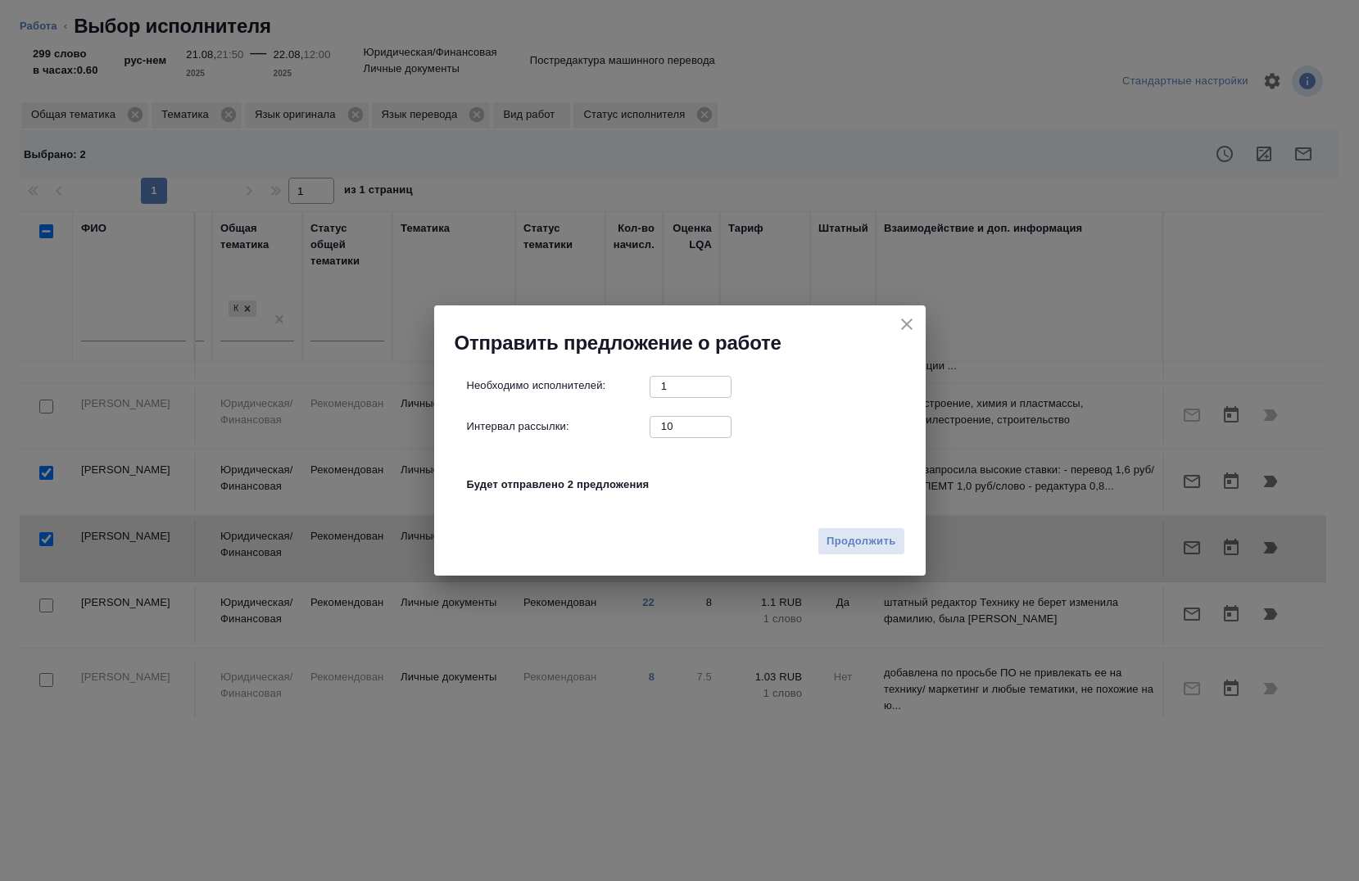
click at [831, 573] on div "Продолжить" at bounding box center [680, 547] width 492 height 57
click at [868, 555] on button "Продолжить" at bounding box center [861, 542] width 87 height 29
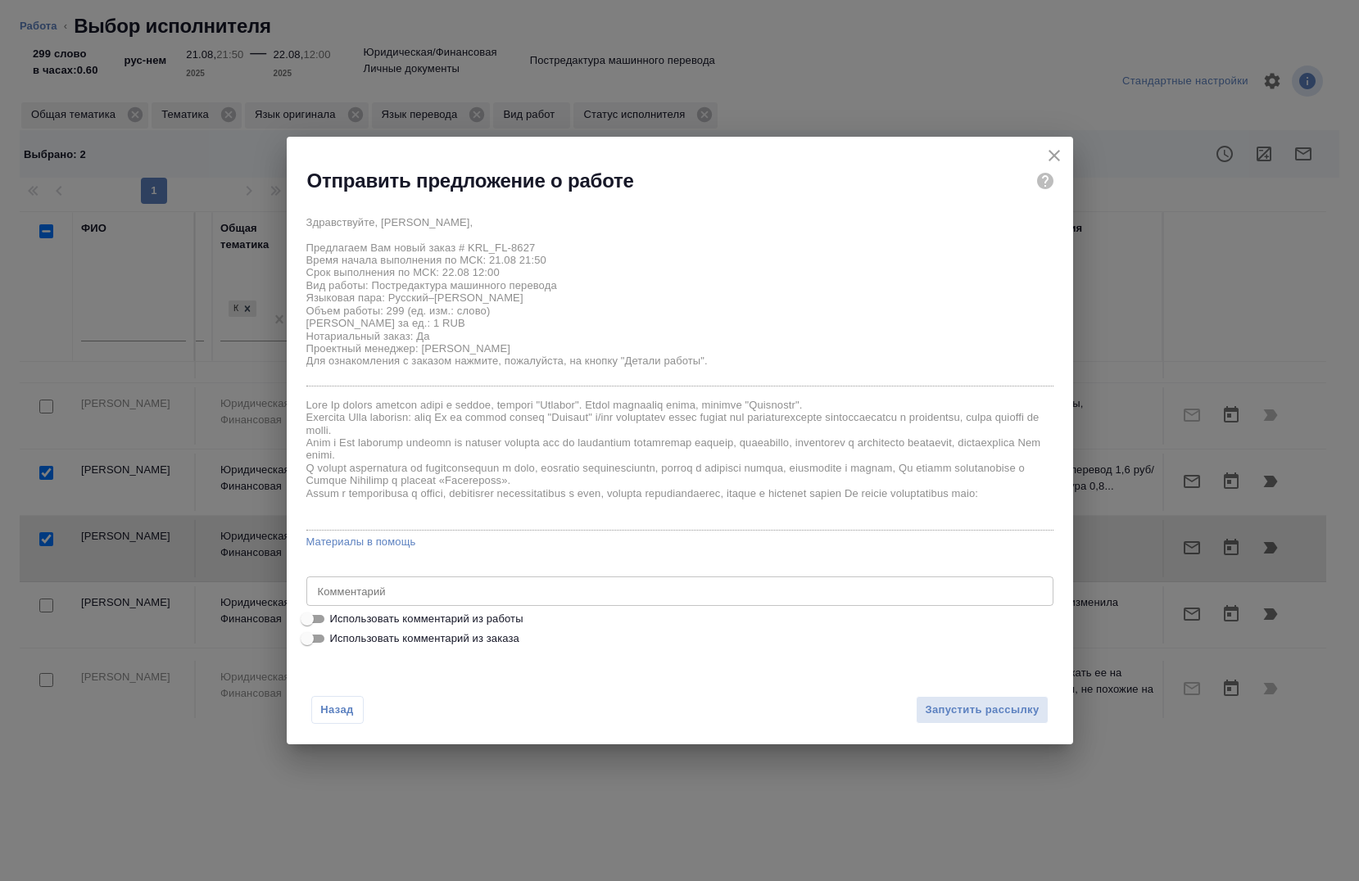
click at [417, 615] on span "Использовать комментарий из работы" at bounding box center [426, 619] width 193 height 16
click at [337, 615] on input "Использовать комментарий из работы" at bounding box center [307, 619] width 59 height 20
checkbox input "true"
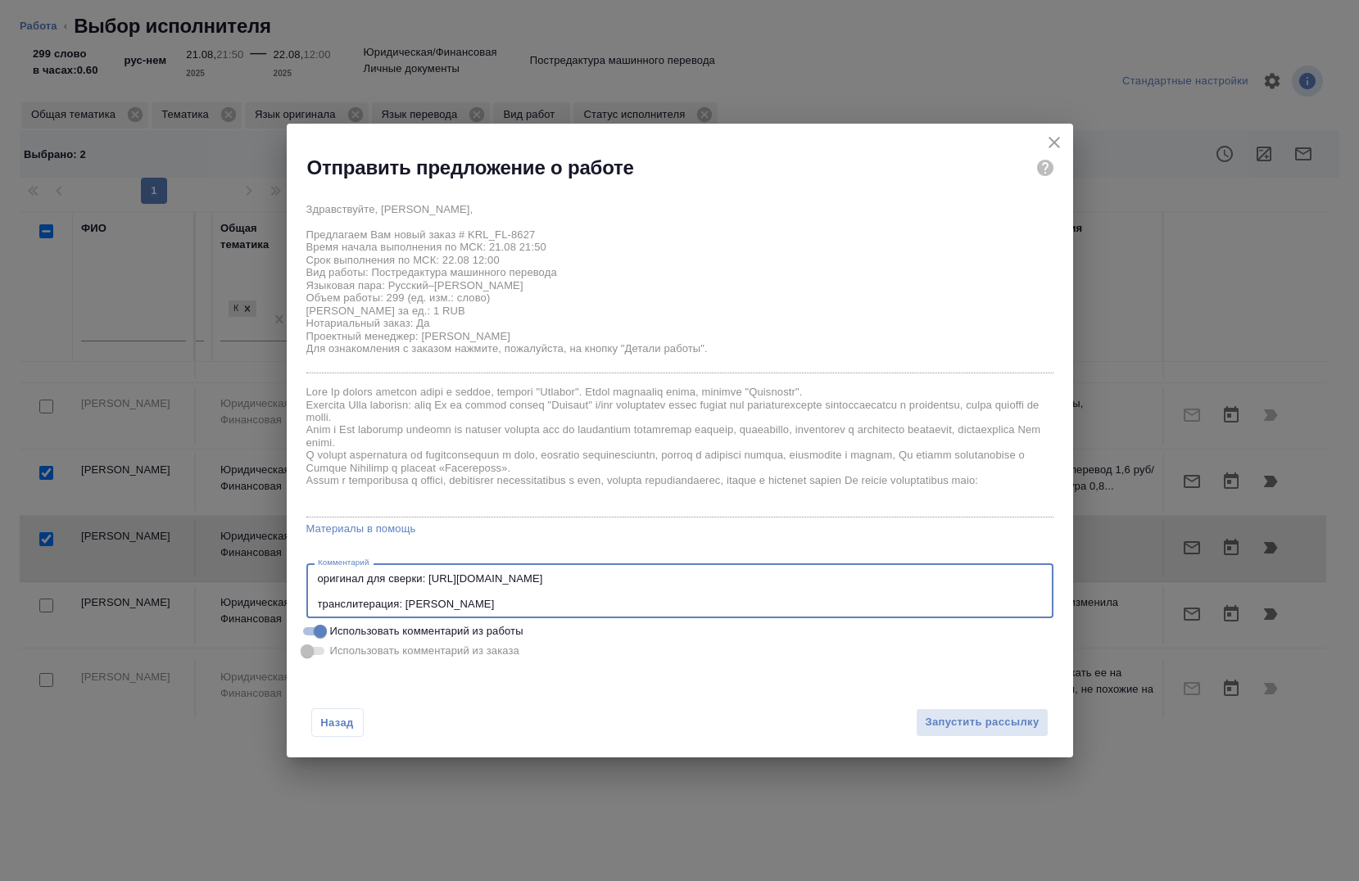
click at [319, 582] on textarea "оригинал для сверки: https://drive.awatera.com/s/Mf8qGGKRxkbPxCf транслитерация…" at bounding box center [680, 592] width 724 height 38
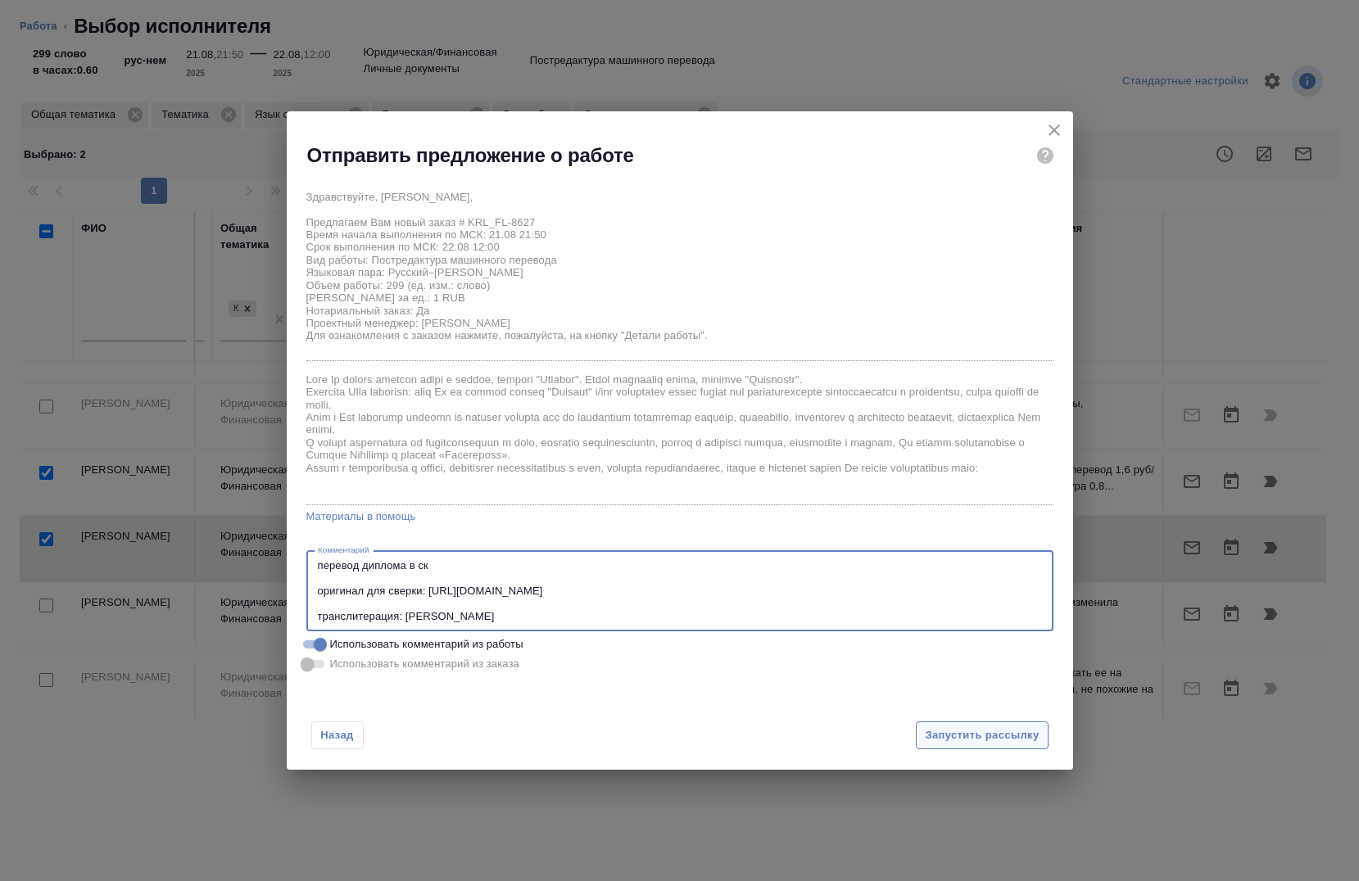
type textarea "перевод диплома в ск оригинал для сверки: https://drive.awatera.com/s/Mf8qGGKRx…"
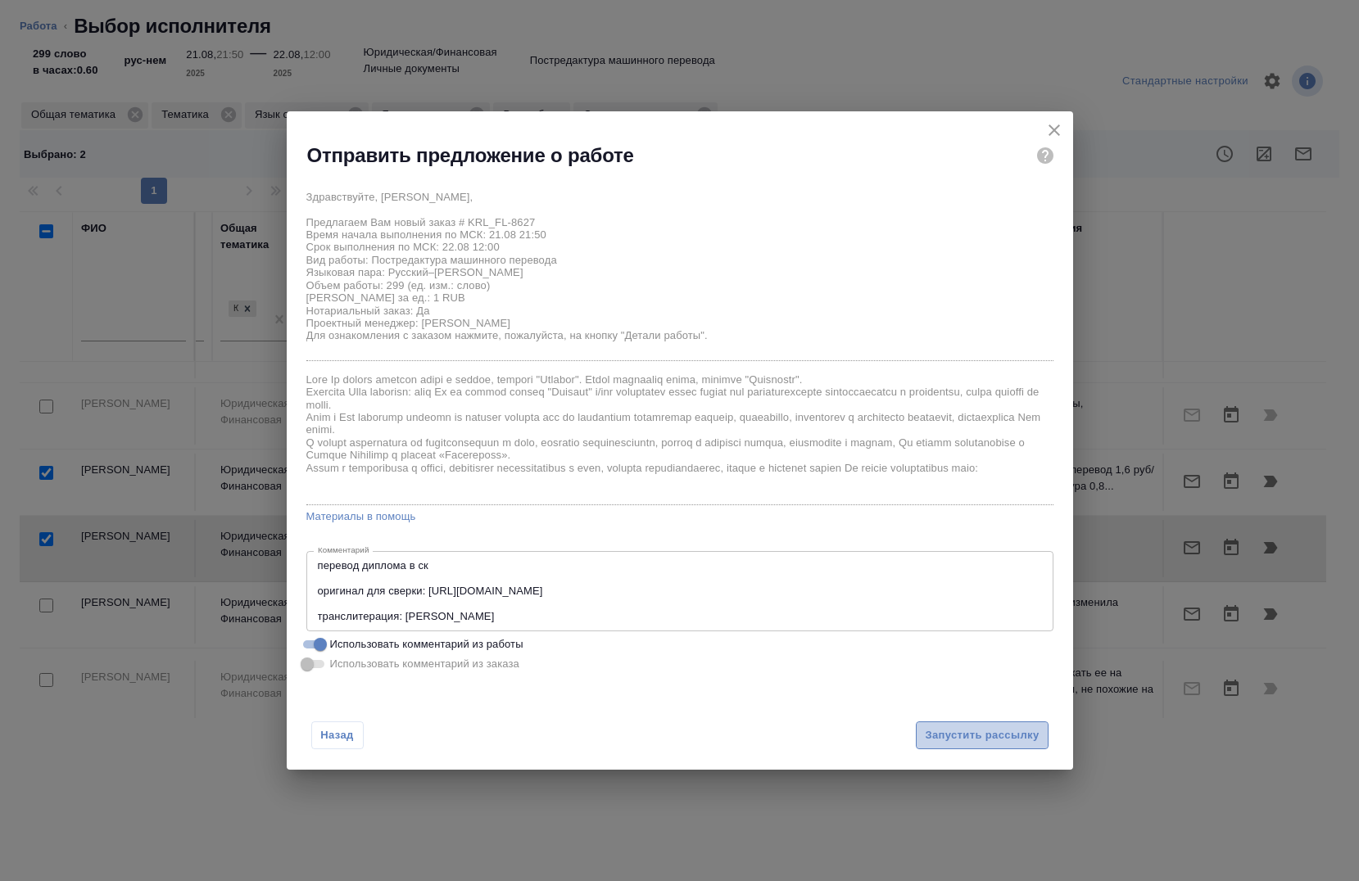
click at [1007, 736] on span "Запустить рассылку" at bounding box center [982, 736] width 114 height 19
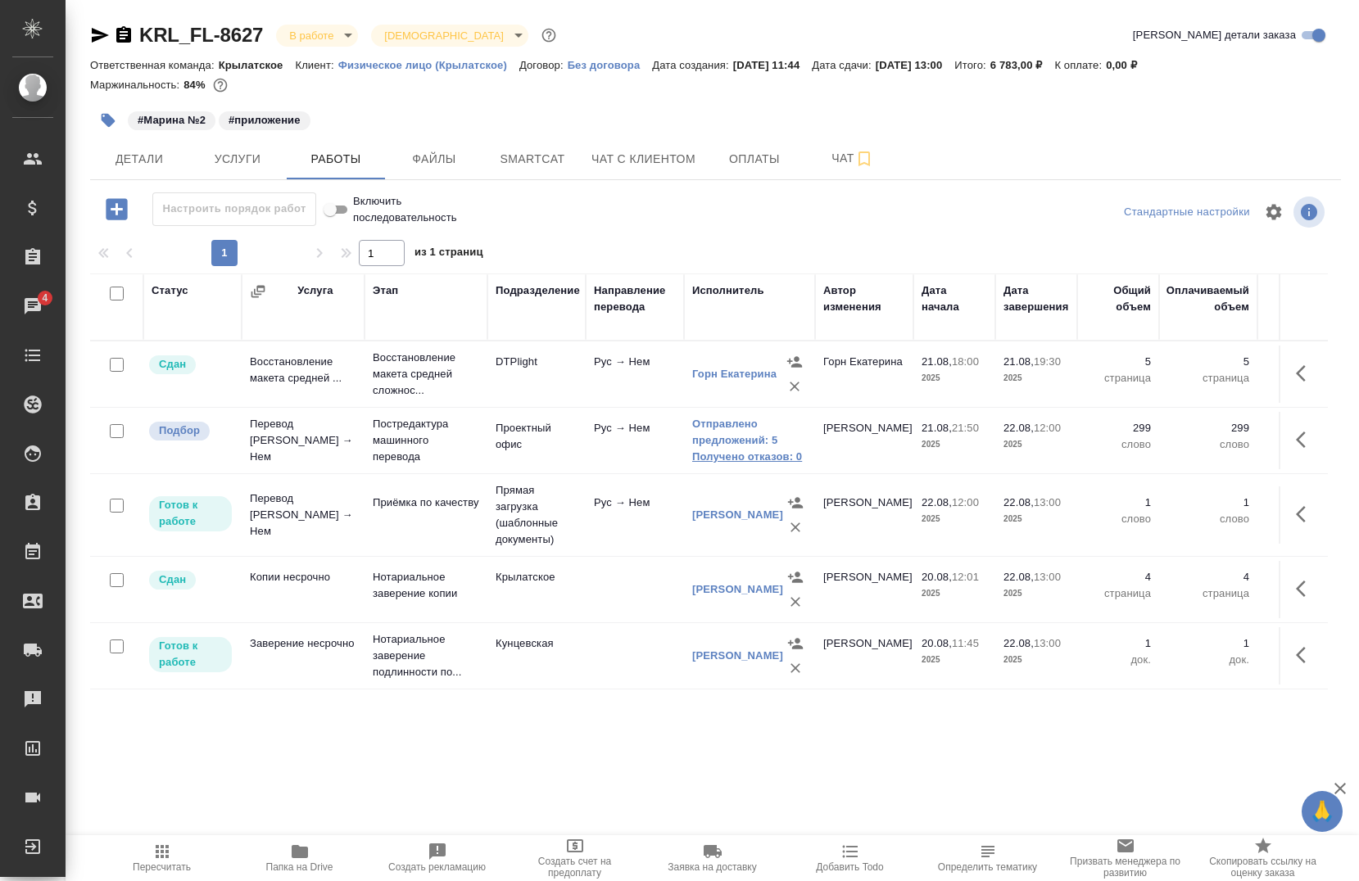
click at [721, 453] on link "Получено отказов: 0" at bounding box center [749, 457] width 115 height 16
